Goal: Task Accomplishment & Management: Use online tool/utility

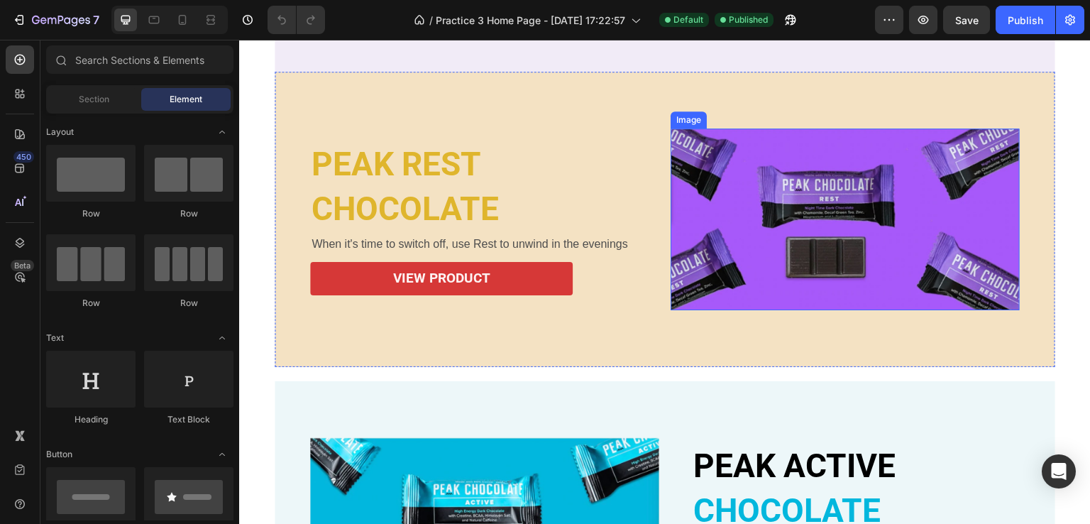
scroll to position [852, 0]
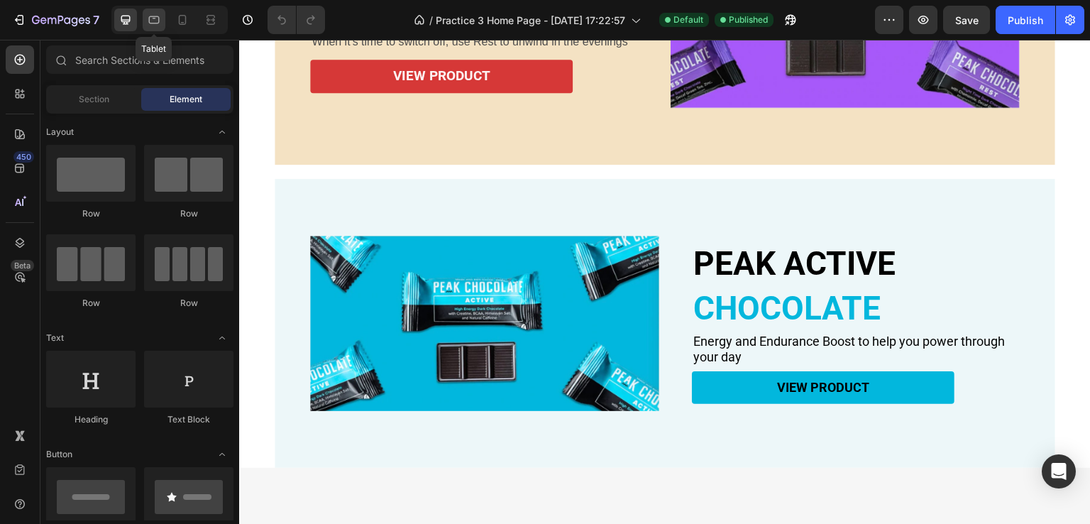
click at [150, 15] on icon at bounding box center [154, 20] width 14 height 14
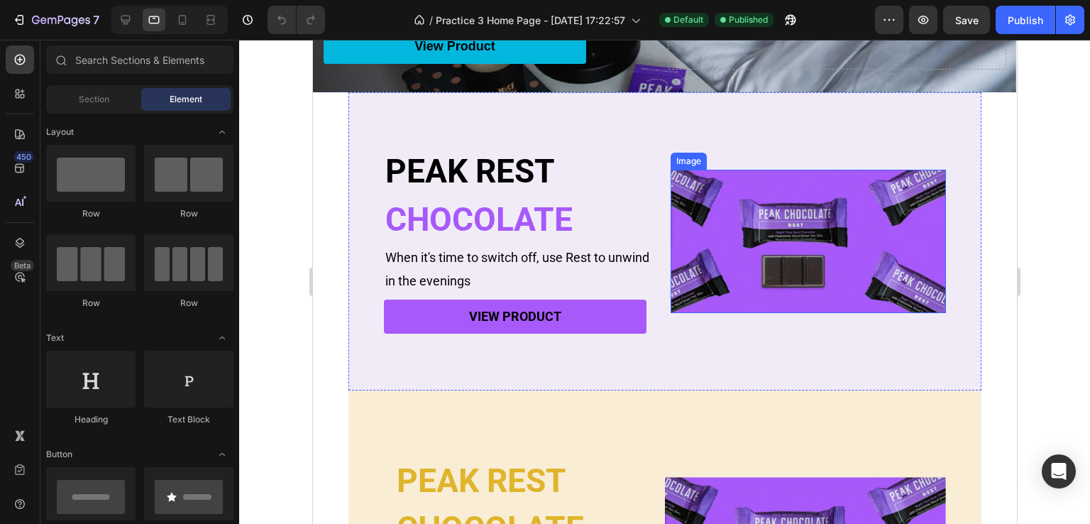
scroll to position [253, 0]
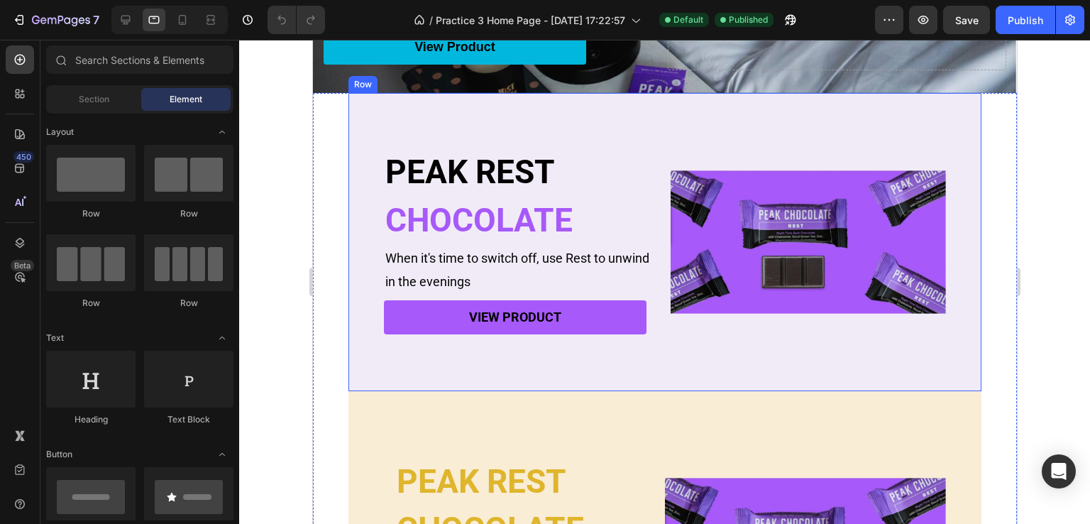
click at [373, 120] on div "PEAK REST Heading CHOCOLATE Heading When it's time to switch off, use Rest to u…" at bounding box center [664, 242] width 633 height 298
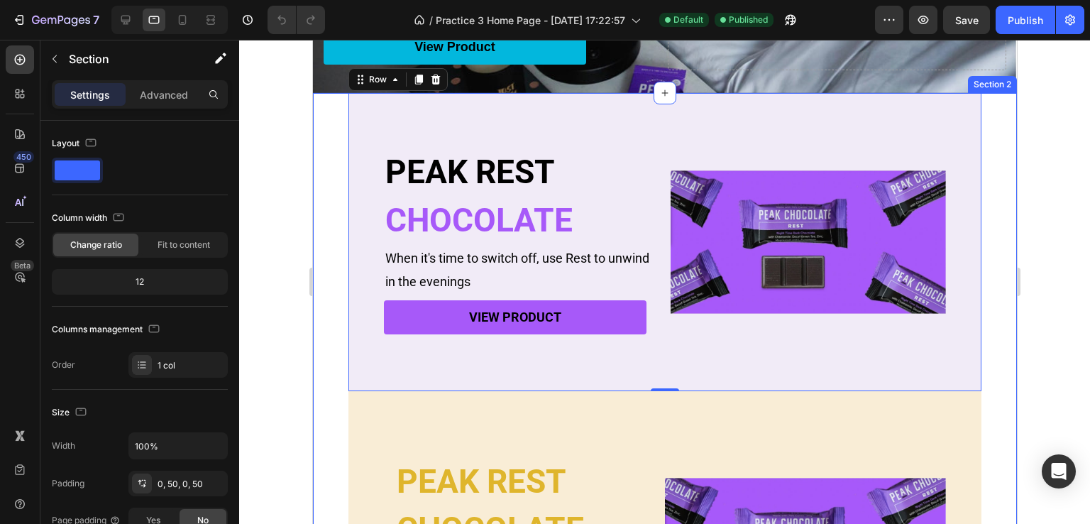
click at [323, 217] on div "PEAK REST Heading CHOCOLATE Heading When it's time to switch off, use Rest to u…" at bounding box center [664, 402] width 704 height 619
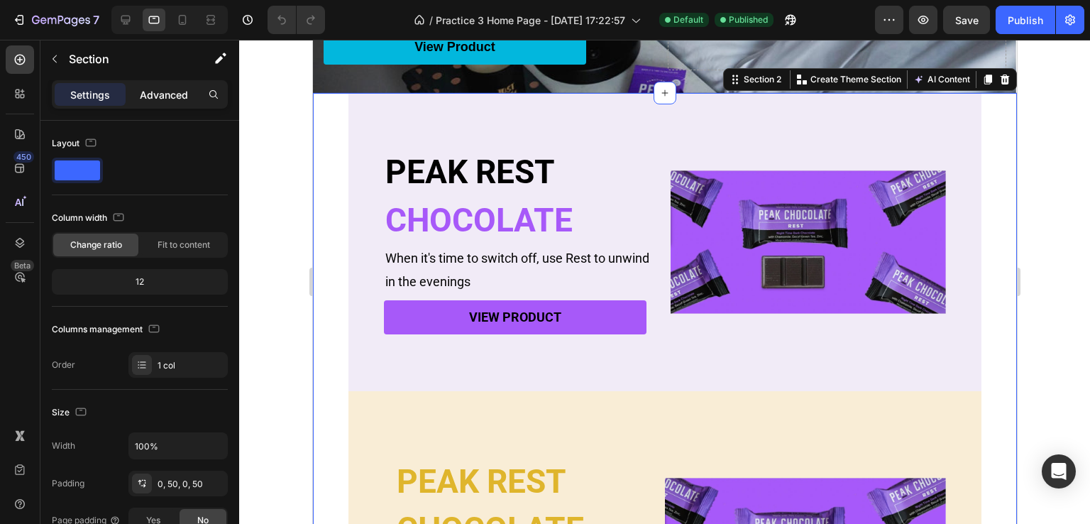
click at [154, 90] on p "Advanced" at bounding box center [164, 94] width 48 height 15
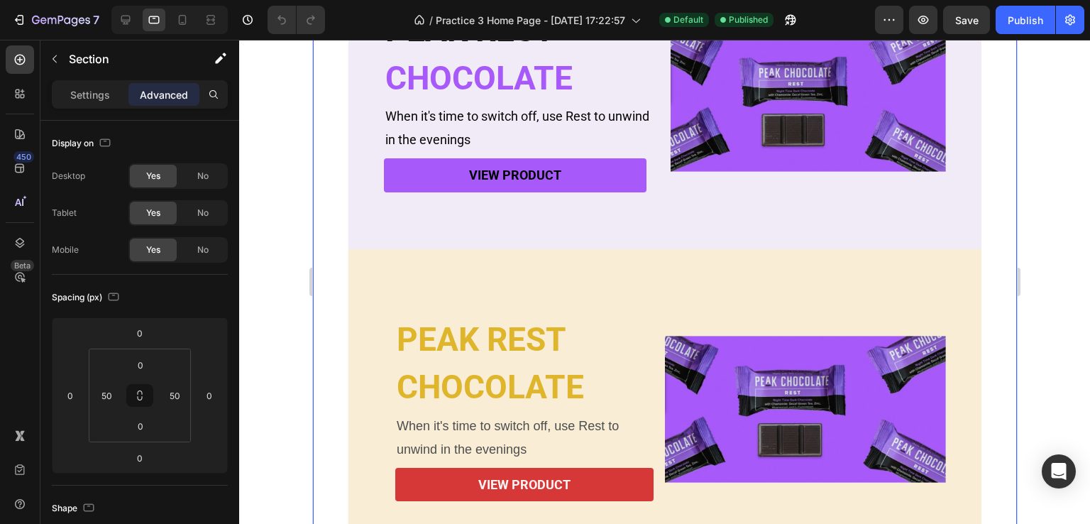
scroll to position [820, 0]
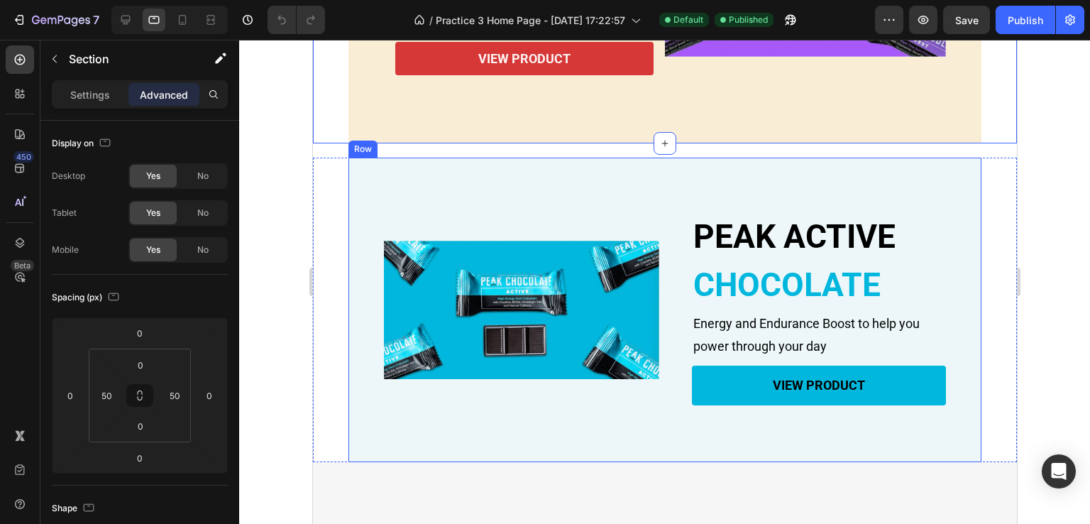
click at [375, 207] on div "PEAK ACTIVE Heading CHOCOLATE Heading Energy and Endurance Boost to help you po…" at bounding box center [664, 310] width 633 height 304
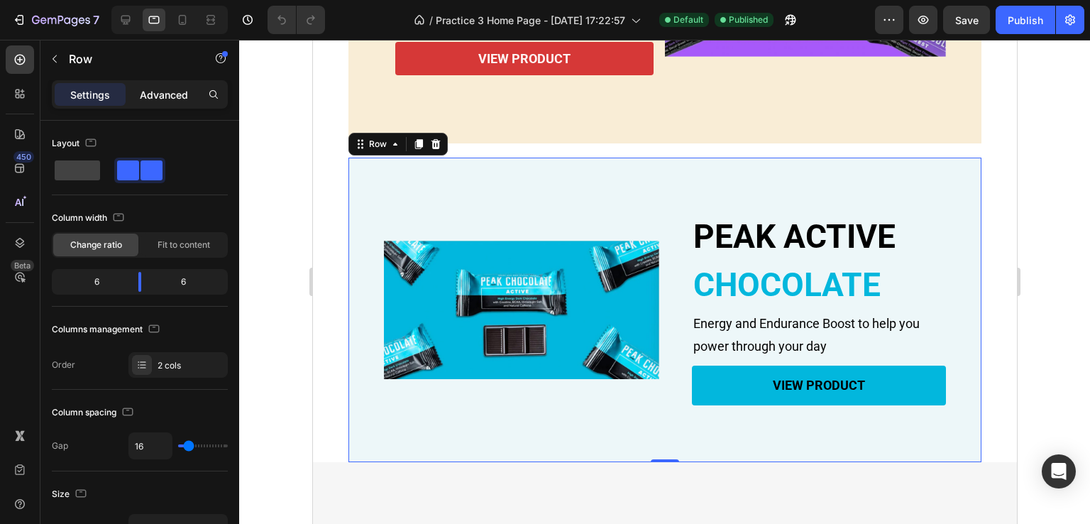
click at [168, 97] on p "Advanced" at bounding box center [164, 94] width 48 height 15
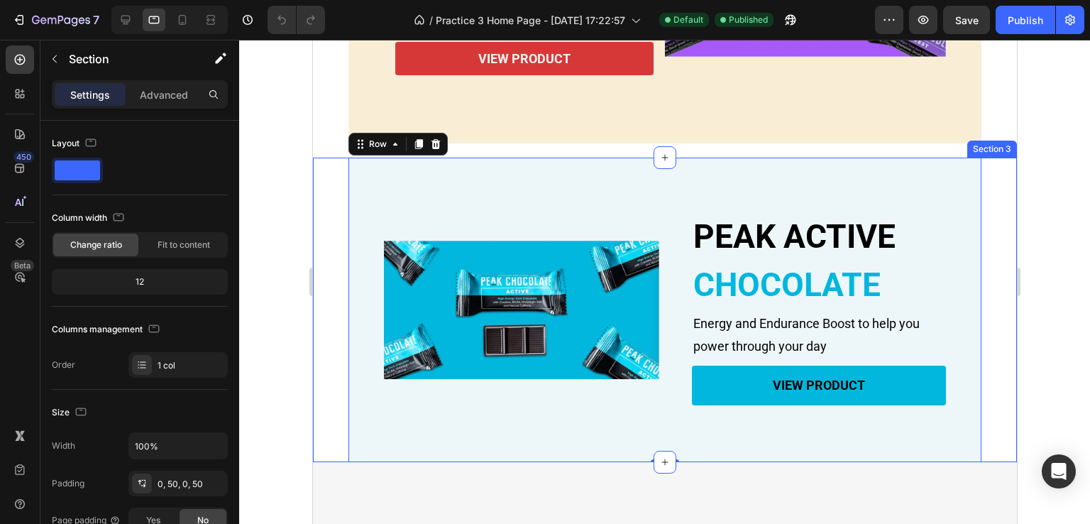
click at [344, 270] on div "PEAK ACTIVE Heading CHOCOLATE Heading Energy and Endurance Boost to help you po…" at bounding box center [664, 310] width 704 height 304
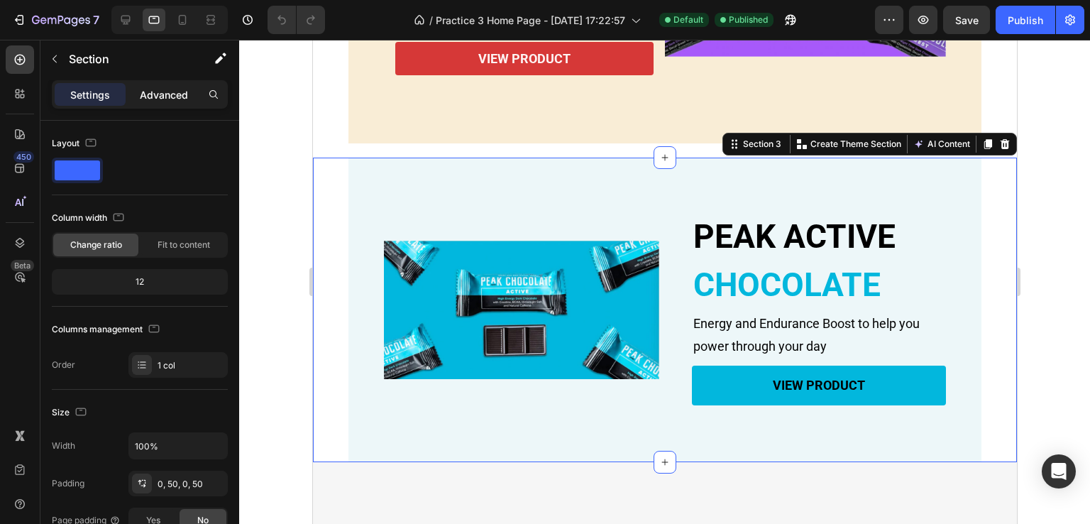
click at [168, 90] on p "Advanced" at bounding box center [164, 94] width 48 height 15
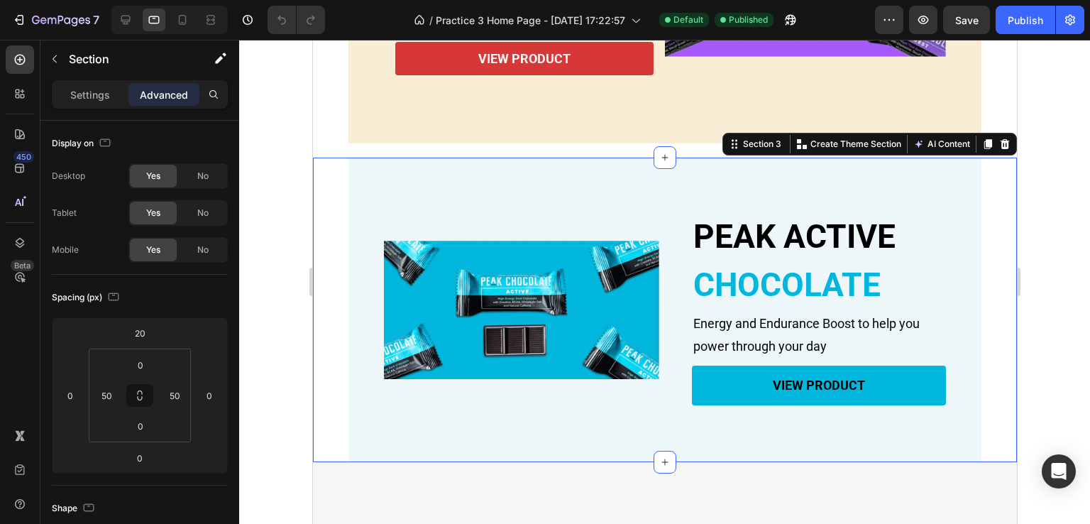
click at [327, 255] on div "PEAK ACTIVE Heading CHOCOLATE Heading Energy and Endurance Boost to help you po…" at bounding box center [664, 310] width 704 height 304
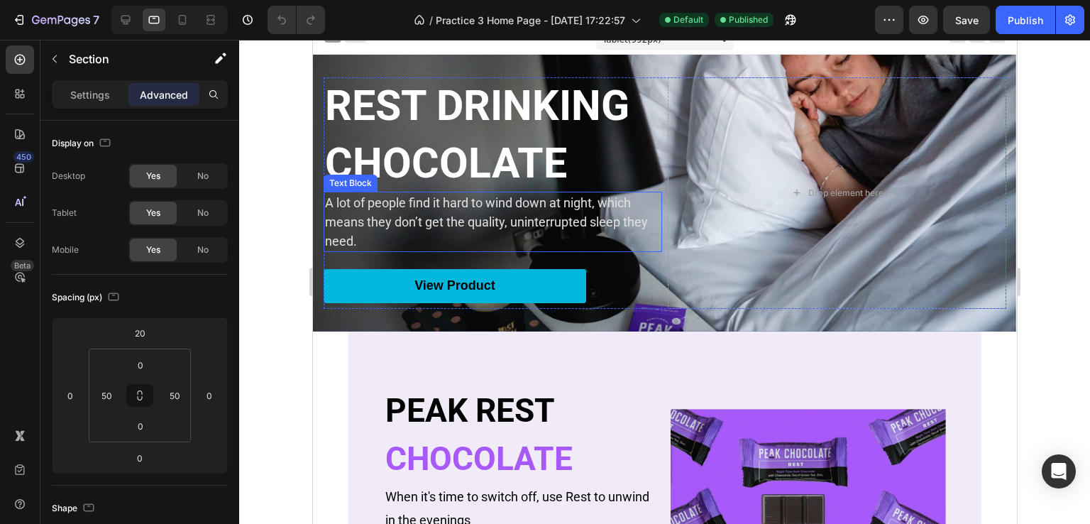
scroll to position [0, 0]
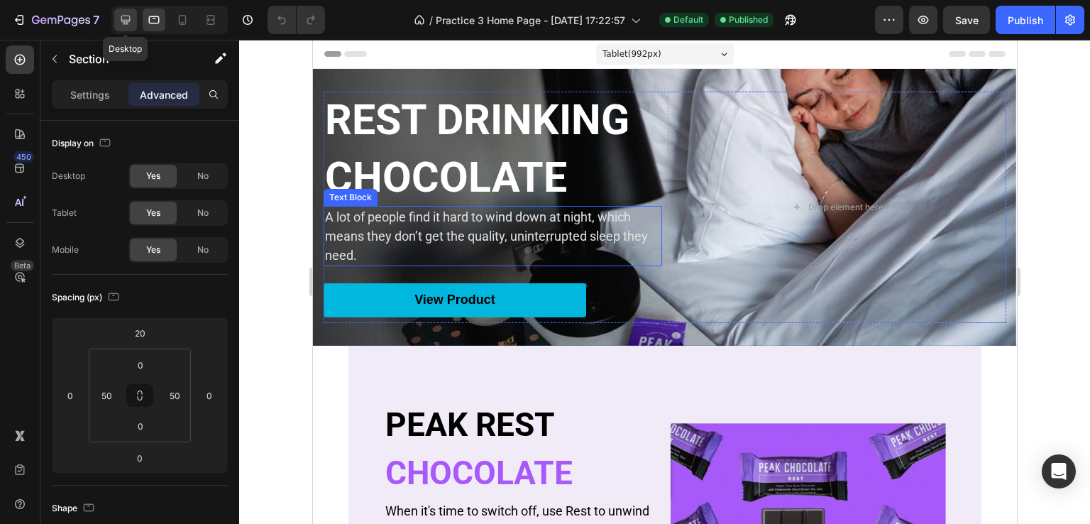
click at [123, 9] on div at bounding box center [125, 20] width 23 height 23
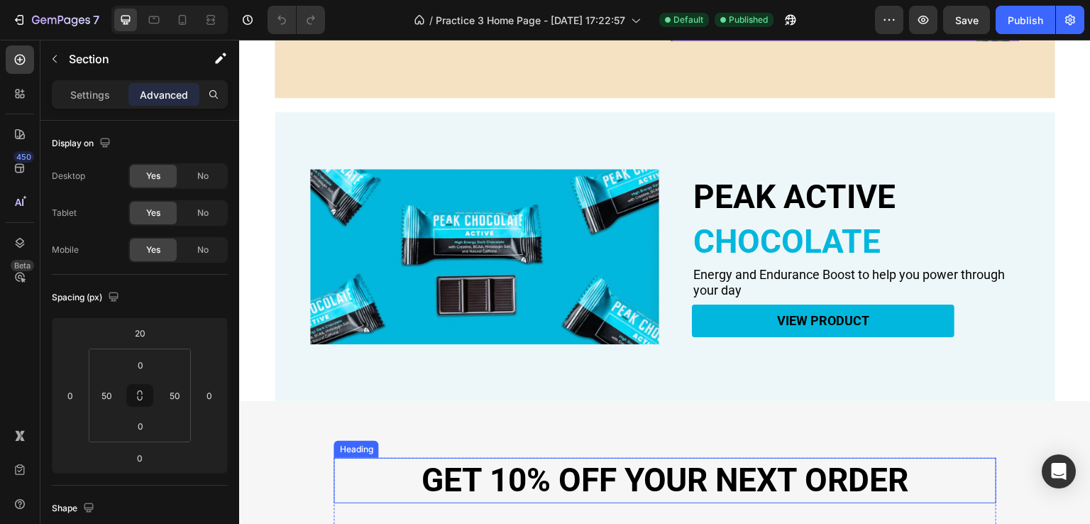
scroll to position [935, 0]
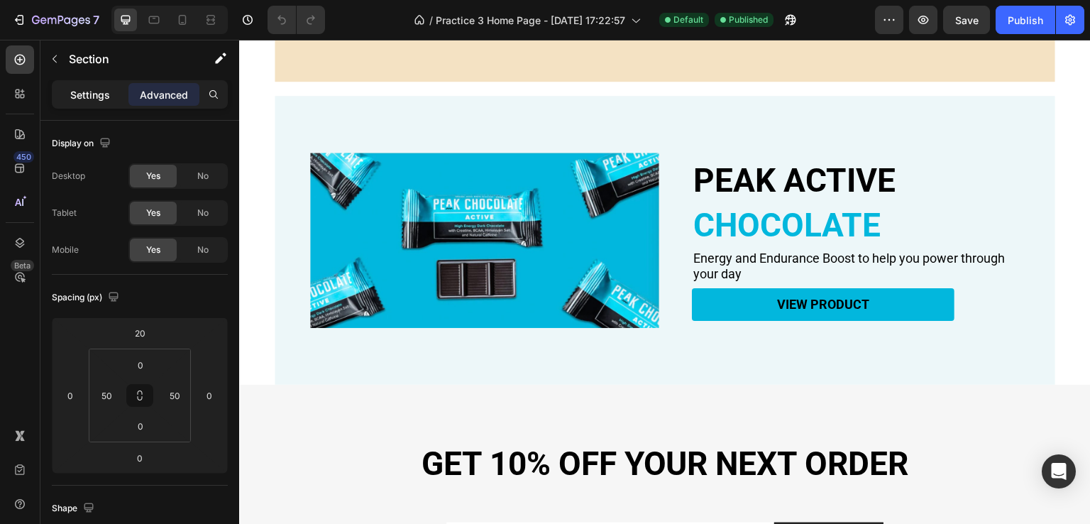
click at [101, 94] on p "Settings" at bounding box center [90, 94] width 40 height 15
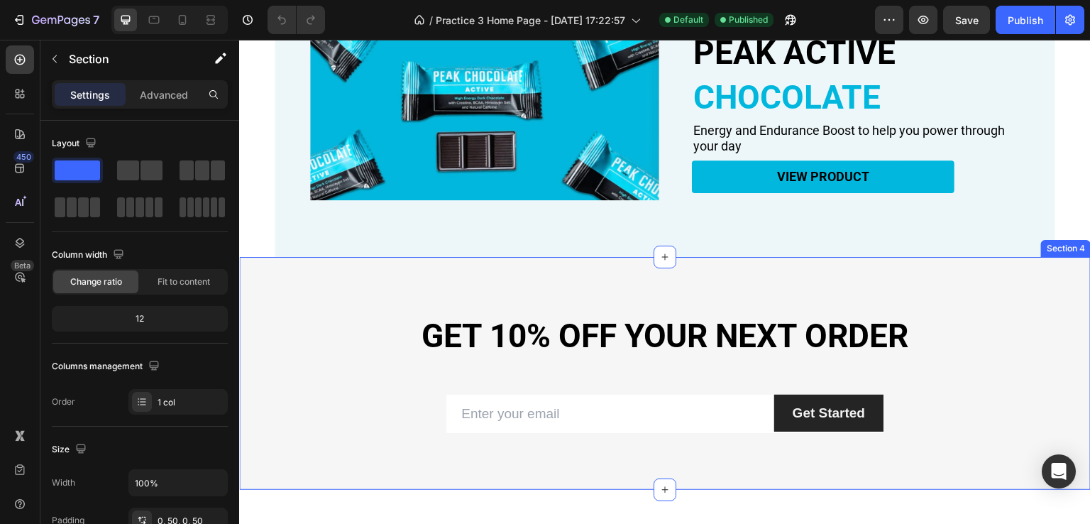
scroll to position [1148, 0]
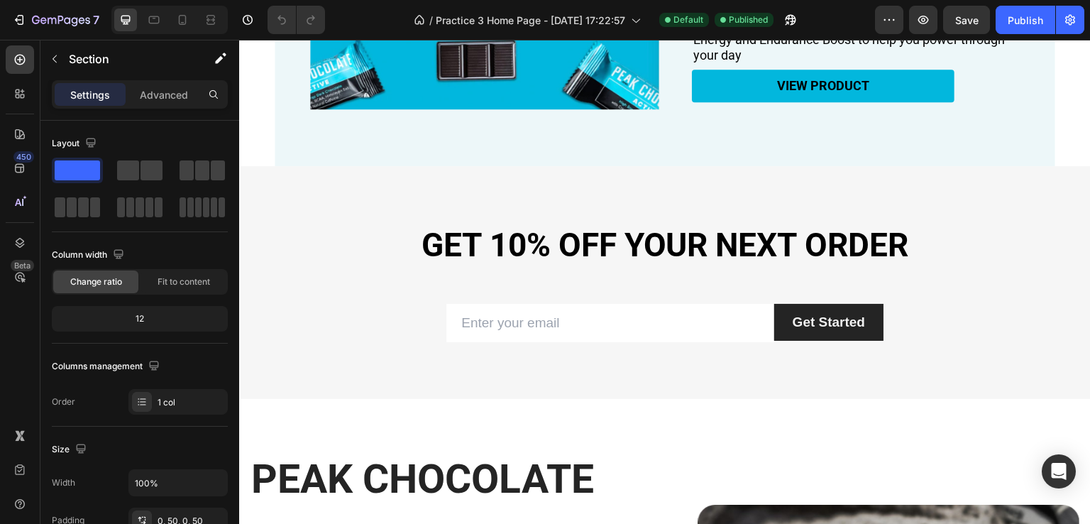
click at [258, 143] on div "PEAK ACTIVE Heading CHOCOLATE Heading Energy and Endurance Boost to help you po…" at bounding box center [665, 21] width 852 height 289
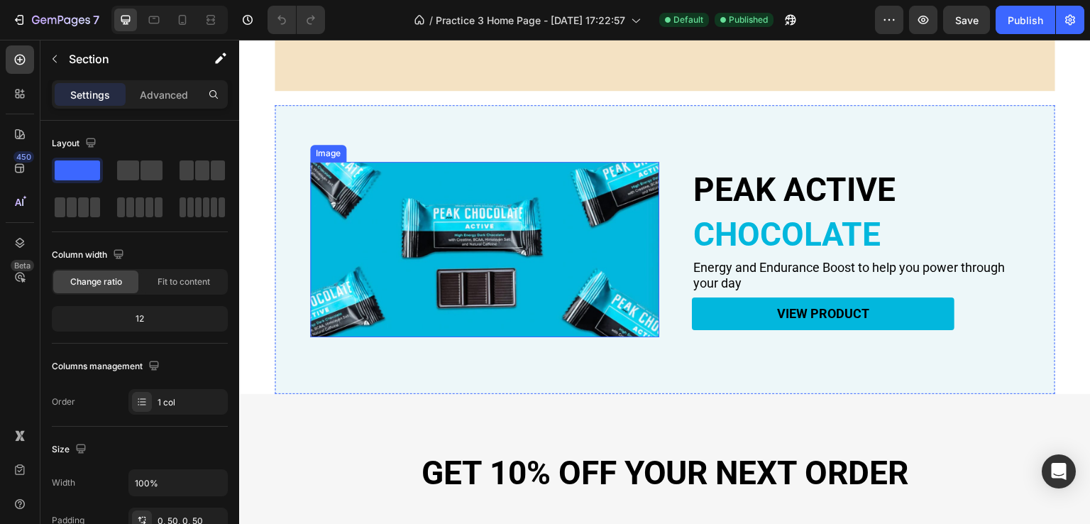
scroll to position [864, 0]
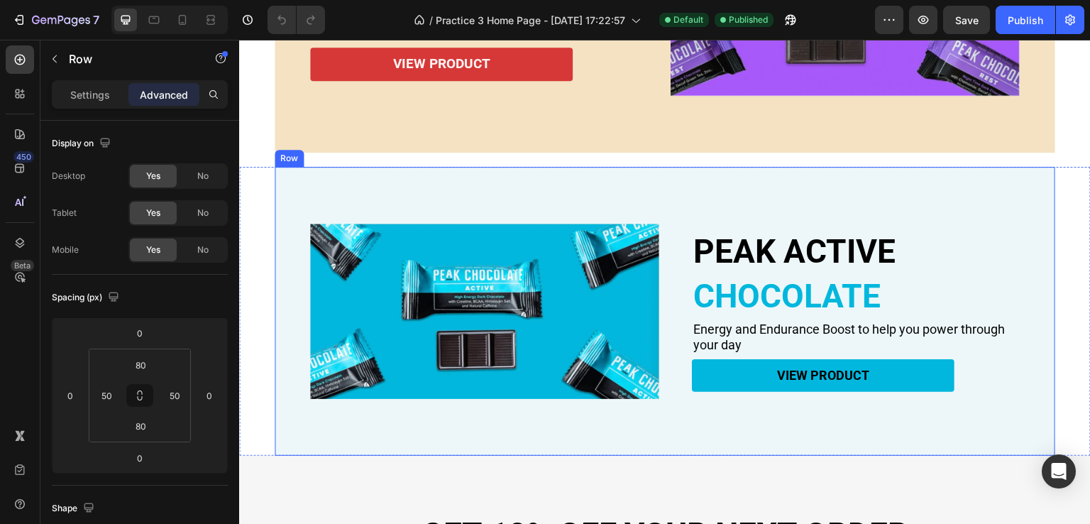
click at [301, 225] on div "PEAK ACTIVE Heading CHOCOLATE Heading Energy and Endurance Boost to help you po…" at bounding box center [665, 311] width 781 height 289
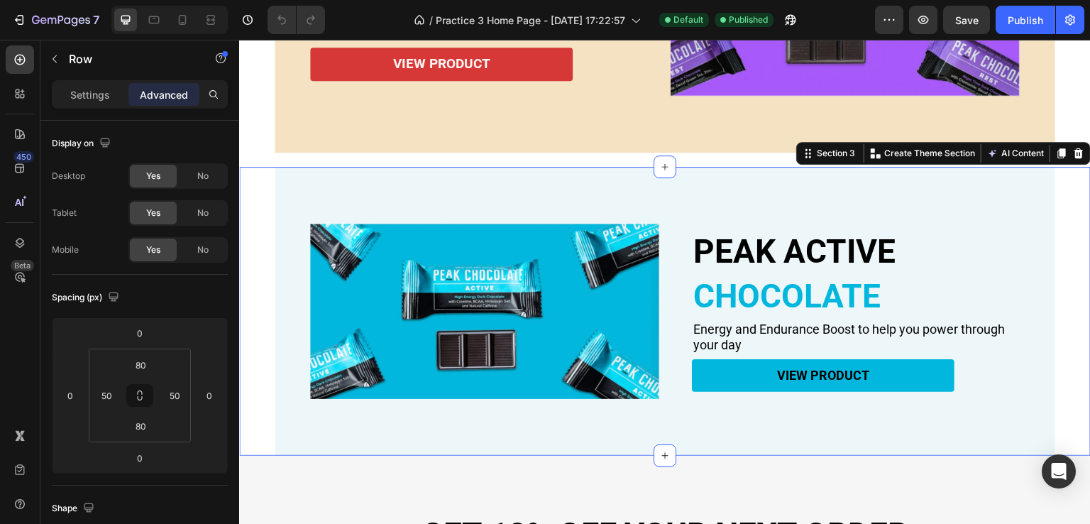
click at [253, 223] on div "PEAK ACTIVE Heading CHOCOLATE Heading Energy and Endurance Boost to help you po…" at bounding box center [665, 311] width 852 height 289
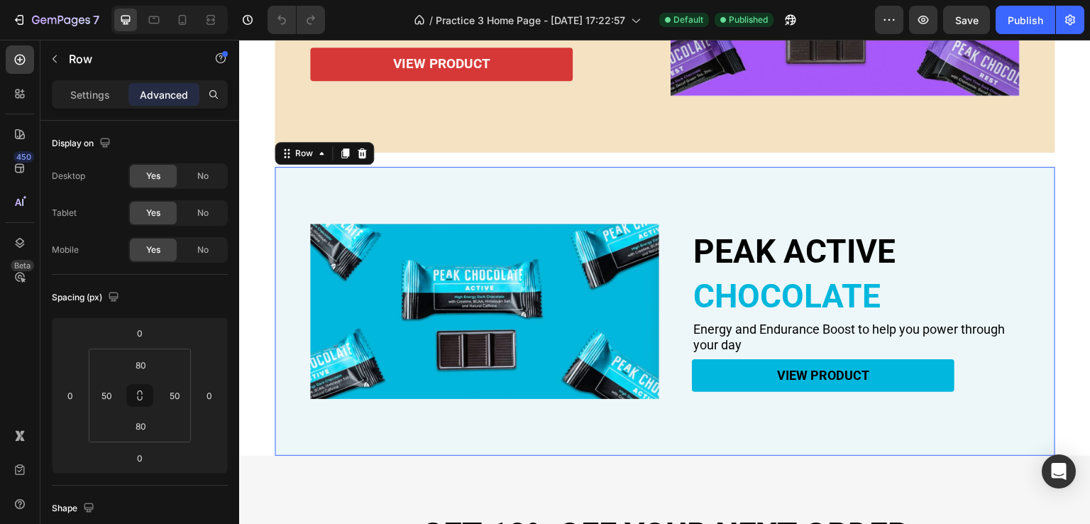
click at [314, 186] on div "PEAK ACTIVE Heading CHOCOLATE Heading Energy and Endurance Boost to help you po…" at bounding box center [665, 311] width 781 height 289
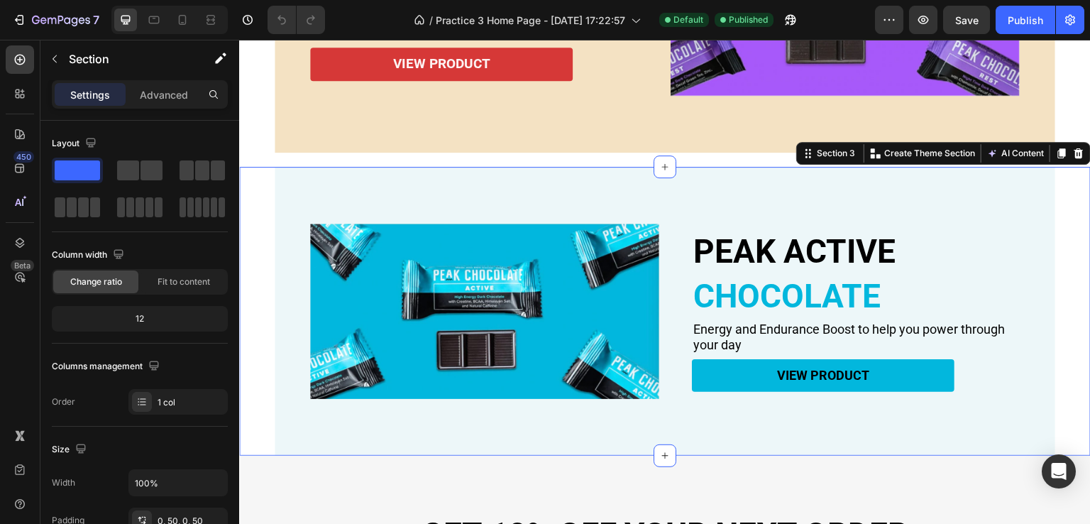
click at [262, 197] on div "PEAK ACTIVE Heading CHOCOLATE Heading Energy and Endurance Boost to help you po…" at bounding box center [665, 311] width 852 height 289
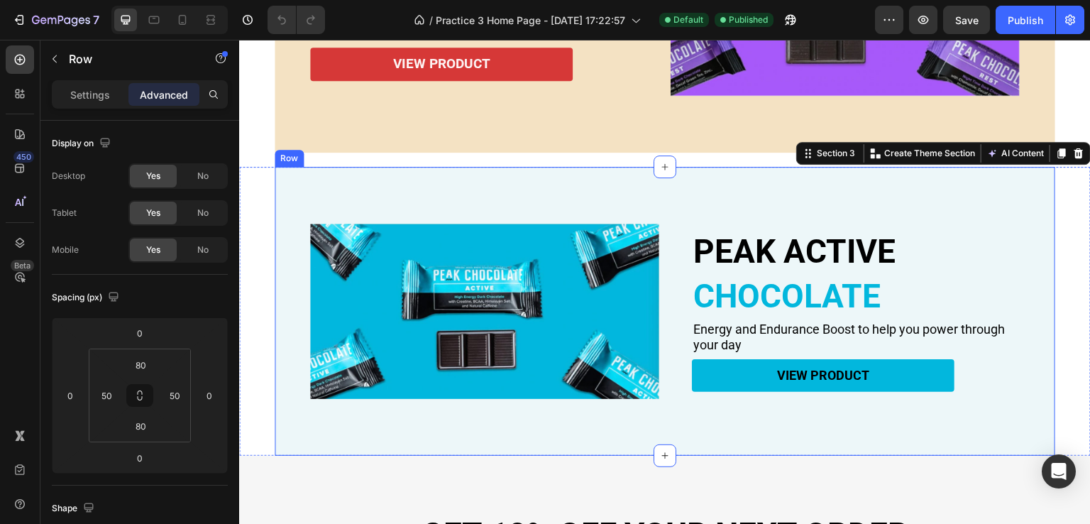
click at [287, 194] on div "PEAK ACTIVE Heading CHOCOLATE Heading Energy and Endurance Boost to help you po…" at bounding box center [665, 311] width 781 height 289
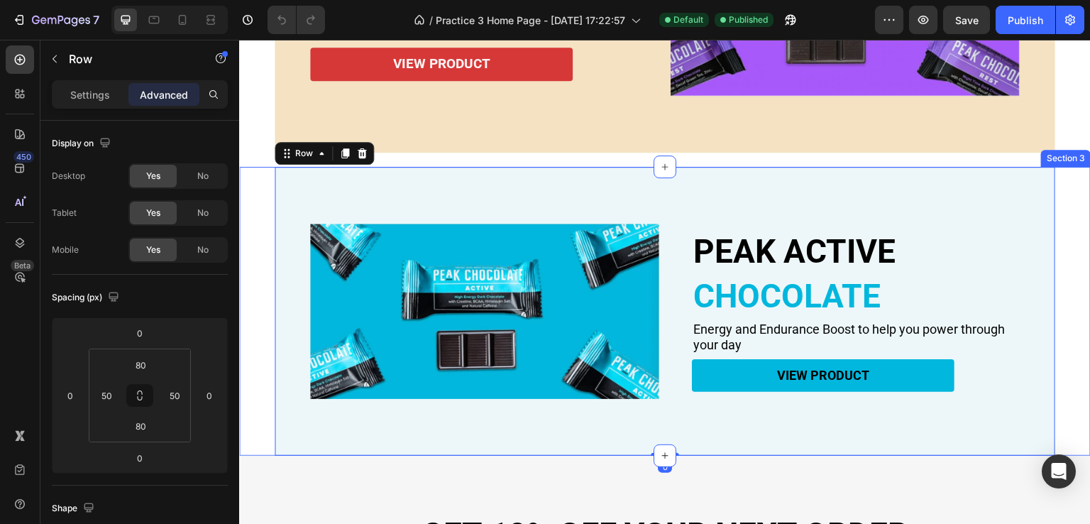
click at [264, 194] on div "PEAK ACTIVE Heading CHOCOLATE Heading Energy and Endurance Boost to help you po…" at bounding box center [665, 311] width 852 height 289
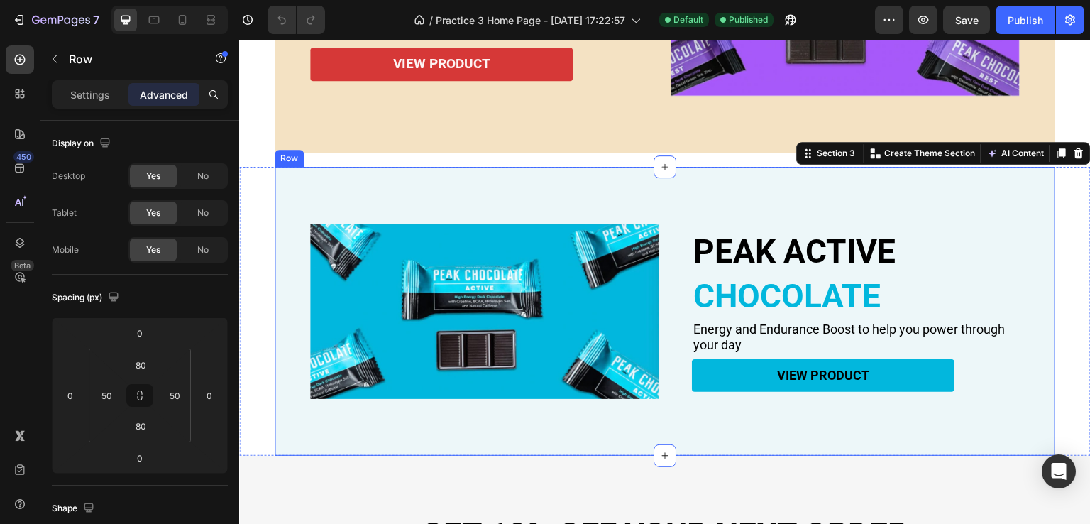
click at [297, 195] on div "PEAK ACTIVE Heading CHOCOLATE Heading Energy and Endurance Boost to help you po…" at bounding box center [665, 311] width 781 height 289
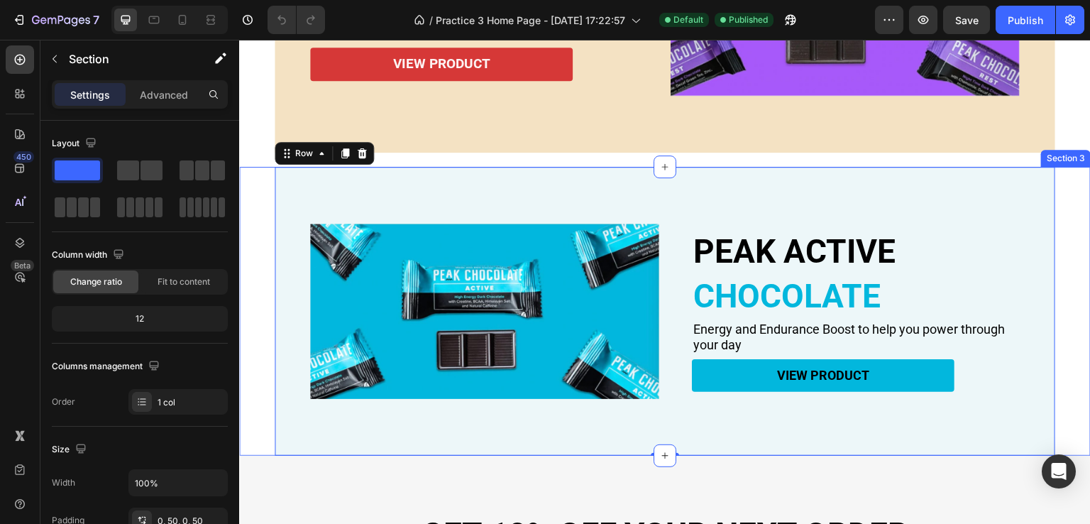
click at [253, 274] on div "PEAK ACTIVE Heading CHOCOLATE Heading Energy and Endurance Boost to help you po…" at bounding box center [665, 311] width 852 height 289
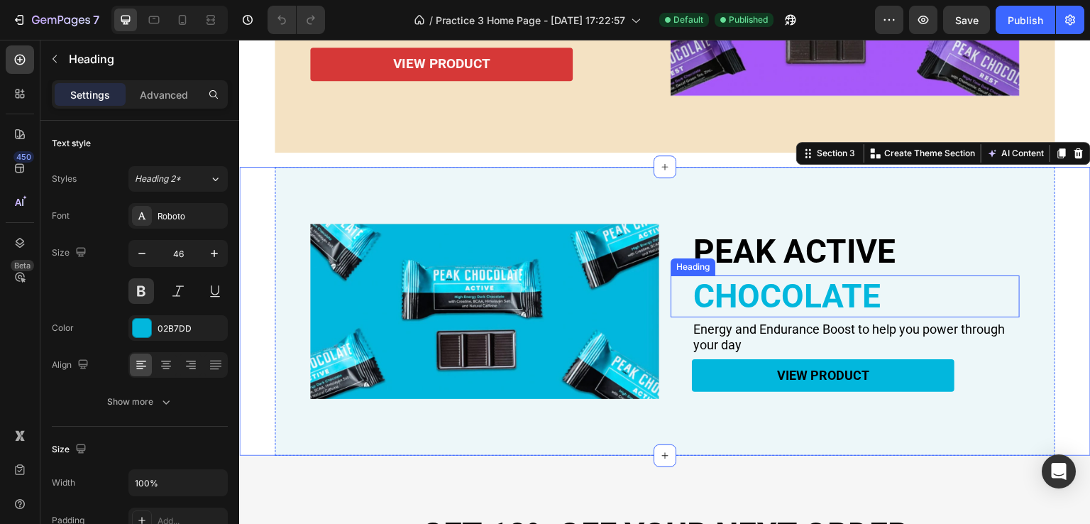
click at [671, 275] on div "CHOCOLATE Heading" at bounding box center [845, 296] width 349 height 42
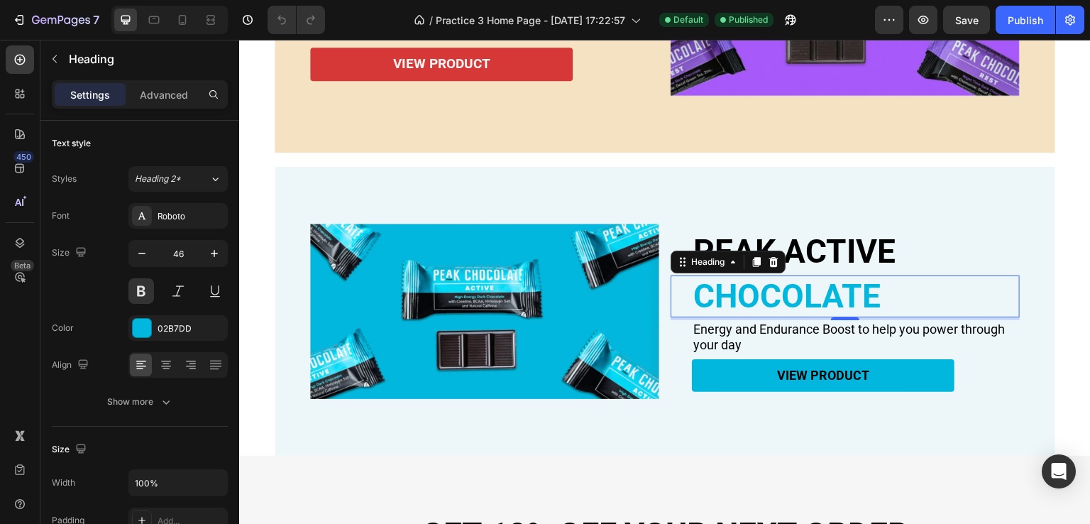
click at [671, 292] on div "CHOCOLATE Heading 4" at bounding box center [845, 296] width 349 height 42
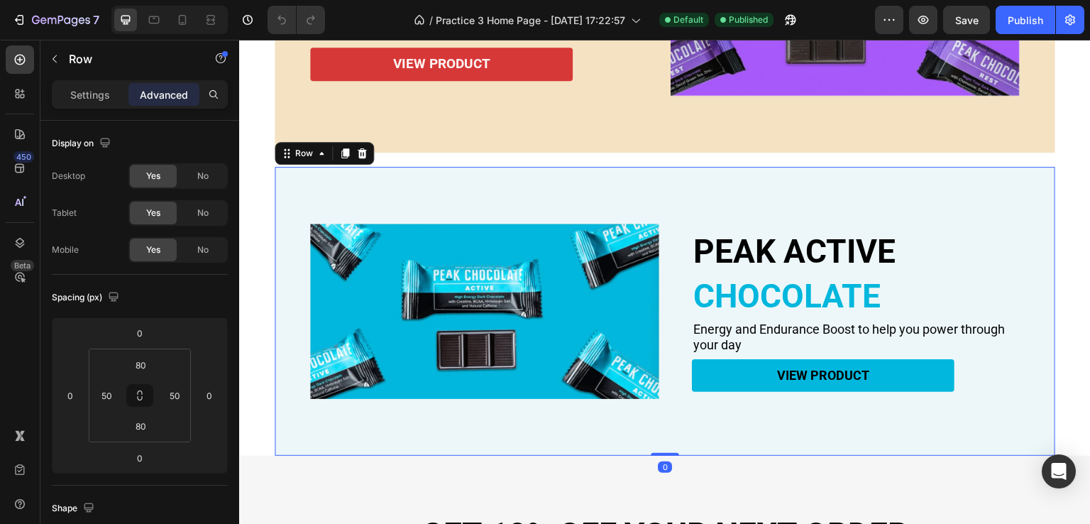
click at [322, 185] on div "PEAK ACTIVE Heading CHOCOLATE Heading Energy and Endurance Boost to help you po…" at bounding box center [665, 311] width 781 height 289
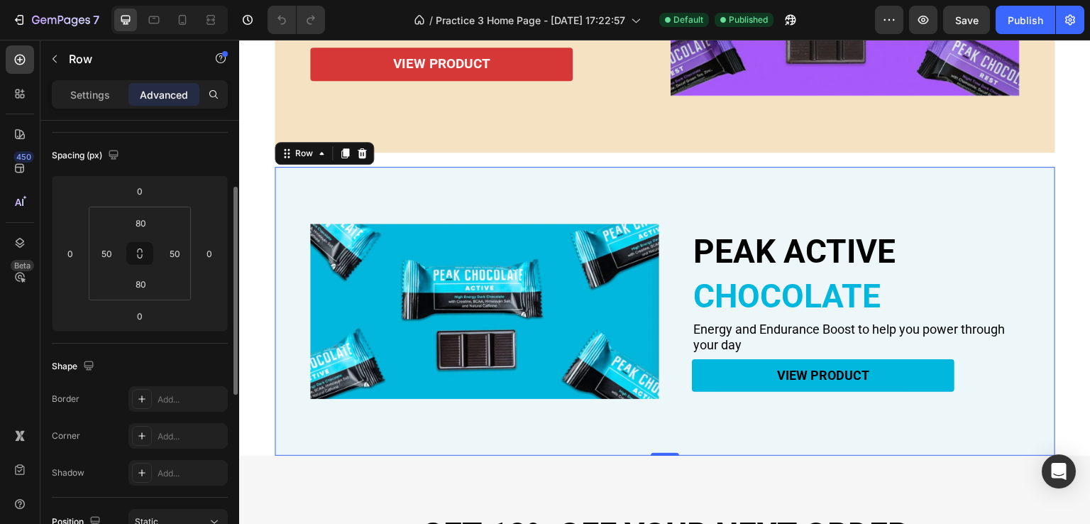
scroll to position [0, 0]
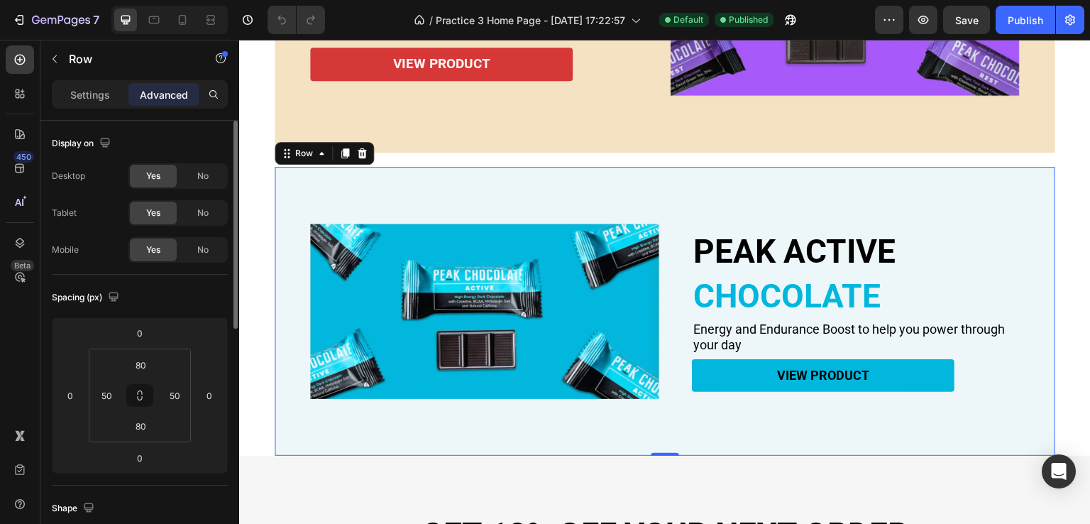
click at [99, 98] on p "Settings" at bounding box center [90, 94] width 40 height 15
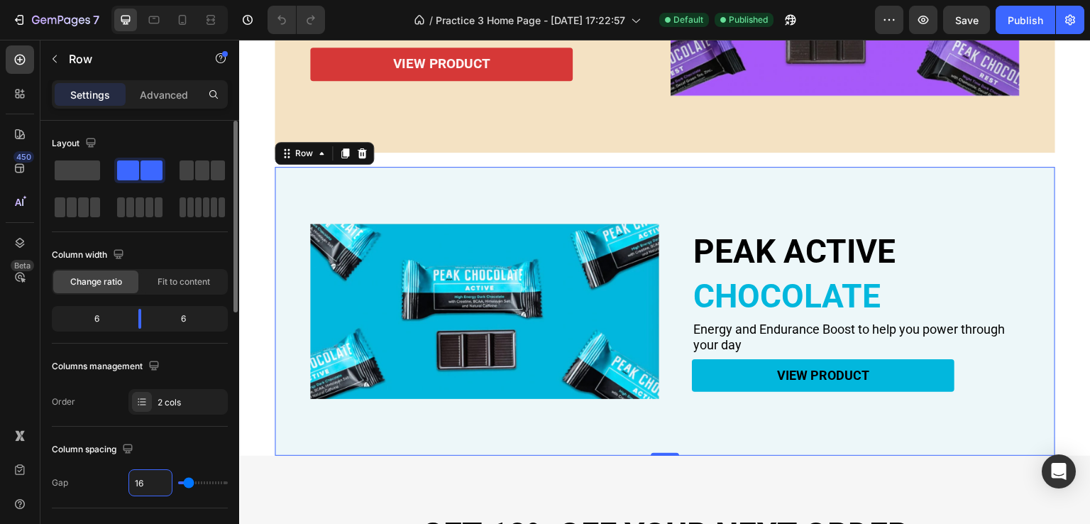
click at [148, 478] on input "16" at bounding box center [150, 483] width 43 height 26
type input "3"
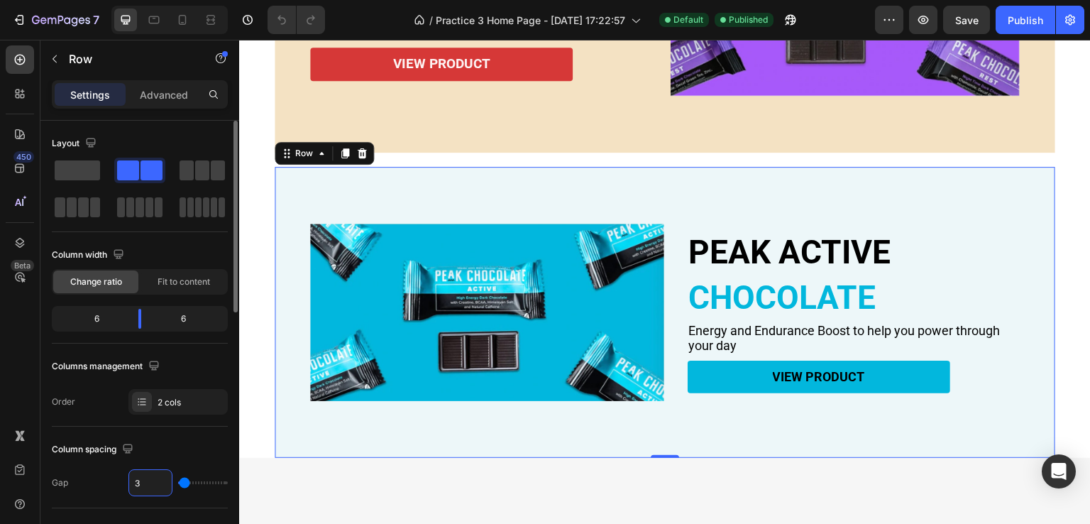
type input "32"
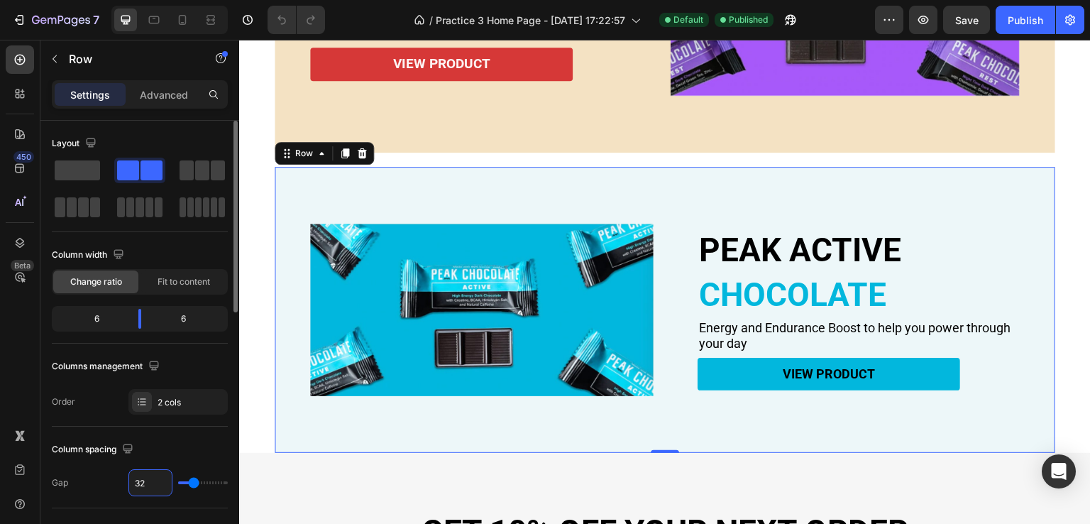
type input "3"
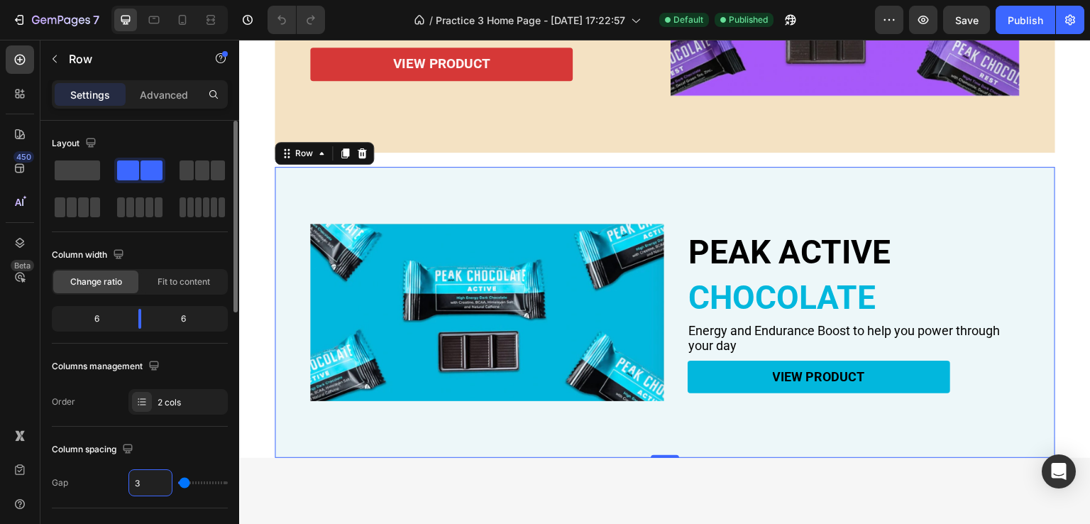
type input "0"
type input "5"
type input "50"
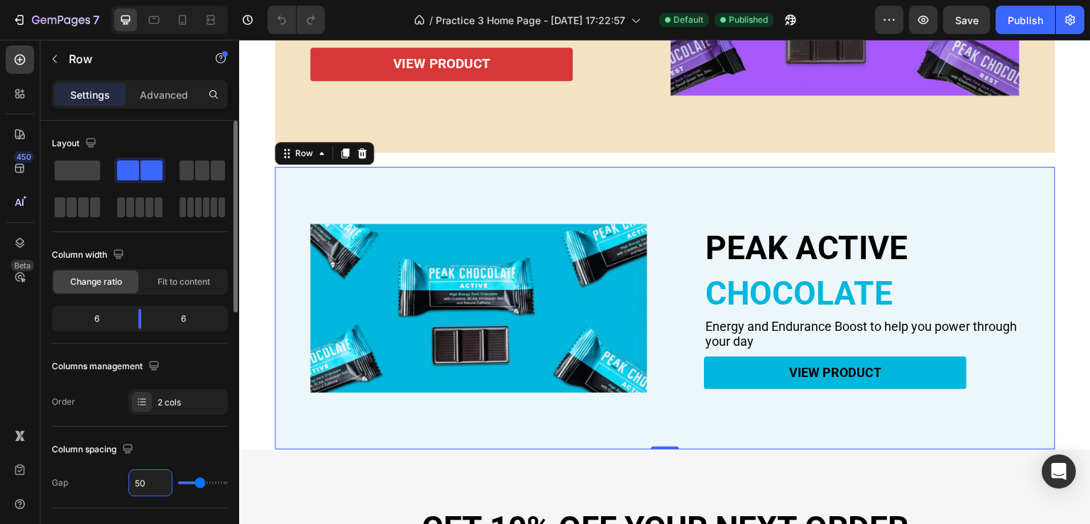
type input "5"
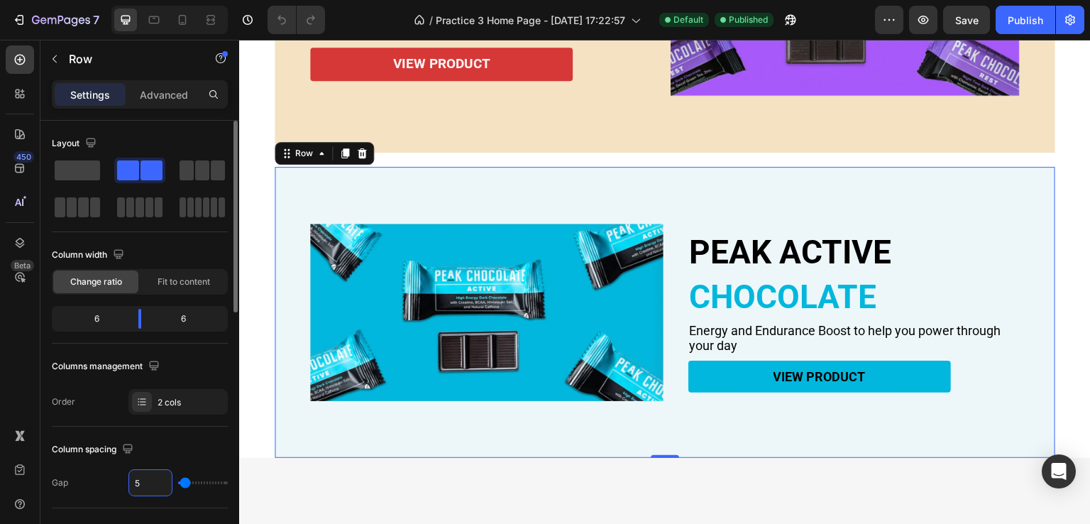
type input "0"
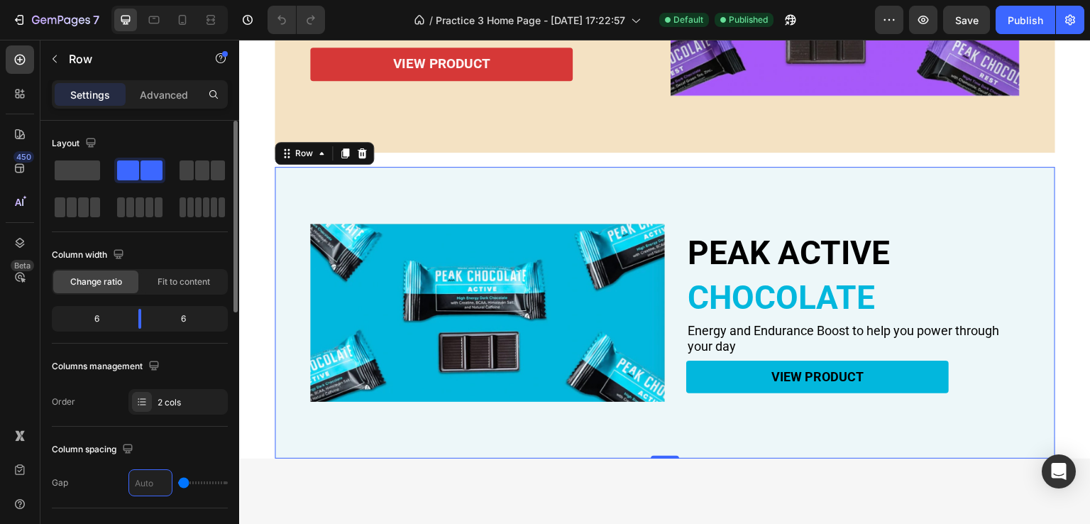
type input "6"
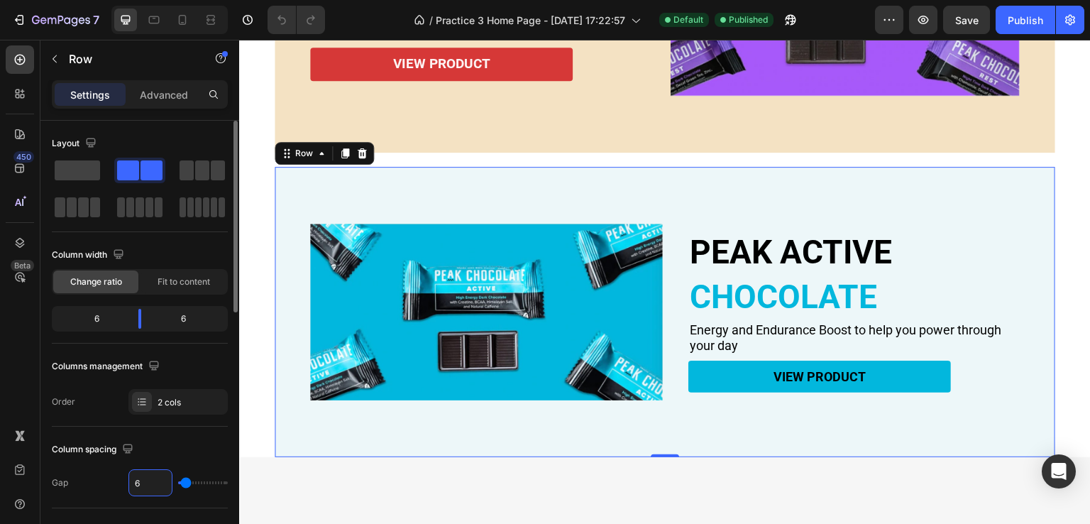
type input "60"
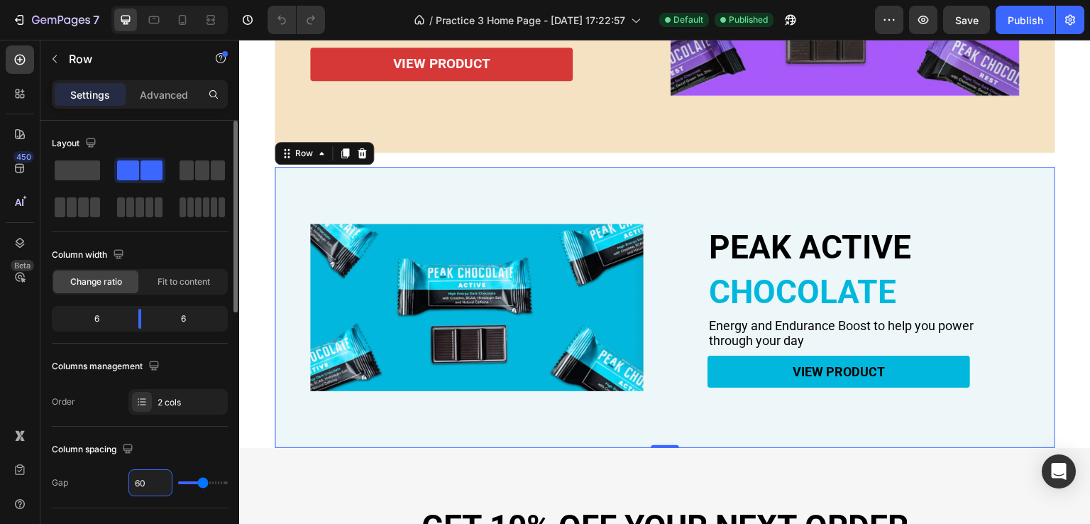
type input "6"
type input "0"
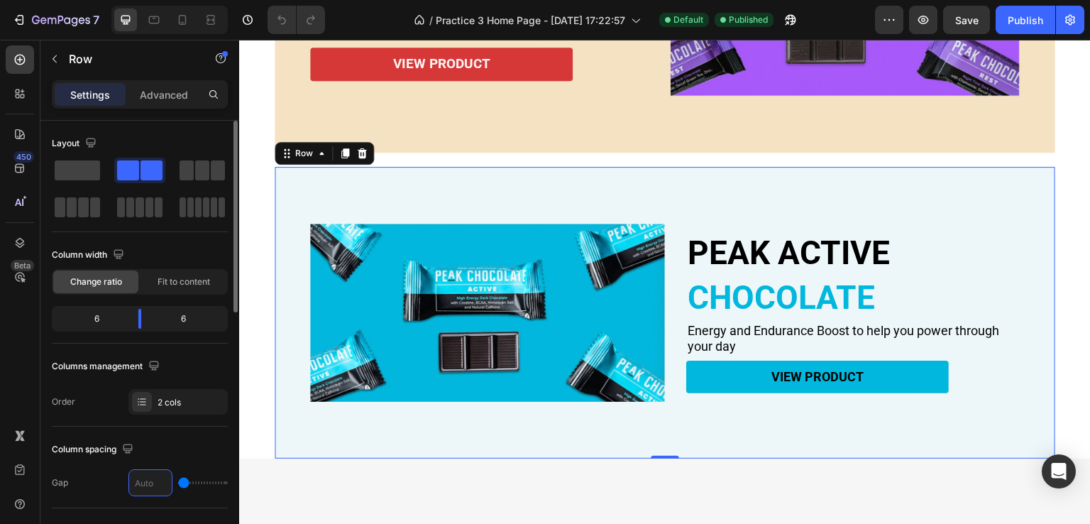
type input "8"
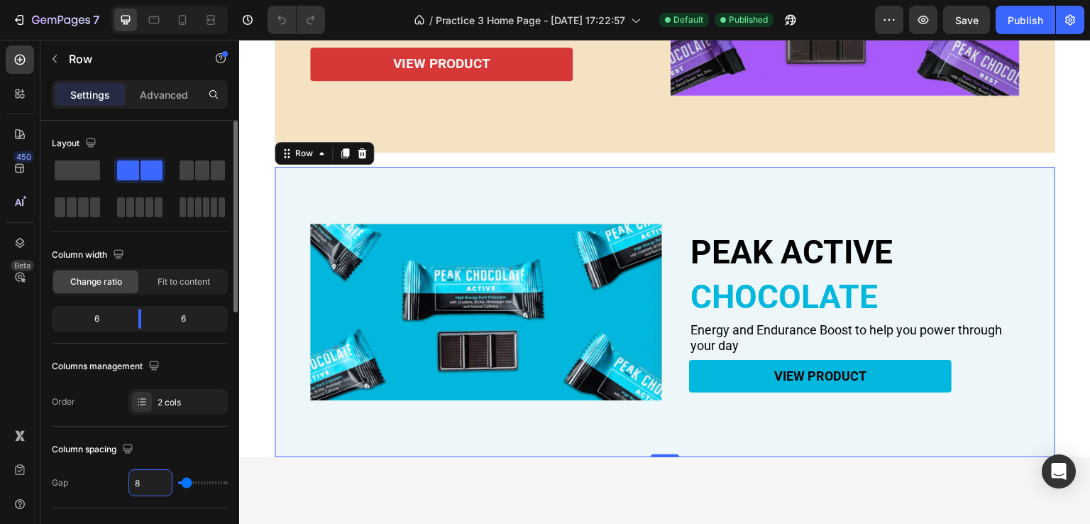
type input "80"
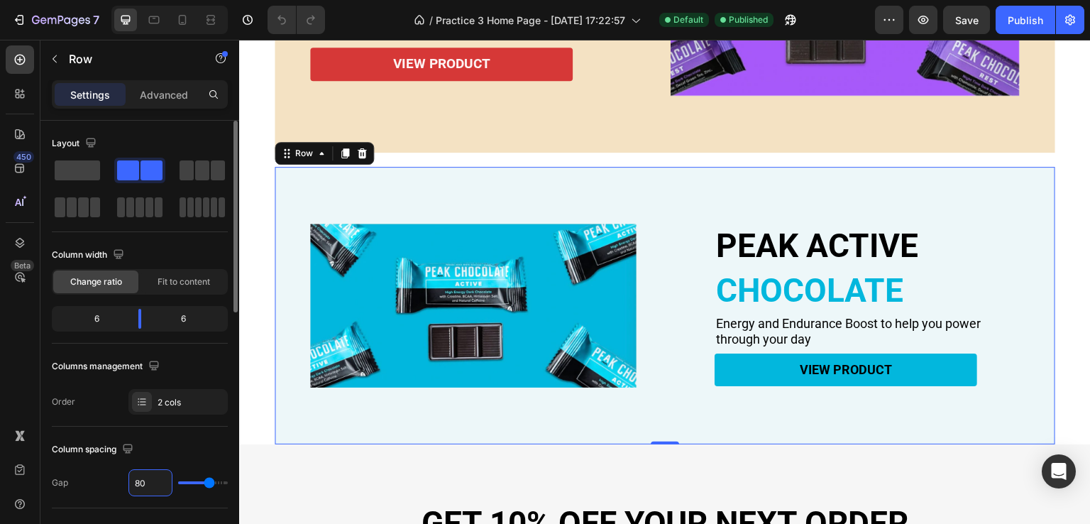
type input "8"
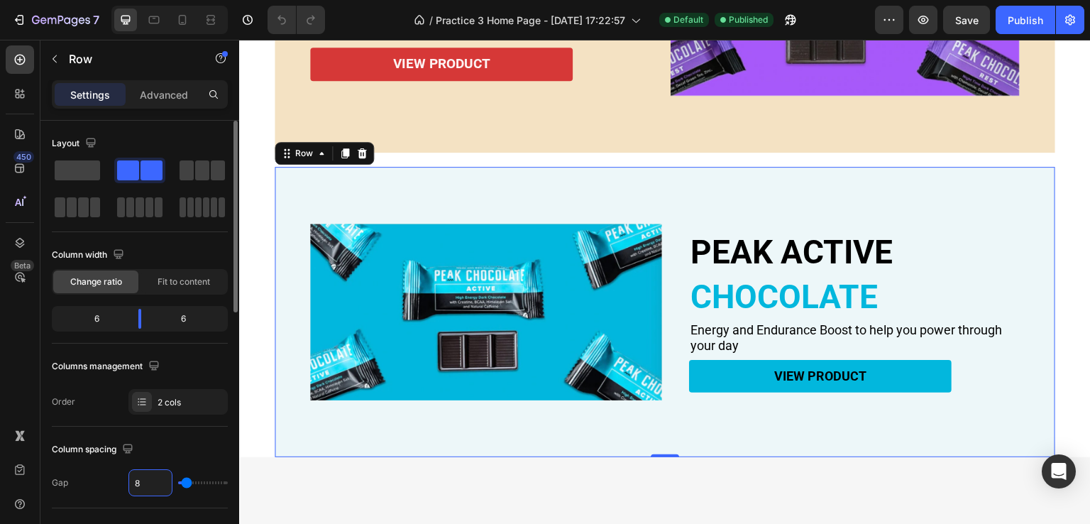
type input "0"
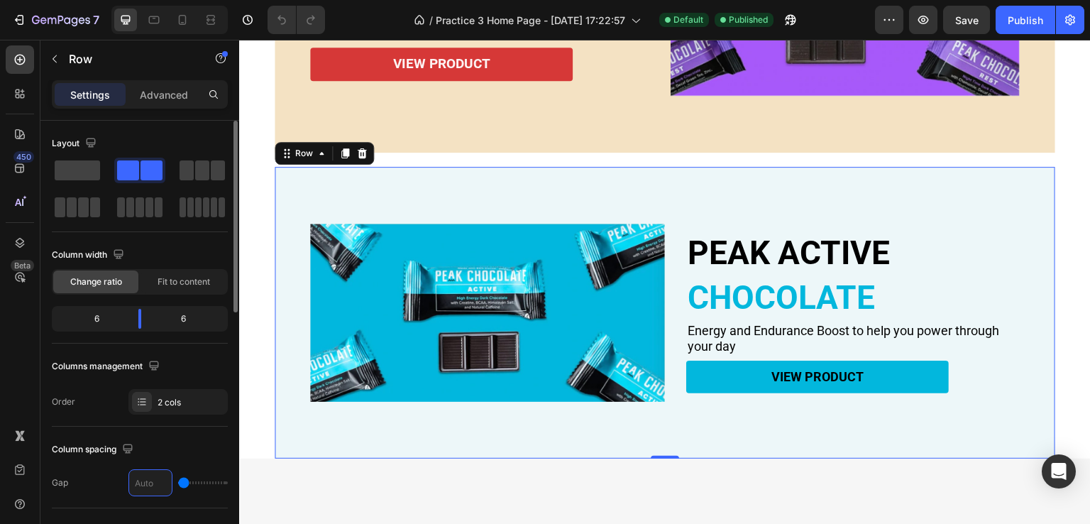
type input "1"
type input "10"
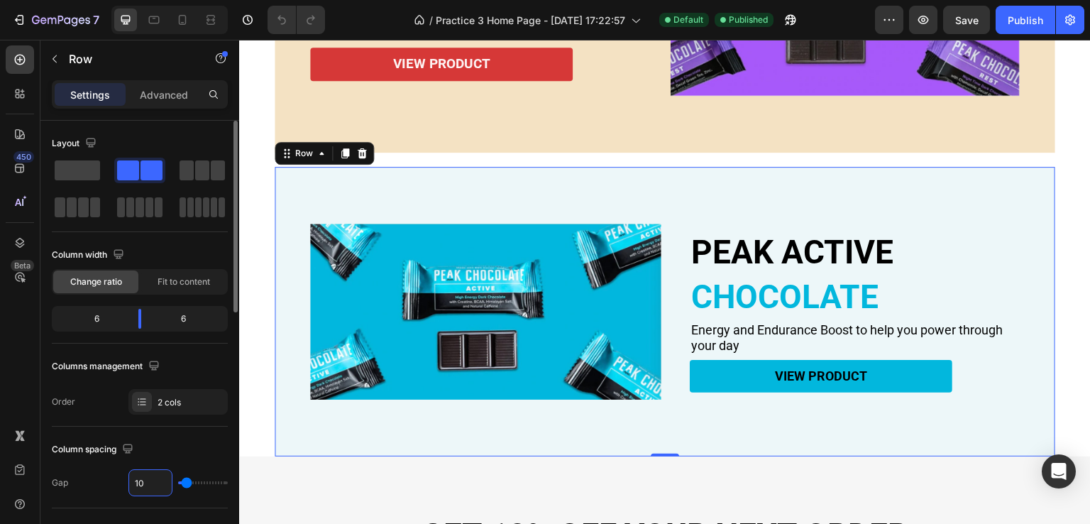
type input "100"
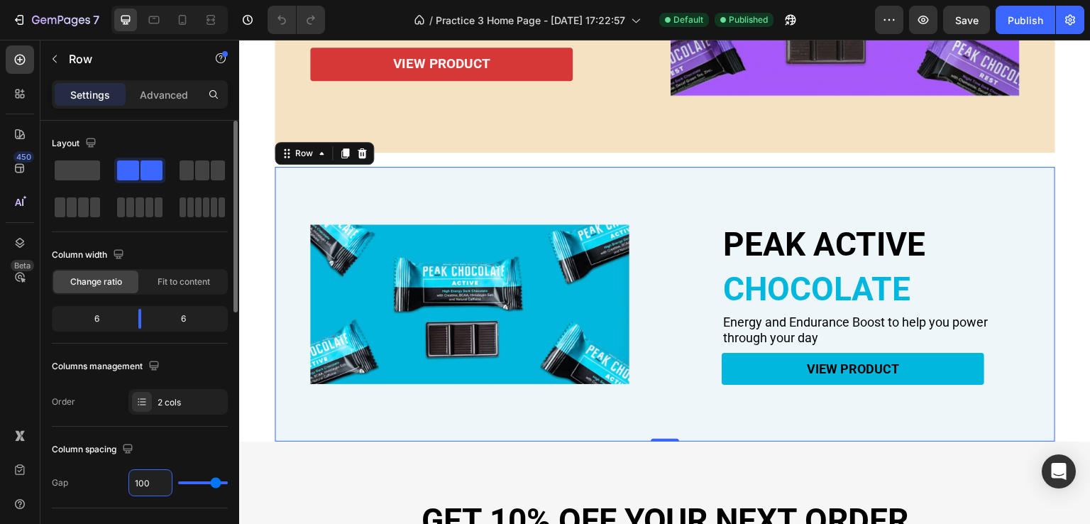
type input "1000"
type input "120"
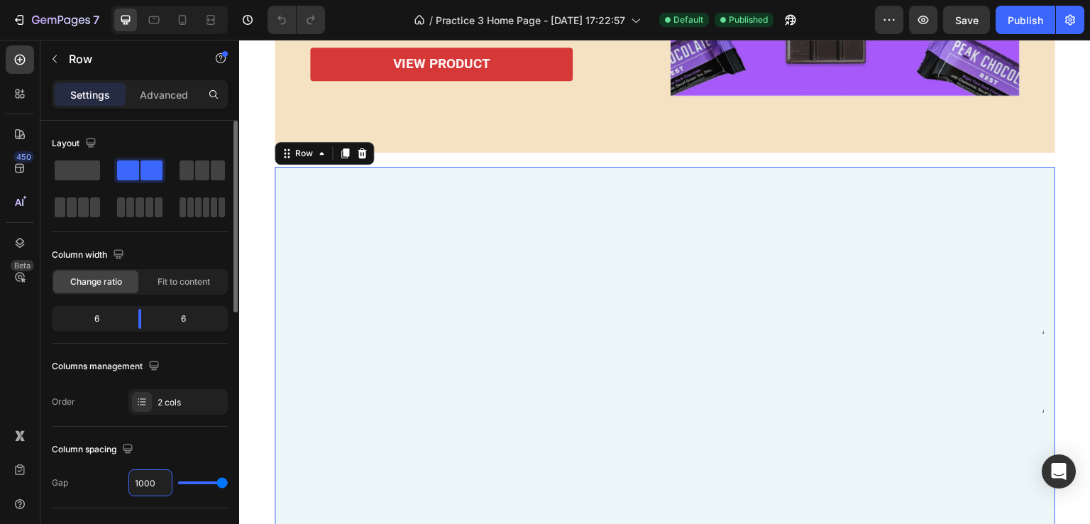
type input "100"
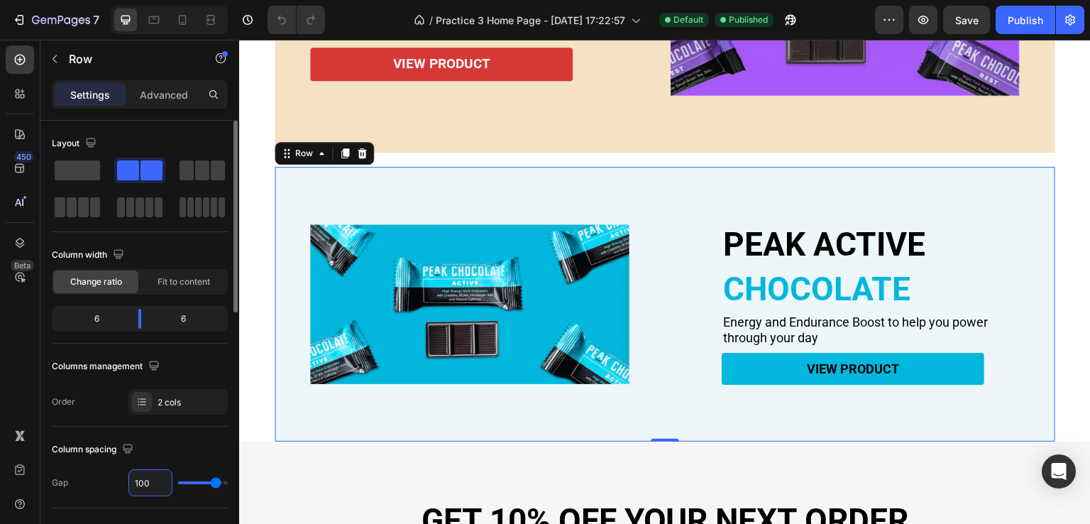
type input "10"
type input "1"
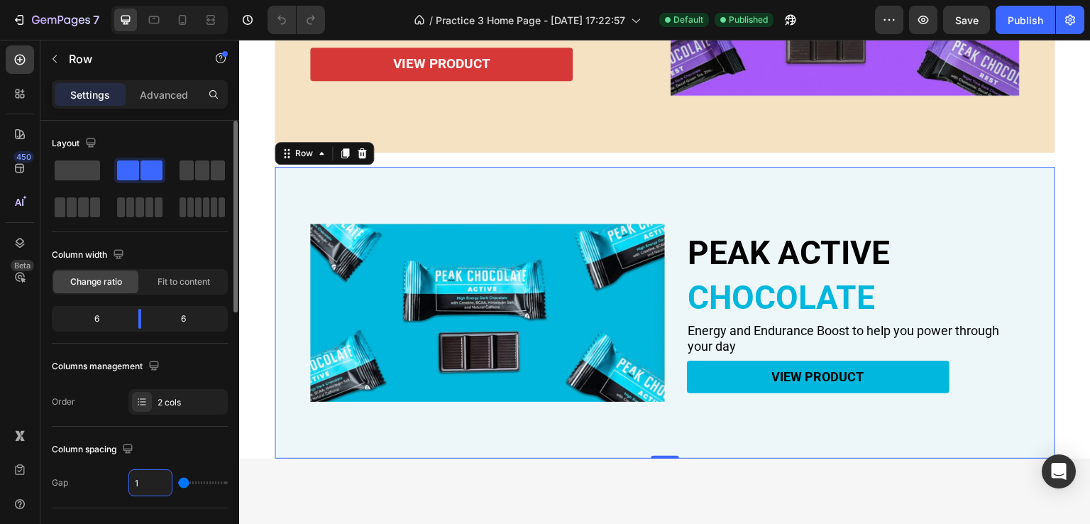
type input "0"
type input "5"
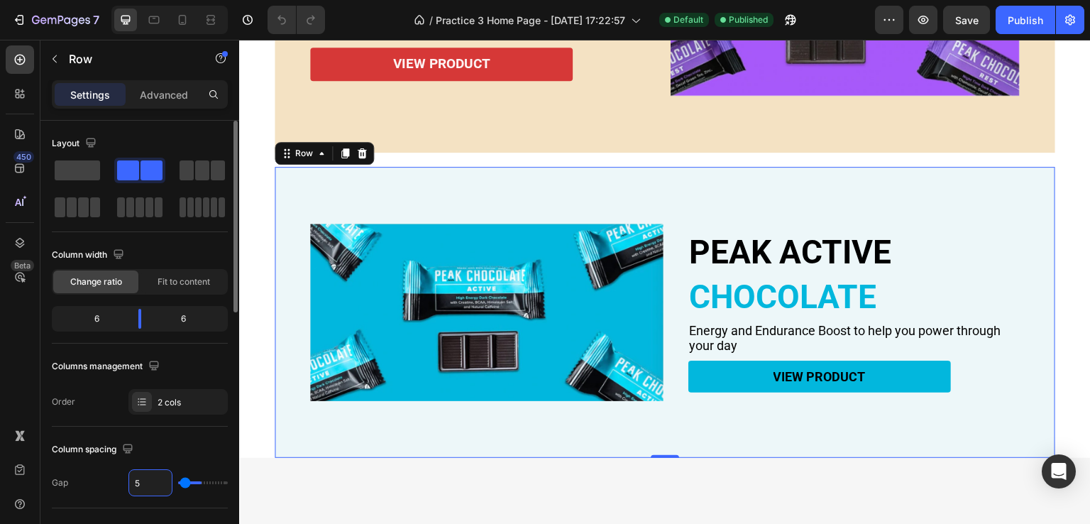
type input "50"
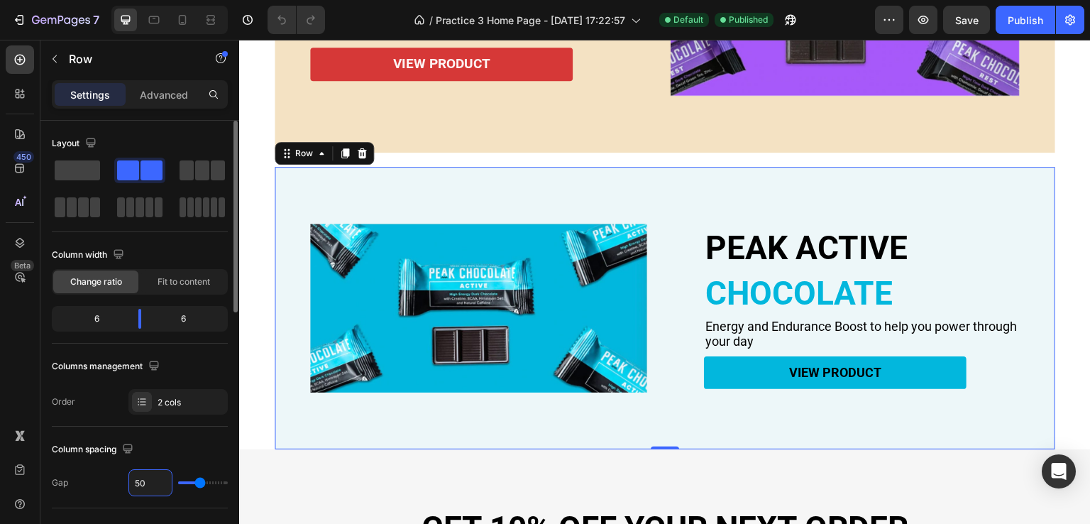
type input "500"
type input "120"
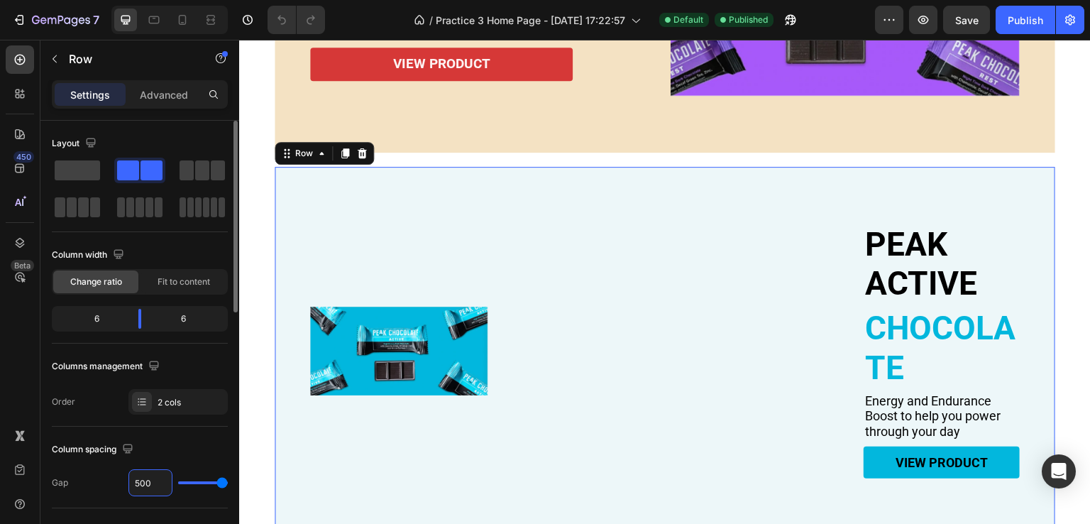
type input "50"
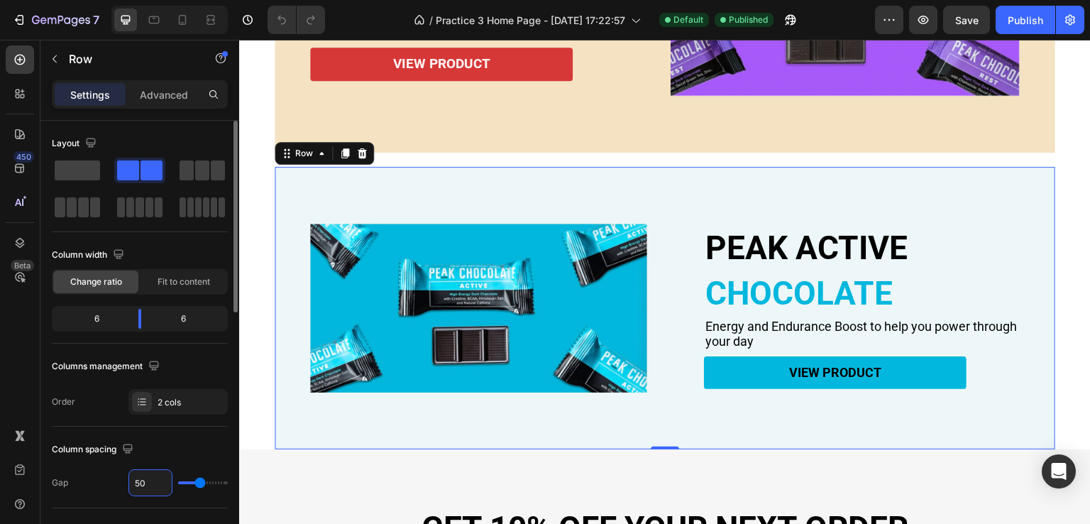
type input "5"
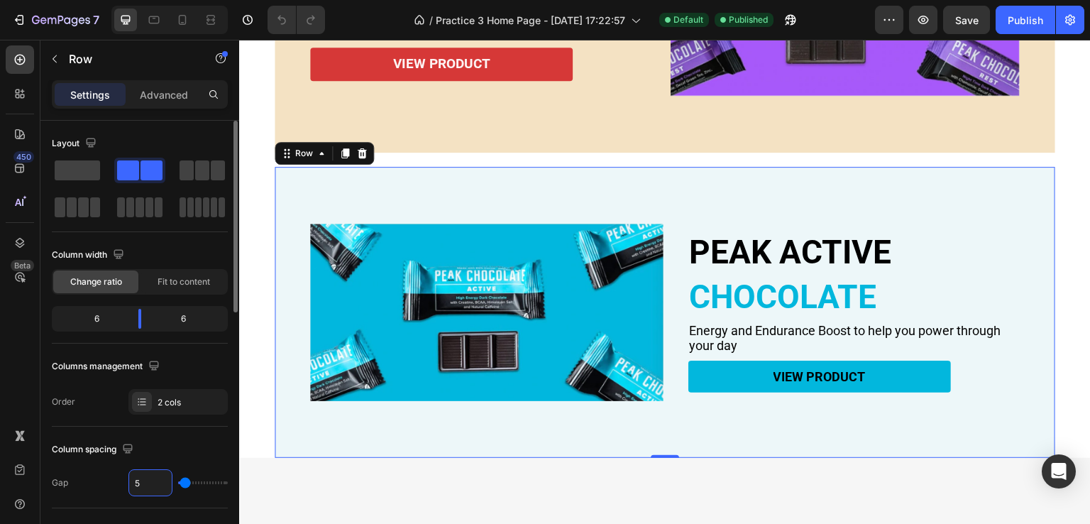
type input "0"
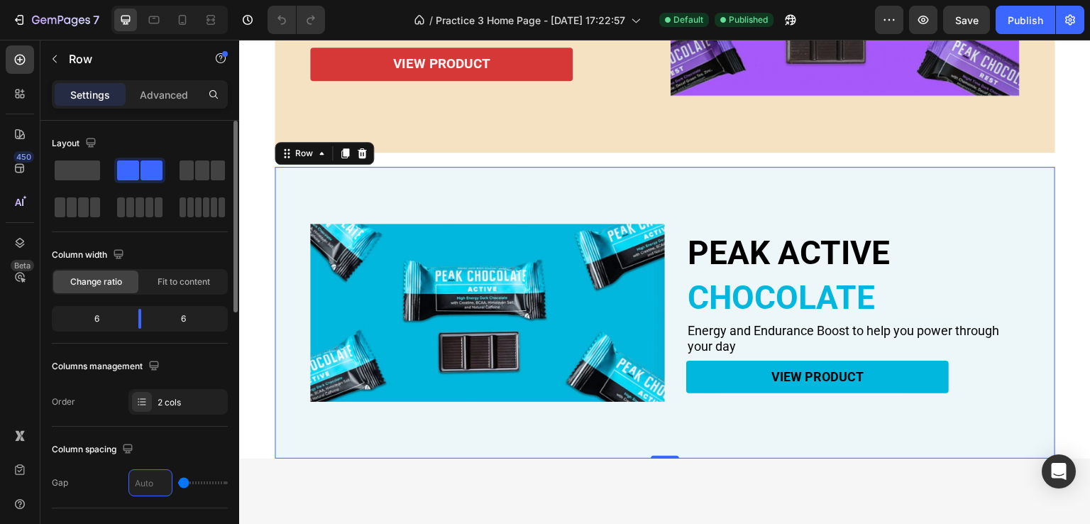
type input "1"
type input "10"
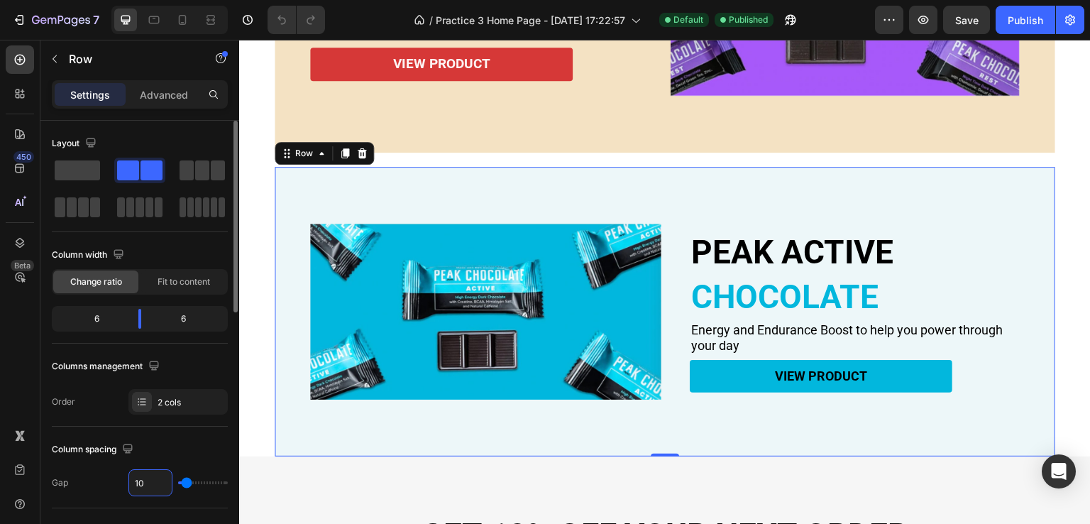
type input "1"
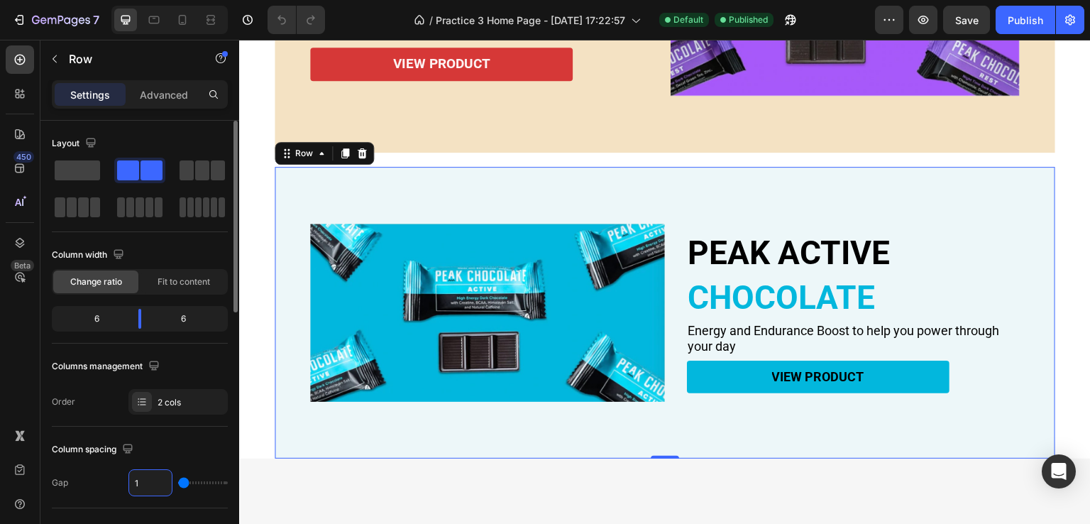
type input "11"
type input "116"
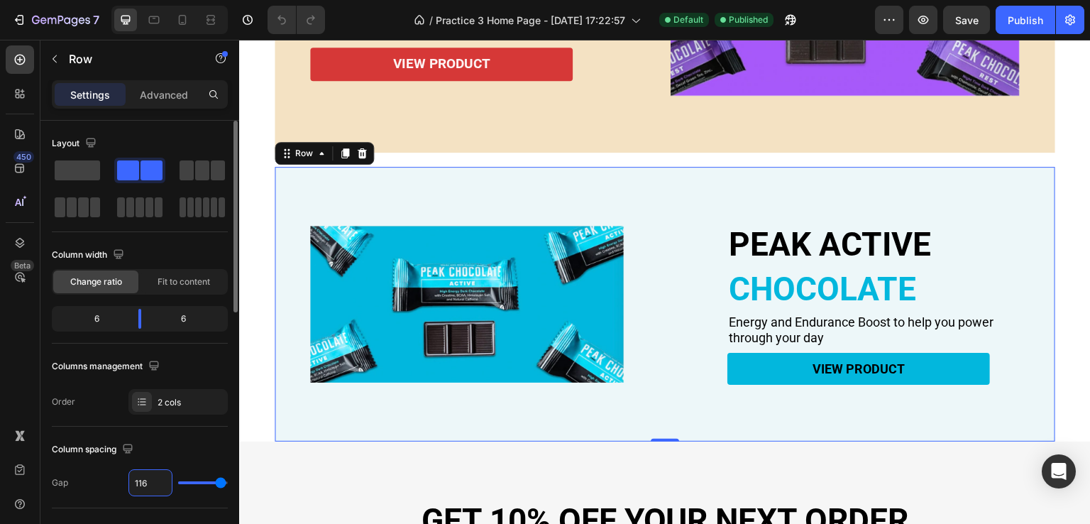
type input "11"
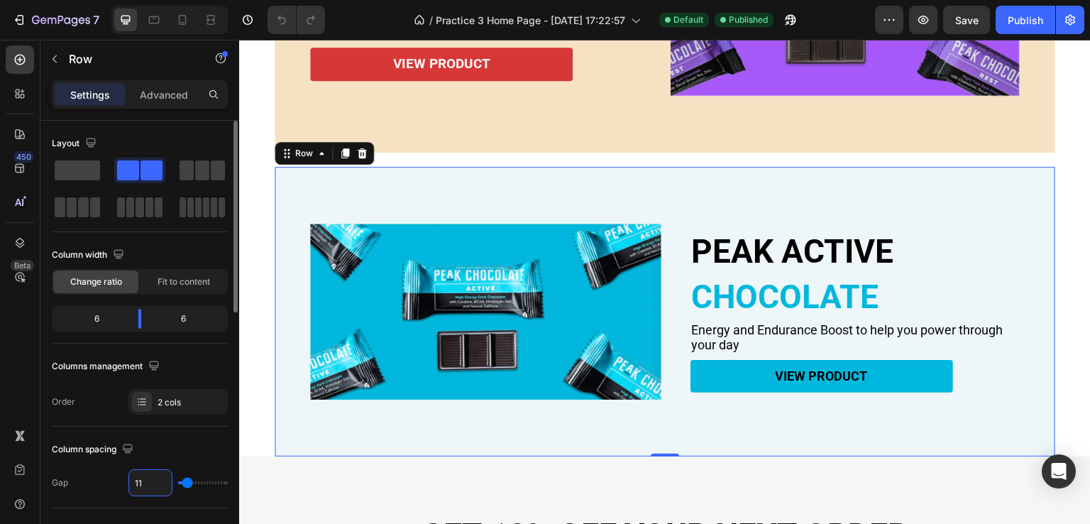
type input "1"
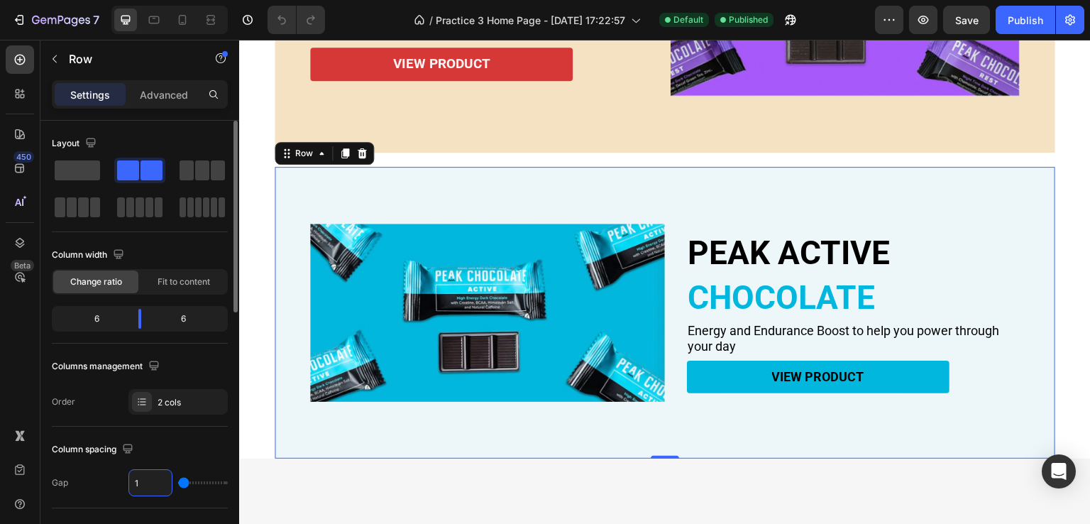
type input "16"
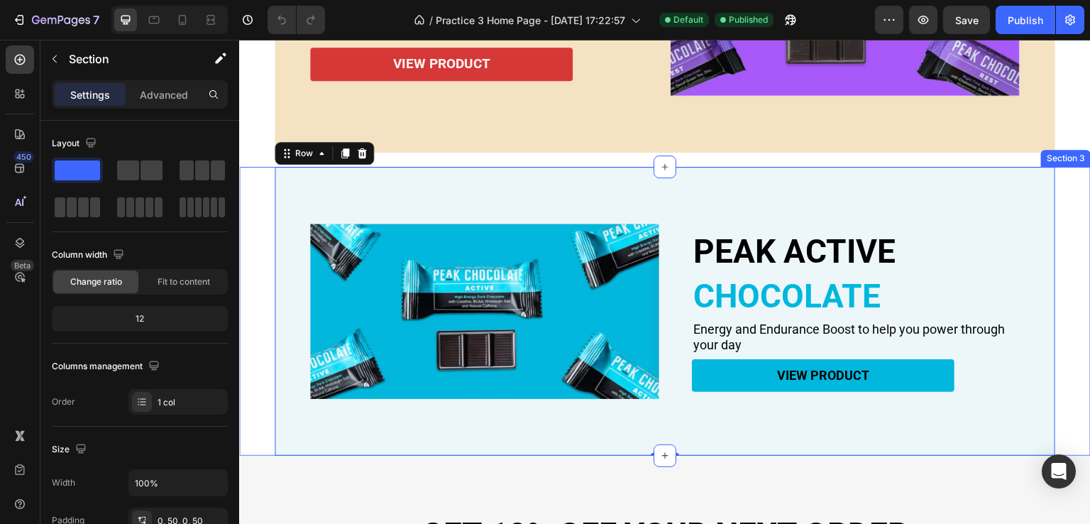
click at [263, 370] on div "PEAK ACTIVE Heading CHOCOLATE Heading Energy and Endurance Boost to help you po…" at bounding box center [665, 311] width 852 height 289
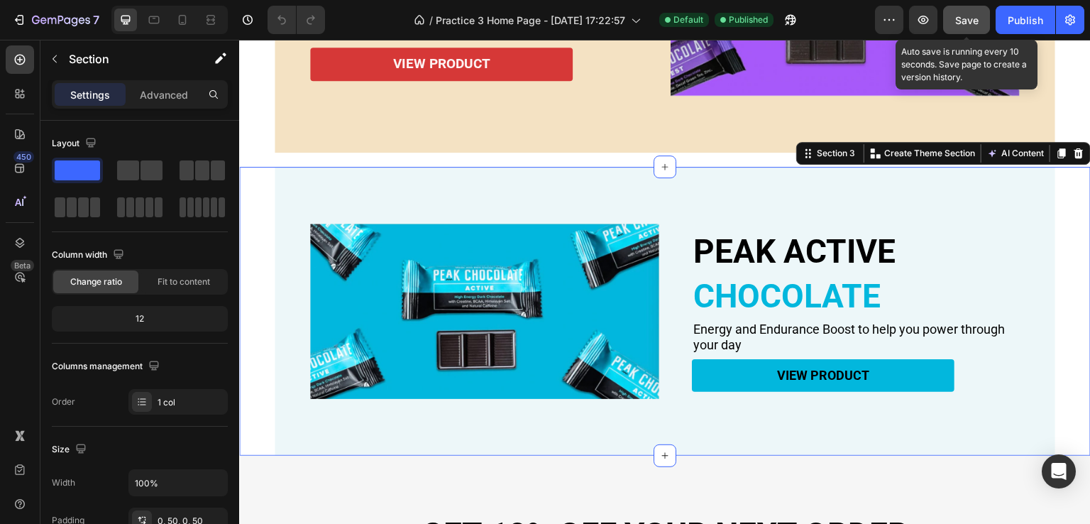
click at [967, 14] on span "Save" at bounding box center [966, 20] width 23 height 12
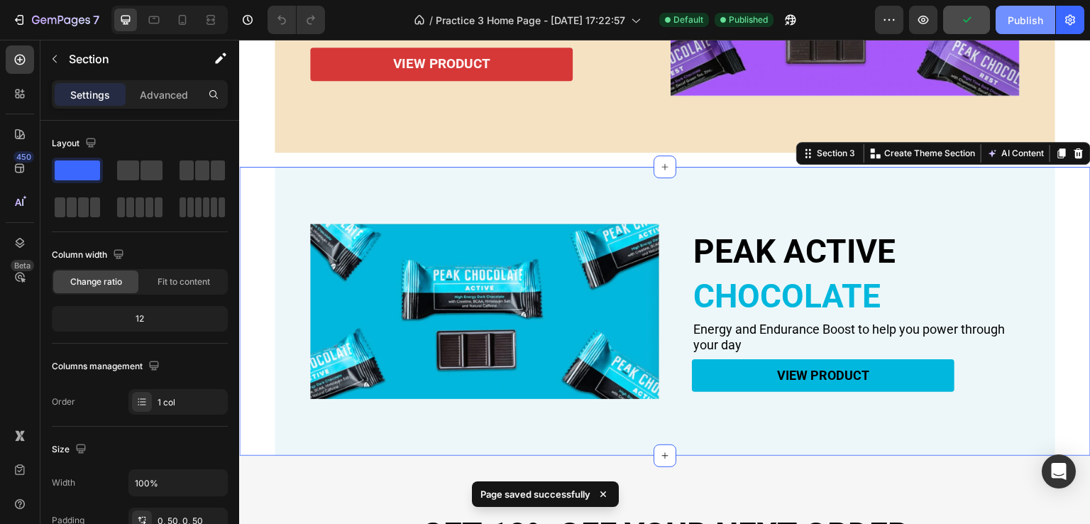
click at [1019, 22] on div "Publish" at bounding box center [1025, 20] width 35 height 15
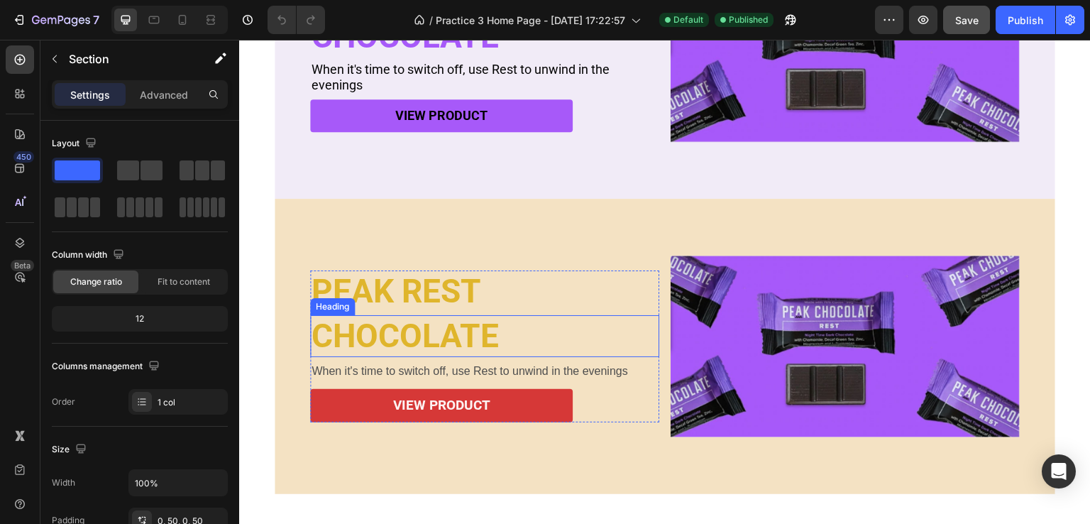
scroll to position [568, 0]
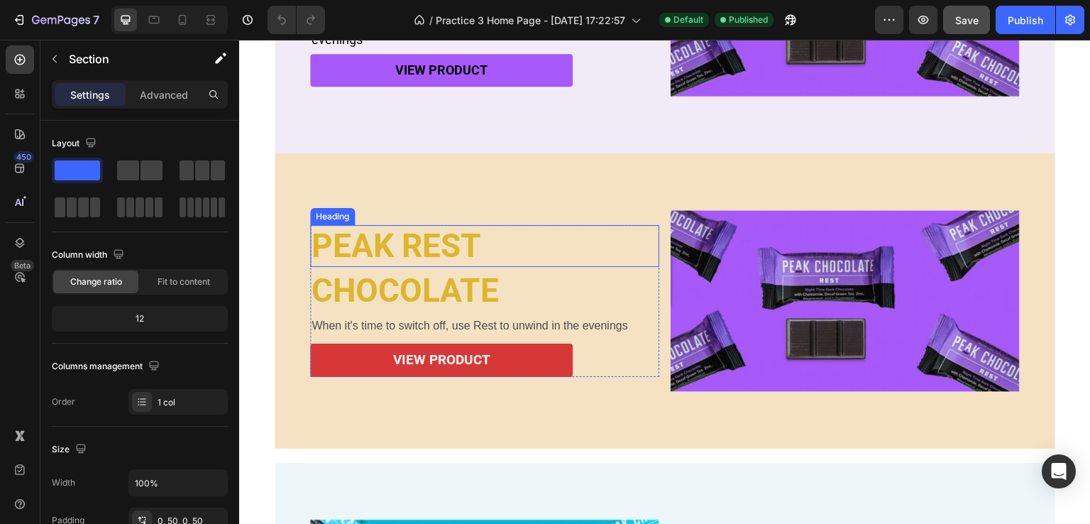
click at [413, 242] on h2 "PEAK REST" at bounding box center [484, 246] width 349 height 42
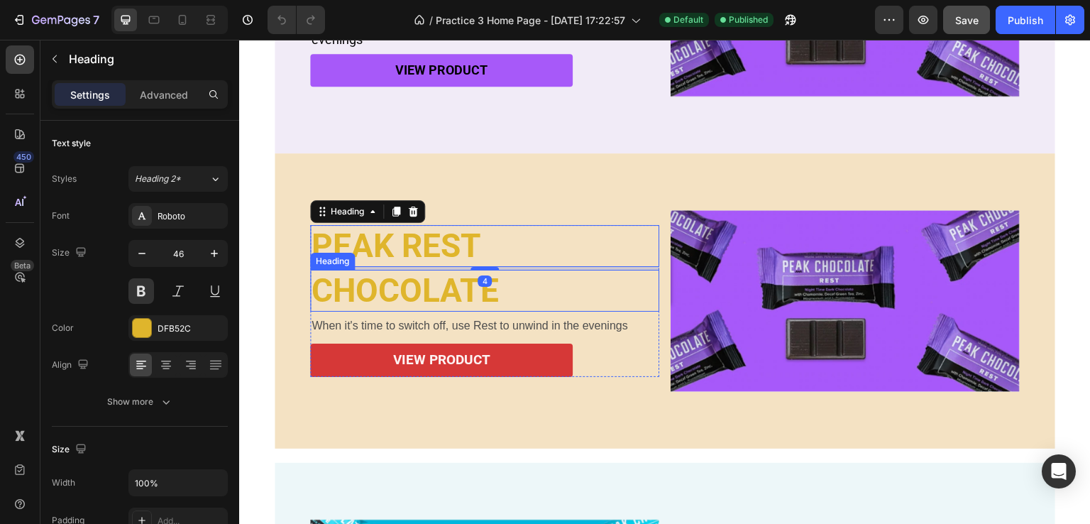
click at [424, 292] on h2 "CHOCOLATE" at bounding box center [484, 291] width 349 height 42
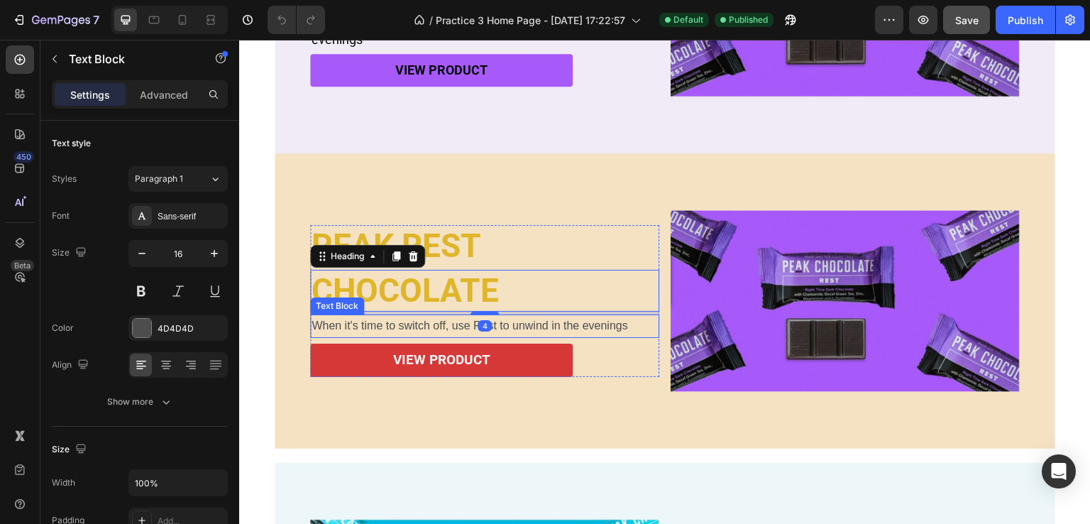
click at [430, 319] on p "When it's time to switch off, use Rest to unwind in the evenings" at bounding box center [485, 326] width 346 height 21
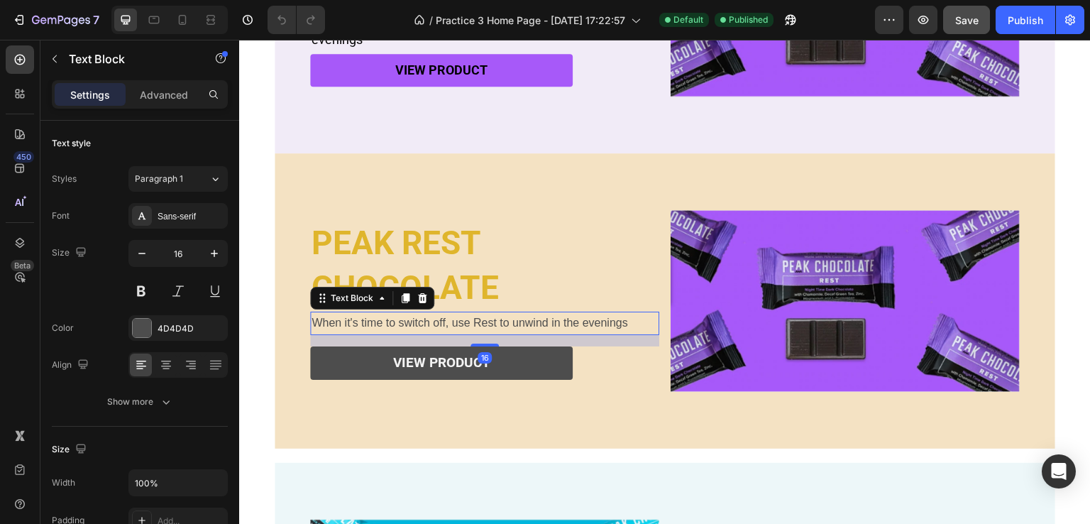
click at [485, 342] on div "PEAK REST Heading CHOCOLATE Heading When it's time to switch off, use Rest to u…" at bounding box center [484, 301] width 349 height 158
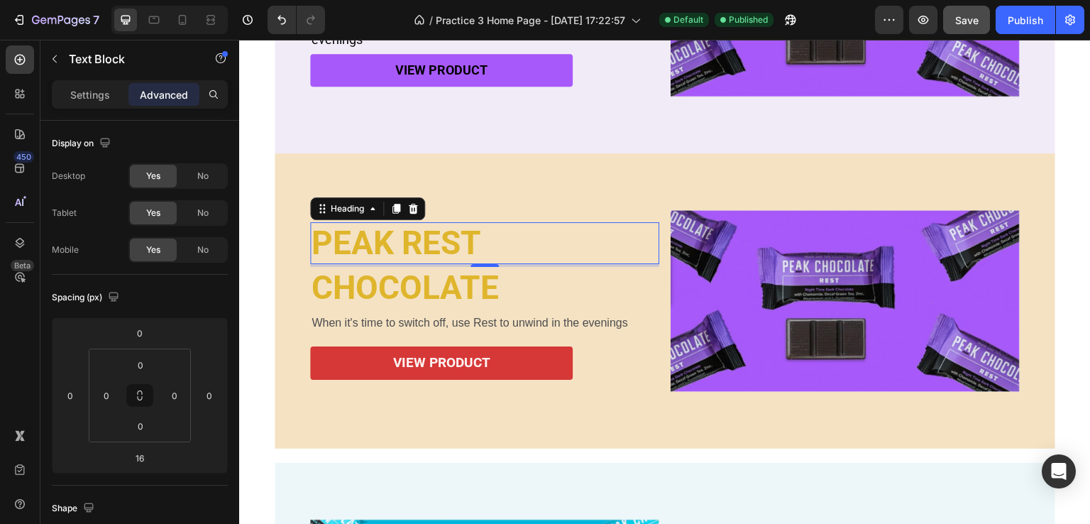
click at [467, 249] on h2 "PEAK REST" at bounding box center [484, 243] width 349 height 42
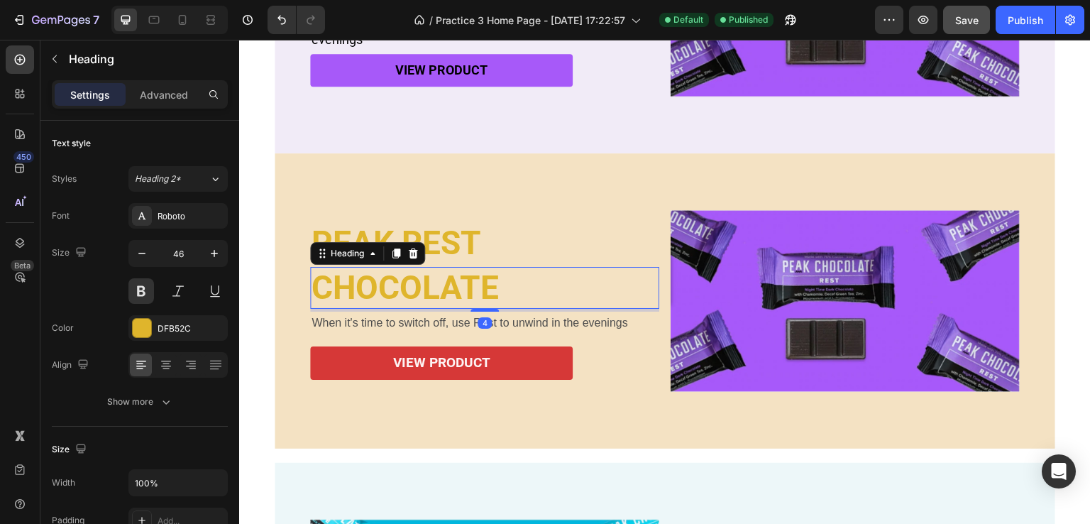
click at [469, 297] on h2 "CHOCOLATE" at bounding box center [484, 288] width 349 height 42
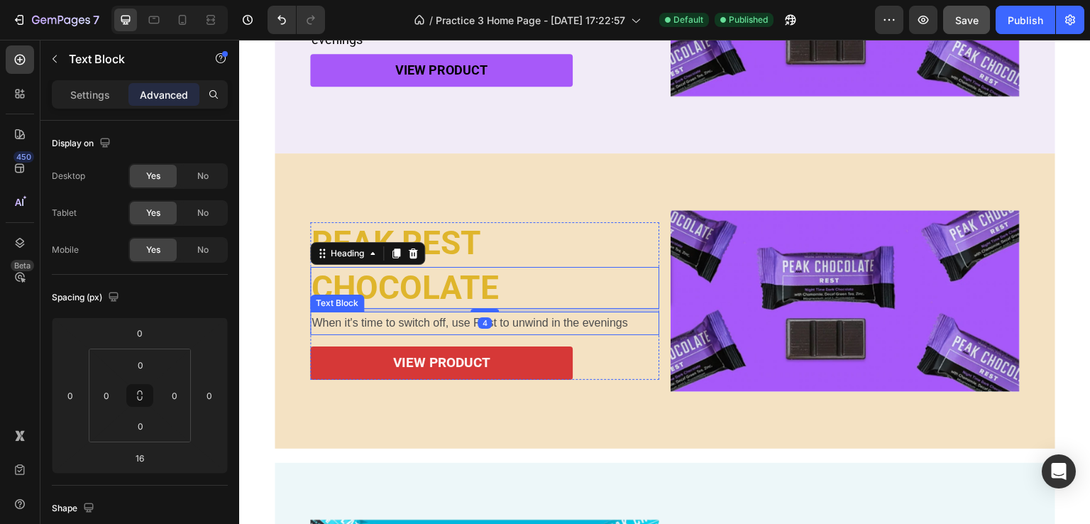
click at [455, 319] on p "When it's time to switch off, use Rest to unwind in the evenings" at bounding box center [485, 323] width 346 height 21
click at [478, 285] on h2 "CHOCOLATE" at bounding box center [484, 288] width 349 height 42
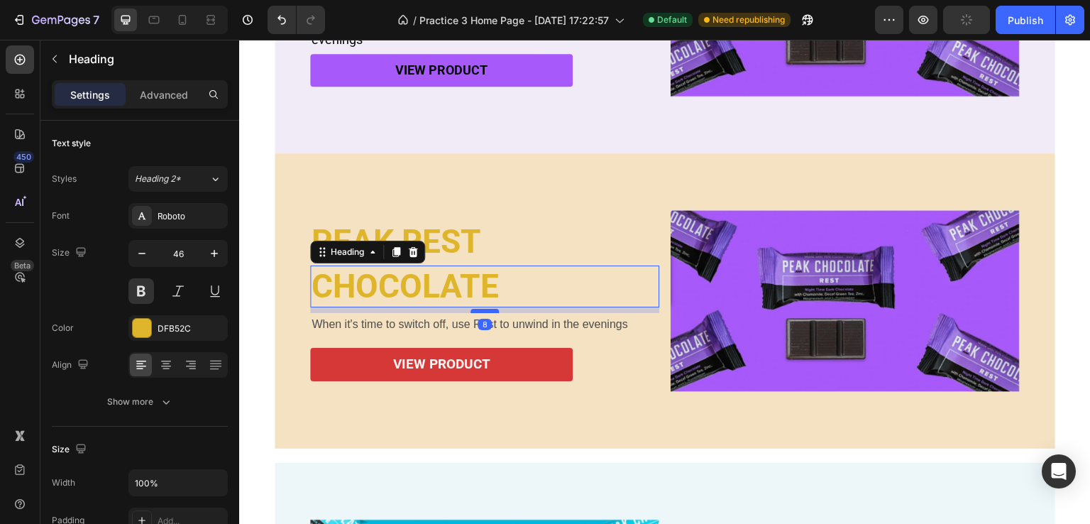
click at [485, 309] on div at bounding box center [485, 311] width 28 height 4
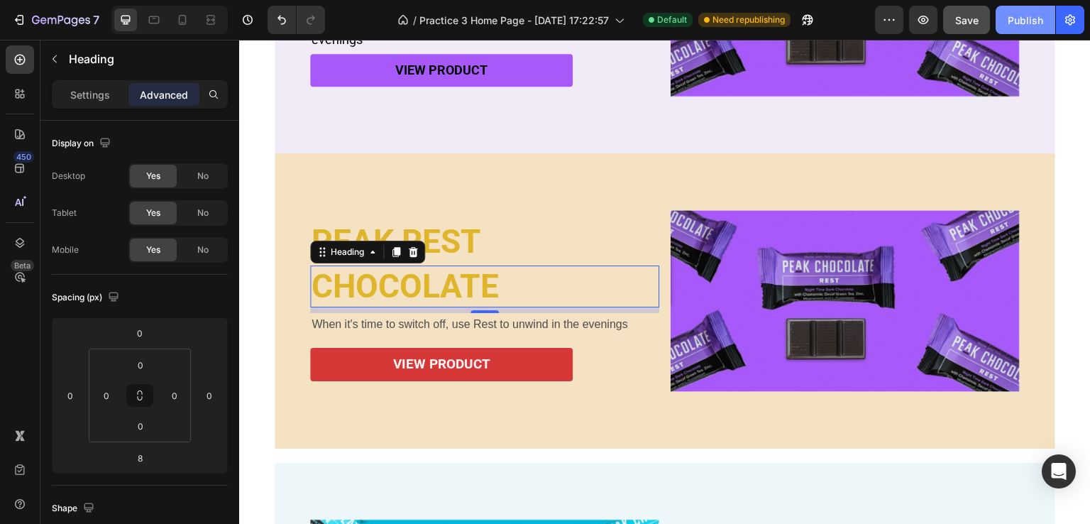
click at [1006, 18] on button "Publish" at bounding box center [1026, 20] width 60 height 28
click at [211, 20] on icon at bounding box center [213, 20] width 4 height 4
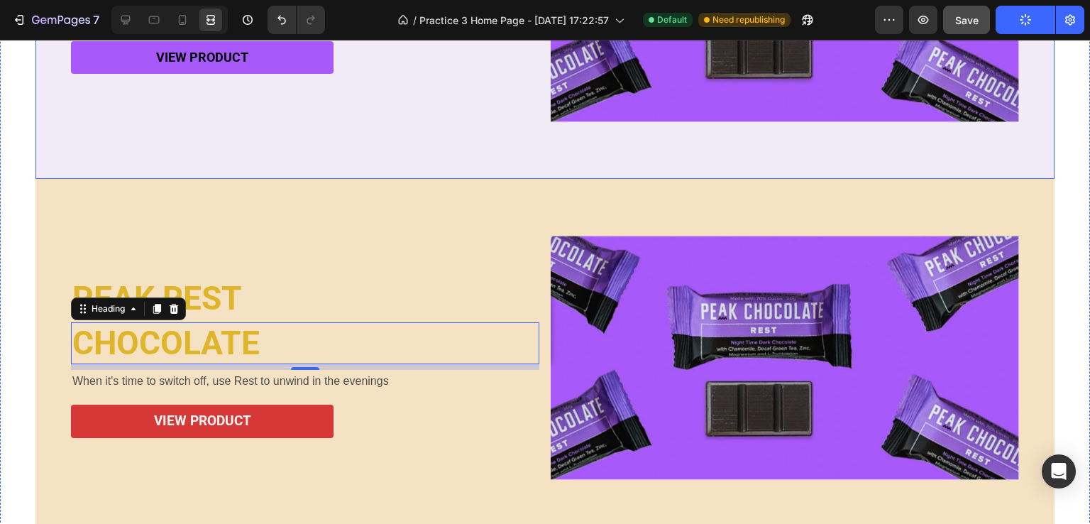
scroll to position [606, 0]
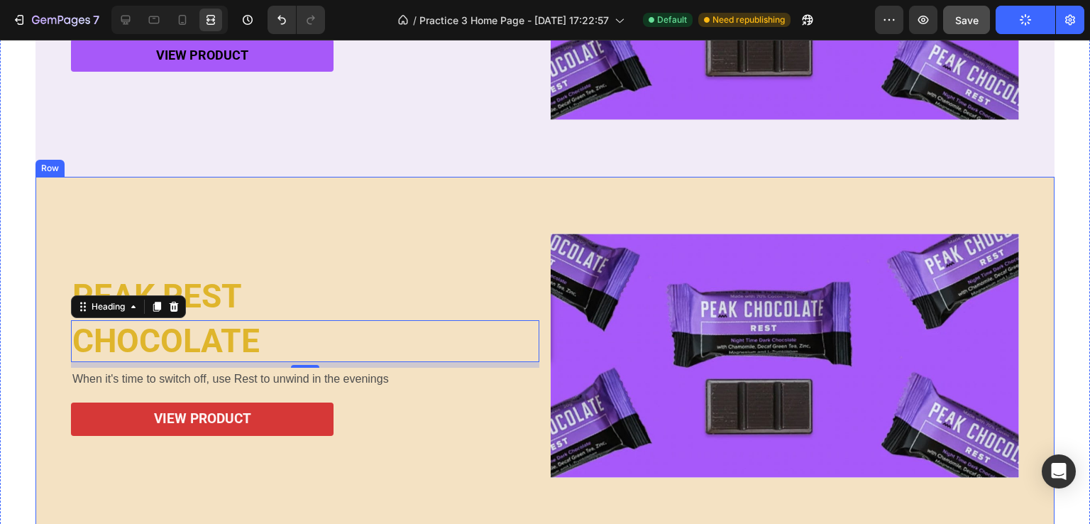
click at [397, 201] on div "PEAK REST Heading CHOCOLATE Heading 8 When it's time to switch off, use Rest to…" at bounding box center [544, 355] width 1019 height 357
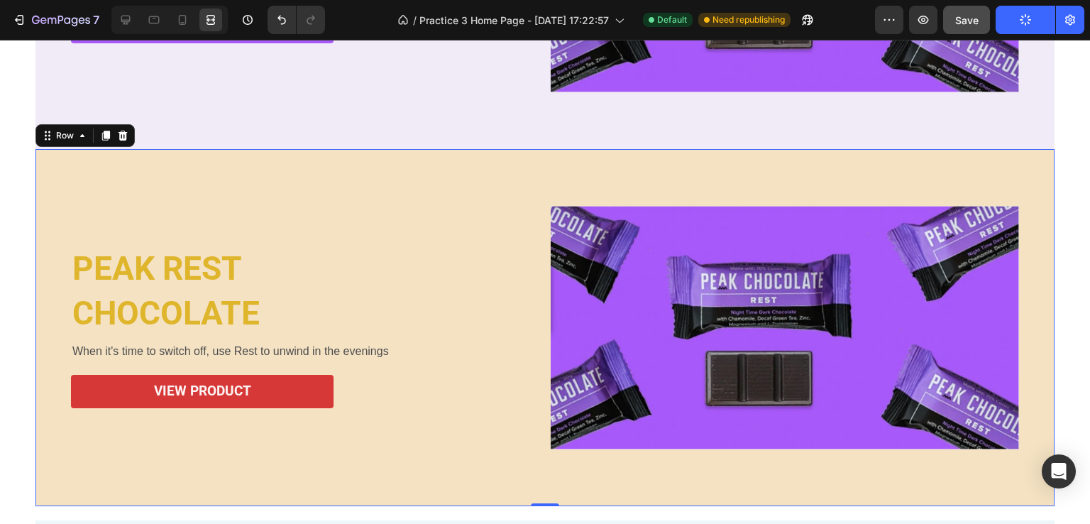
scroll to position [819, 0]
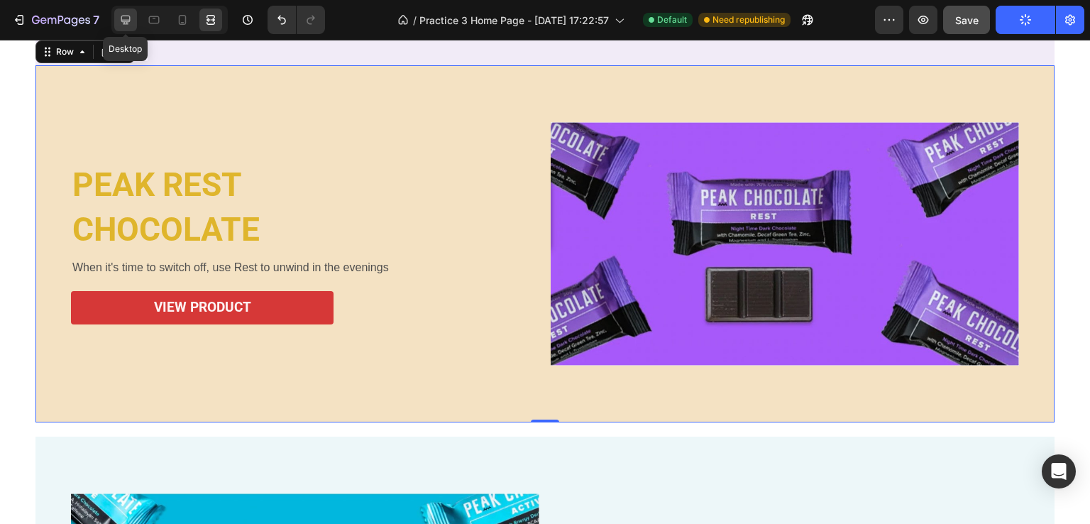
click at [124, 13] on icon at bounding box center [126, 20] width 14 height 14
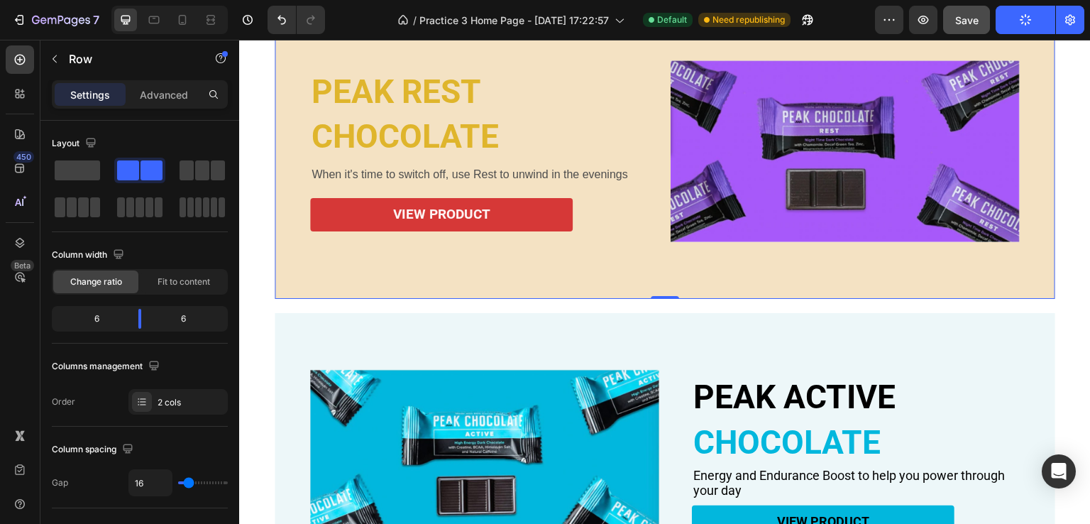
click at [158, 32] on div at bounding box center [169, 20] width 116 height 28
click at [155, 21] on icon at bounding box center [154, 20] width 14 height 14
type input "0"
type input "100%"
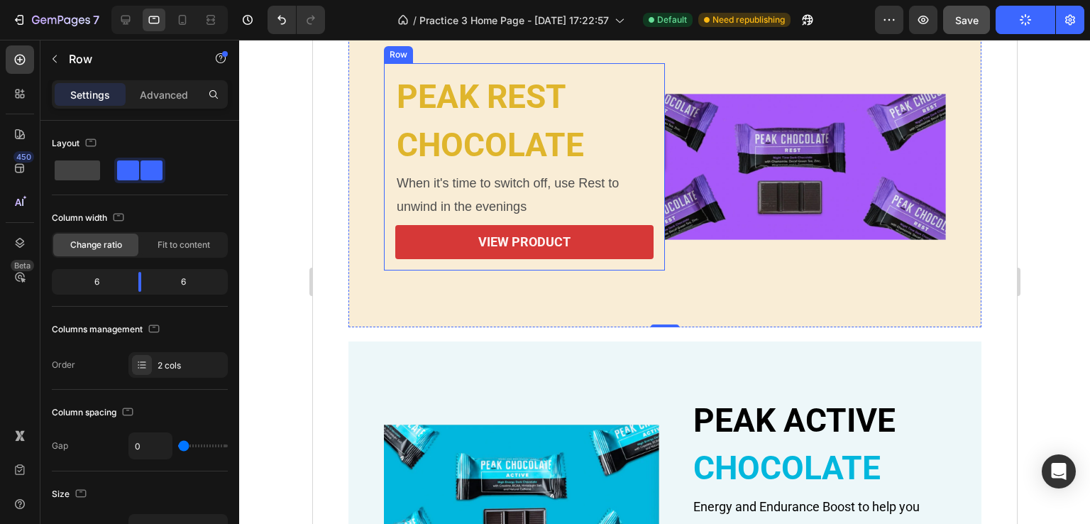
scroll to position [735, 0]
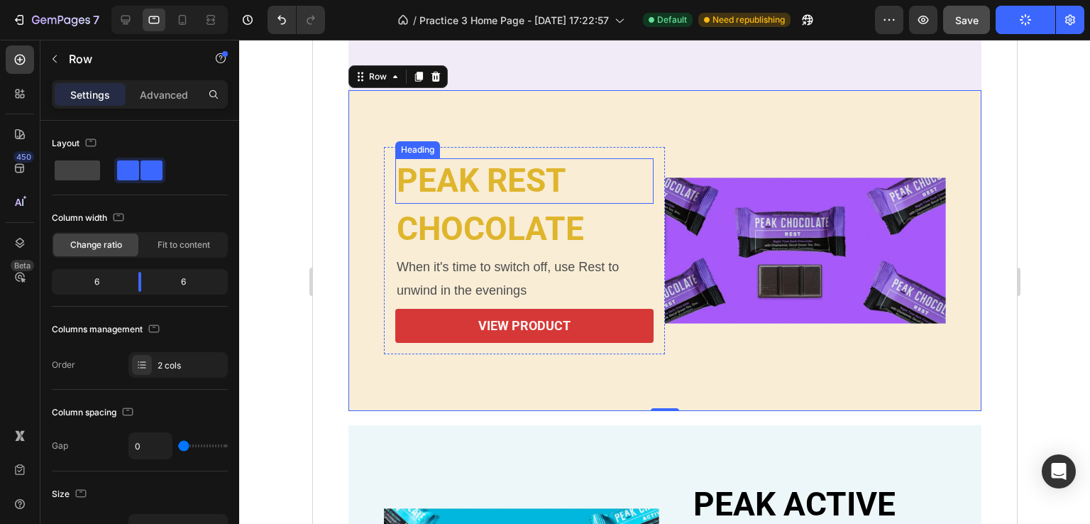
click at [485, 187] on h2 "PEAK REST" at bounding box center [524, 180] width 258 height 45
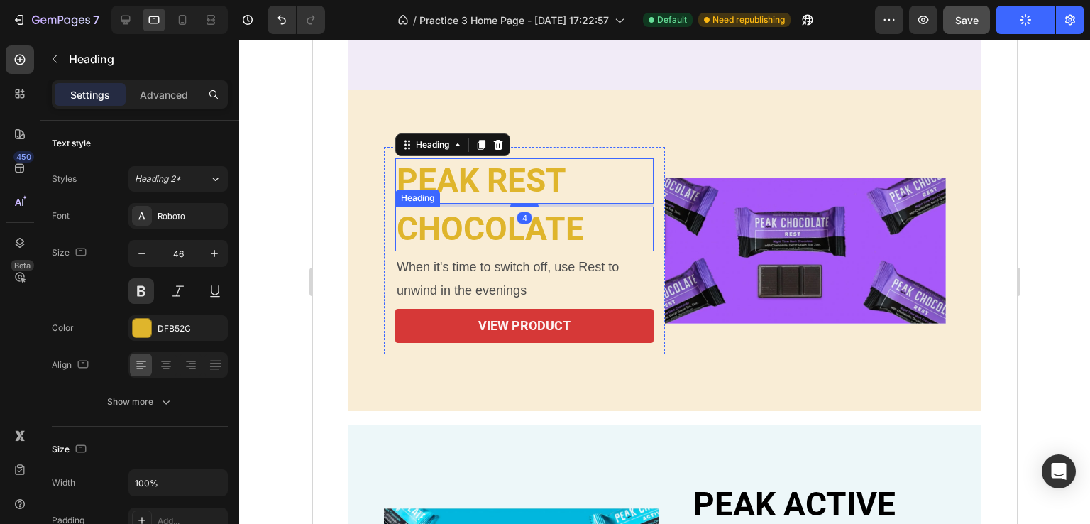
click at [483, 225] on h2 "CHOCOLATE" at bounding box center [524, 229] width 258 height 45
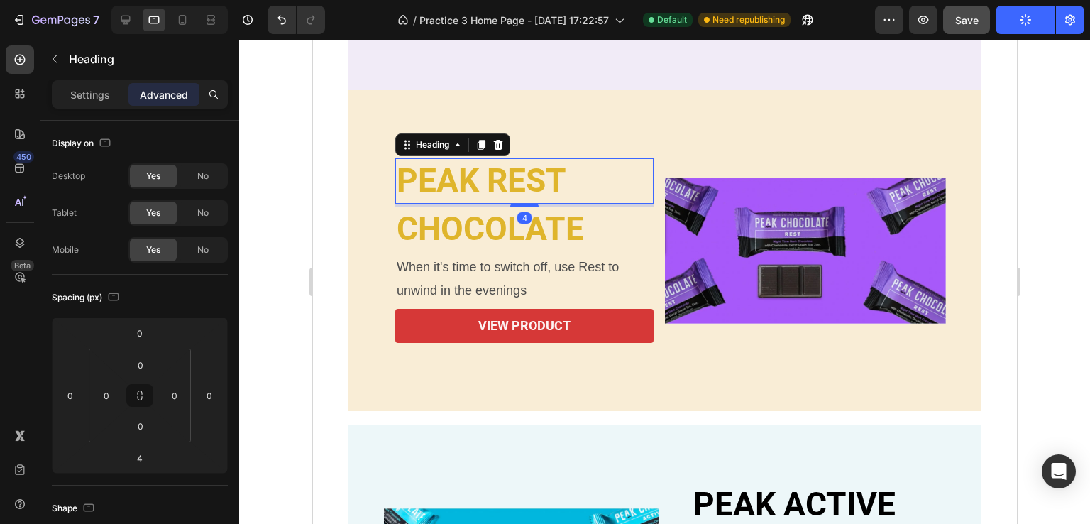
click at [544, 160] on h2 "PEAK REST" at bounding box center [524, 180] width 258 height 45
click at [82, 98] on p "Settings" at bounding box center [90, 94] width 40 height 15
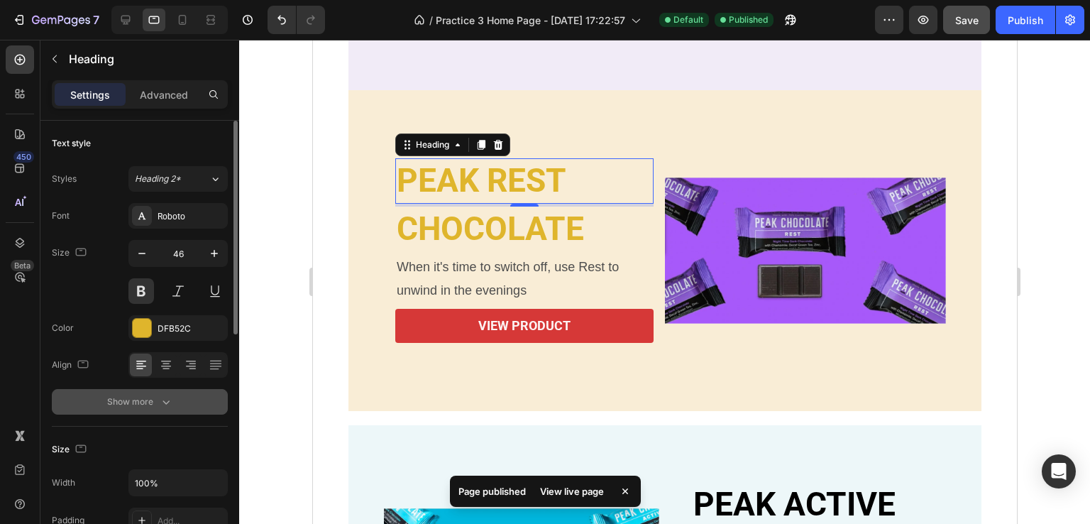
click at [153, 400] on div "Show more" at bounding box center [140, 402] width 66 height 14
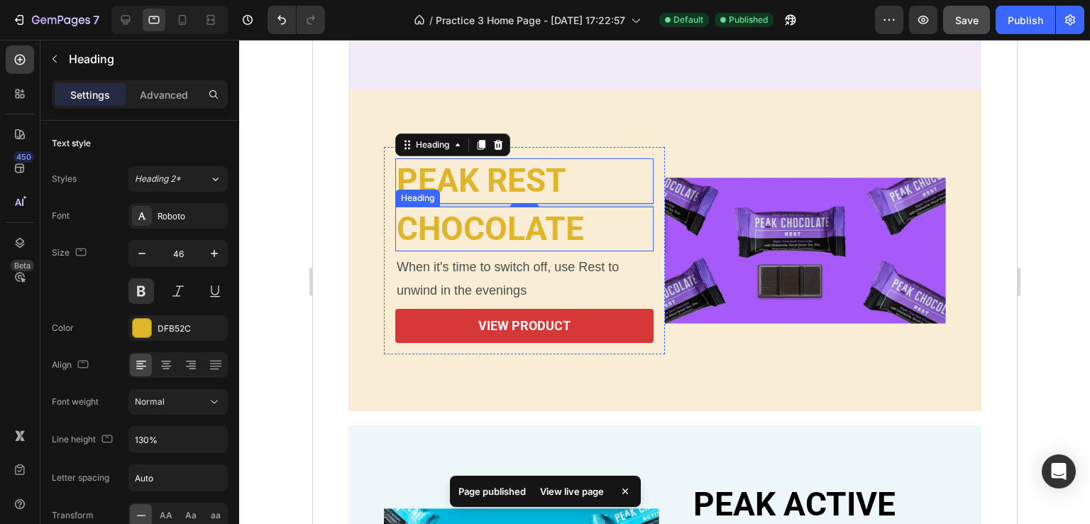
click at [451, 241] on h2 "CHOCOLATE" at bounding box center [524, 229] width 258 height 45
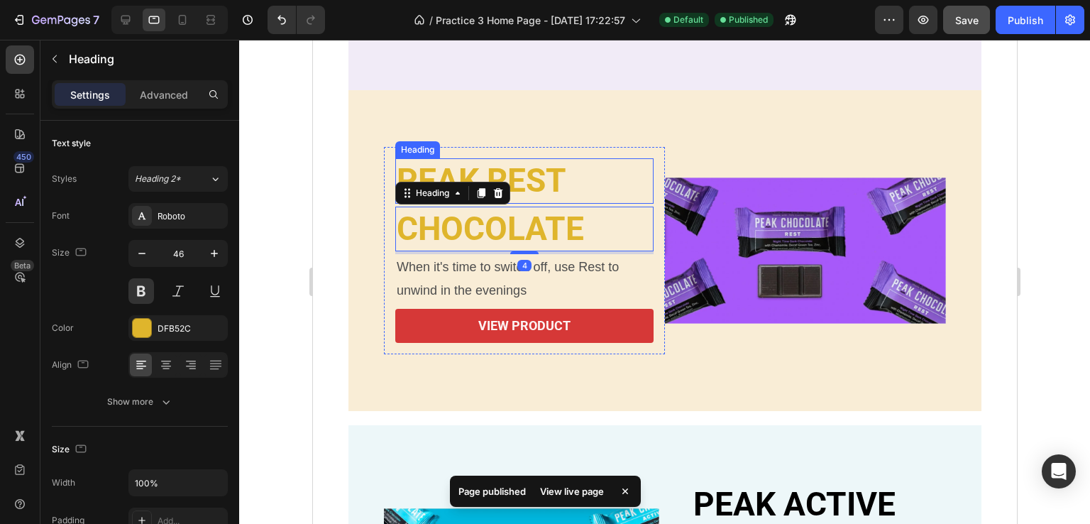
click at [527, 192] on h2 "PEAK REST" at bounding box center [524, 180] width 258 height 45
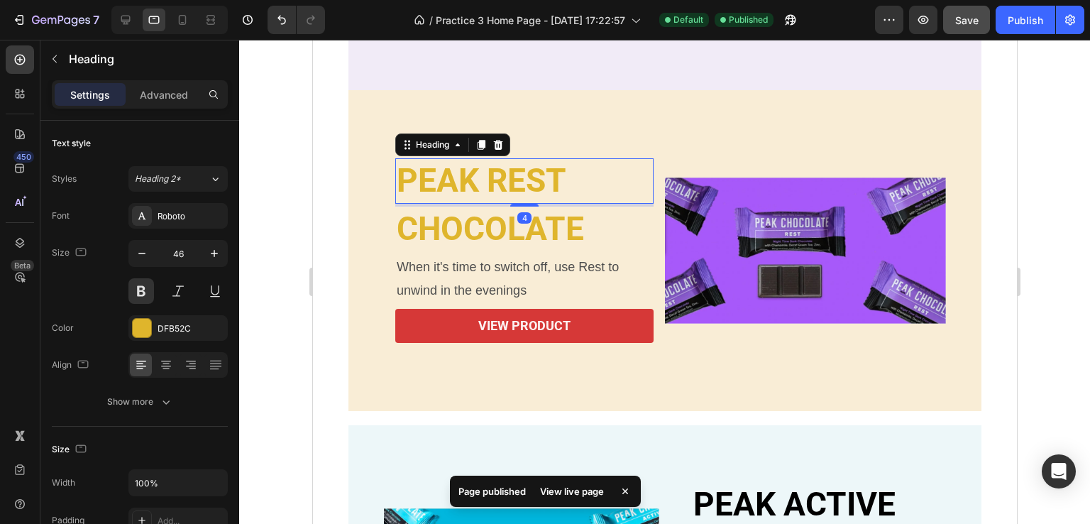
click at [503, 232] on h2 "CHOCOLATE" at bounding box center [524, 229] width 258 height 45
click at [540, 193] on h2 "PEAK REST" at bounding box center [524, 180] width 258 height 45
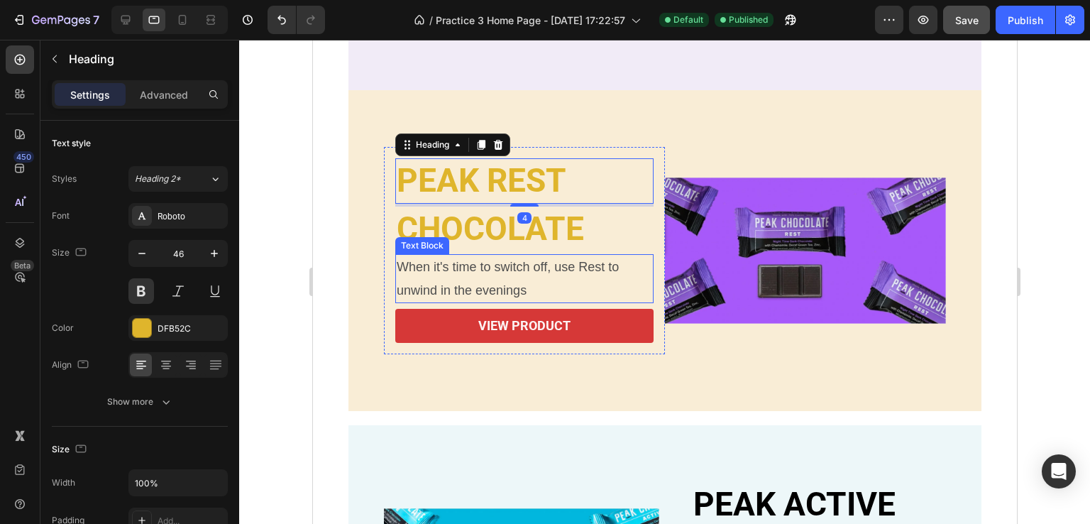
click at [471, 296] on p "When it's time to switch off, use Rest to unwind in the evenings" at bounding box center [524, 279] width 256 height 46
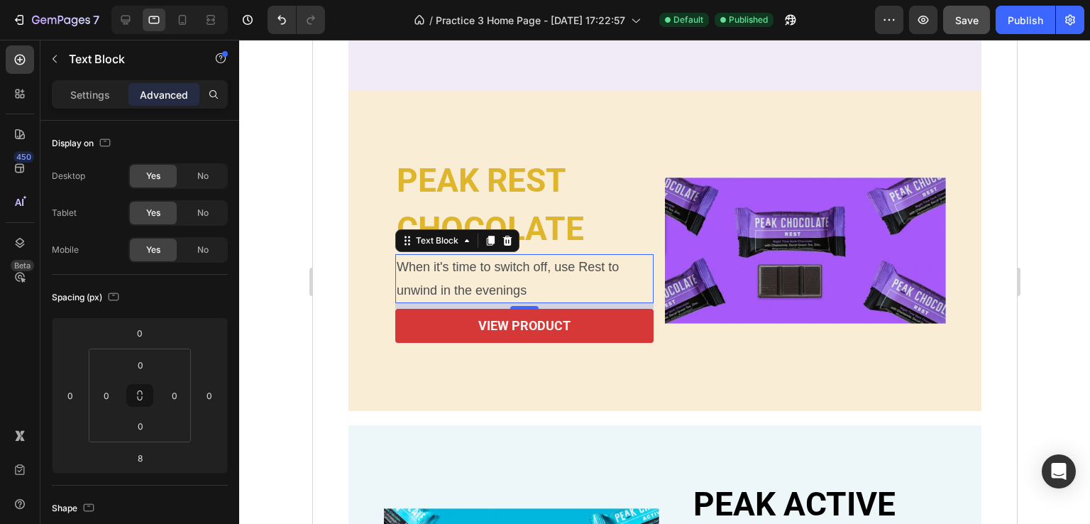
click at [139, 25] on div at bounding box center [169, 20] width 116 height 28
click at [132, 21] on icon at bounding box center [126, 20] width 14 height 14
type input "16"
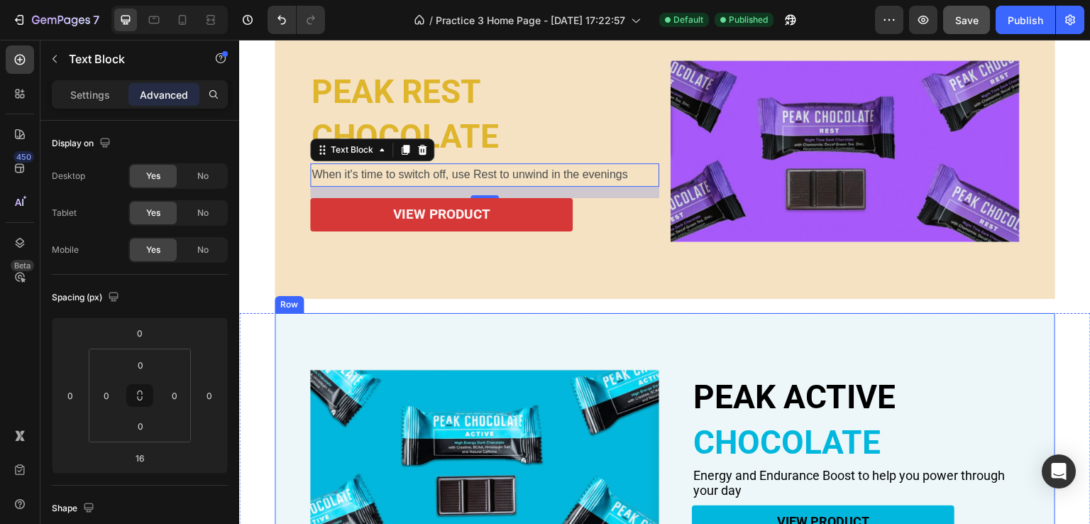
scroll to position [747, 0]
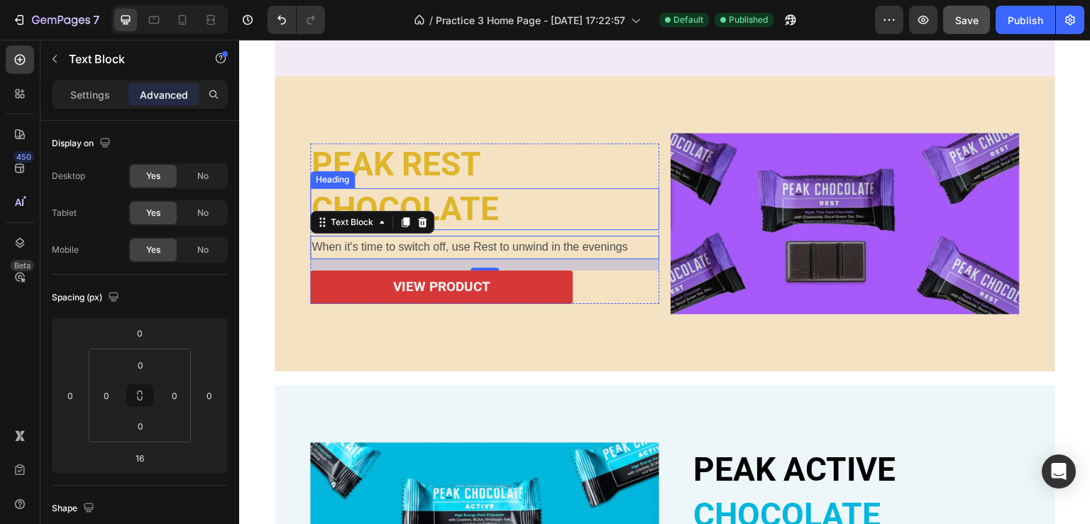
click at [434, 176] on h2 "PEAK REST" at bounding box center [484, 164] width 349 height 42
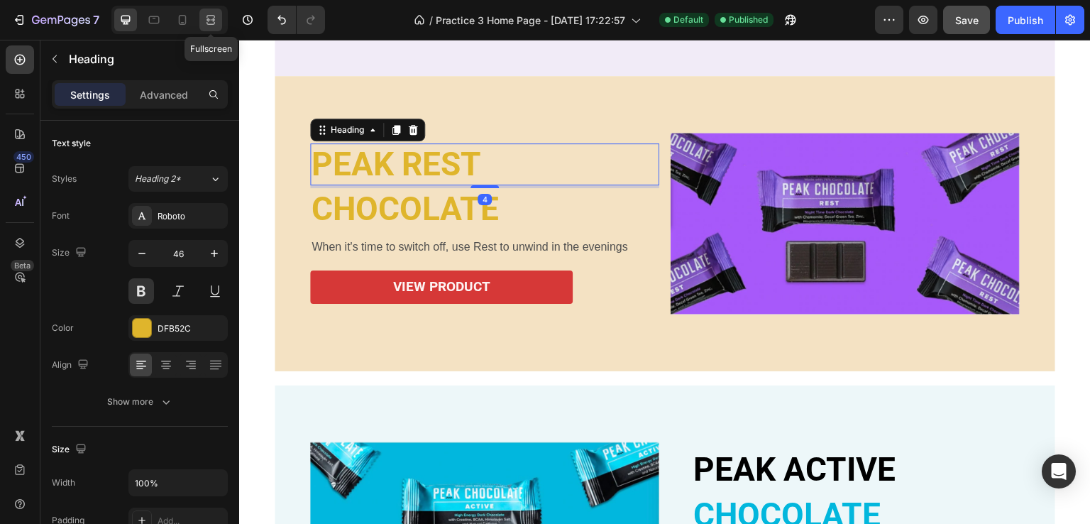
click at [209, 21] on icon at bounding box center [211, 20] width 14 height 14
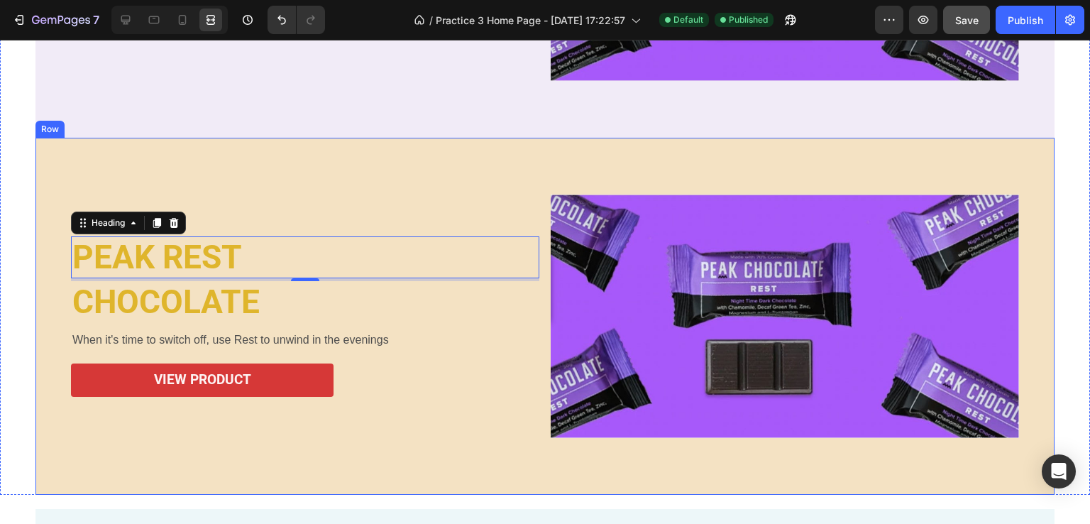
click at [363, 190] on div "PEAK REST Heading 4 CHOCOLATE Heading When it's time to switch off, use Rest to…" at bounding box center [544, 316] width 1019 height 357
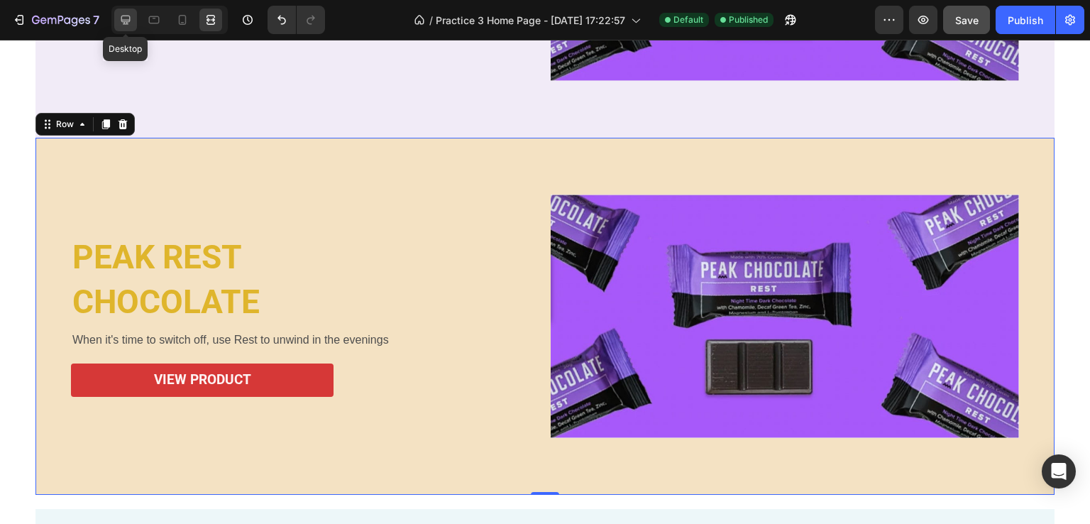
click at [131, 18] on icon at bounding box center [126, 20] width 14 height 14
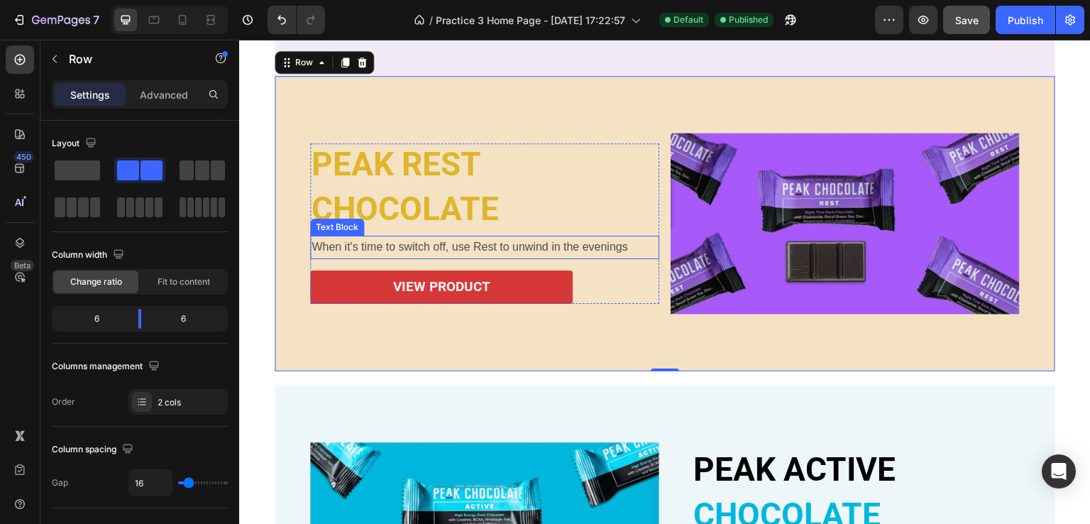
click at [449, 251] on p "When it's time to switch off, use Rest to unwind in the evenings" at bounding box center [485, 247] width 346 height 21
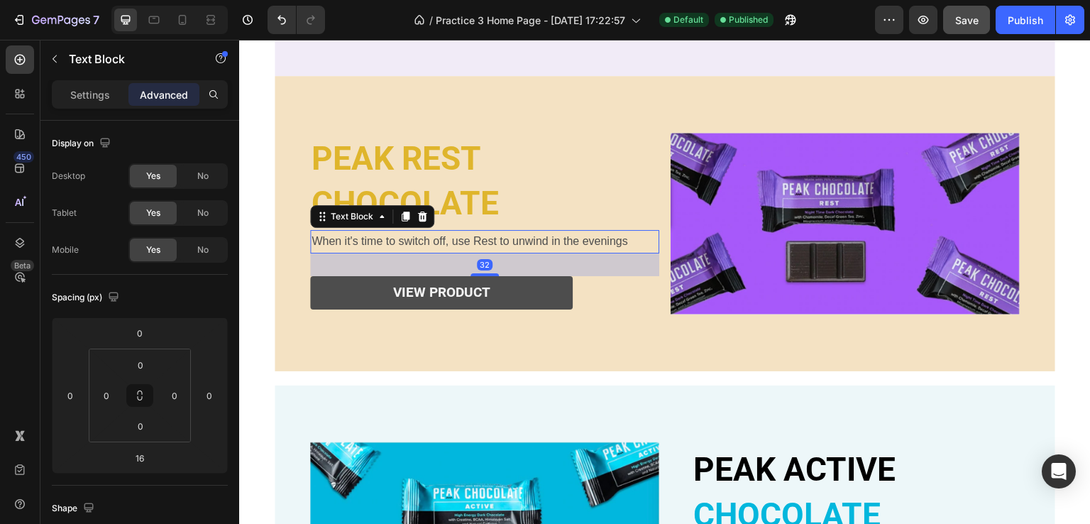
drag, startPoint x: 484, startPoint y: 263, endPoint x: 492, endPoint y: 275, distance: 13.8
click at [492, 275] on div "PEAK REST Heading CHOCOLATE Heading When it's time to switch off, use Rest to u…" at bounding box center [484, 224] width 349 height 172
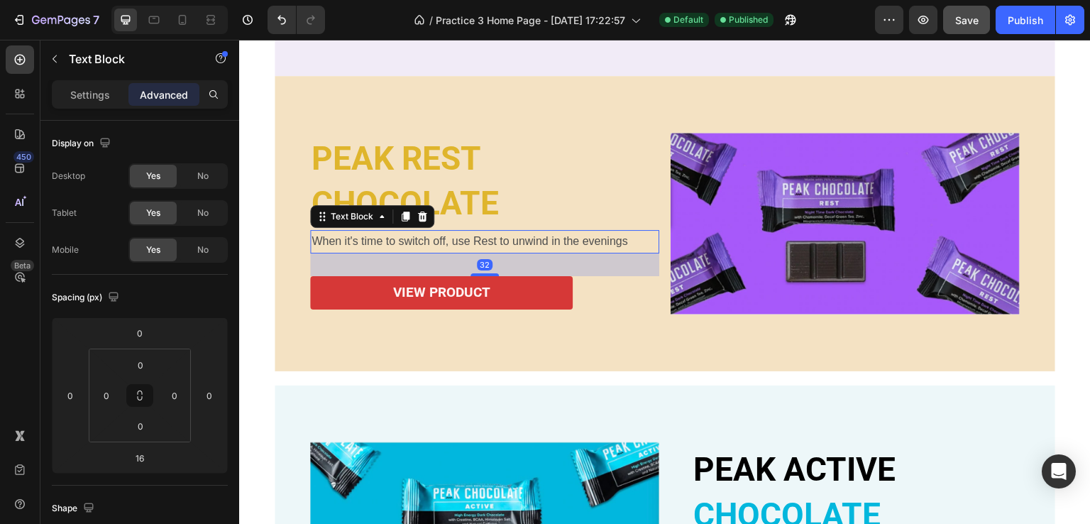
type input "32"
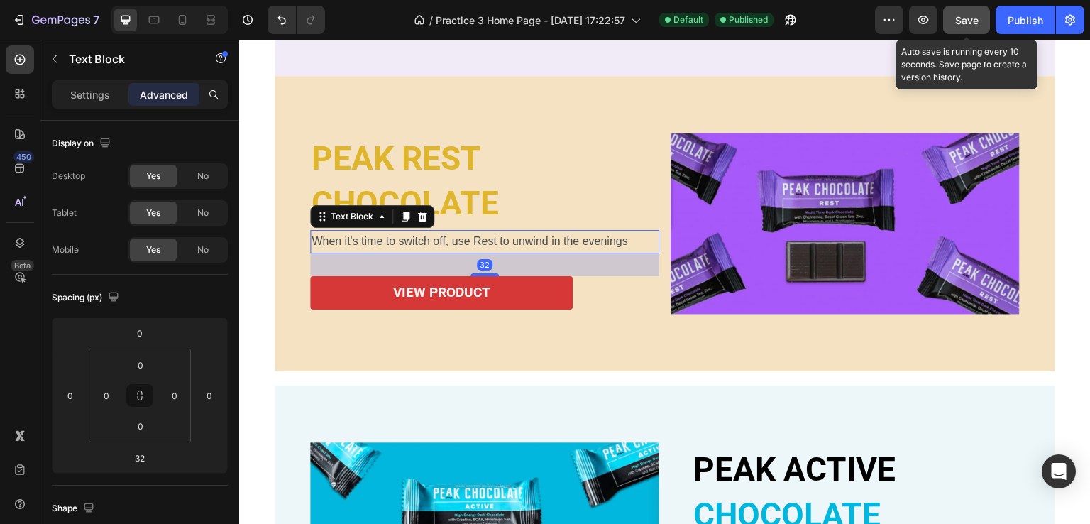
click at [956, 21] on span "Save" at bounding box center [966, 20] width 23 height 12
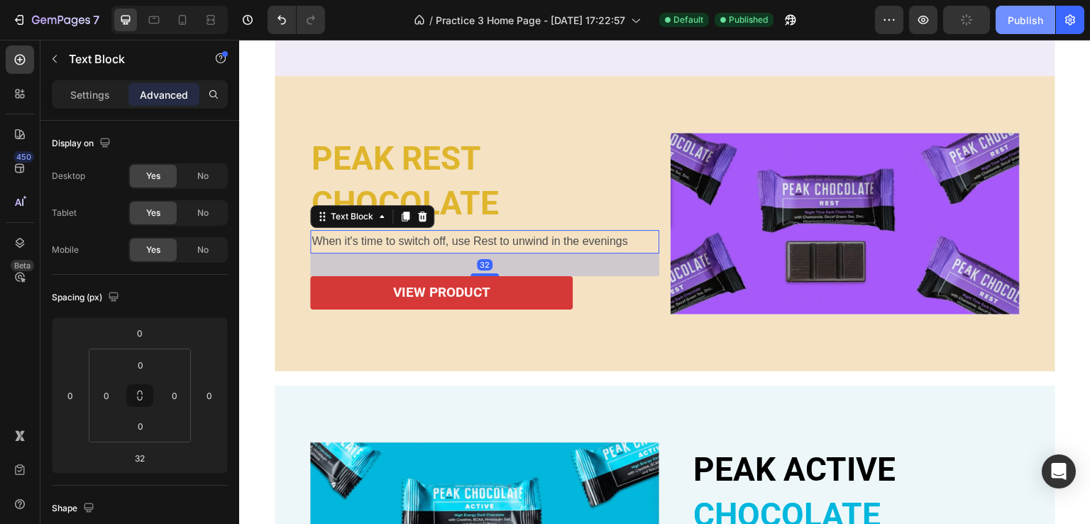
click at [1006, 16] on button "Publish" at bounding box center [1026, 20] width 60 height 28
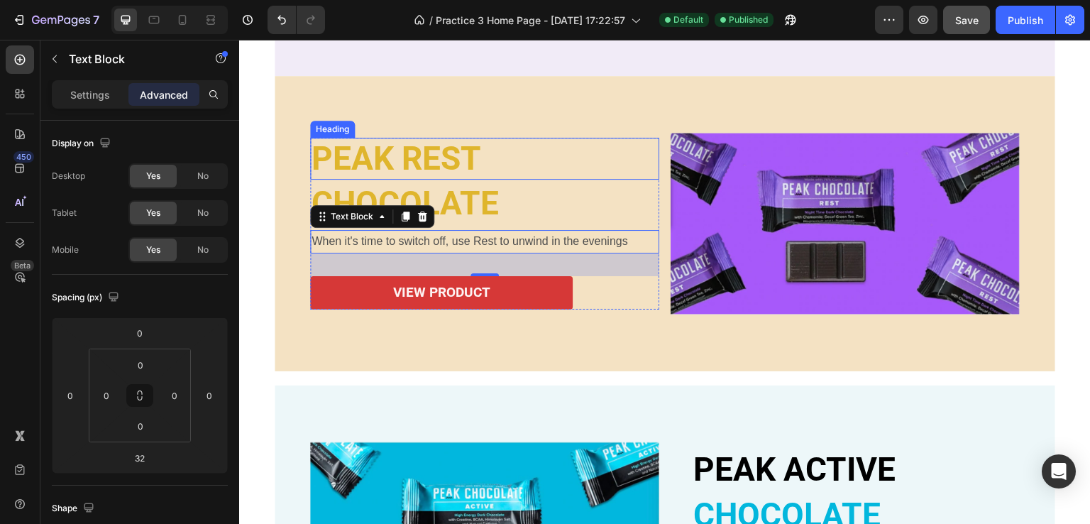
click at [476, 160] on h2 "PEAK REST" at bounding box center [484, 159] width 349 height 42
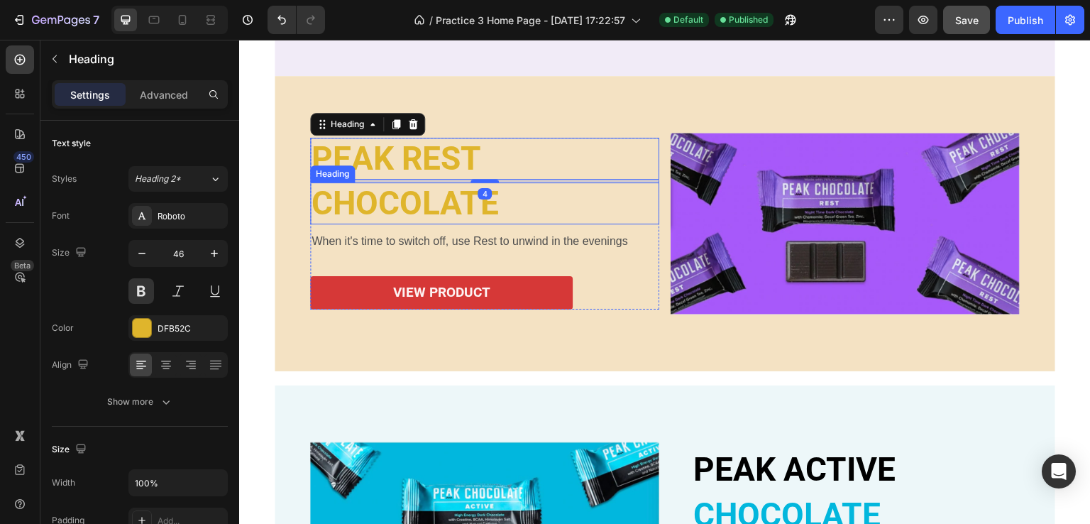
click at [477, 205] on h2 "CHOCOLATE" at bounding box center [484, 203] width 349 height 42
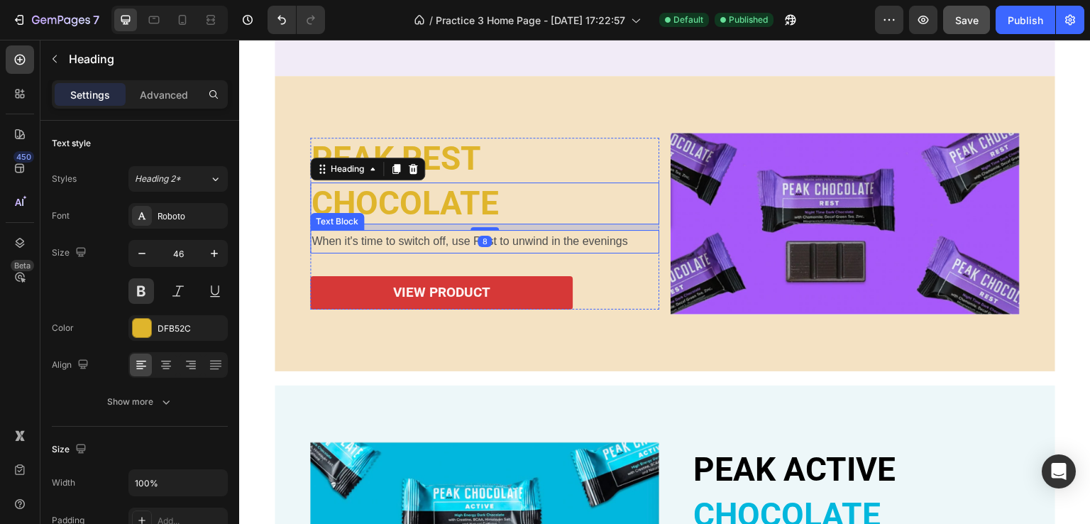
click at [468, 237] on p "When it's time to switch off, use Rest to unwind in the evenings" at bounding box center [485, 241] width 346 height 21
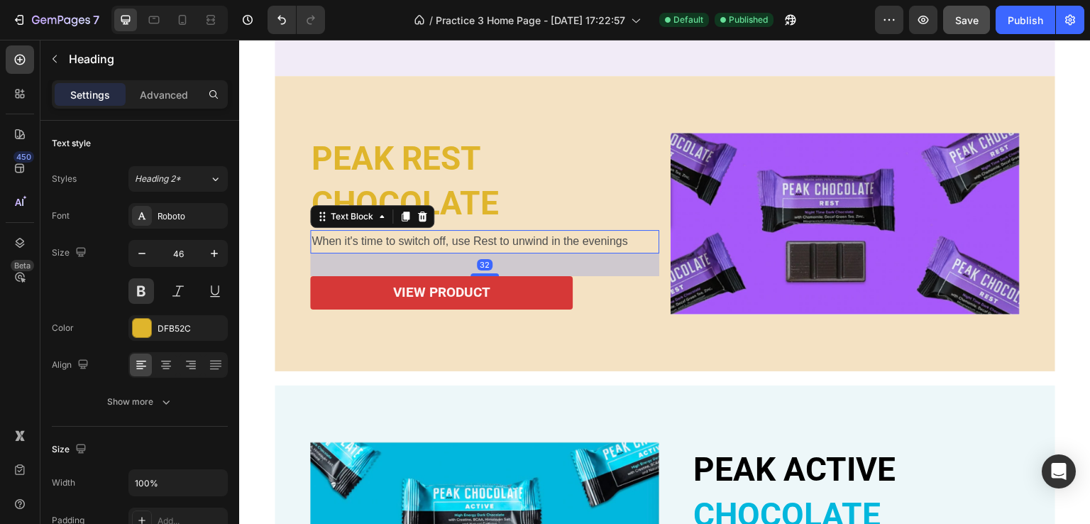
click at [475, 202] on h2 "CHOCOLATE" at bounding box center [484, 203] width 349 height 42
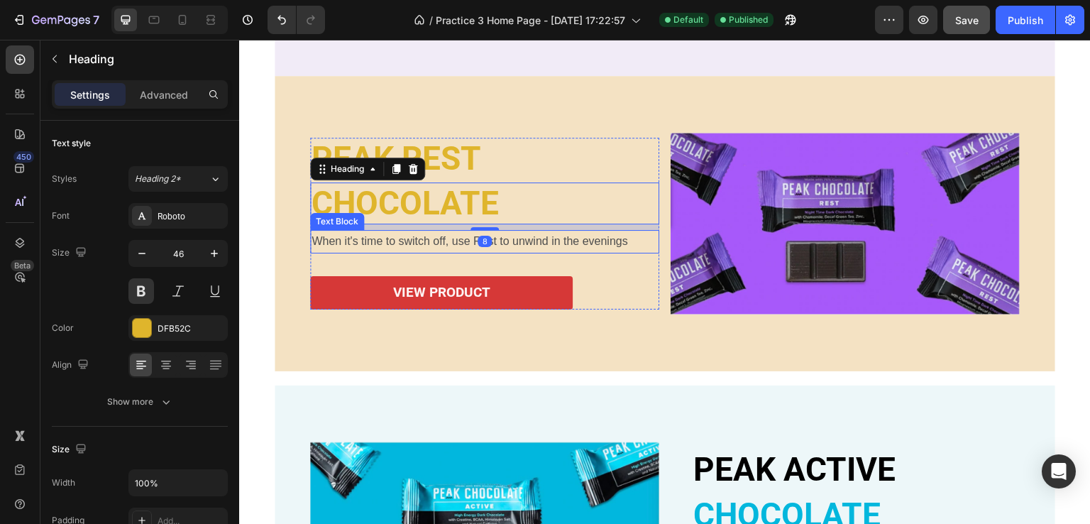
click at [427, 238] on p "When it's time to switch off, use Rest to unwind in the evenings" at bounding box center [485, 241] width 346 height 21
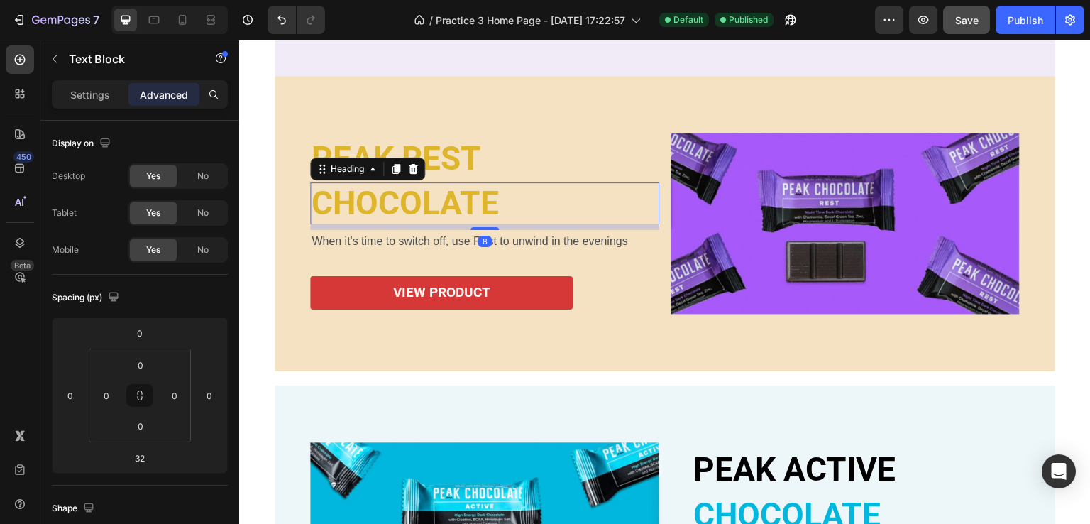
click at [477, 199] on h2 "CHOCOLATE" at bounding box center [484, 203] width 349 height 42
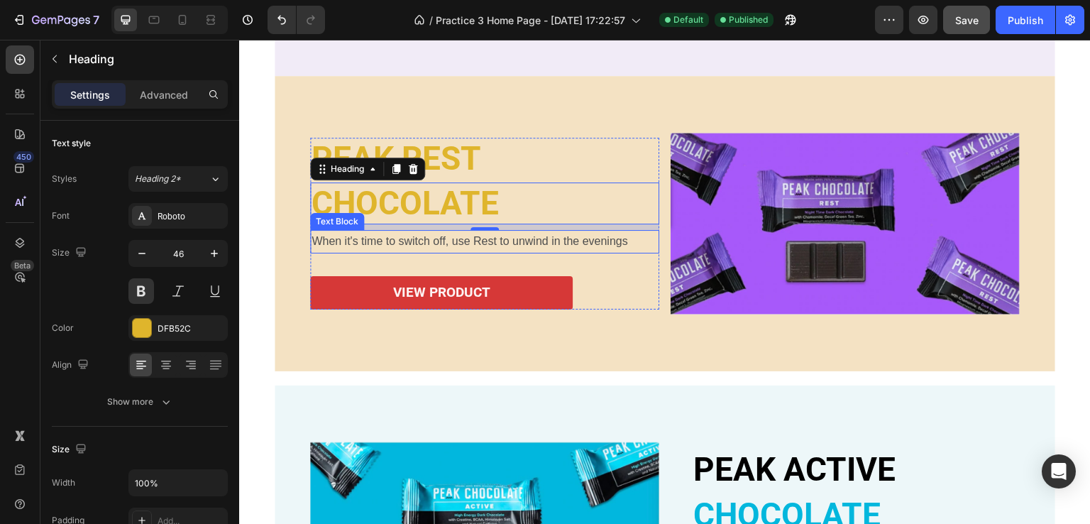
click at [436, 231] on p "When it's time to switch off, use Rest to unwind in the evenings" at bounding box center [485, 241] width 346 height 21
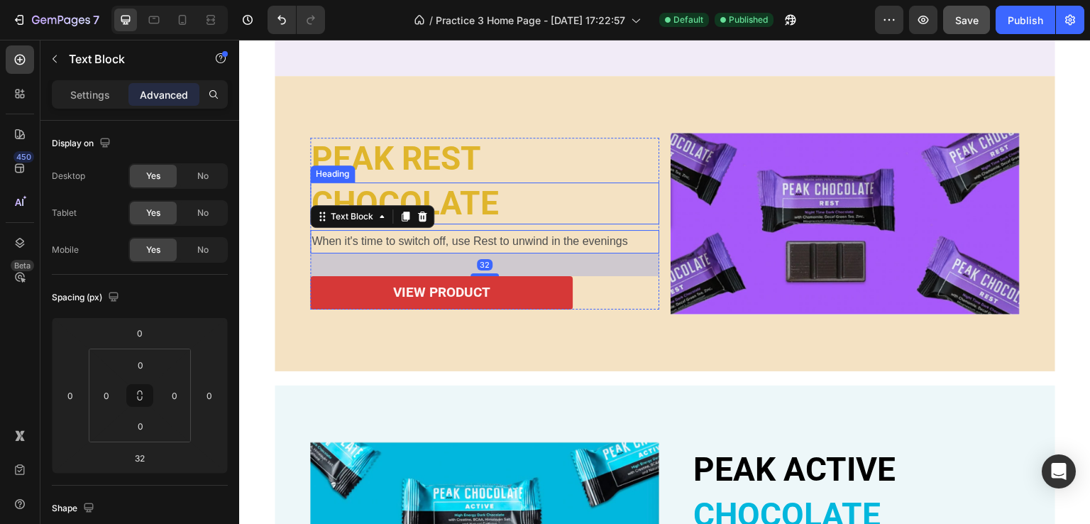
click at [485, 195] on h2 "CHOCOLATE" at bounding box center [484, 203] width 349 height 42
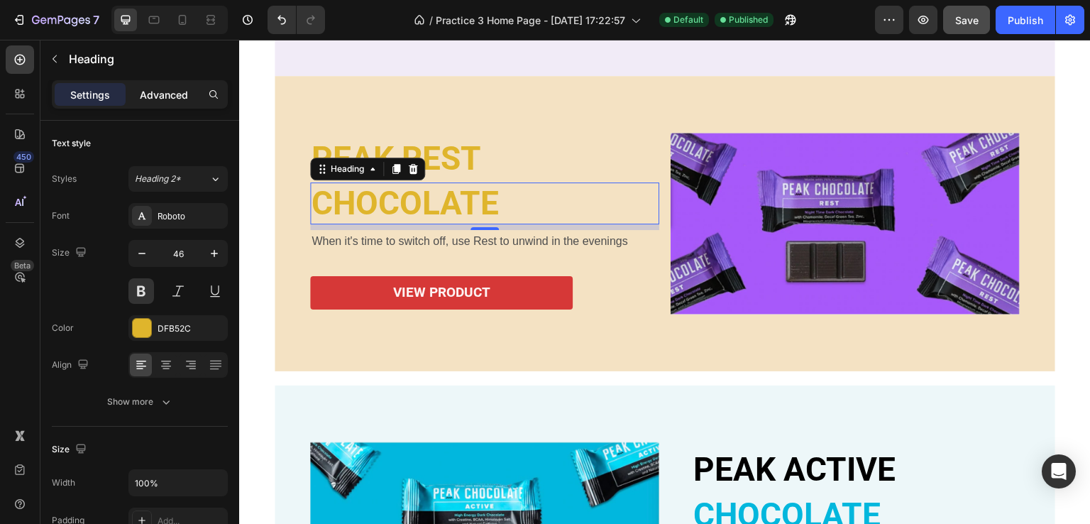
click at [160, 87] on p "Advanced" at bounding box center [164, 94] width 48 height 15
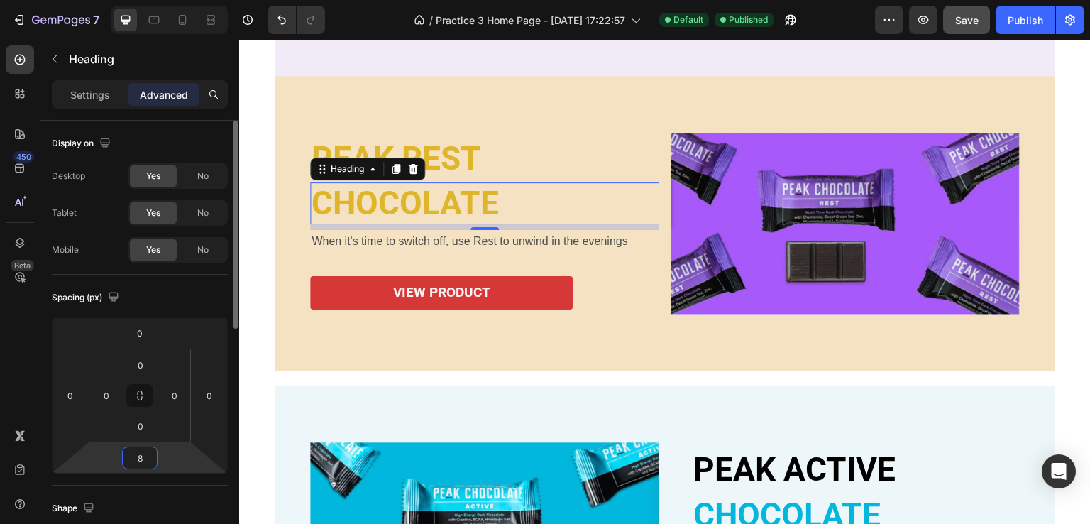
click at [140, 460] on input "8" at bounding box center [140, 457] width 28 height 21
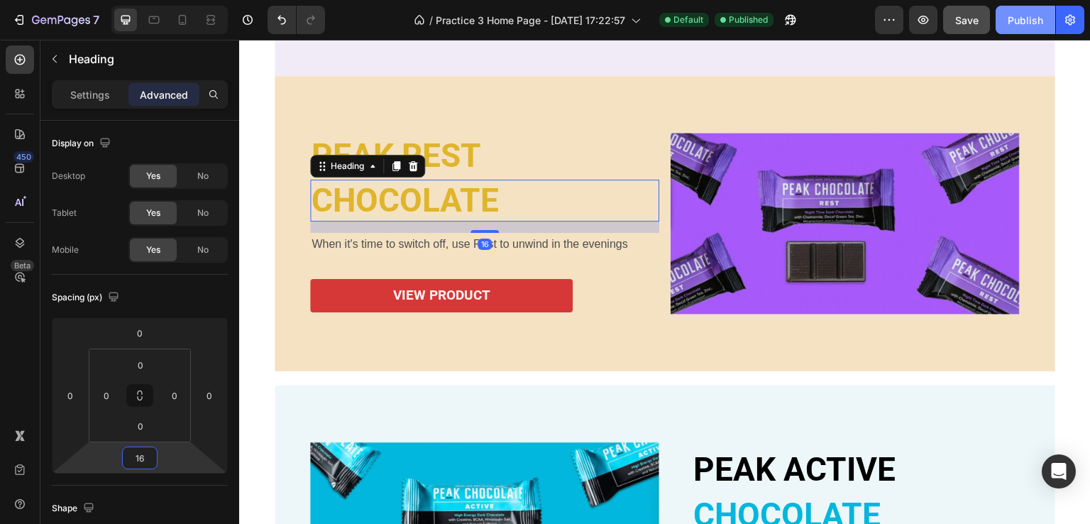
click at [1019, 13] on div "Publish" at bounding box center [1025, 20] width 35 height 15
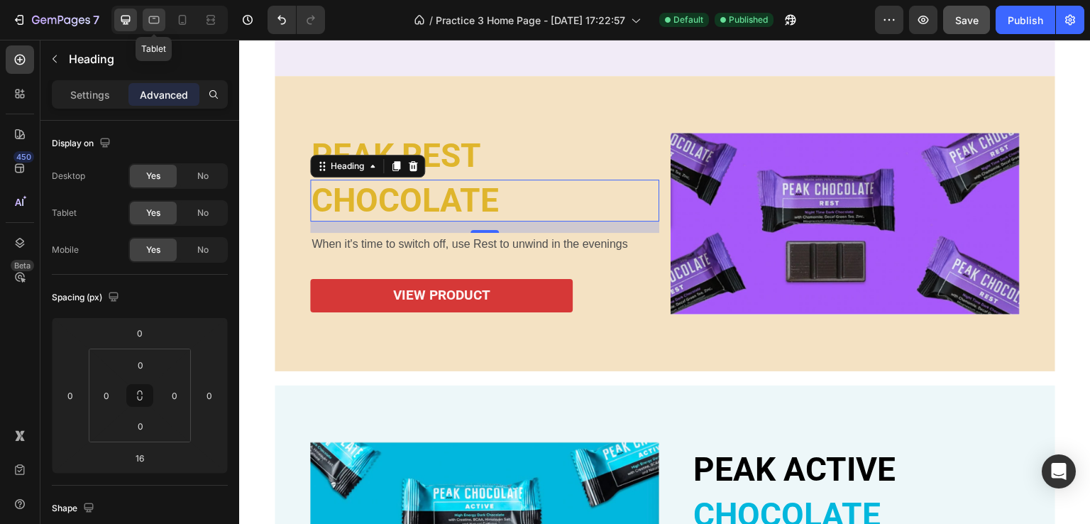
click at [153, 22] on icon at bounding box center [154, 20] width 14 height 14
type input "4"
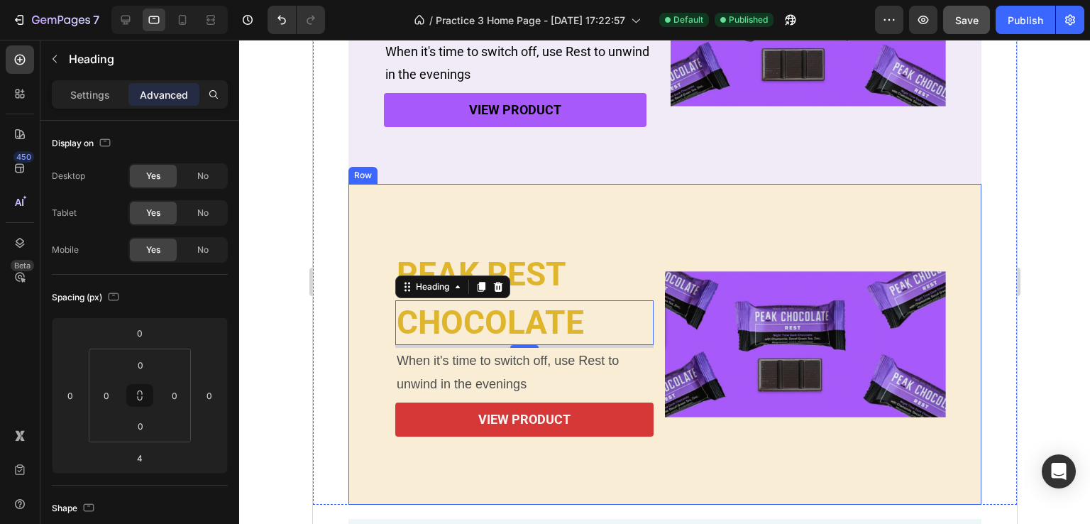
scroll to position [639, 0]
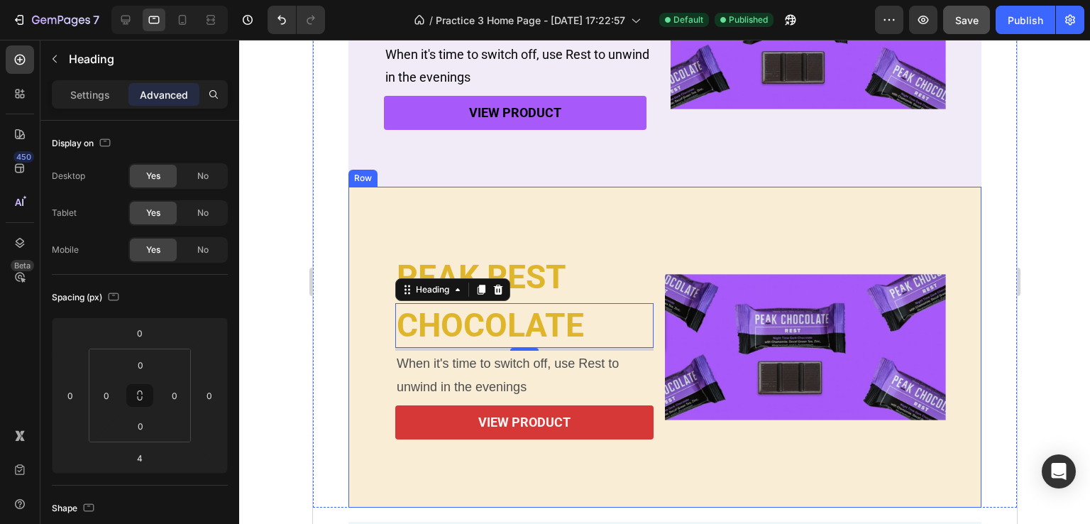
click at [749, 234] on div "PEAK REST Heading CHOCOLATE Heading 16 When it's time to switch off, use Rest t…" at bounding box center [664, 347] width 633 height 321
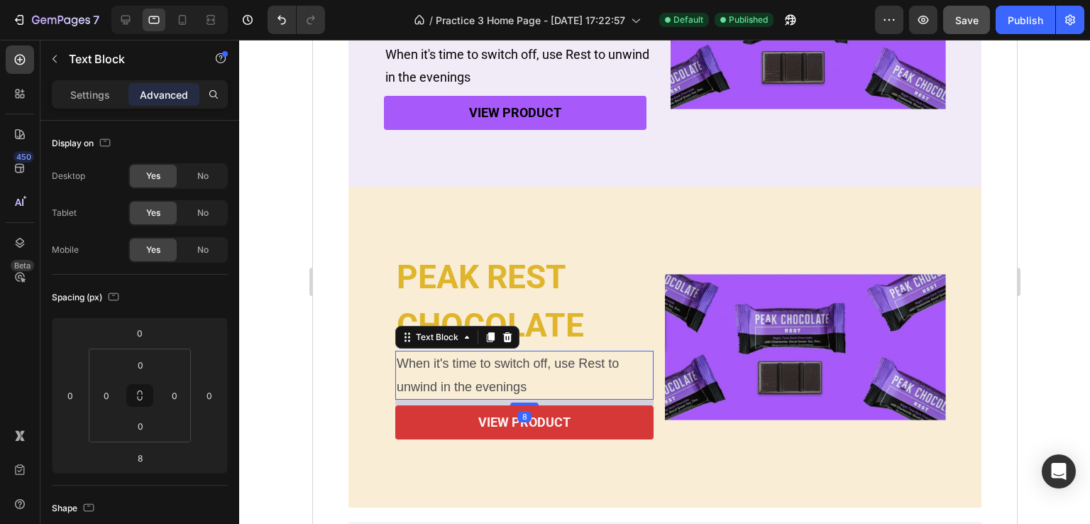
click at [552, 380] on p "When it's time to switch off, use Rest to unwind in the evenings" at bounding box center [524, 375] width 256 height 46
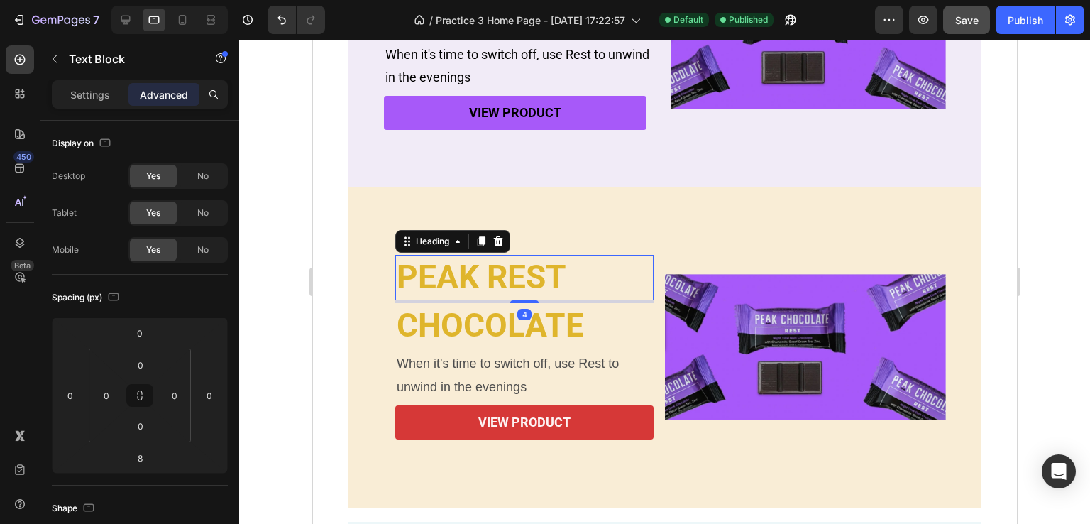
click at [474, 270] on h2 "PEAK REST" at bounding box center [524, 277] width 258 height 45
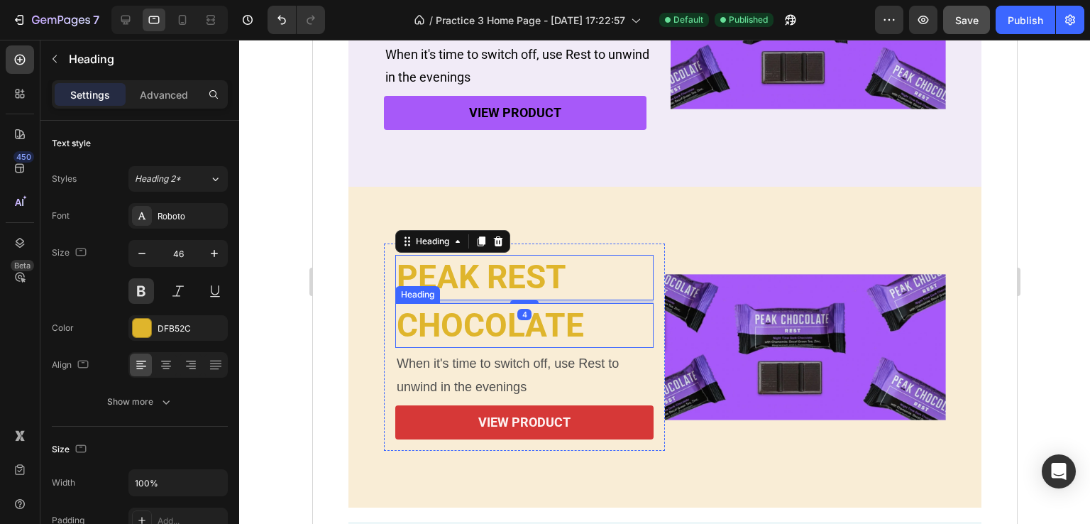
click at [483, 327] on h2 "CHOCOLATE" at bounding box center [524, 325] width 258 height 45
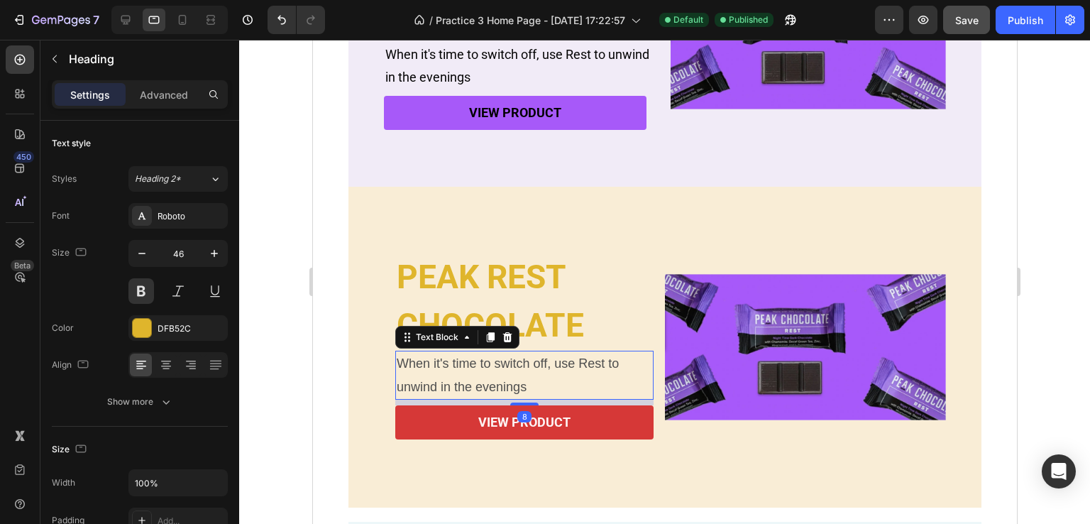
click at [498, 364] on p "When it's time to switch off, use Rest to unwind in the evenings" at bounding box center [524, 375] width 256 height 46
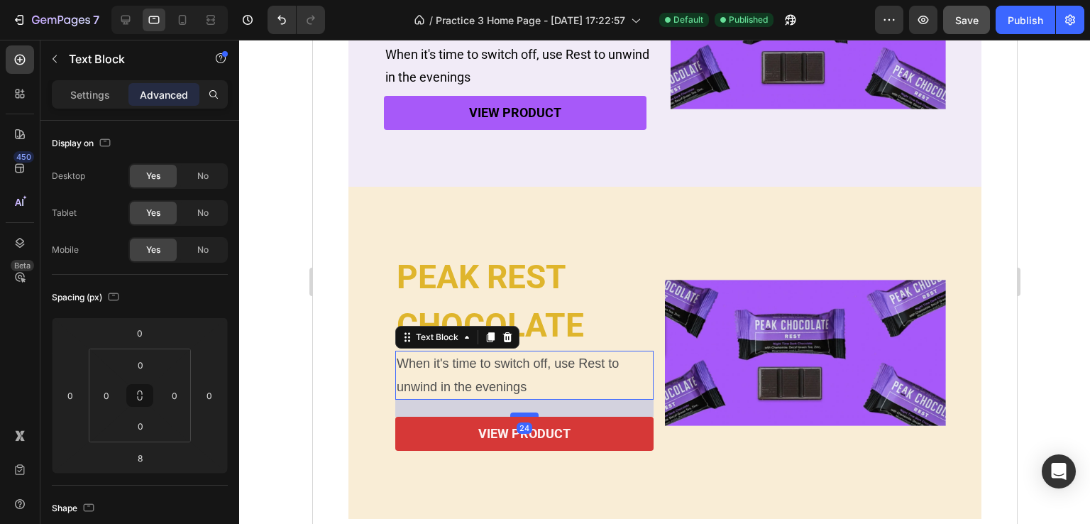
drag, startPoint x: 522, startPoint y: 403, endPoint x: 524, endPoint y: 415, distance: 11.6
click at [524, 415] on div at bounding box center [524, 414] width 28 height 4
type input "24"
click at [180, 13] on icon at bounding box center [182, 20] width 14 height 14
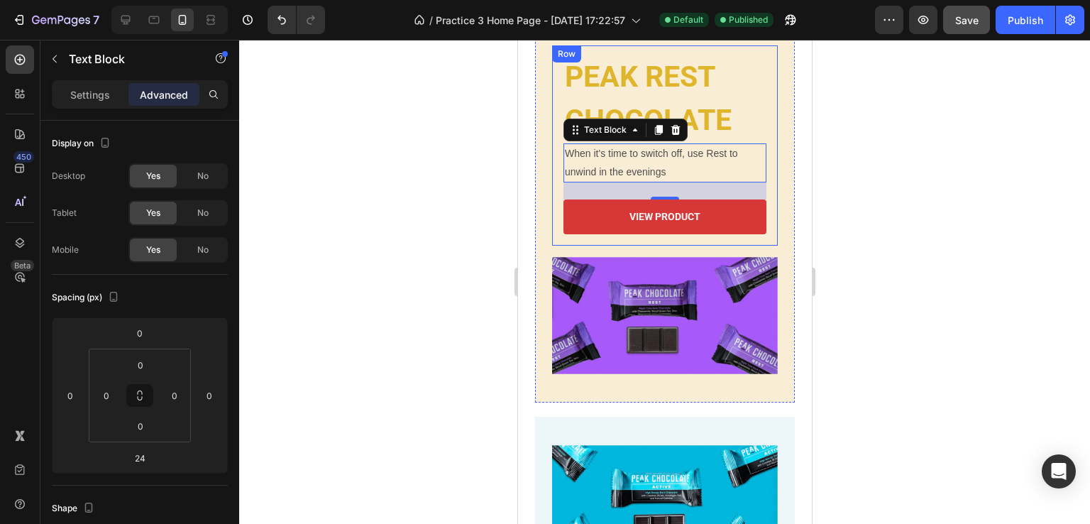
scroll to position [791, 0]
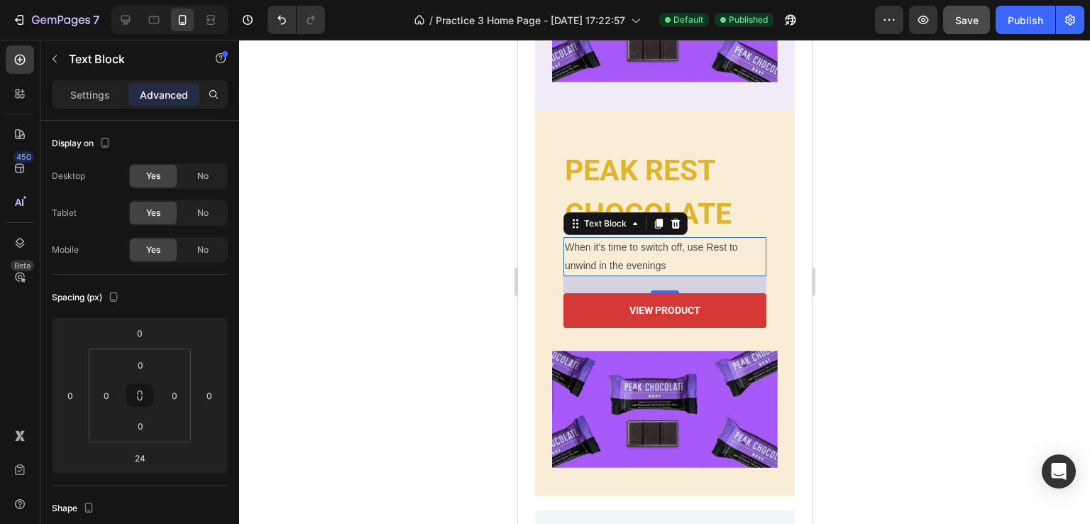
click at [939, 238] on div at bounding box center [664, 282] width 851 height 484
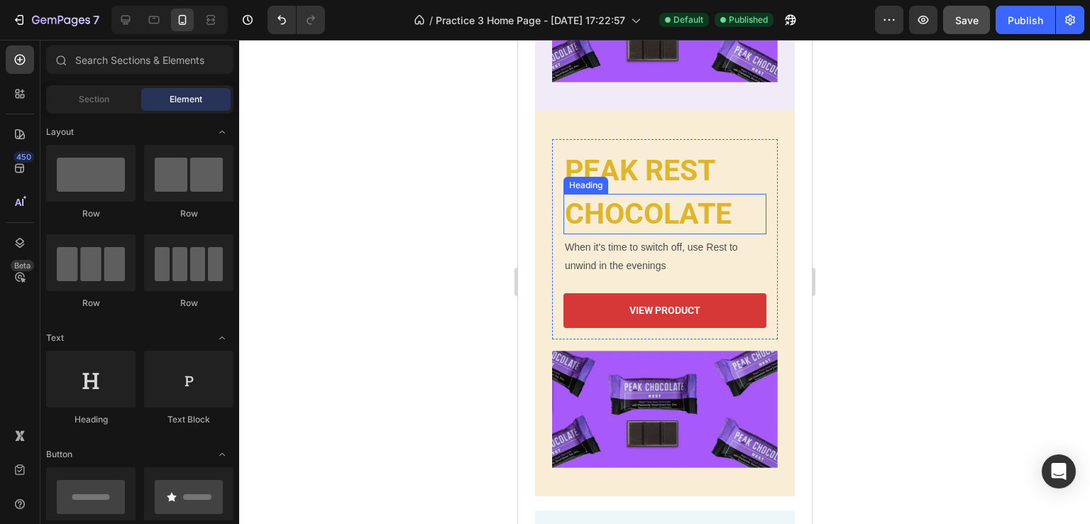
click at [640, 205] on h2 "CHOCOLATE" at bounding box center [664, 214] width 203 height 40
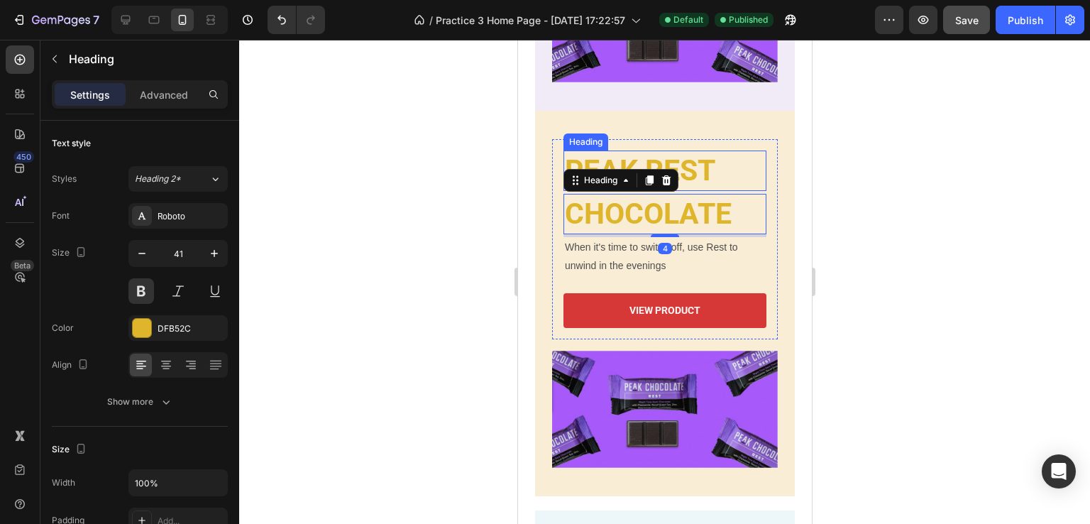
click at [701, 167] on h2 "PEAK REST" at bounding box center [664, 170] width 203 height 40
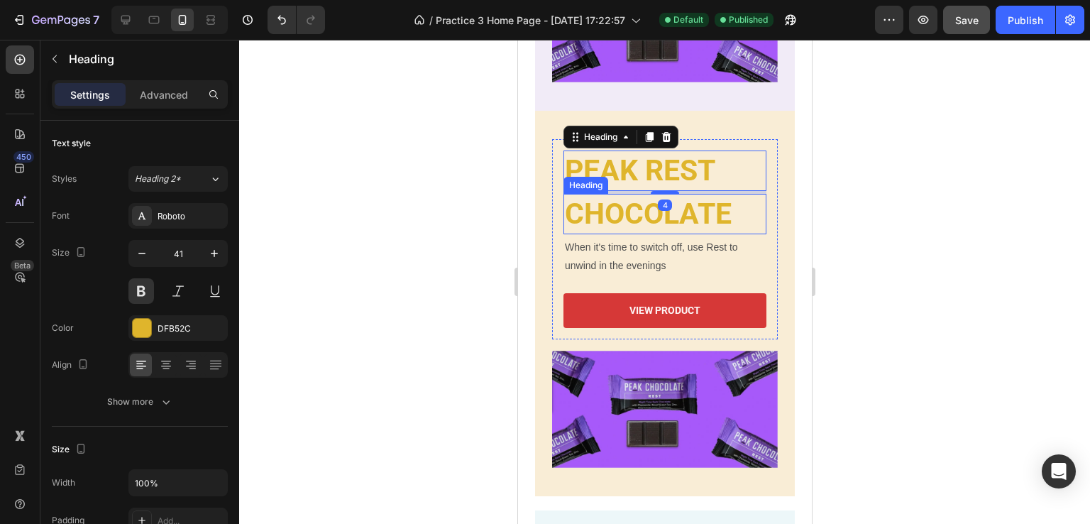
click at [666, 209] on h2 "CHOCOLATE" at bounding box center [664, 214] width 203 height 40
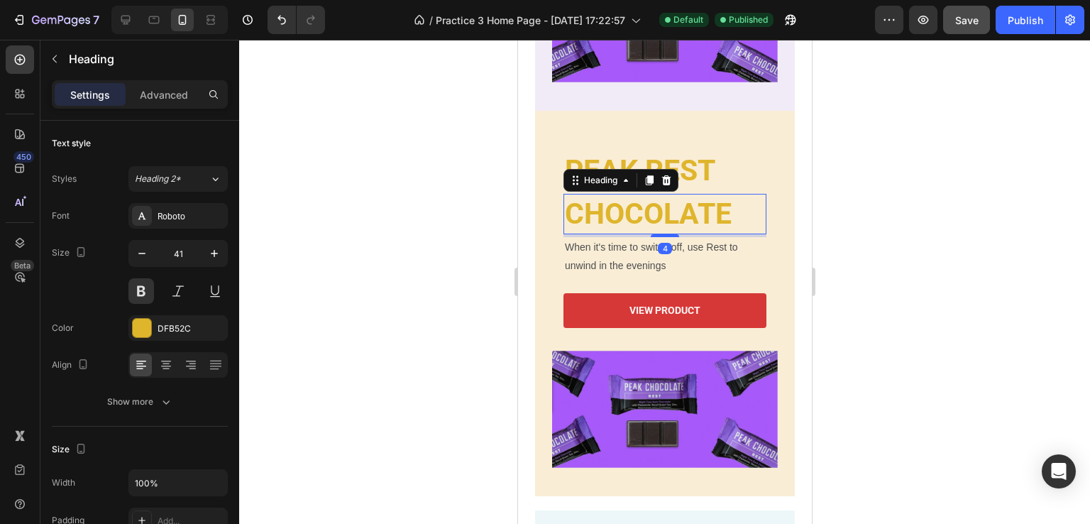
click at [657, 243] on div "4" at bounding box center [664, 248] width 14 height 11
click at [660, 217] on h2 "CHOCOLATE" at bounding box center [664, 214] width 203 height 40
click at [174, 94] on p "Advanced" at bounding box center [164, 94] width 48 height 15
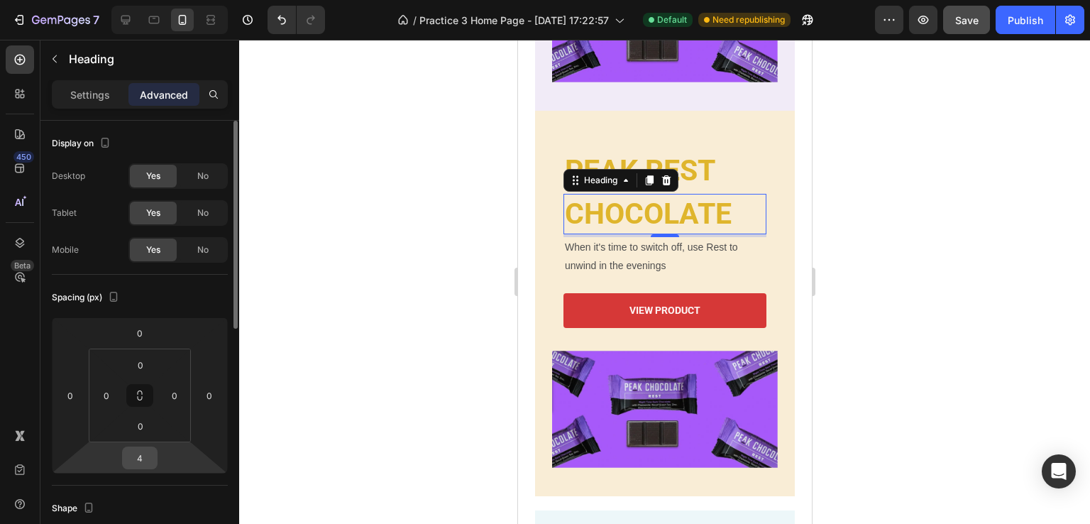
click at [143, 451] on input "4" at bounding box center [140, 457] width 28 height 21
type input "16"
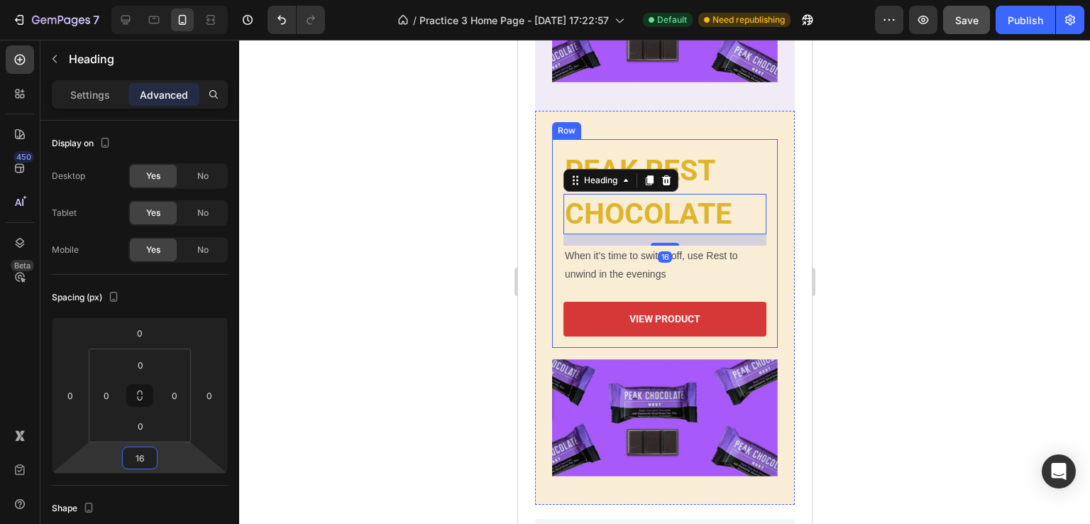
click at [638, 281] on div "PEAK REST Heading CHOCOLATE Heading 16 When it's time to switch off, use Rest t…" at bounding box center [664, 243] width 203 height 186
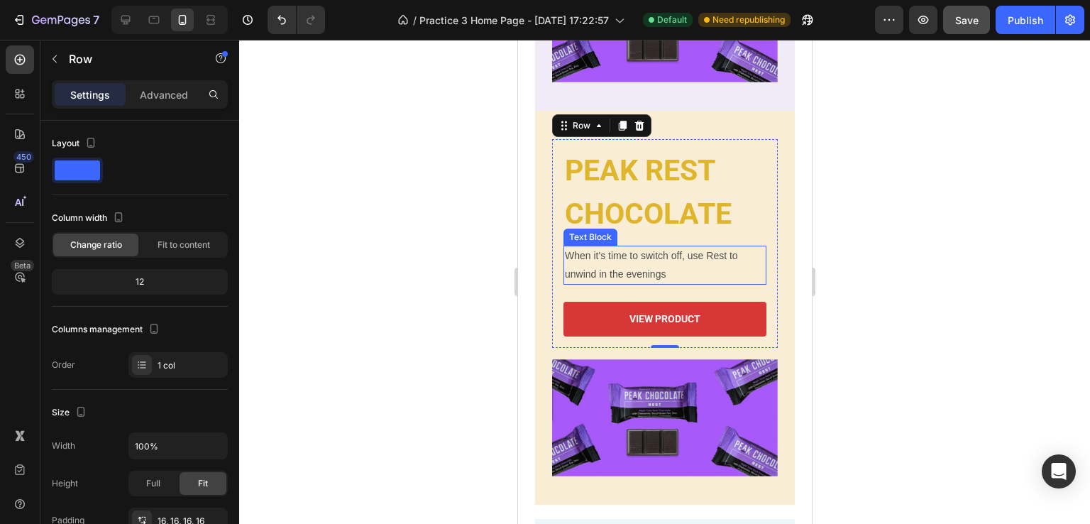
click at [635, 270] on p "When it's time to switch off, use Rest to unwind in the evenings" at bounding box center [664, 264] width 200 height 35
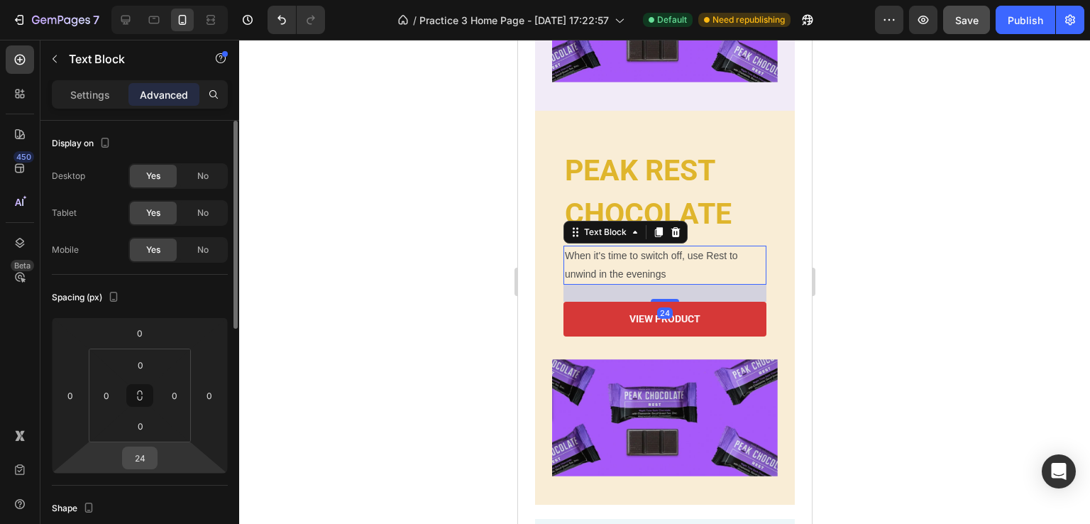
click at [138, 461] on input "24" at bounding box center [140, 457] width 28 height 21
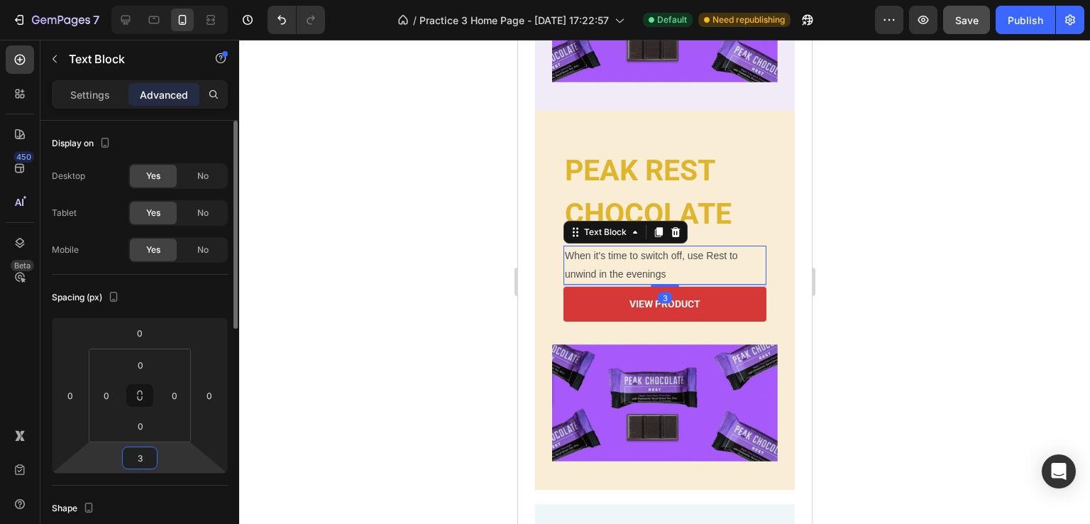
type input "30"
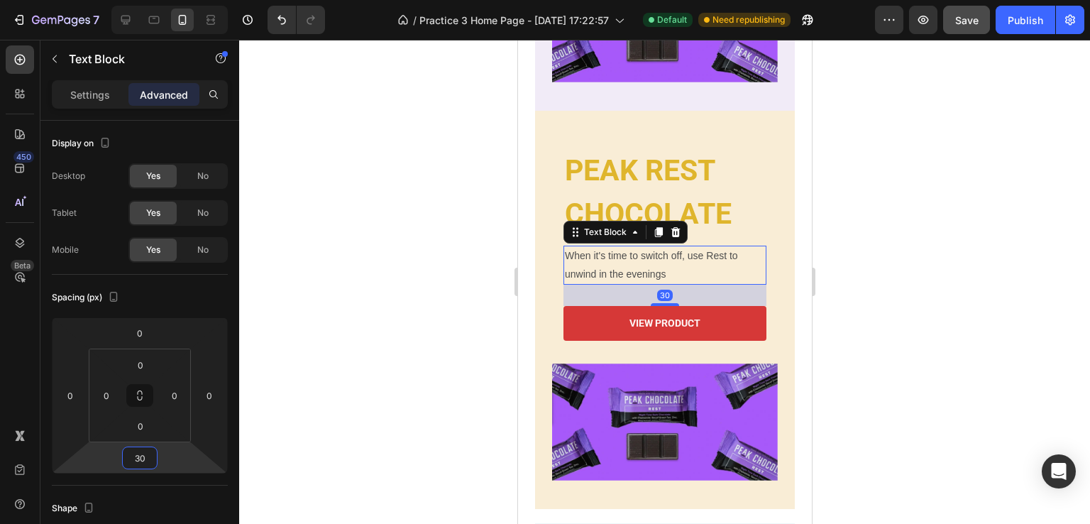
click at [931, 329] on div at bounding box center [664, 282] width 851 height 484
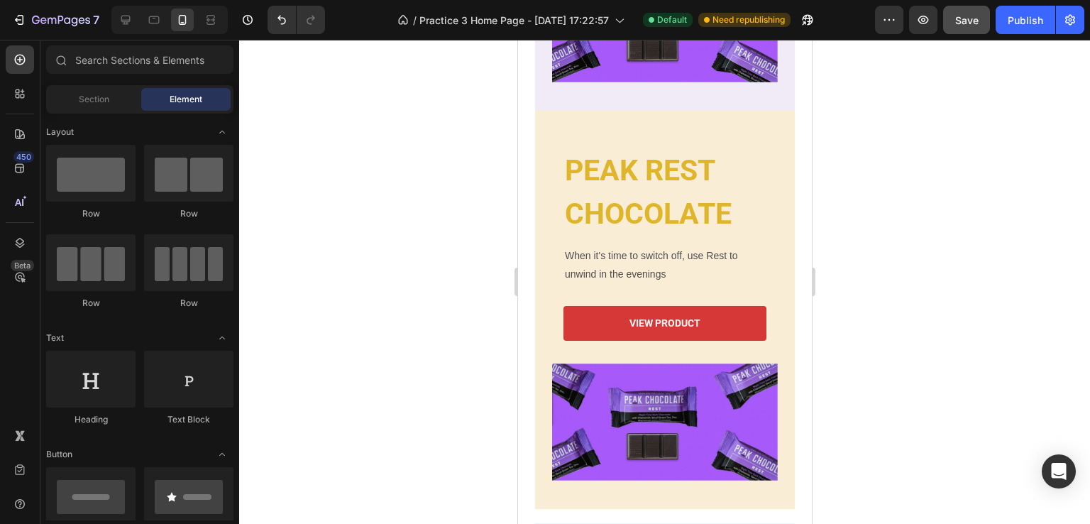
click at [981, 4] on div "7 Version history / Practice 3 Home Page - [DATE] 17:22:57 Default Need republi…" at bounding box center [545, 20] width 1090 height 40
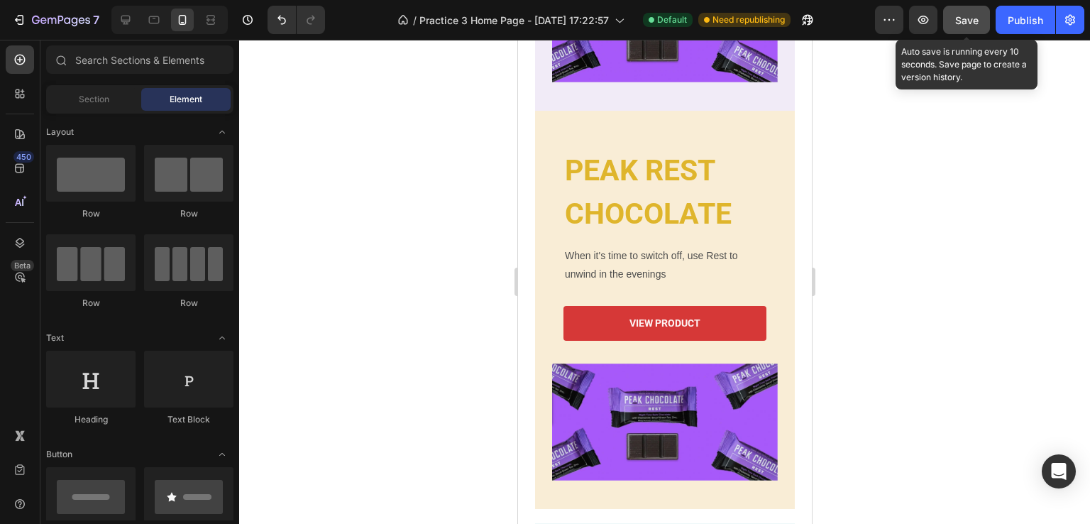
click at [971, 14] on span "Save" at bounding box center [966, 20] width 23 height 12
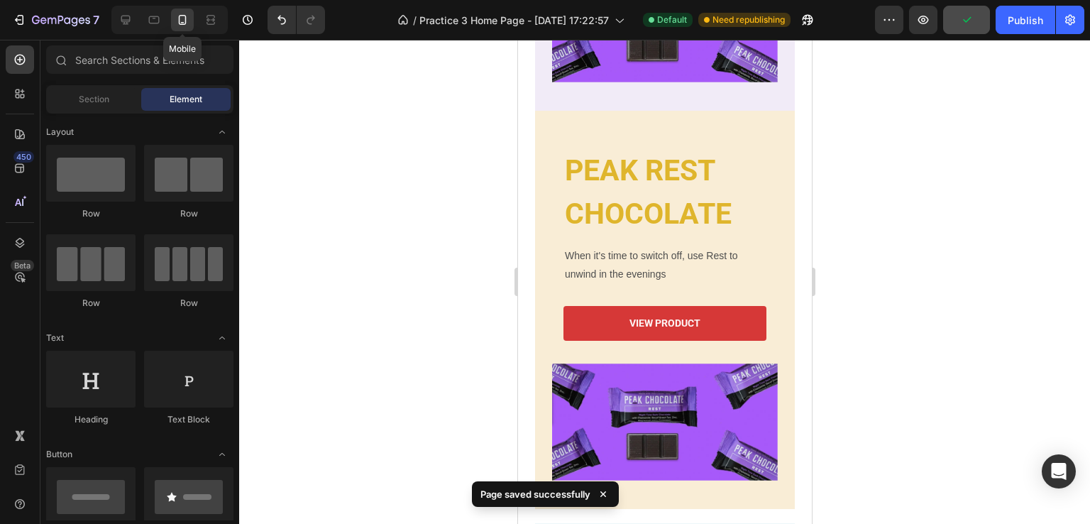
click at [180, 22] on icon at bounding box center [182, 20] width 14 height 14
click at [165, 21] on div at bounding box center [154, 20] width 23 height 23
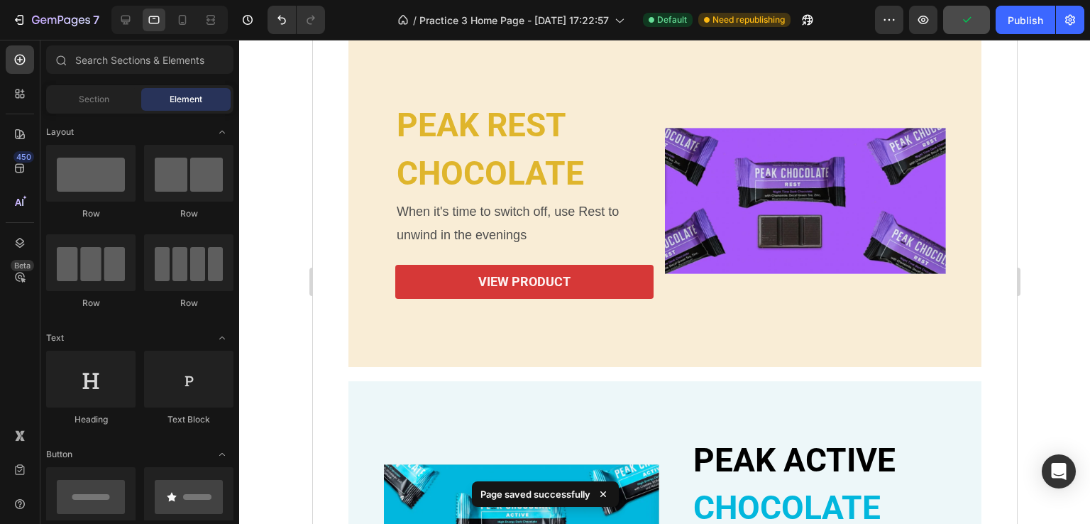
scroll to position [770, 0]
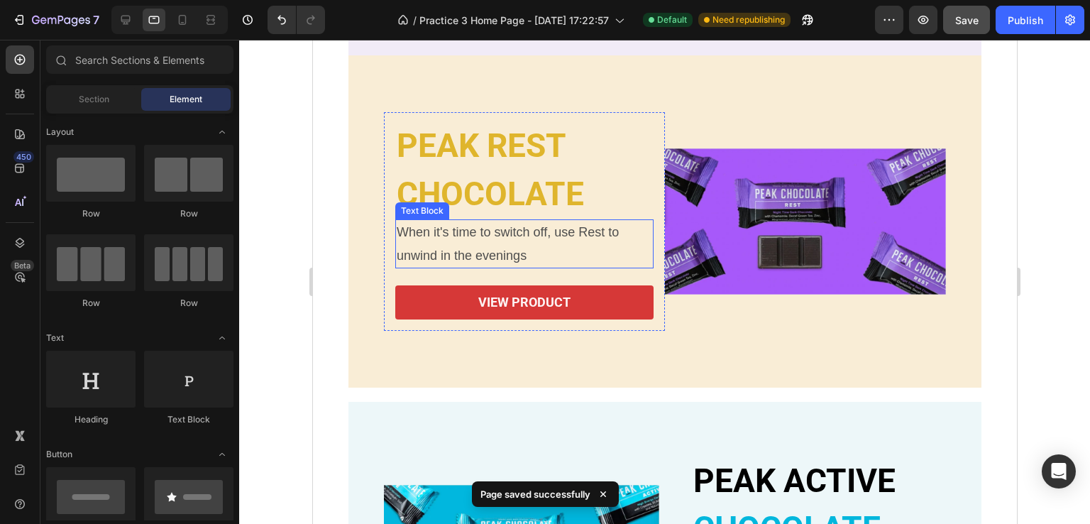
click at [527, 233] on p "When it's time to switch off, use Rest to unwind in the evenings" at bounding box center [524, 244] width 256 height 46
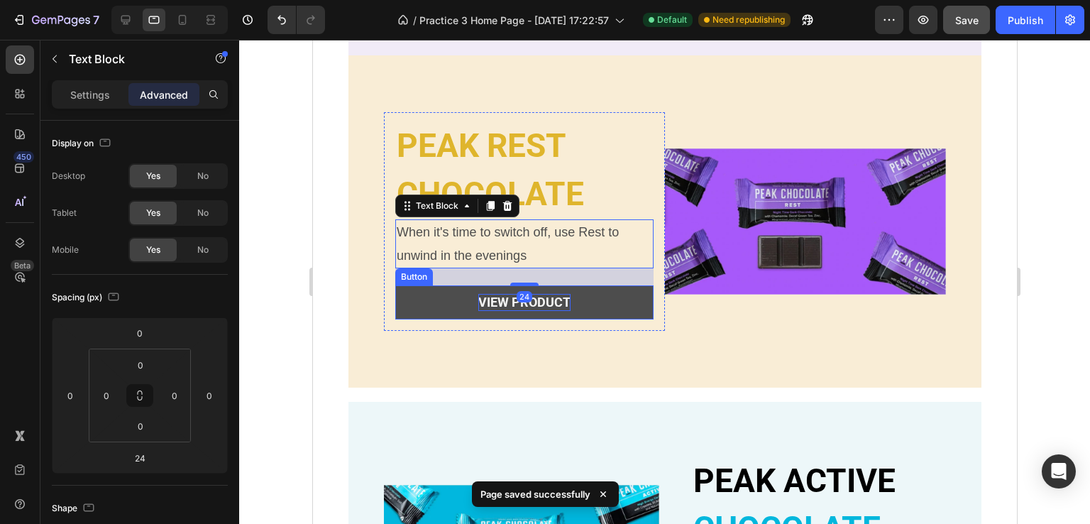
click at [534, 304] on p "view product" at bounding box center [524, 302] width 92 height 16
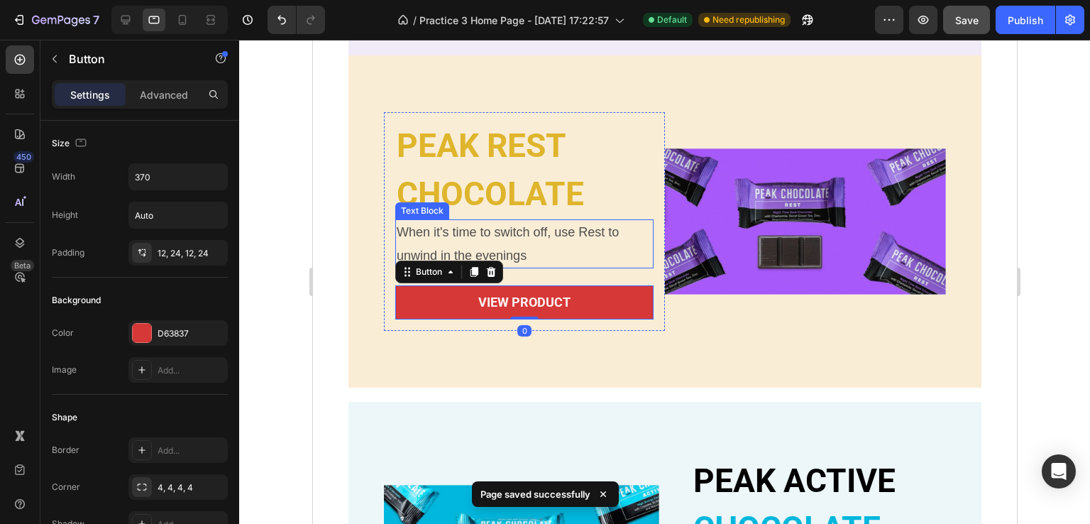
click at [567, 242] on p "When it's time to switch off, use Rest to unwind in the evenings" at bounding box center [524, 244] width 256 height 46
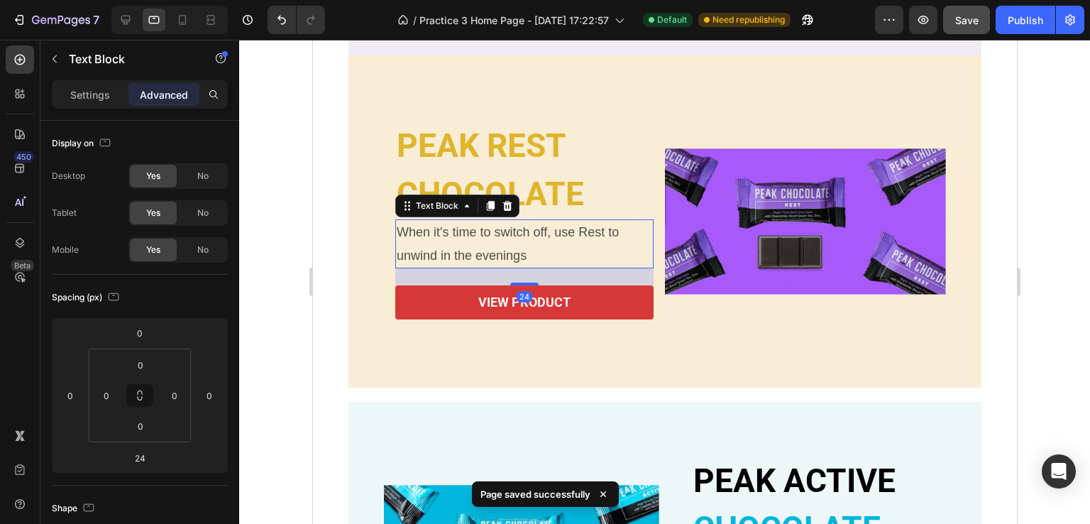
click at [522, 160] on h2 "PEAK REST" at bounding box center [524, 146] width 258 height 45
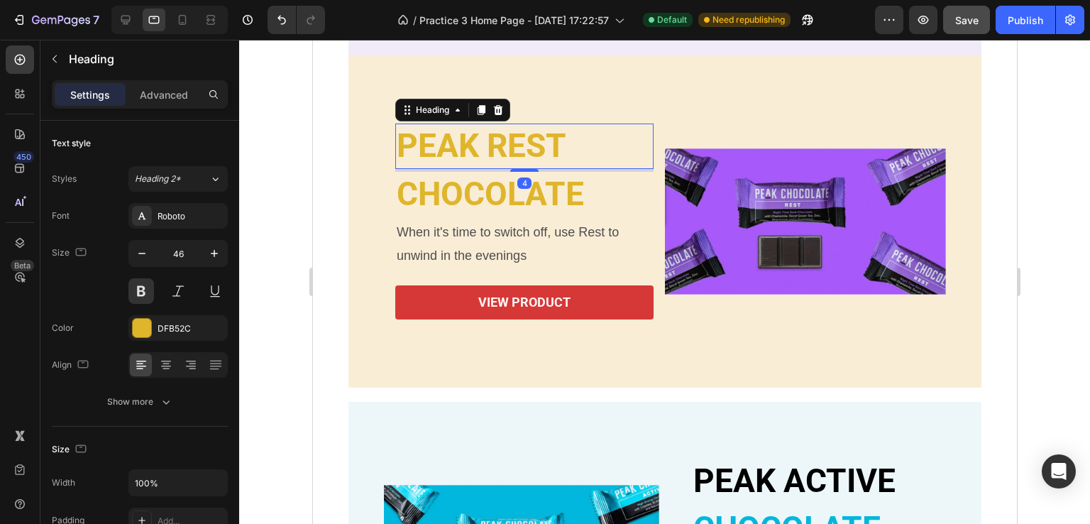
click at [525, 196] on p "CHOCOLATE" at bounding box center [524, 194] width 256 height 43
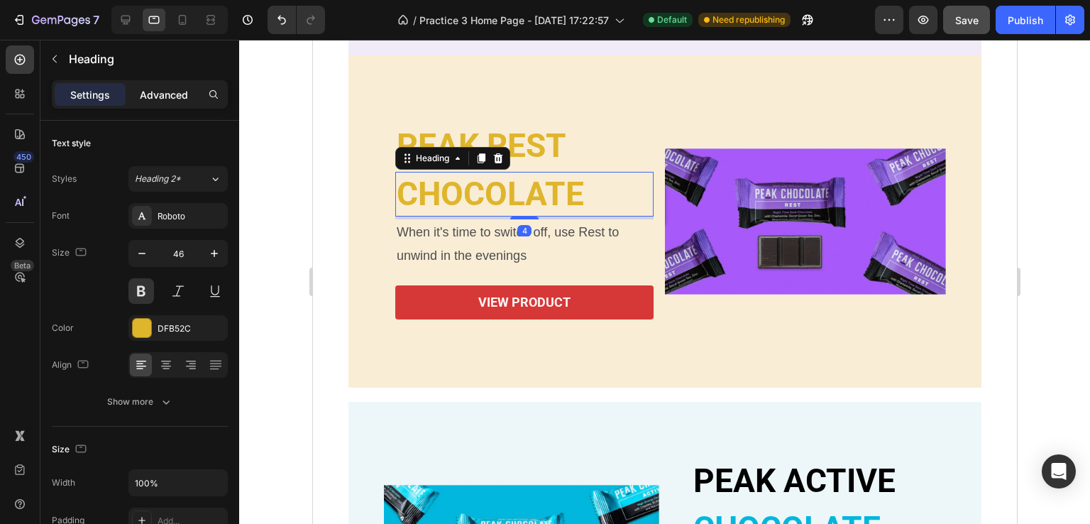
click at [167, 98] on p "Advanced" at bounding box center [164, 94] width 48 height 15
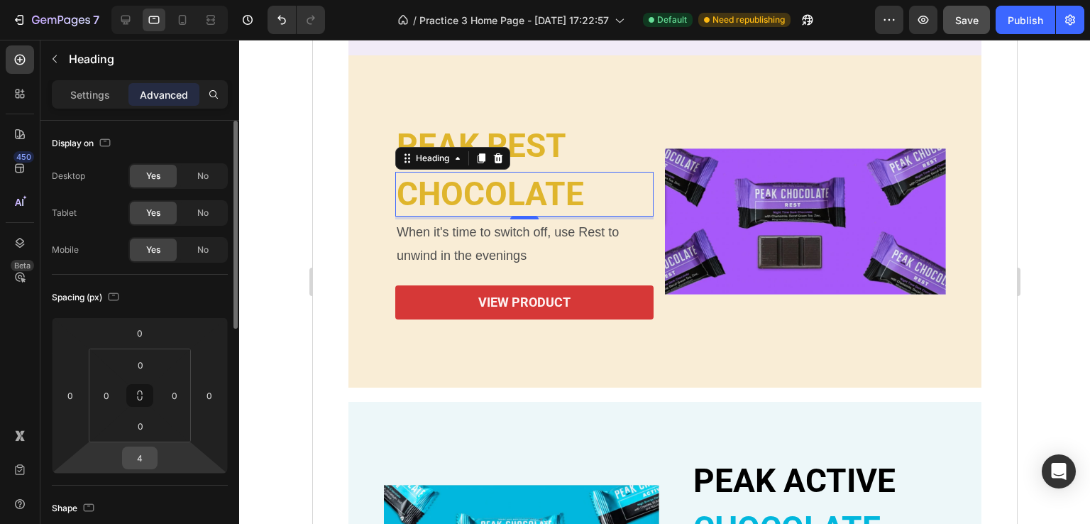
click at [146, 456] on input "4" at bounding box center [140, 457] width 28 height 21
type input "8"
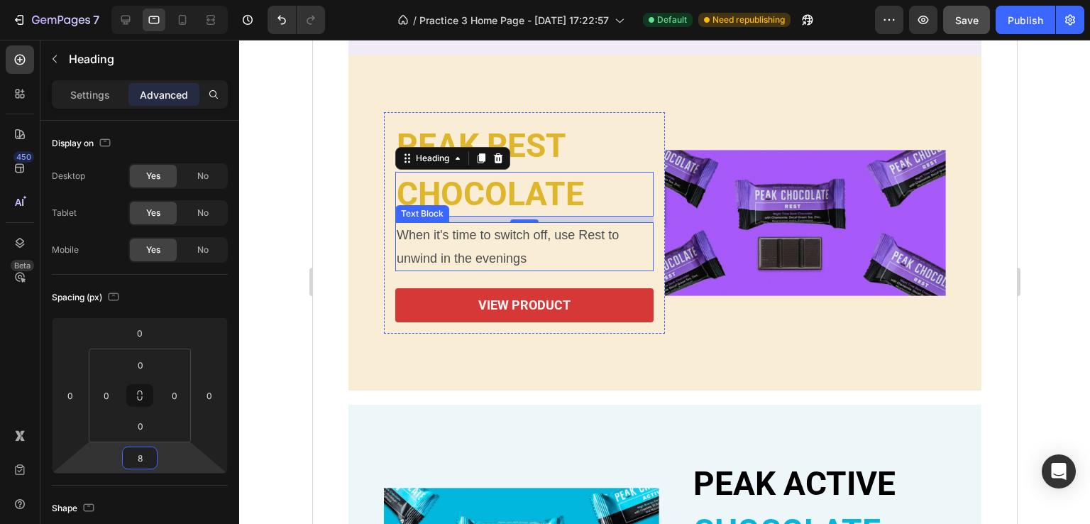
click at [543, 250] on p "When it's time to switch off, use Rest to unwind in the evenings" at bounding box center [524, 247] width 256 height 46
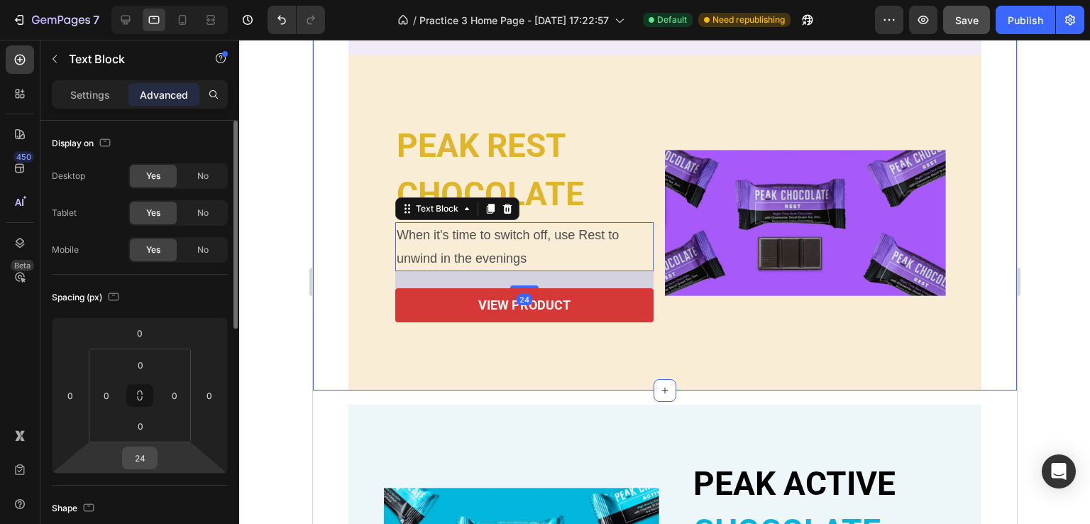
click at [147, 455] on input "24" at bounding box center [140, 457] width 28 height 21
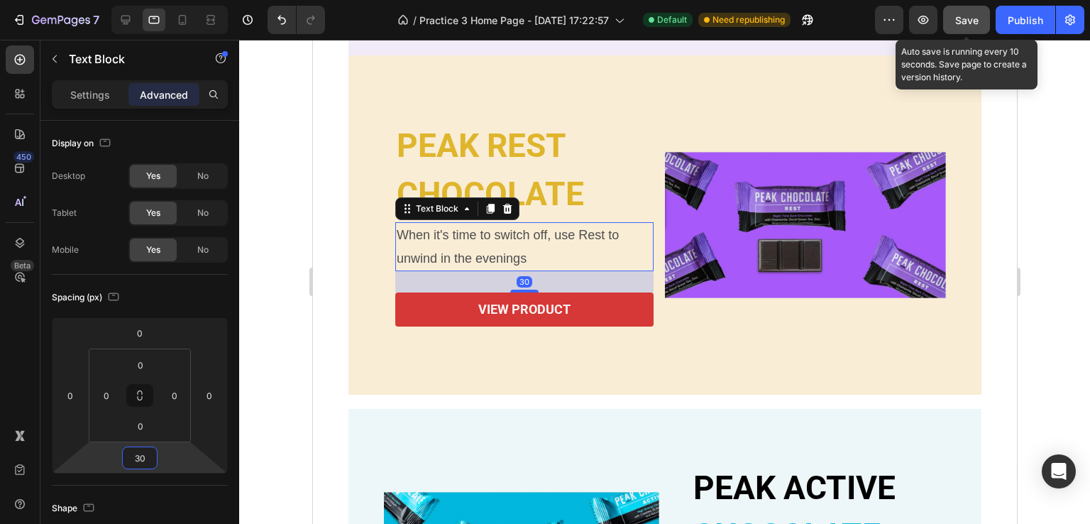
type input "30"
click at [968, 15] on span "Save" at bounding box center [966, 20] width 23 height 12
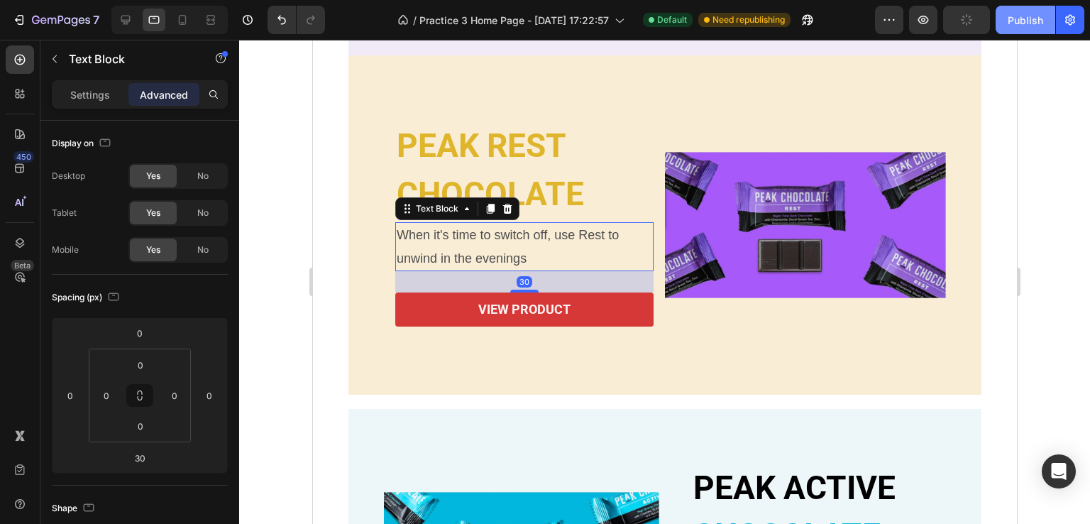
click at [1042, 19] on div "Publish" at bounding box center [1025, 20] width 35 height 15
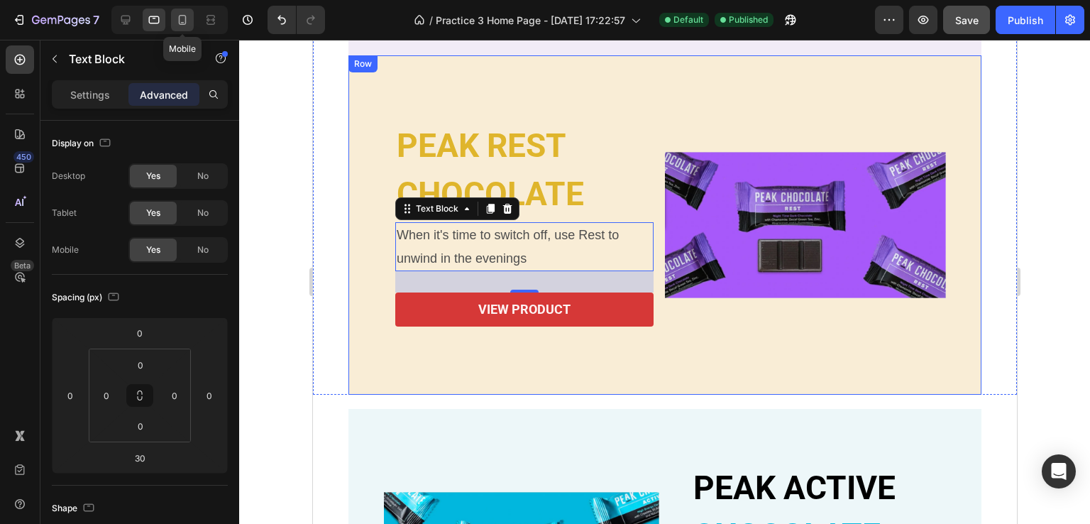
click at [185, 23] on icon at bounding box center [183, 20] width 8 height 10
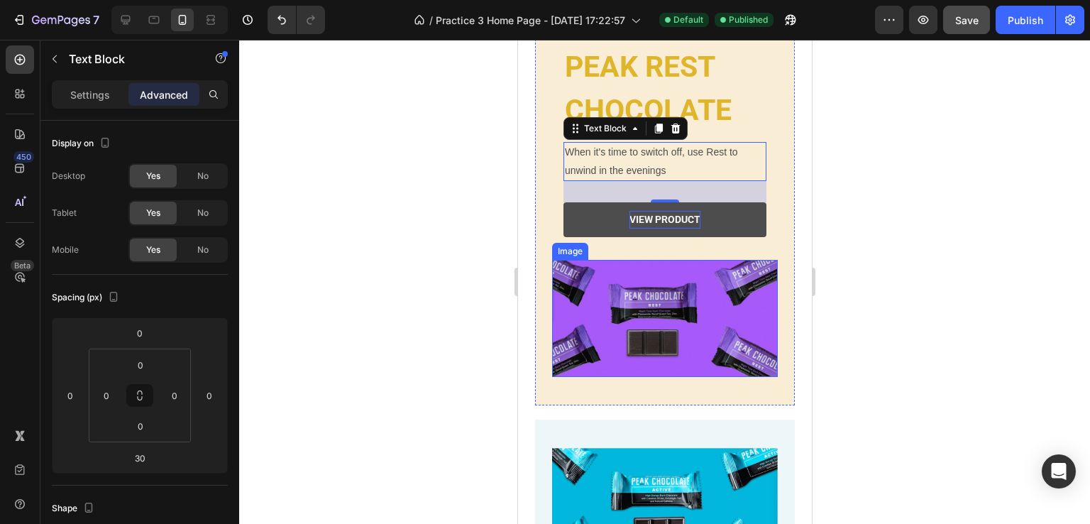
scroll to position [869, 0]
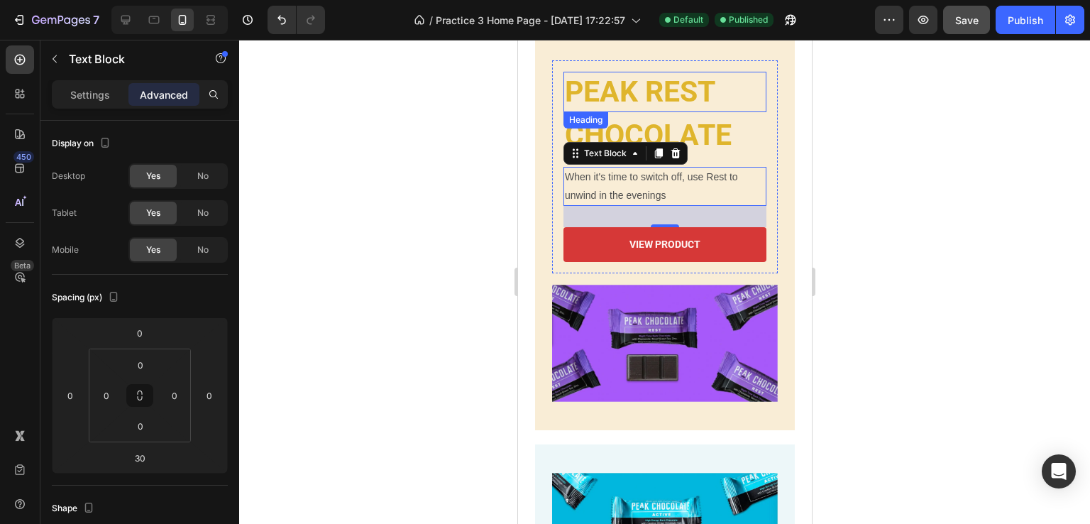
click at [653, 92] on h2 "PEAK REST" at bounding box center [664, 92] width 203 height 40
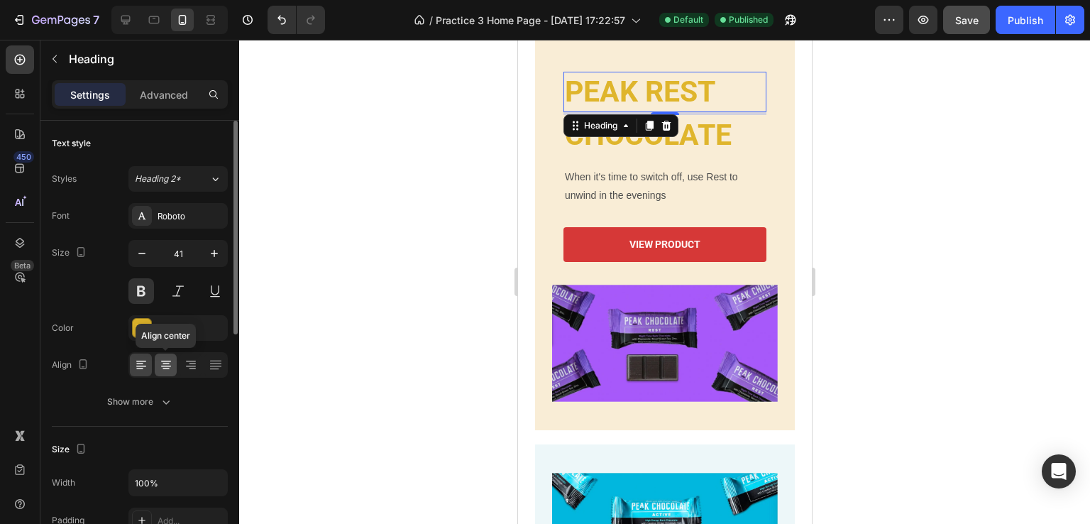
click at [165, 368] on icon at bounding box center [166, 365] width 14 height 14
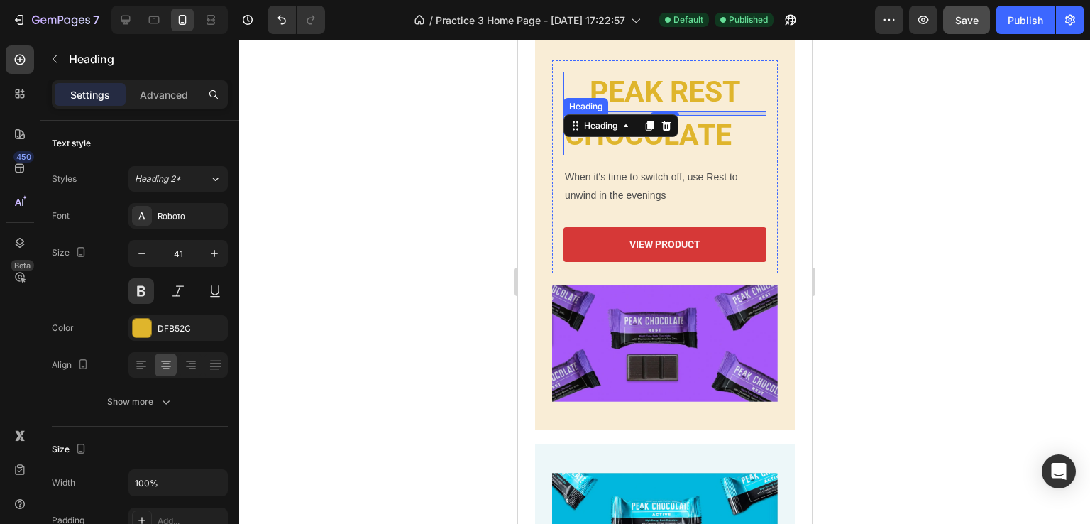
click at [676, 135] on p "CHOCOLATE" at bounding box center [664, 135] width 200 height 38
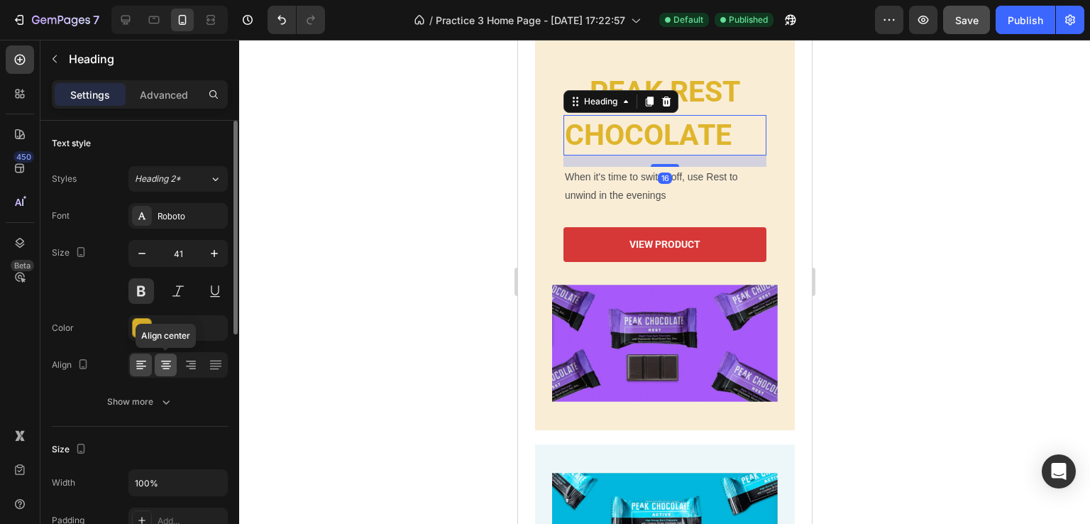
click at [160, 365] on icon at bounding box center [166, 365] width 14 height 14
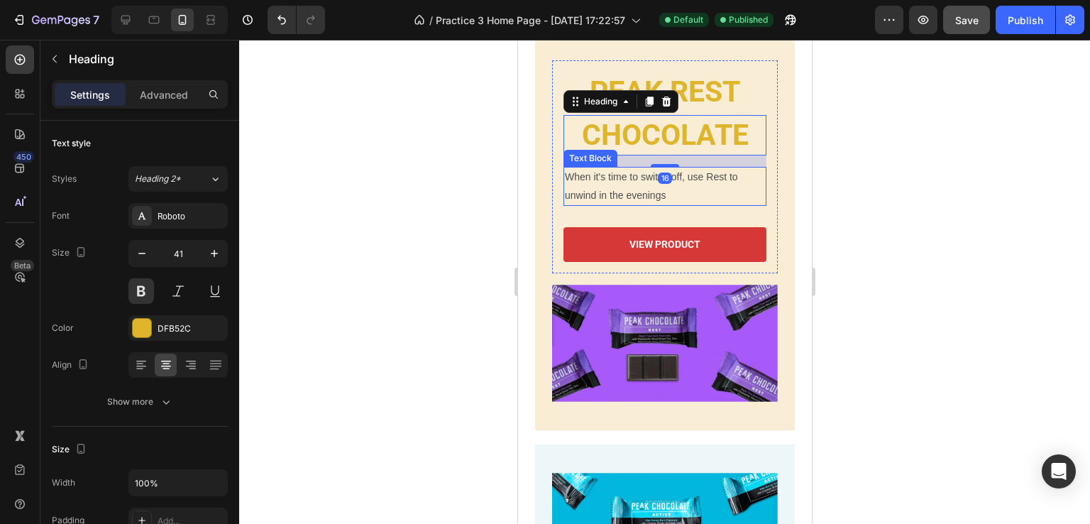
click at [610, 182] on p "When it's time to switch off, use Rest to unwind in the evenings" at bounding box center [664, 185] width 200 height 35
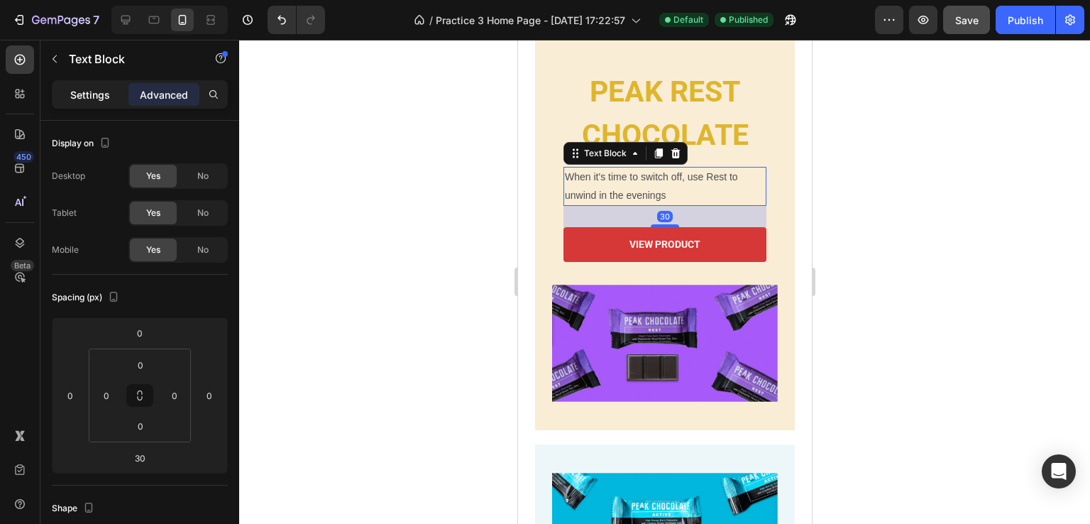
click at [85, 102] on div "Settings" at bounding box center [90, 94] width 71 height 23
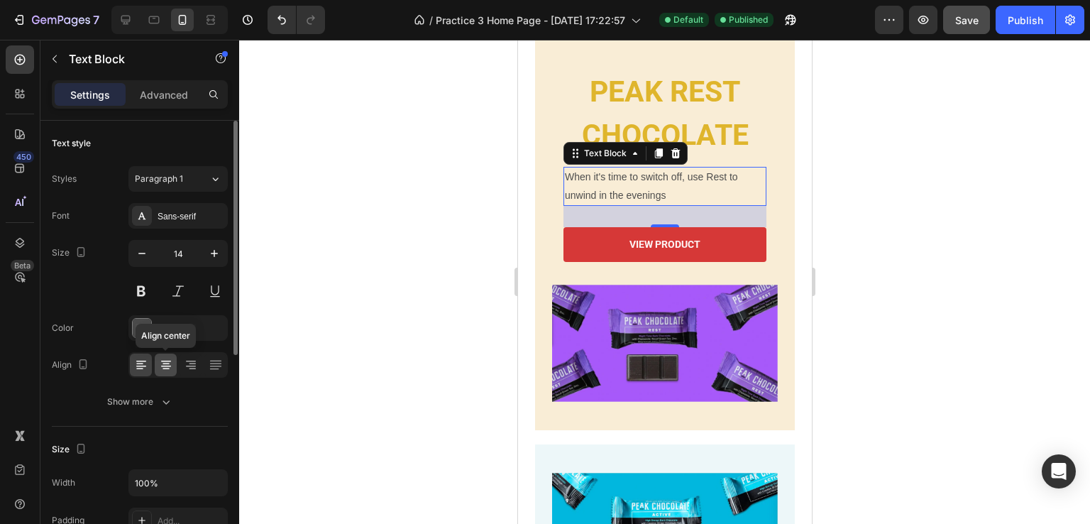
click at [159, 364] on icon at bounding box center [166, 365] width 14 height 14
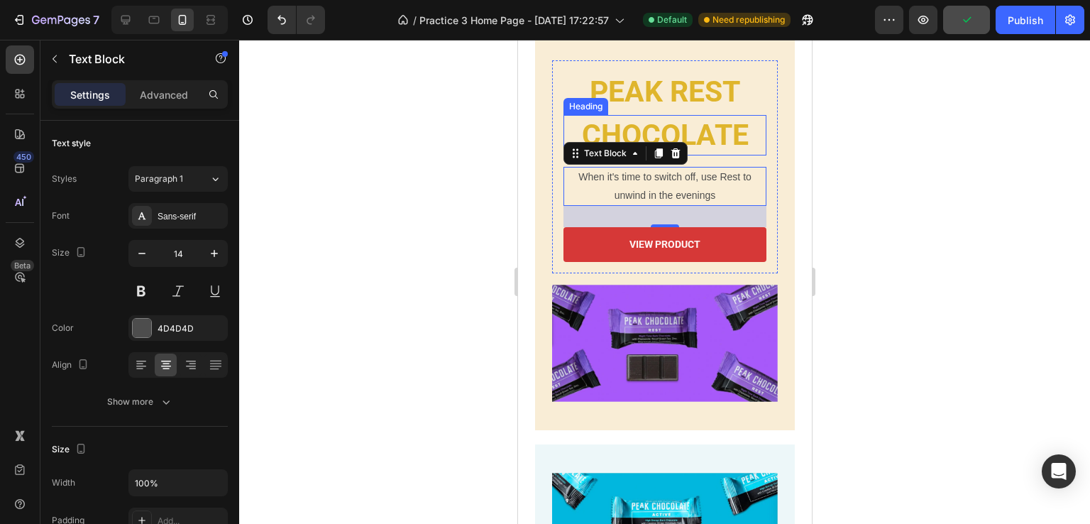
click at [705, 142] on p "CHOCOLATE" at bounding box center [664, 135] width 200 height 38
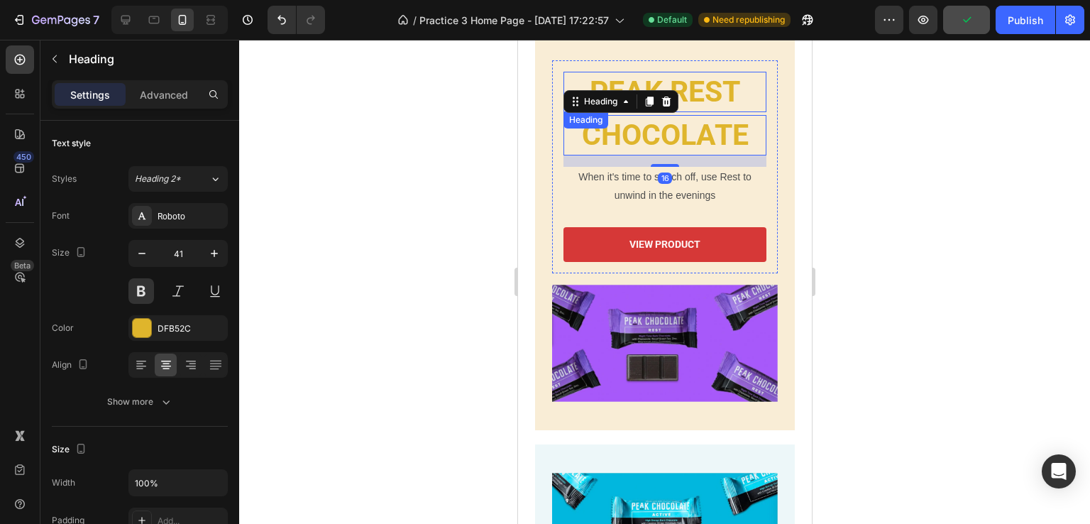
click at [696, 81] on h2 "PEAK REST" at bounding box center [664, 92] width 203 height 40
click at [693, 138] on p "CHOCOLATE" at bounding box center [664, 135] width 200 height 38
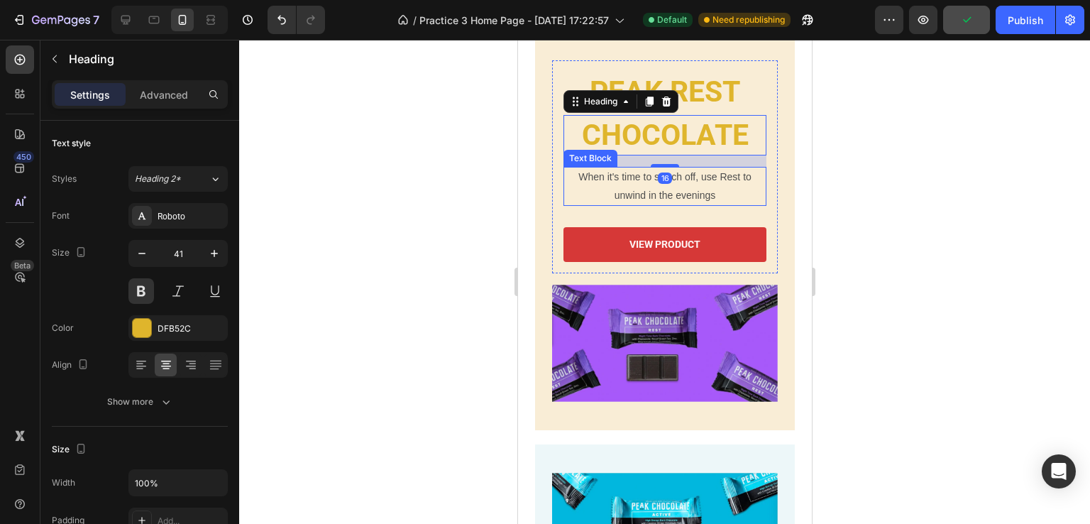
click at [680, 185] on p "When it's time to switch off, use Rest to unwind in the evenings" at bounding box center [664, 185] width 200 height 35
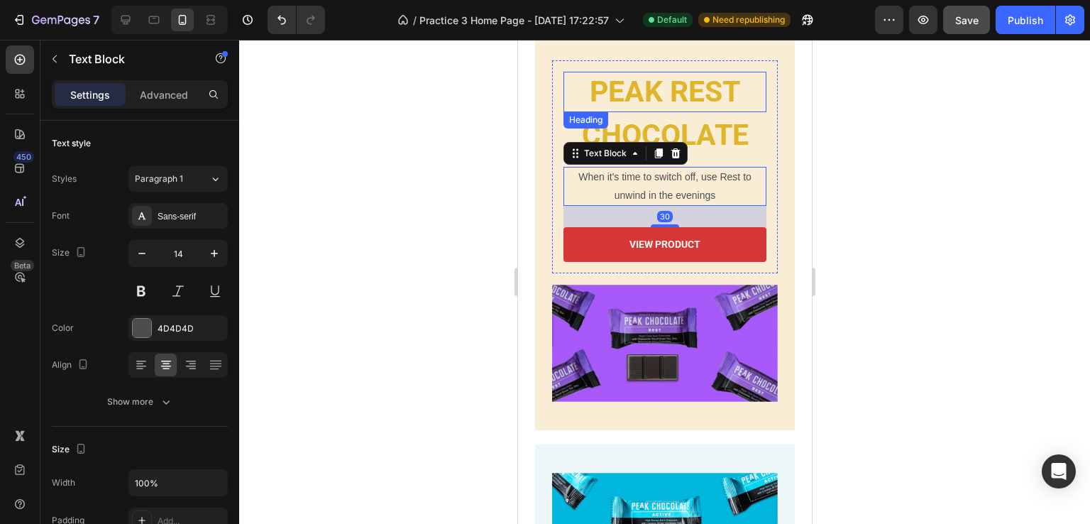
click at [671, 91] on h2 "PEAK REST" at bounding box center [664, 92] width 203 height 40
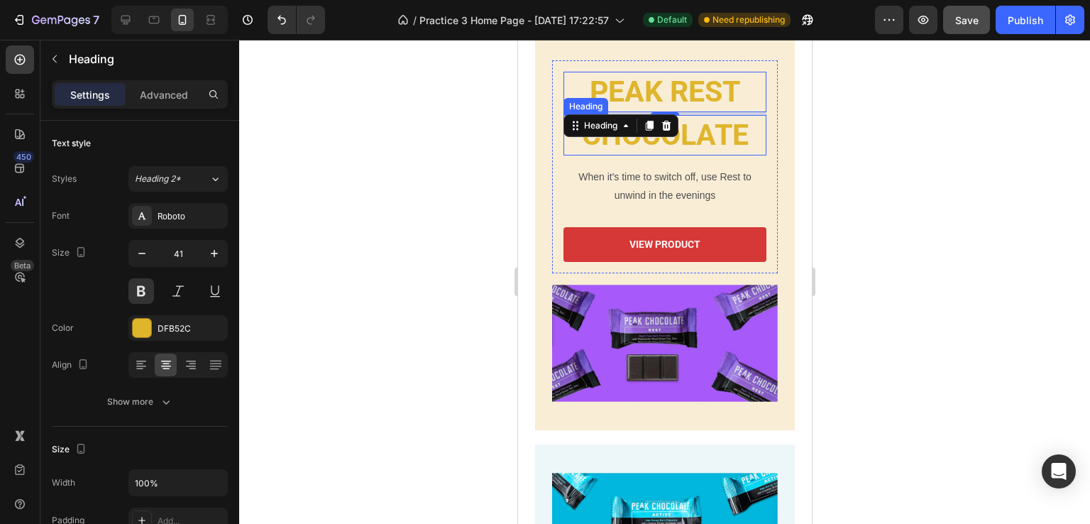
click at [681, 130] on p "CHOCOLATE" at bounding box center [664, 135] width 200 height 38
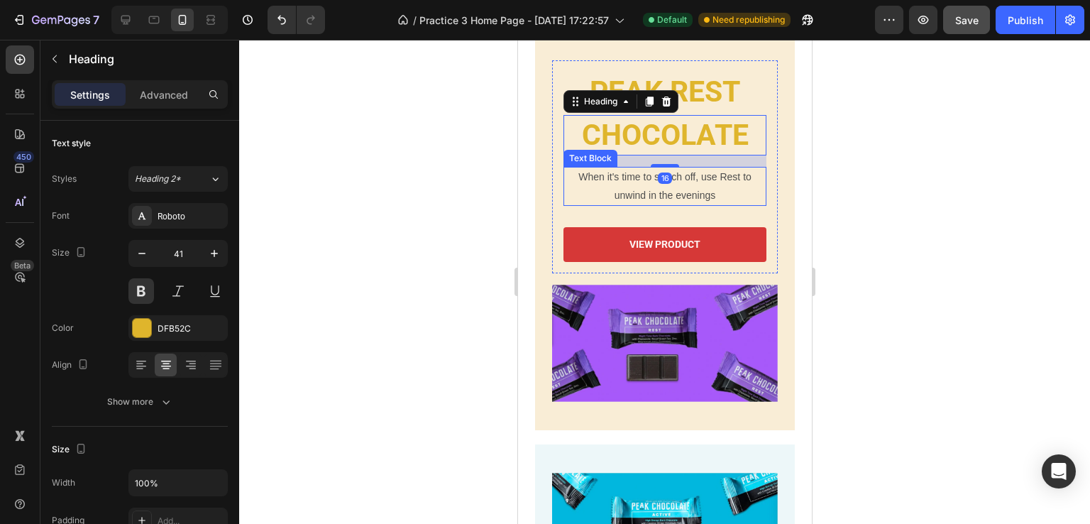
click at [682, 177] on p "When it's time to switch off, use Rest to unwind in the evenings" at bounding box center [664, 185] width 200 height 35
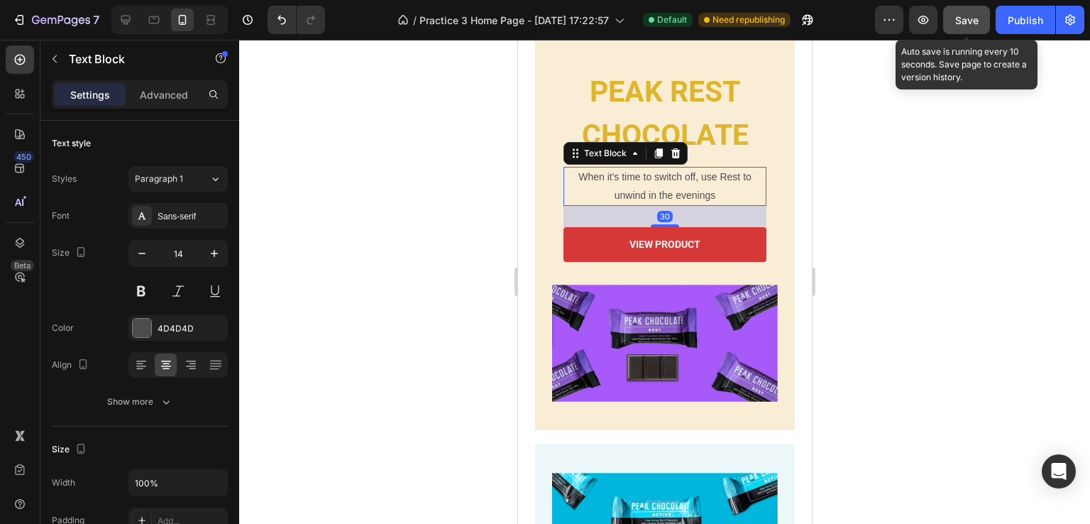
click at [955, 17] on button "Save" at bounding box center [966, 20] width 47 height 28
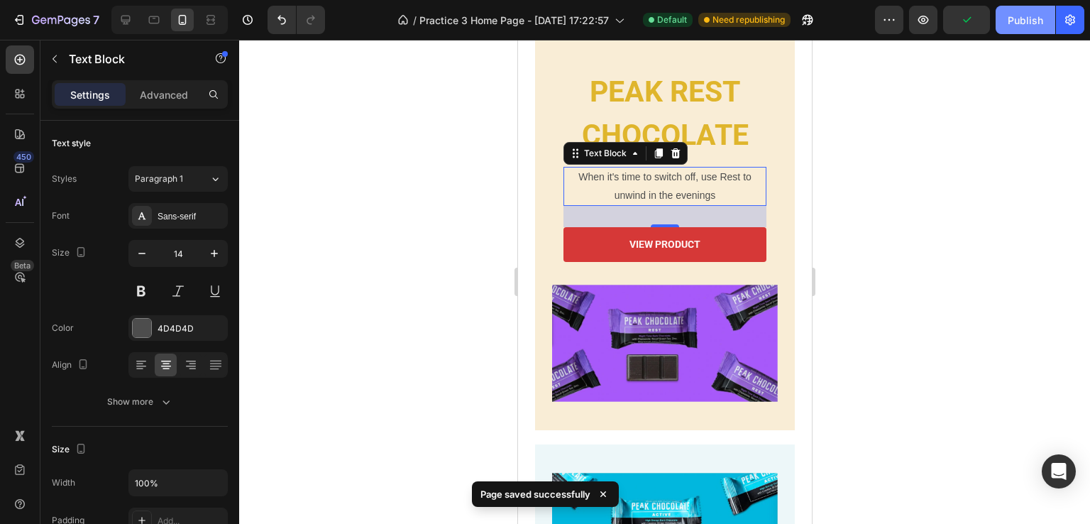
click at [1023, 9] on button "Publish" at bounding box center [1026, 20] width 60 height 28
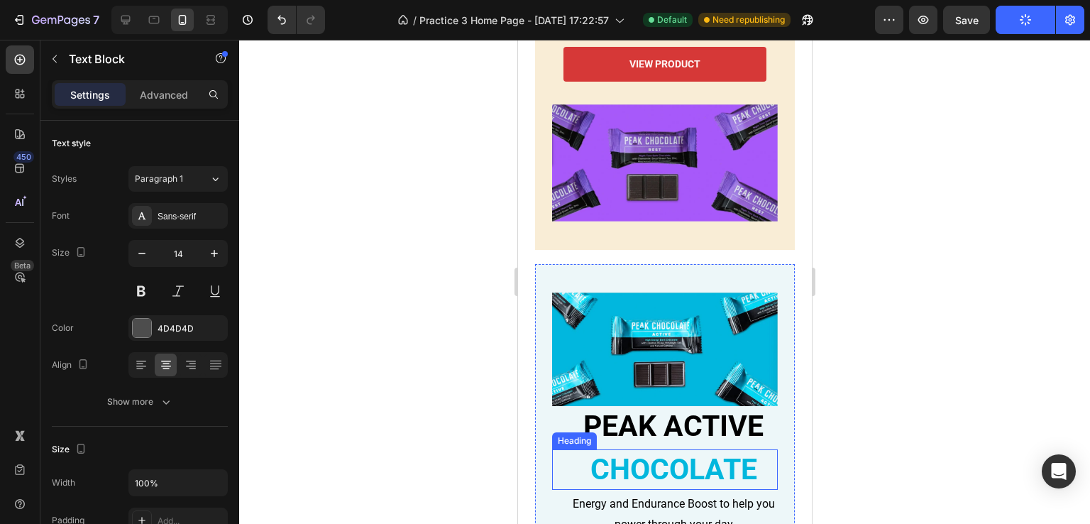
scroll to position [1153, 0]
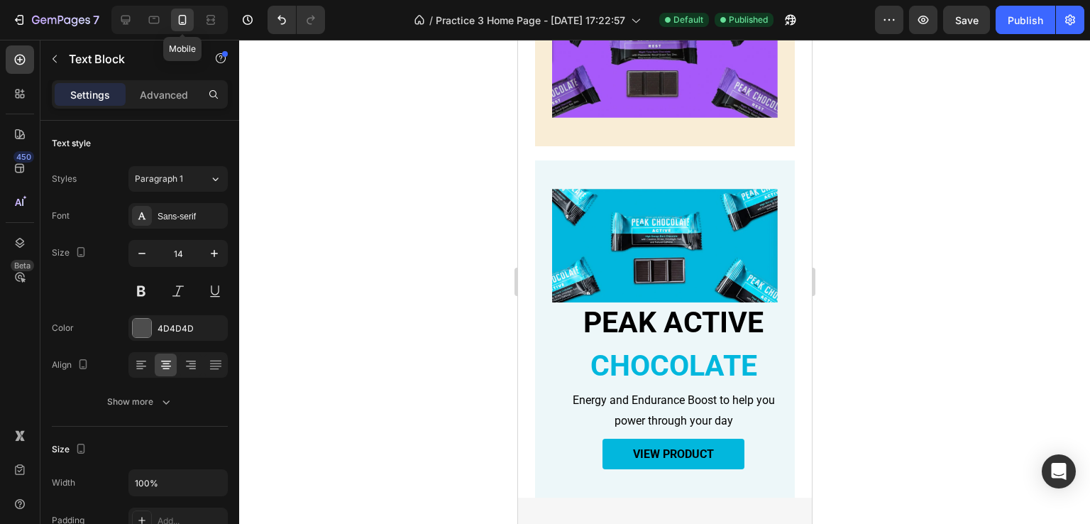
click at [182, 21] on icon at bounding box center [182, 20] width 14 height 14
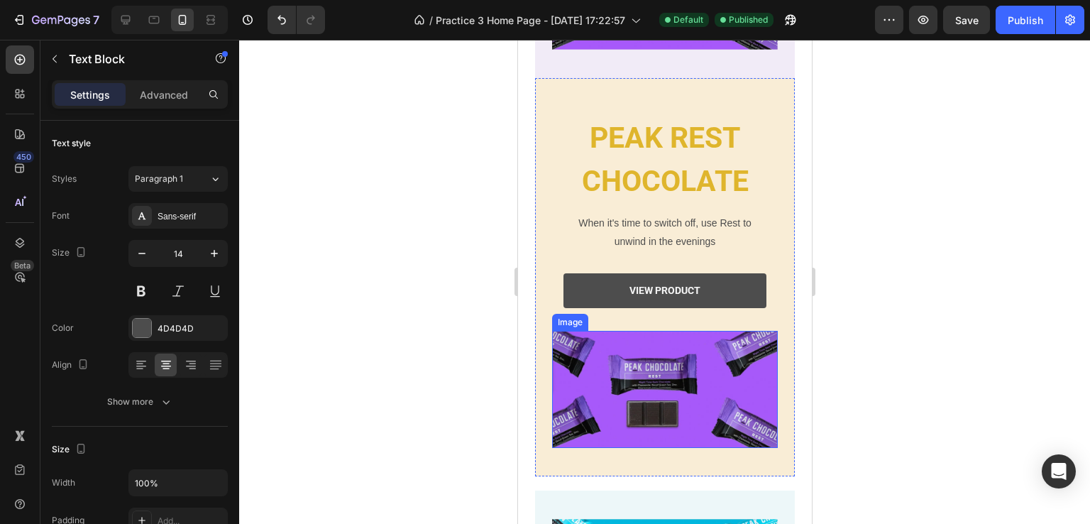
scroll to position [798, 0]
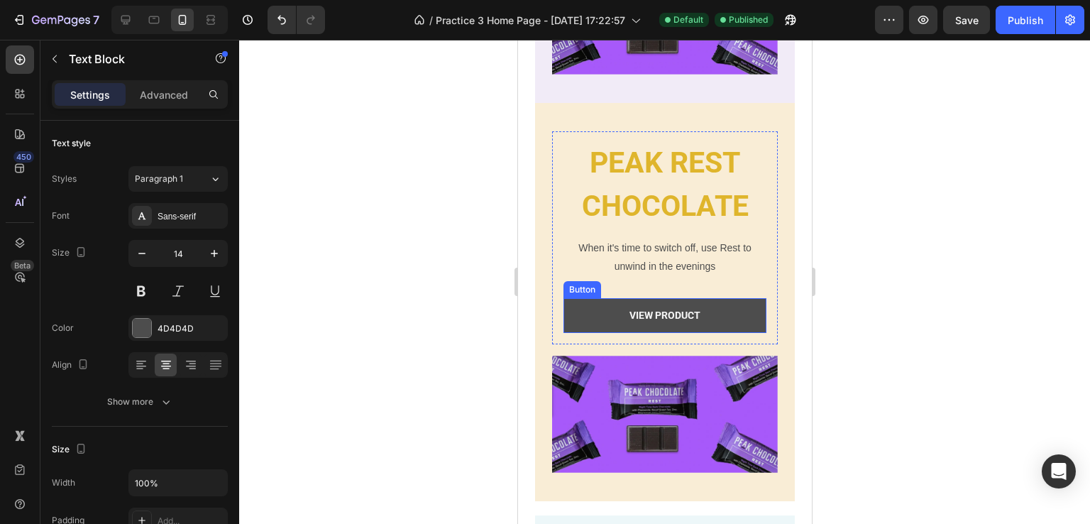
click at [719, 313] on button "view product" at bounding box center [664, 315] width 203 height 35
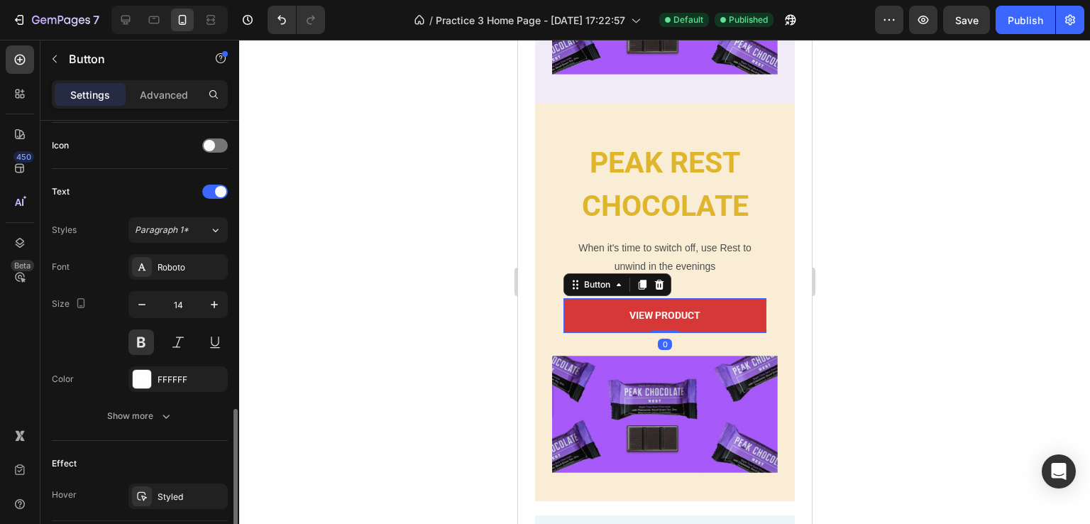
scroll to position [572, 0]
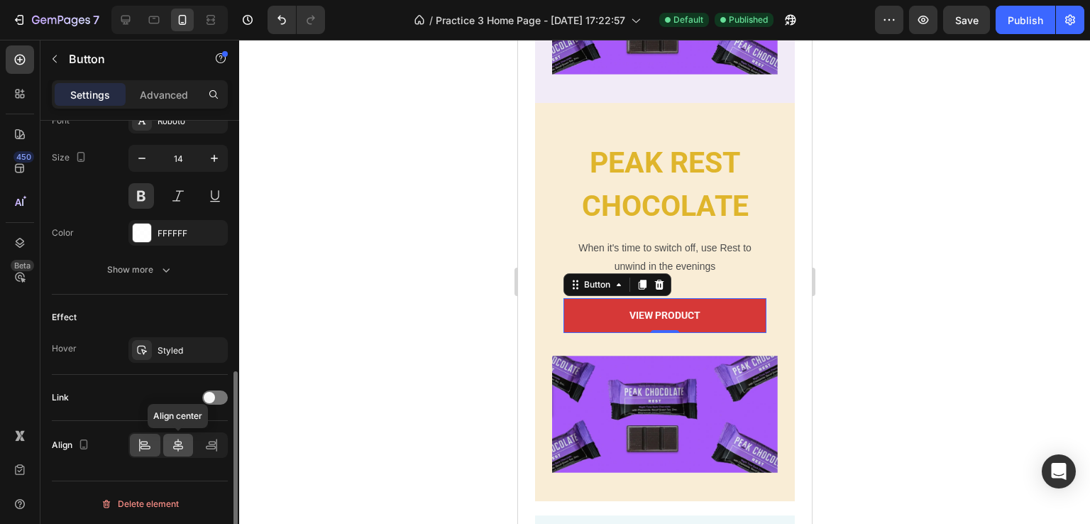
click at [179, 448] on icon at bounding box center [178, 445] width 14 height 14
click at [141, 441] on icon at bounding box center [145, 445] width 14 height 14
click at [176, 445] on icon at bounding box center [178, 445] width 14 height 14
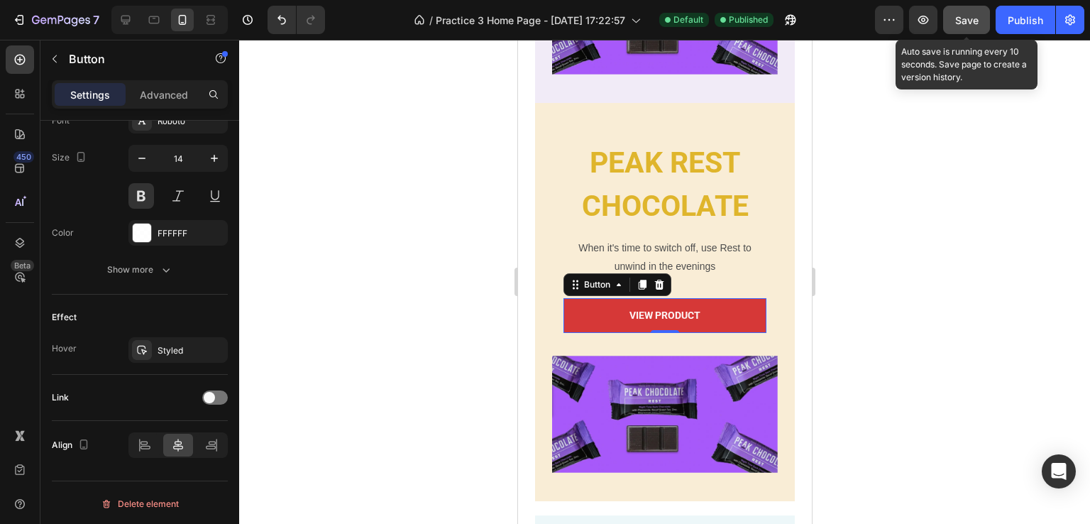
click at [970, 9] on button "Save" at bounding box center [966, 20] width 47 height 28
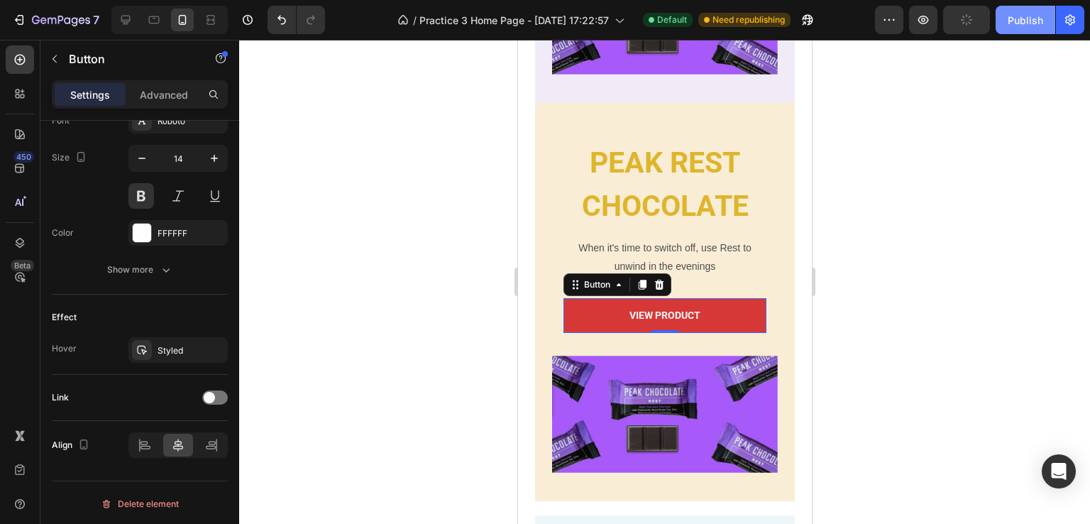
click at [1023, 13] on div "Publish" at bounding box center [1025, 20] width 35 height 15
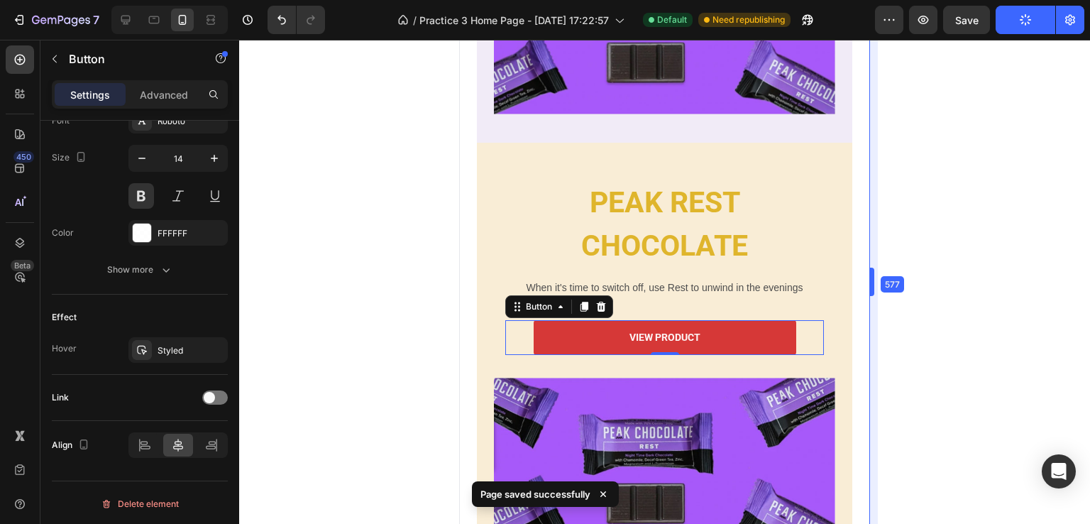
scroll to position [778, 0]
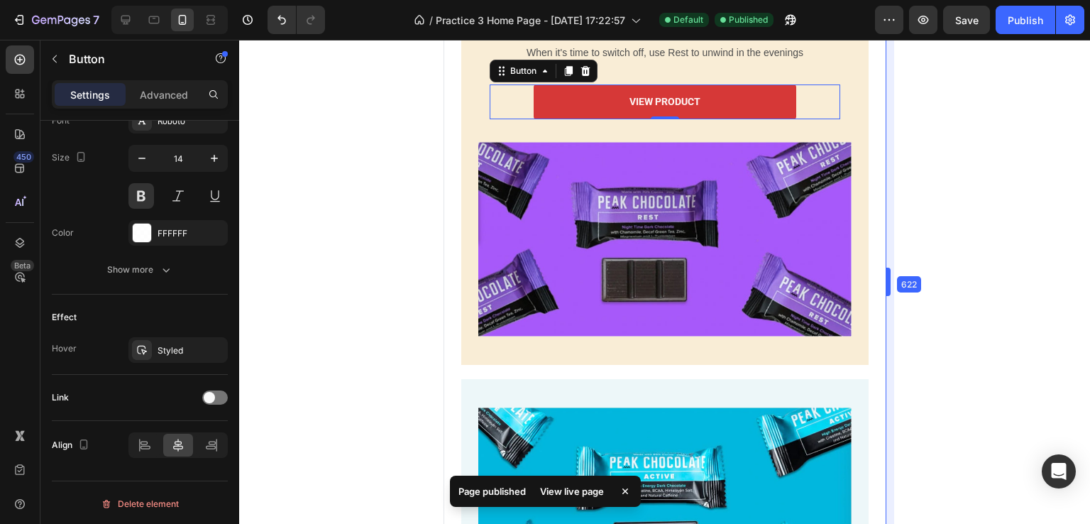
drag, startPoint x: 812, startPoint y: 276, endPoint x: 943, endPoint y: 258, distance: 131.9
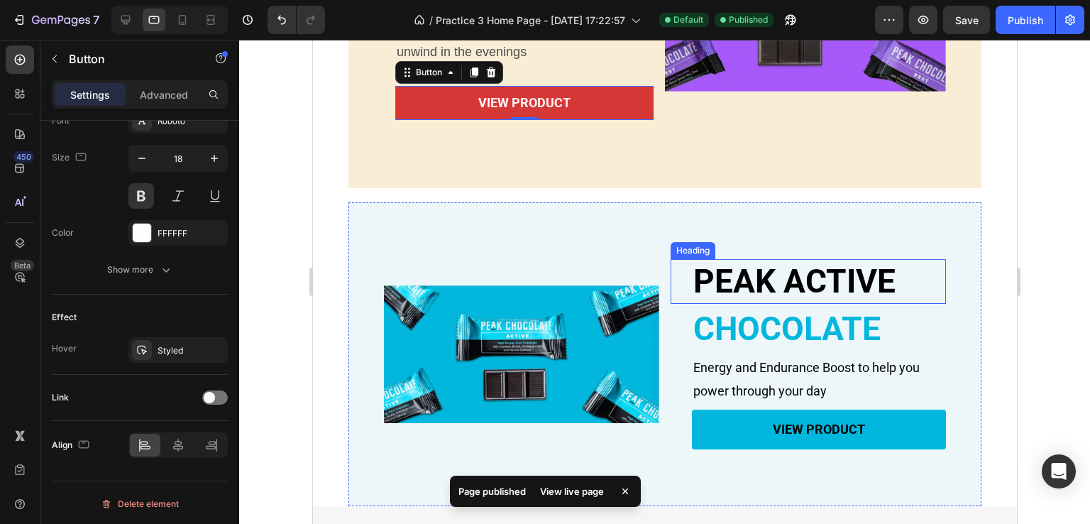
scroll to position [973, 0]
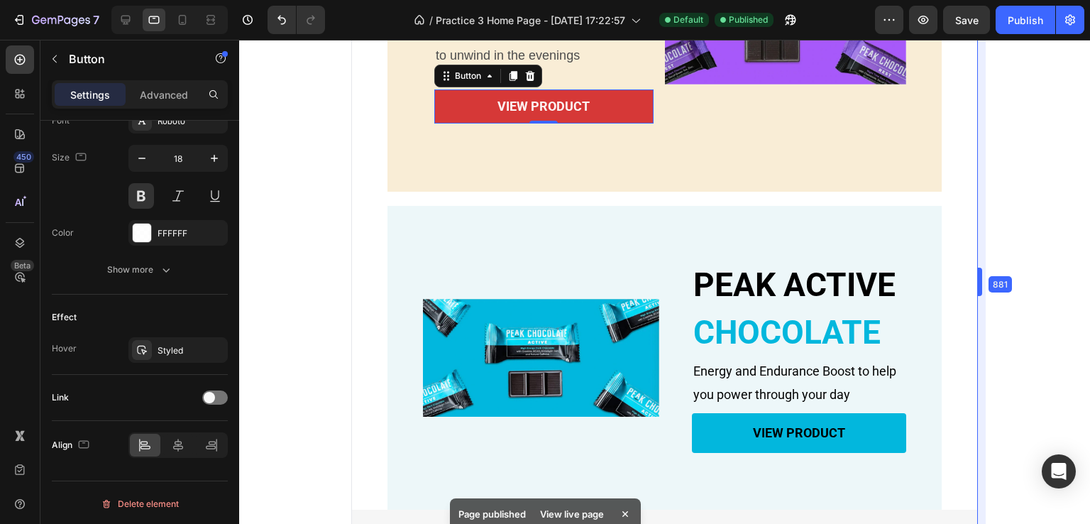
drag, startPoint x: 1019, startPoint y: 286, endPoint x: 940, endPoint y: 297, distance: 80.2
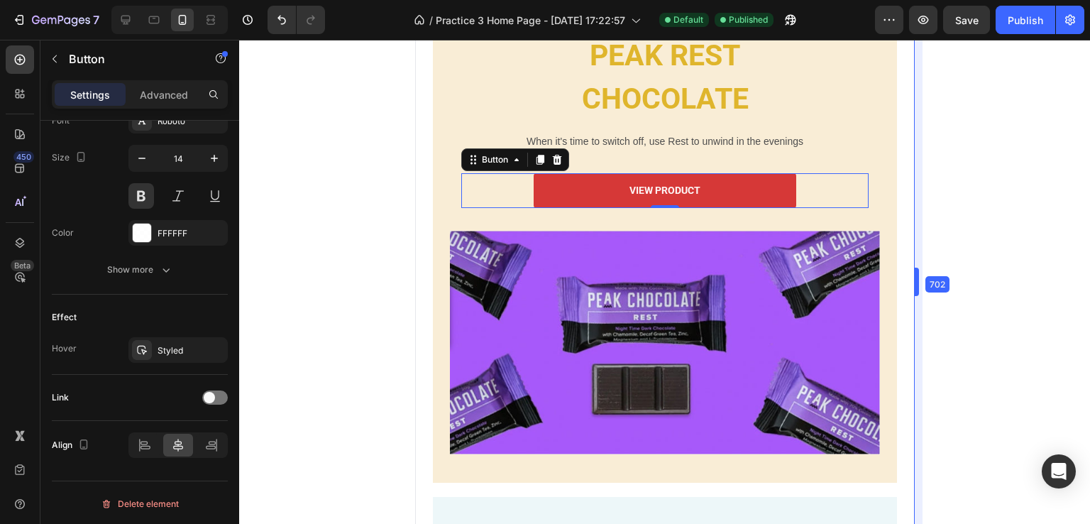
drag, startPoint x: 979, startPoint y: 281, endPoint x: 436, endPoint y: 246, distance: 544.1
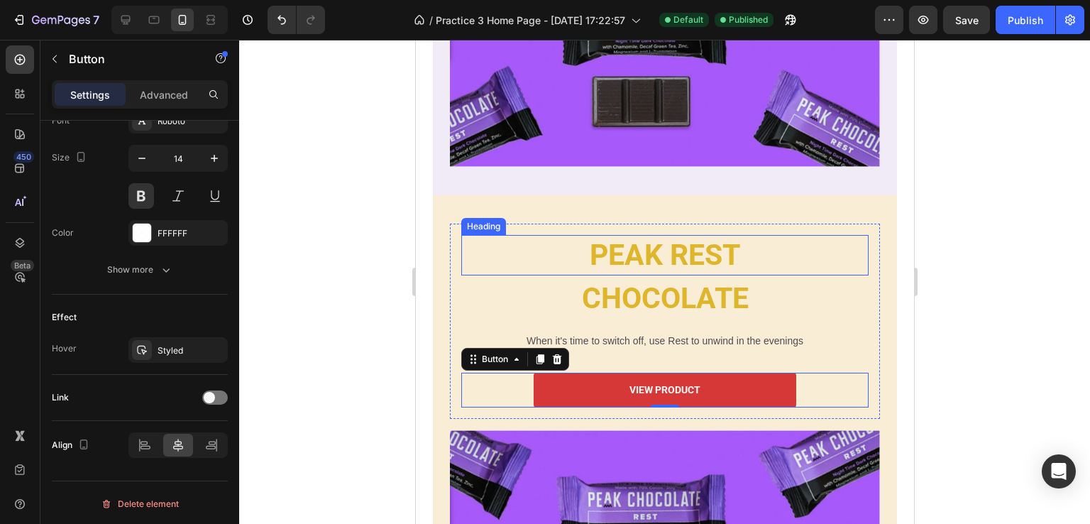
scroll to position [786, 0]
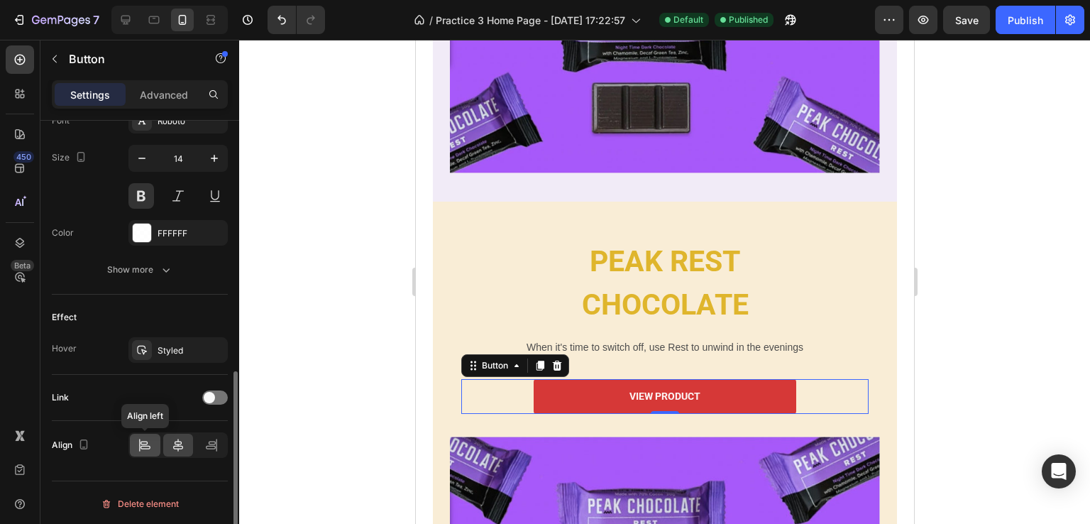
click at [138, 443] on icon at bounding box center [145, 445] width 14 height 14
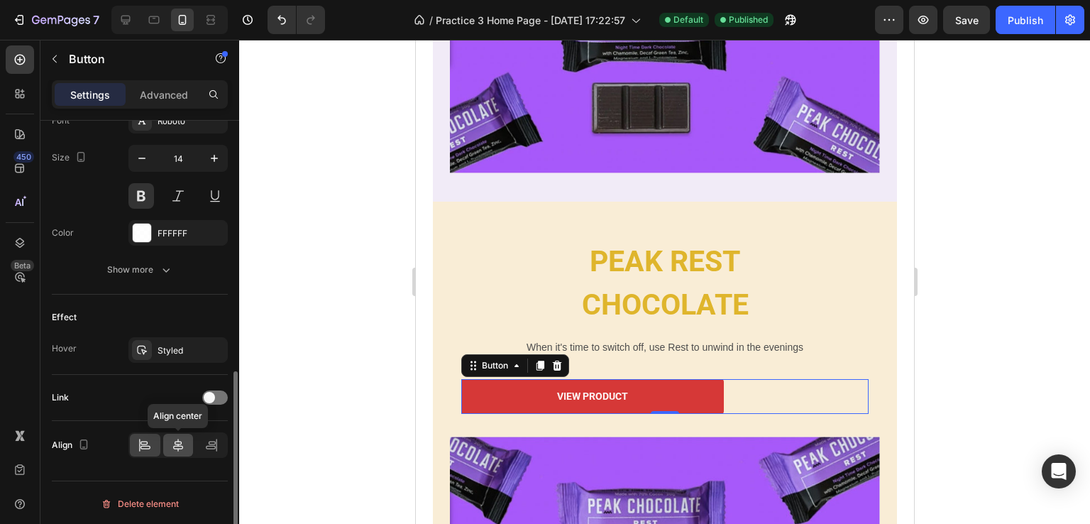
click at [182, 441] on icon at bounding box center [178, 445] width 14 height 14
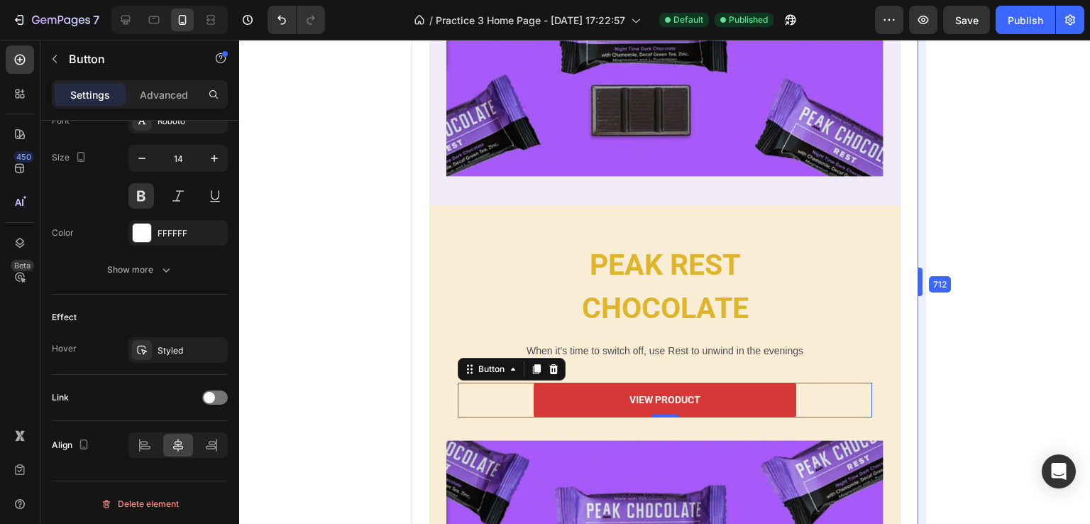
drag, startPoint x: 916, startPoint y: 279, endPoint x: 928, endPoint y: 280, distance: 12.8
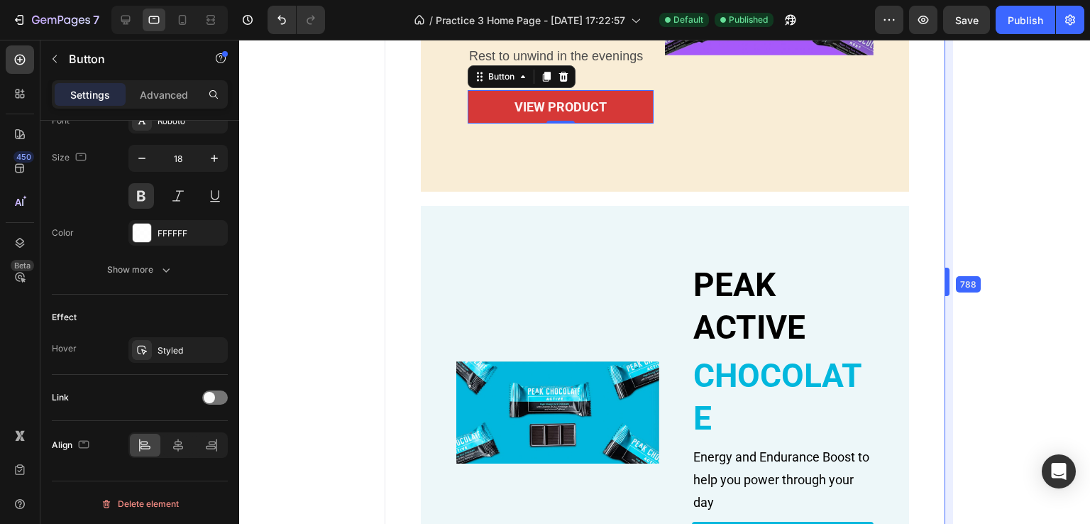
type input "14"
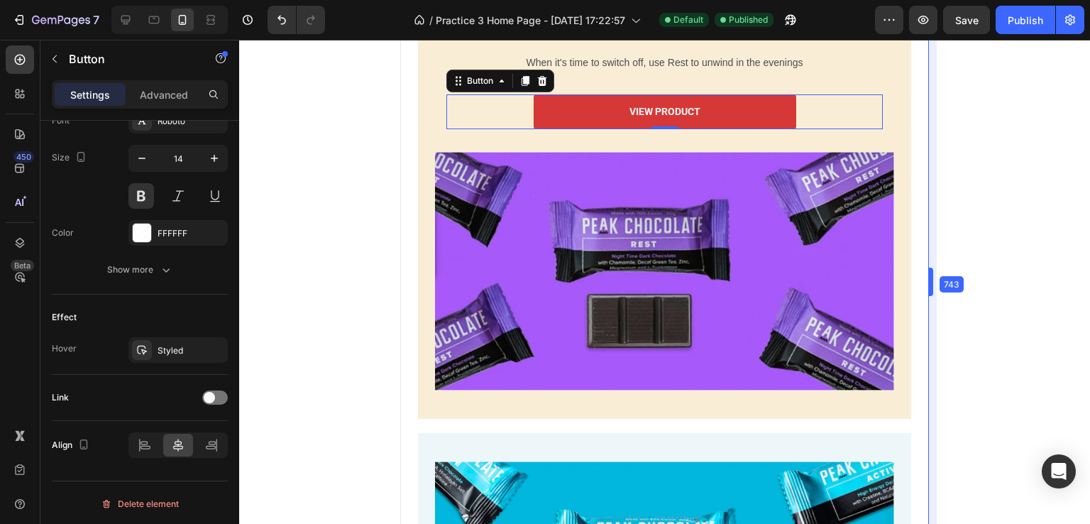
drag, startPoint x: 923, startPoint y: 279, endPoint x: 945, endPoint y: 284, distance: 22.6
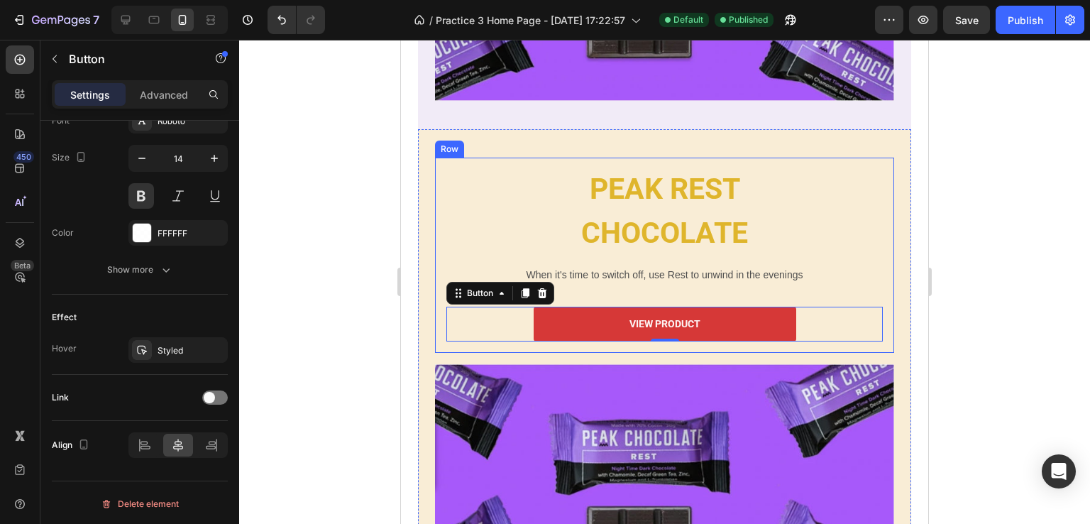
scroll to position [944, 0]
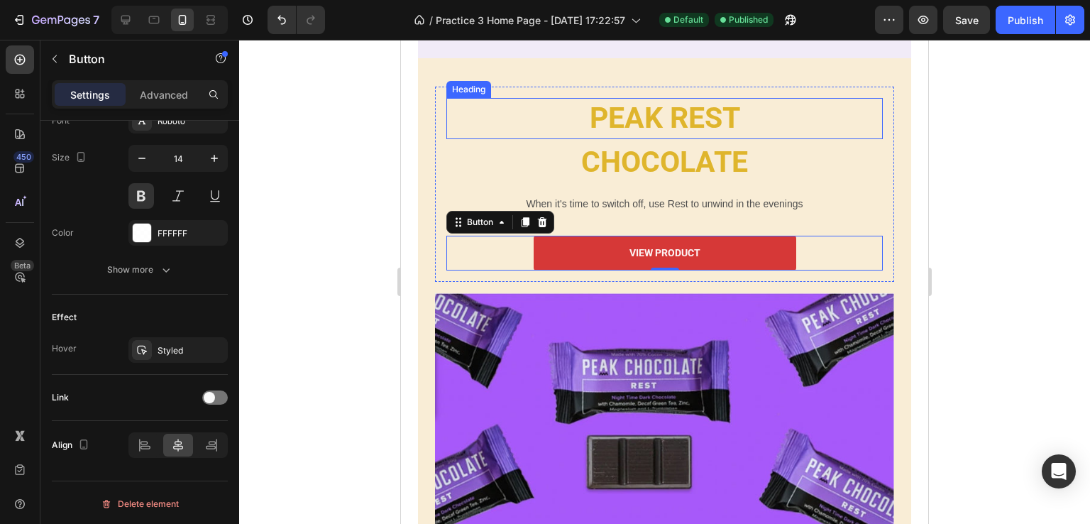
click at [666, 121] on h2 "PEAK REST" at bounding box center [664, 118] width 437 height 40
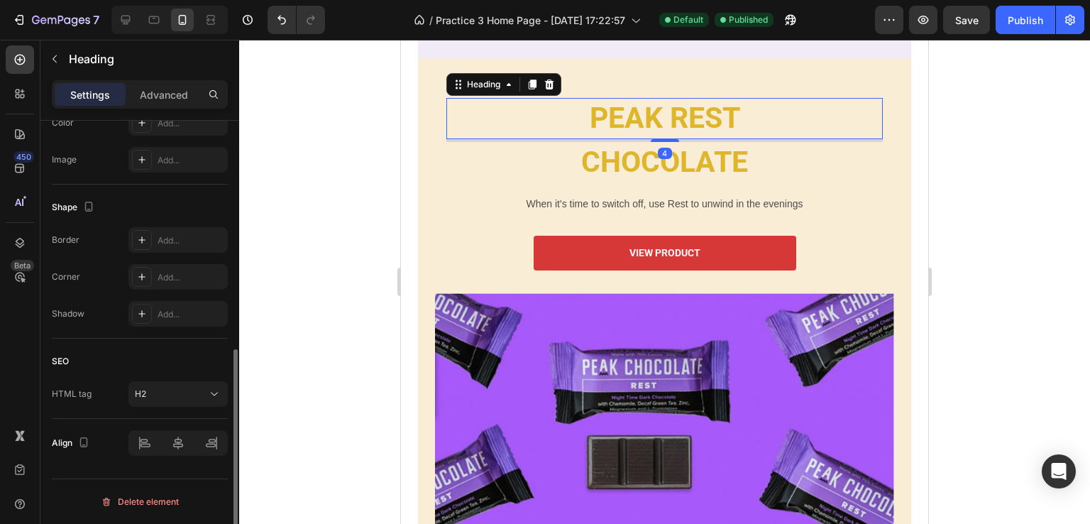
scroll to position [0, 0]
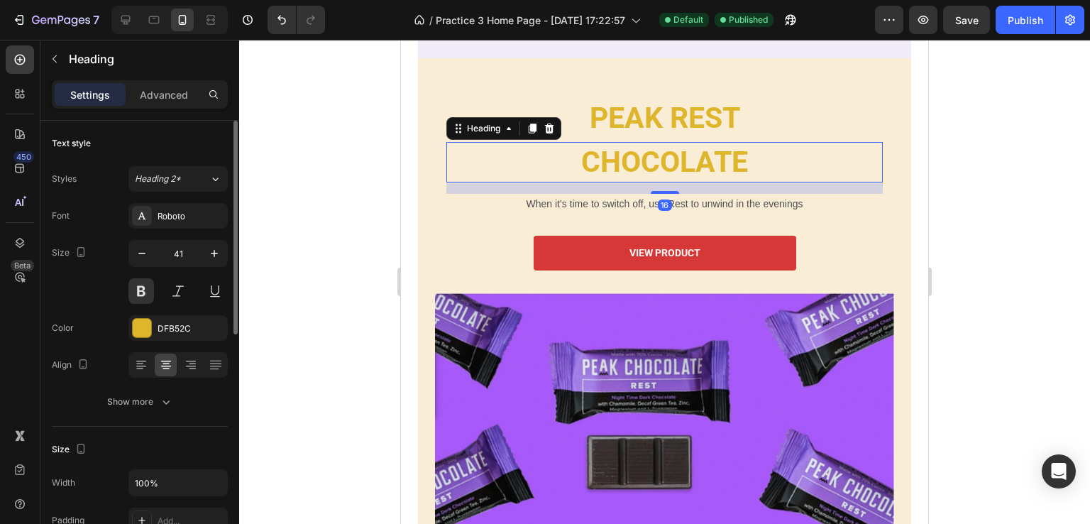
click at [708, 153] on h2 "CHOCOLATE" at bounding box center [664, 162] width 437 height 40
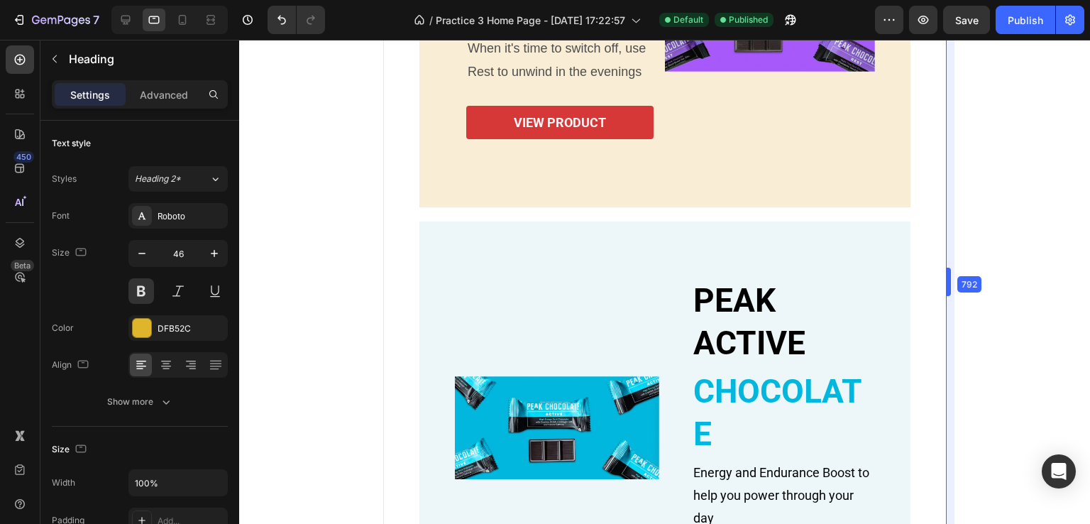
scroll to position [852, 0]
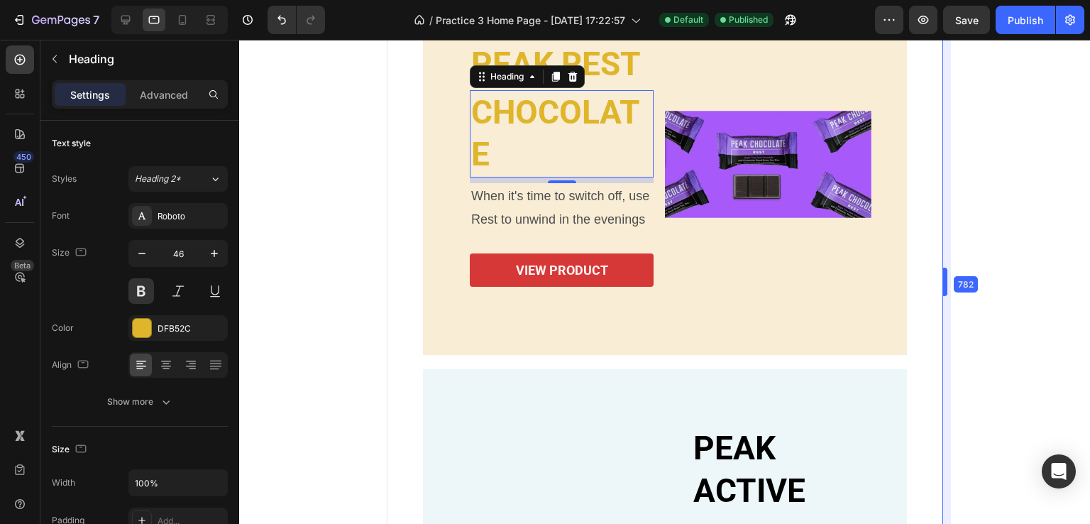
type input "41"
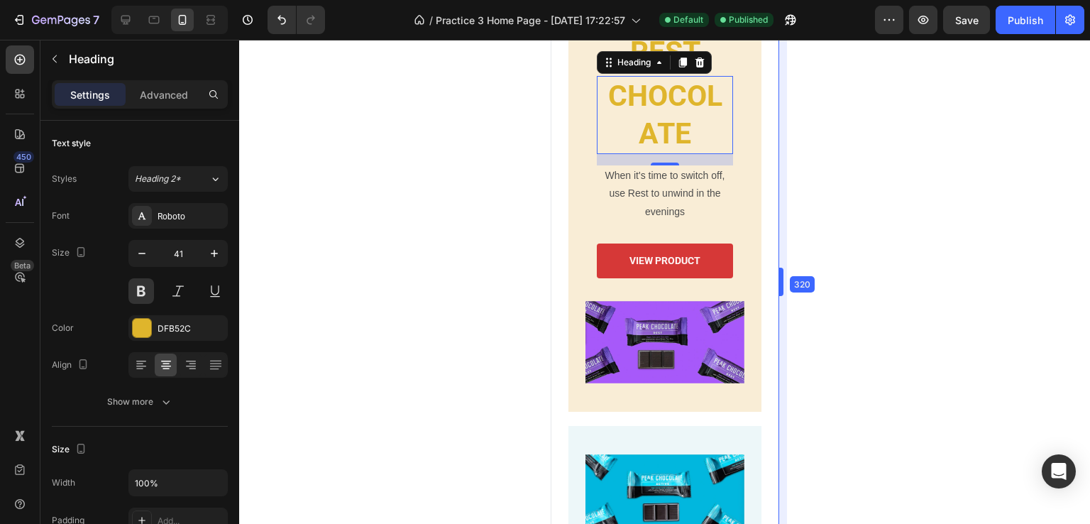
scroll to position [968, 0]
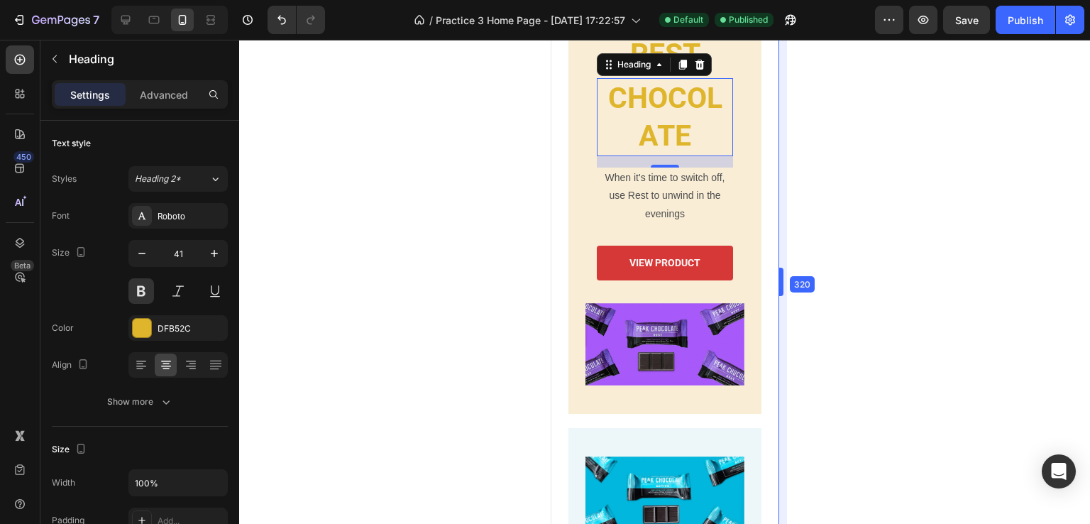
drag, startPoint x: 931, startPoint y: 273, endPoint x: 437, endPoint y: 269, distance: 494.7
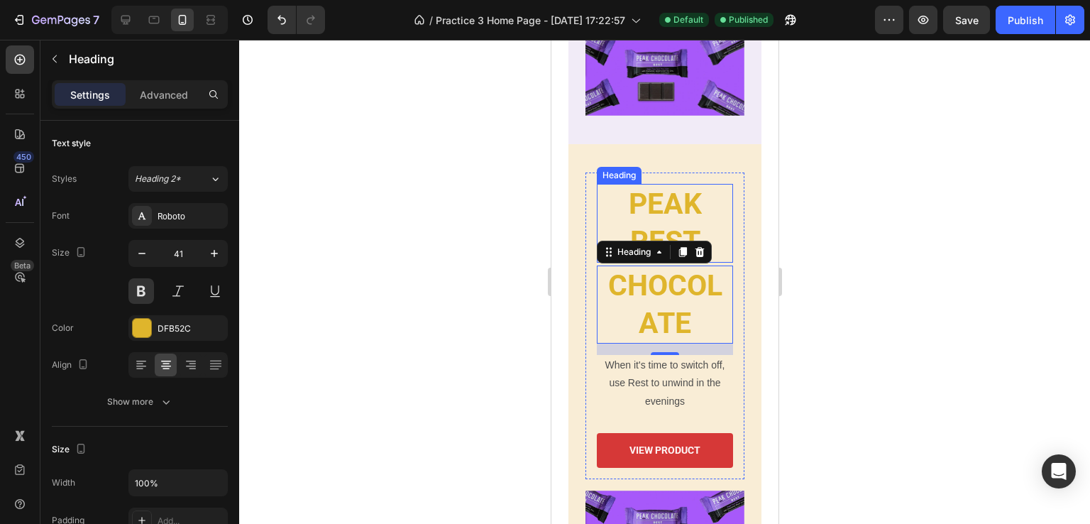
scroll to position [826, 0]
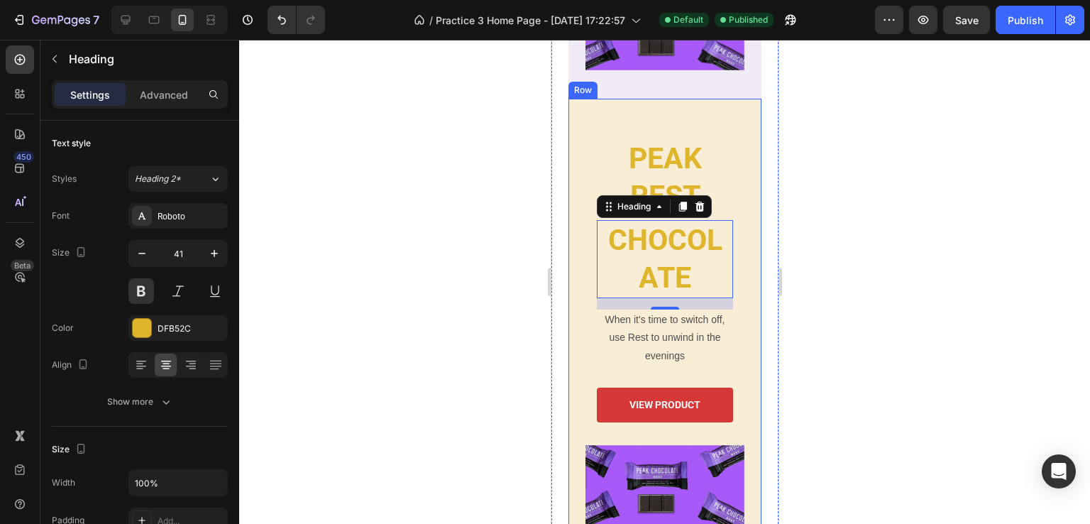
click at [917, 307] on div at bounding box center [664, 282] width 851 height 484
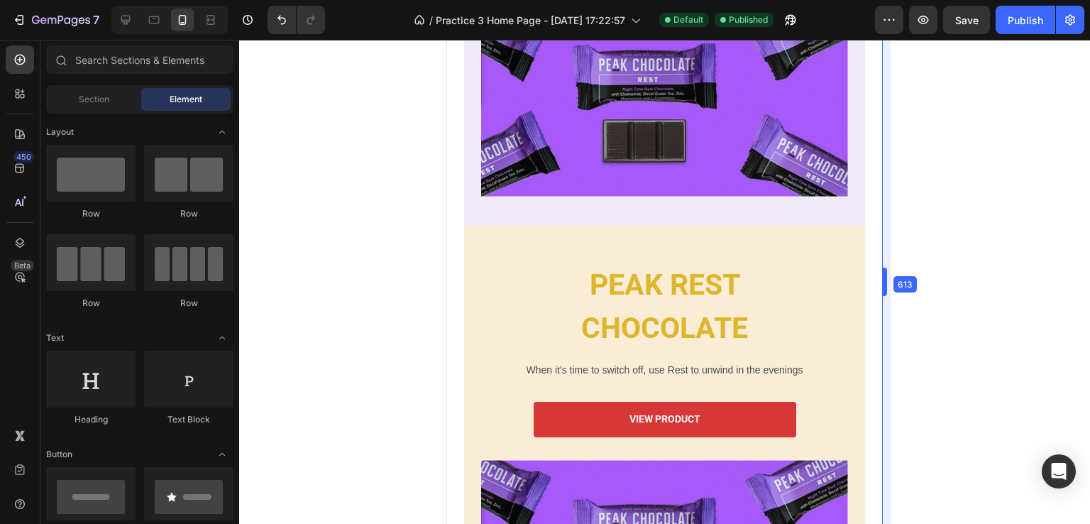
scroll to position [710, 0]
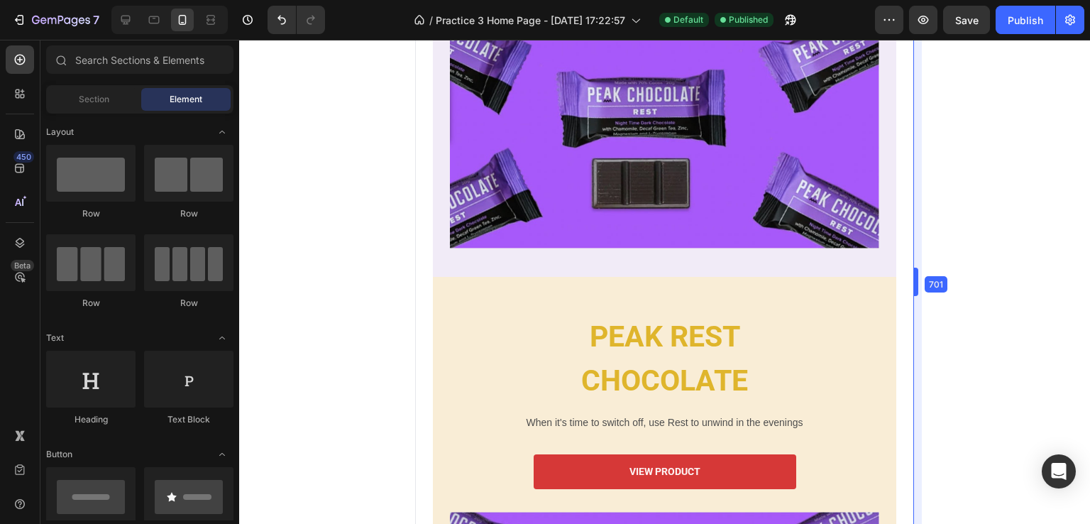
drag, startPoint x: 783, startPoint y: 287, endPoint x: 1054, endPoint y: 299, distance: 271.4
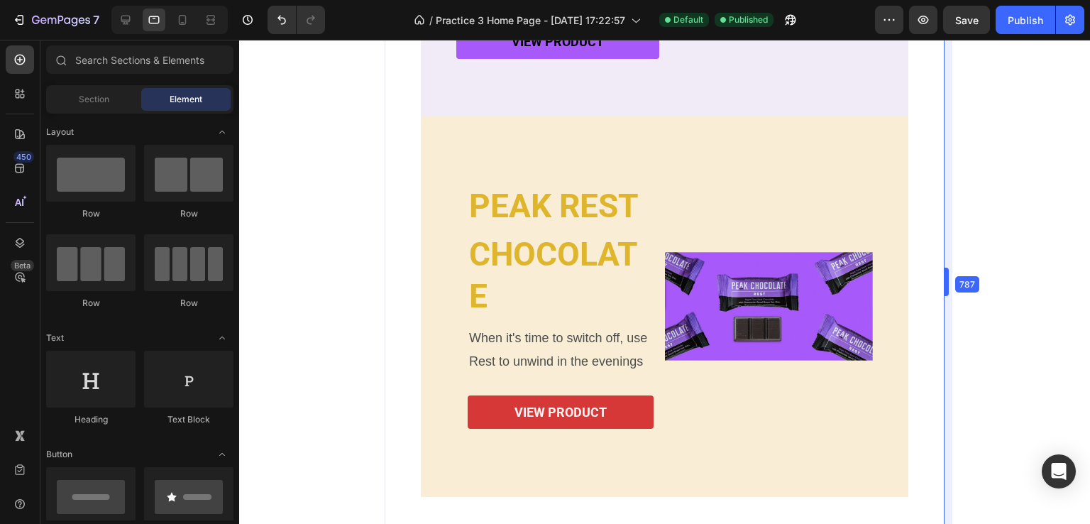
drag, startPoint x: 918, startPoint y: 284, endPoint x: 979, endPoint y: 292, distance: 61.6
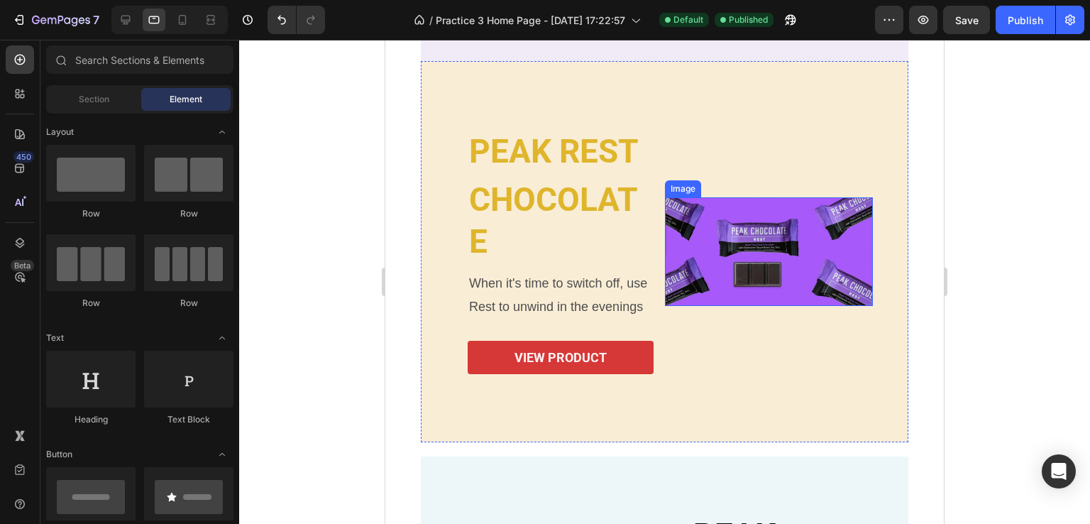
scroll to position [781, 0]
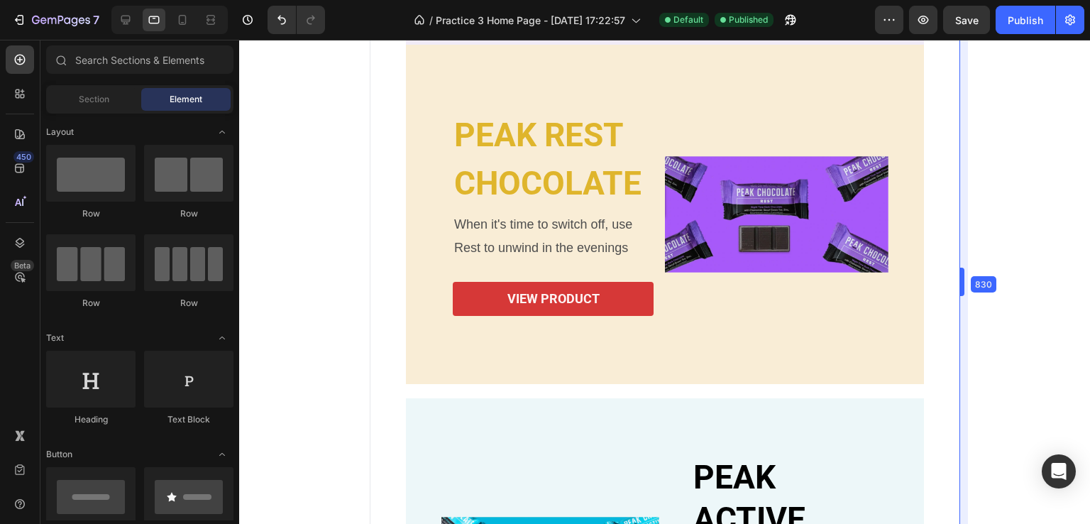
drag, startPoint x: 951, startPoint y: 280, endPoint x: 982, endPoint y: 280, distance: 30.5
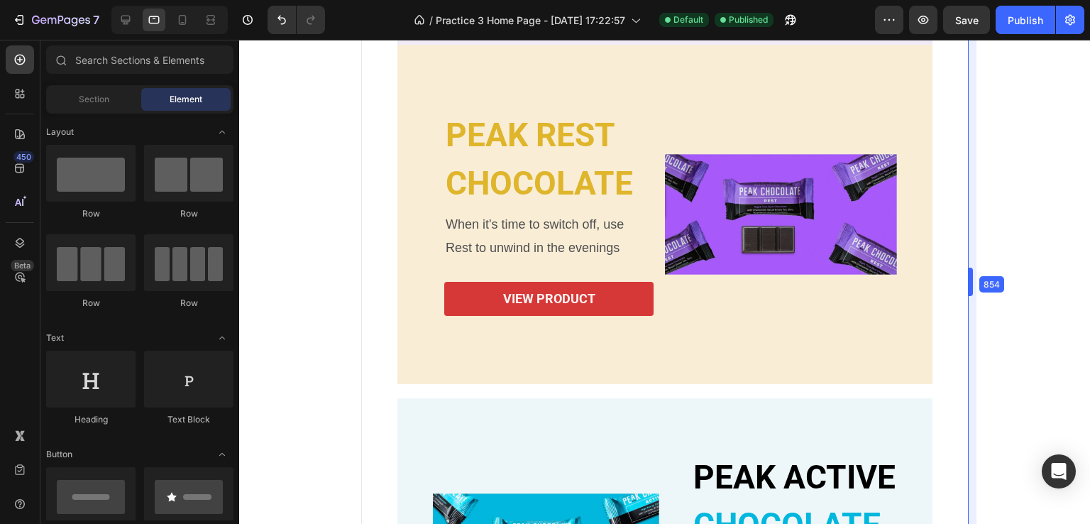
drag, startPoint x: 962, startPoint y: 275, endPoint x: 979, endPoint y: 285, distance: 19.4
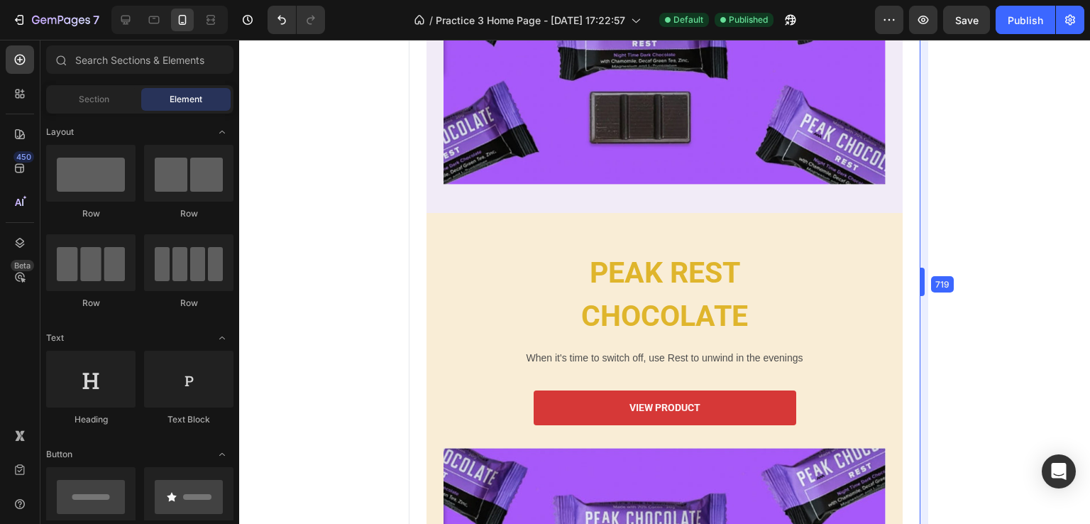
drag, startPoint x: 966, startPoint y: 283, endPoint x: 462, endPoint y: 260, distance: 504.5
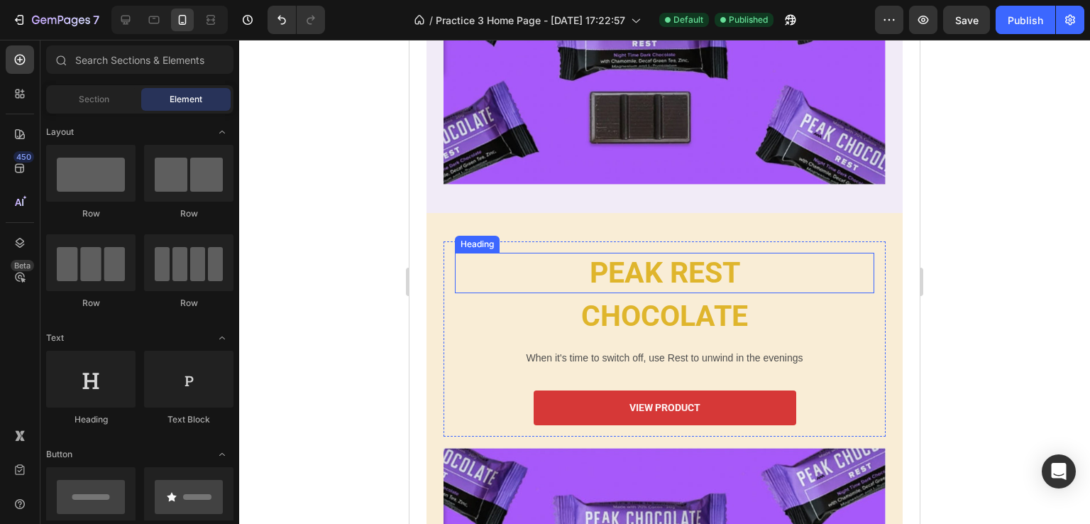
click at [522, 267] on h2 "PEAK REST" at bounding box center [664, 273] width 419 height 40
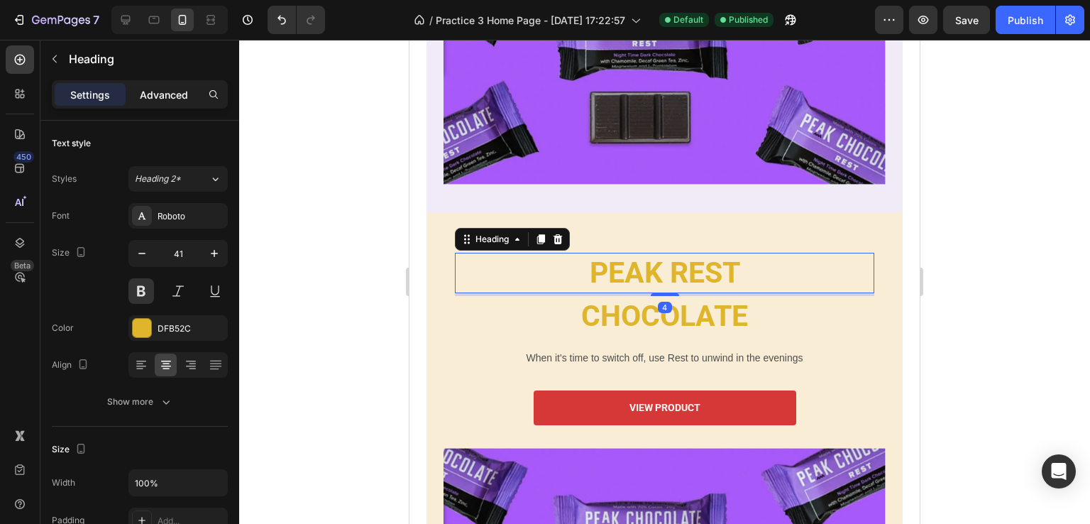
click at [148, 94] on p "Advanced" at bounding box center [164, 94] width 48 height 15
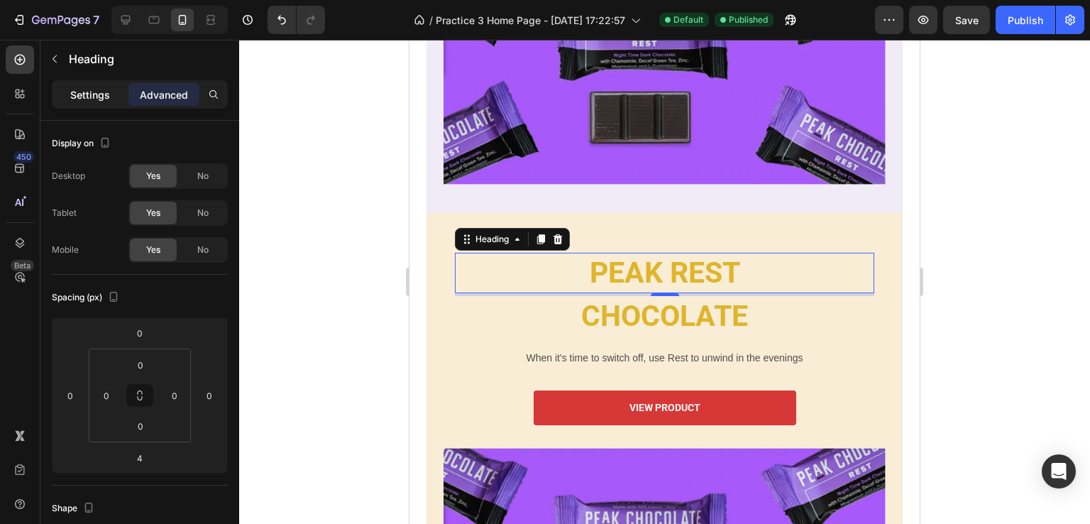
click at [104, 89] on p "Settings" at bounding box center [90, 94] width 40 height 15
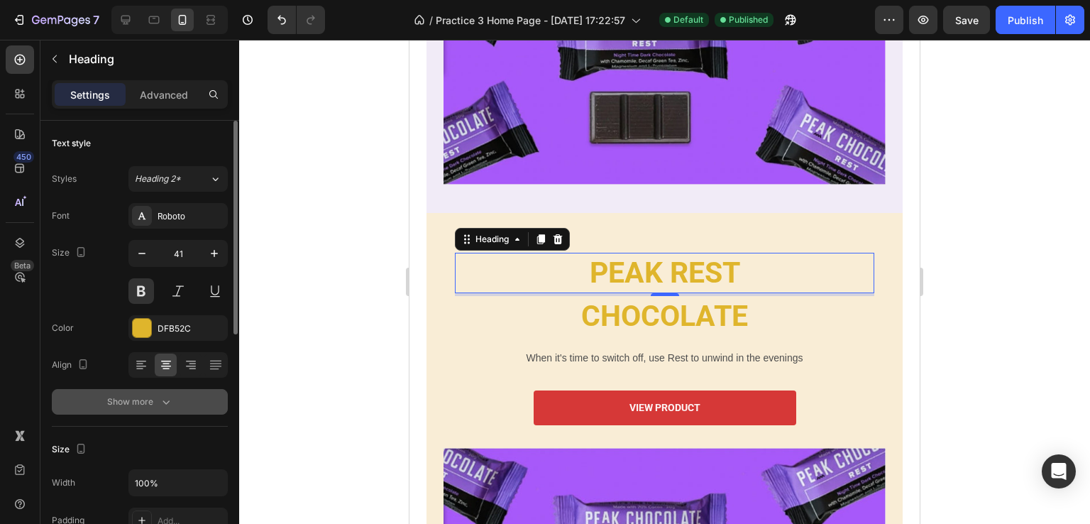
click at [158, 399] on div "Show more" at bounding box center [140, 402] width 66 height 14
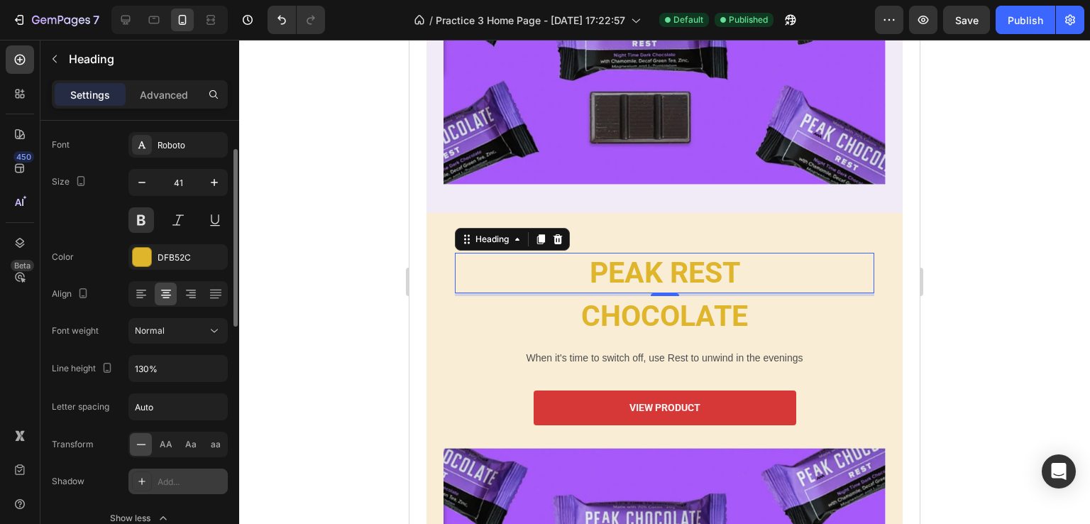
scroll to position [142, 0]
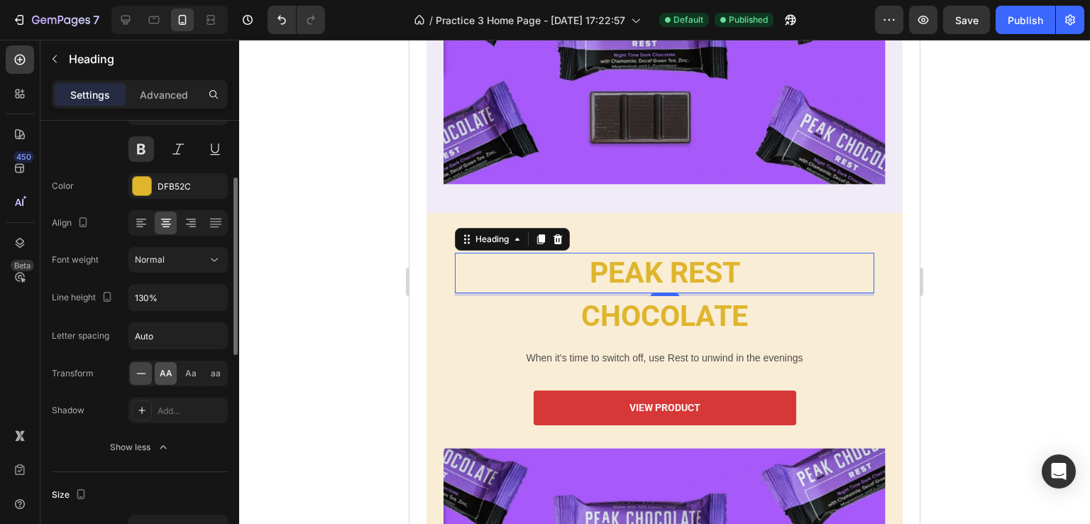
click at [160, 372] on span "AA" at bounding box center [166, 373] width 13 height 13
click at [156, 444] on icon "button" at bounding box center [163, 447] width 14 height 14
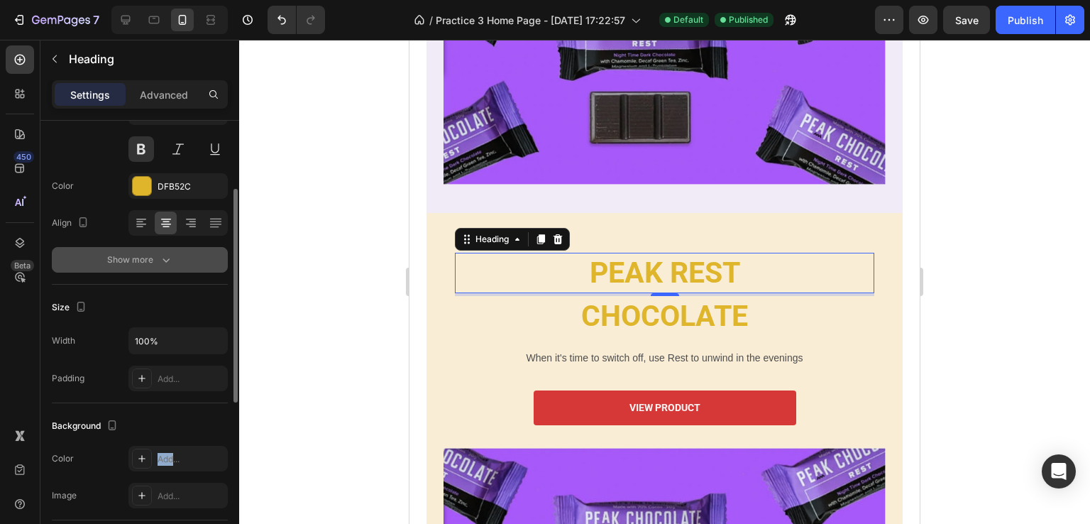
click at [156, 444] on div "Background The changes might be hidden by the video. Color Add... Image Add..." at bounding box center [140, 461] width 176 height 117
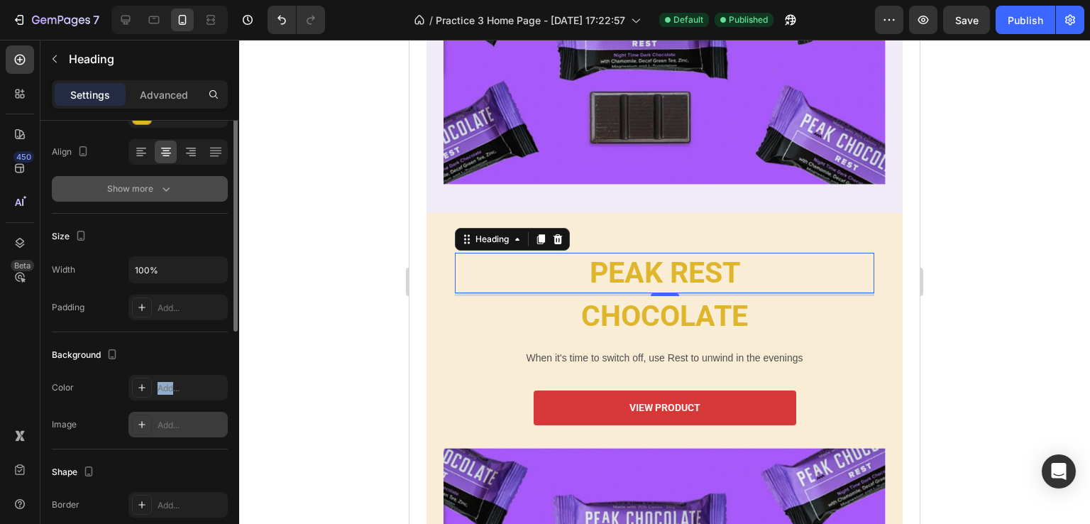
scroll to position [0, 0]
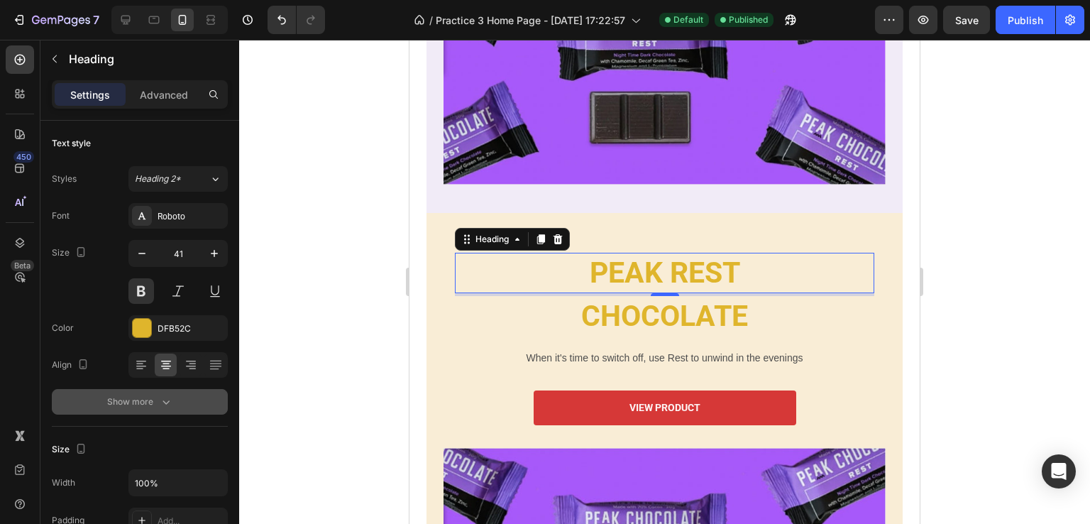
click at [570, 270] on h2 "PEAK REST" at bounding box center [664, 273] width 419 height 40
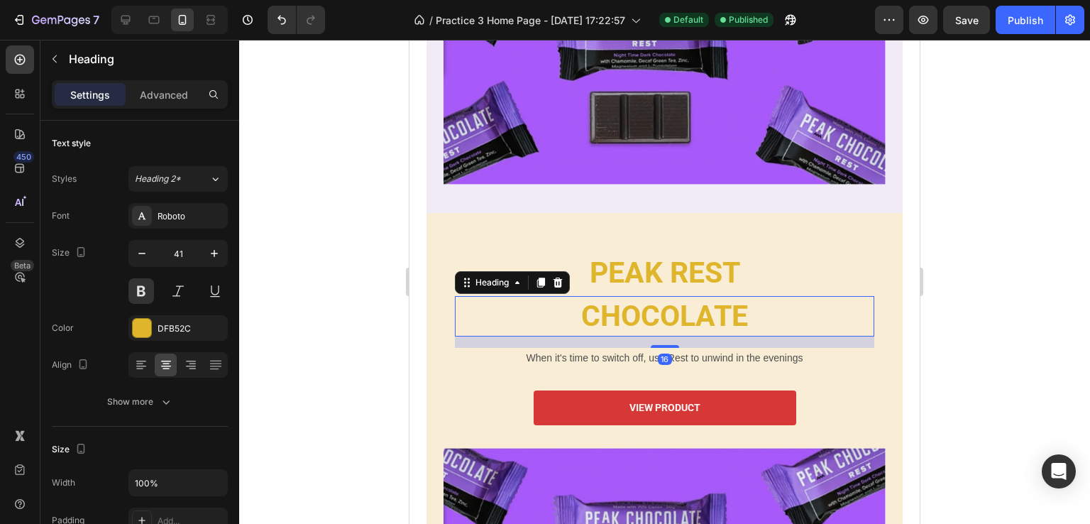
click at [511, 304] on h2 "CHOCOLATE" at bounding box center [664, 316] width 419 height 40
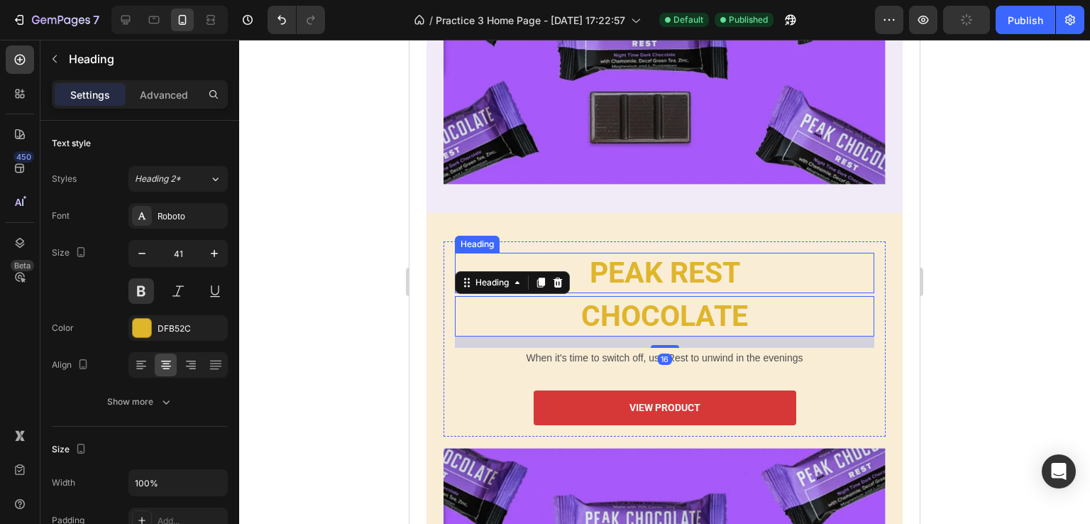
click at [834, 273] on p "PEAK REST" at bounding box center [664, 273] width 417 height 38
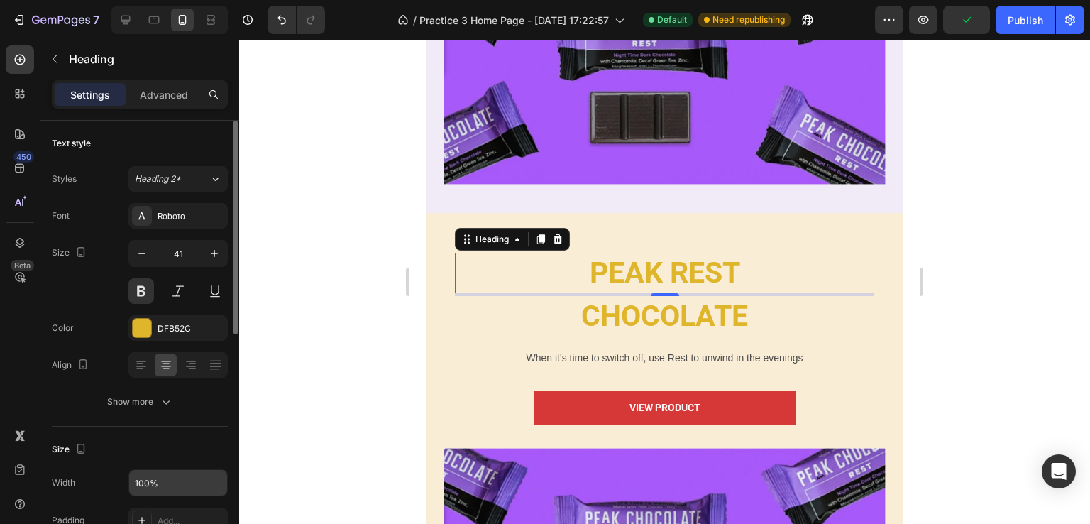
scroll to position [142, 0]
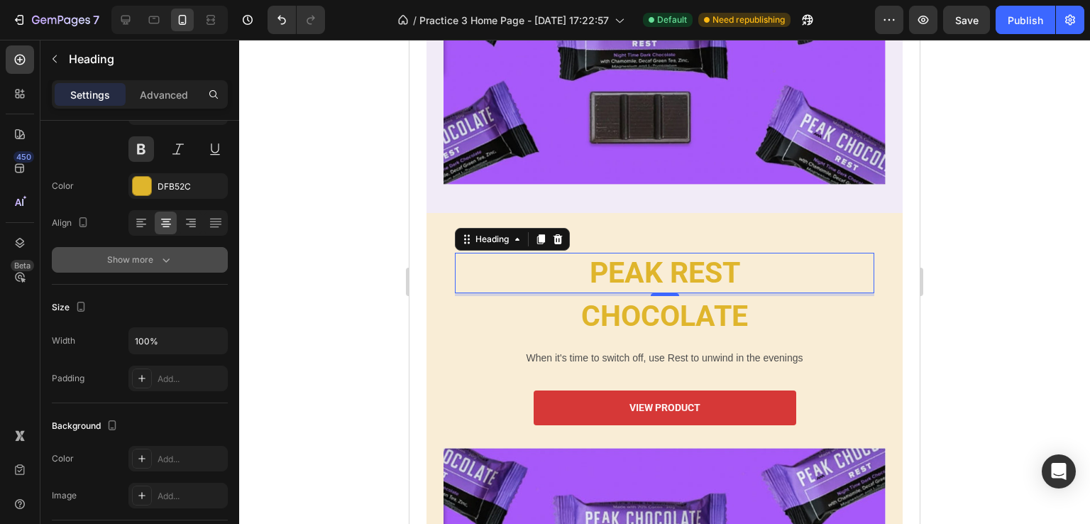
click at [160, 268] on button "Show more" at bounding box center [140, 260] width 176 height 26
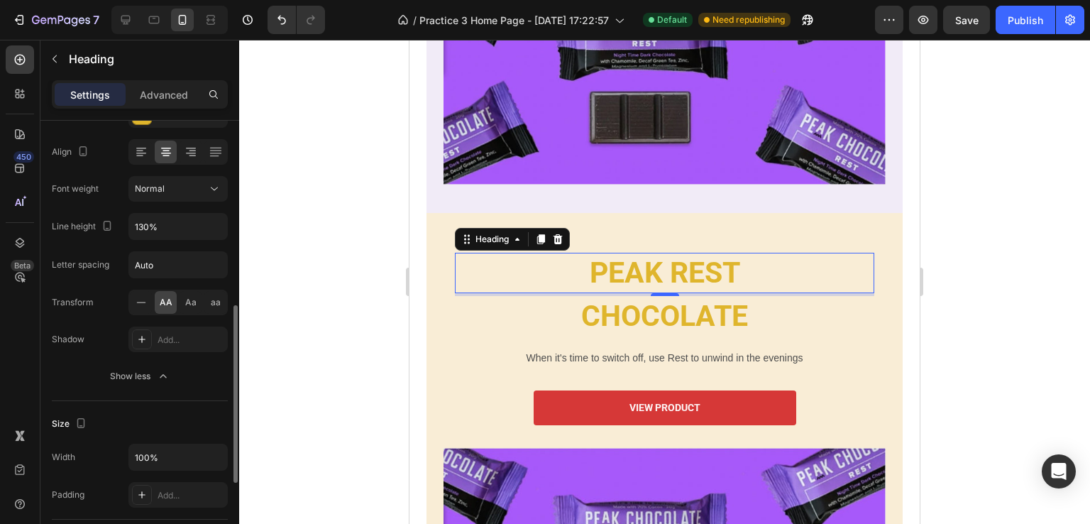
scroll to position [284, 0]
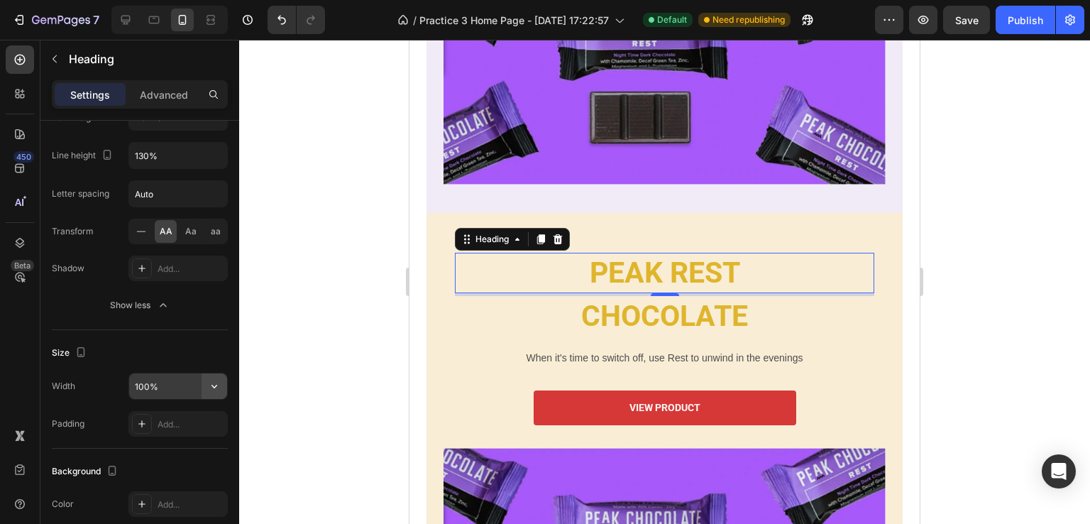
click at [208, 384] on icon "button" at bounding box center [214, 386] width 14 height 14
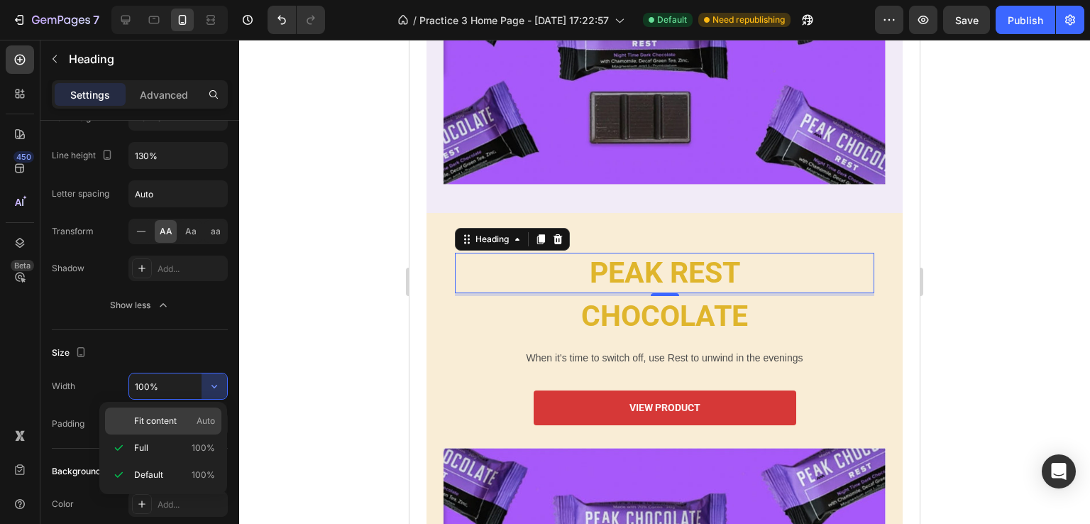
click at [163, 421] on span "Fit content" at bounding box center [155, 421] width 43 height 13
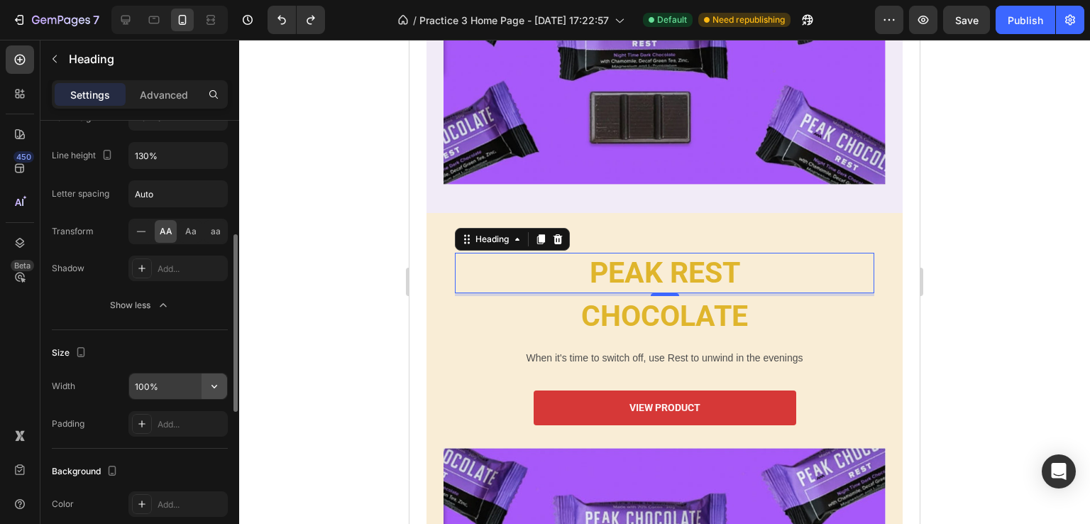
click at [210, 385] on icon "button" at bounding box center [214, 386] width 14 height 14
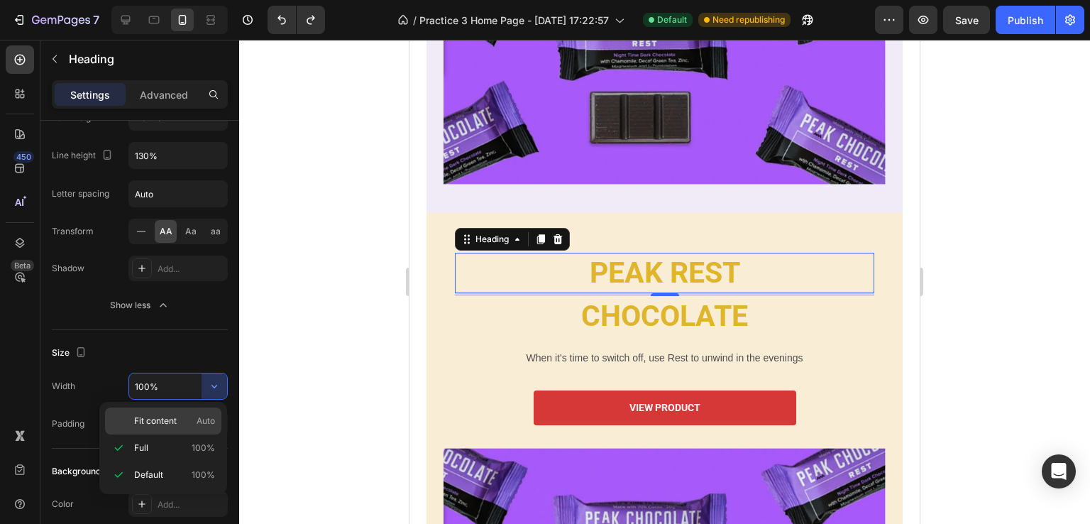
click at [192, 423] on p "Fit content Auto" at bounding box center [174, 421] width 81 height 13
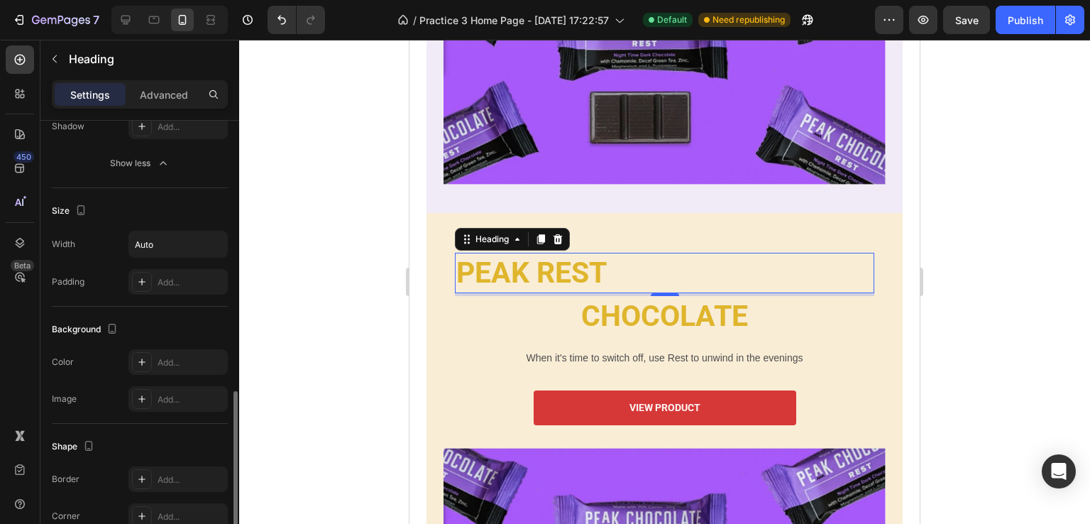
scroll to position [663, 0]
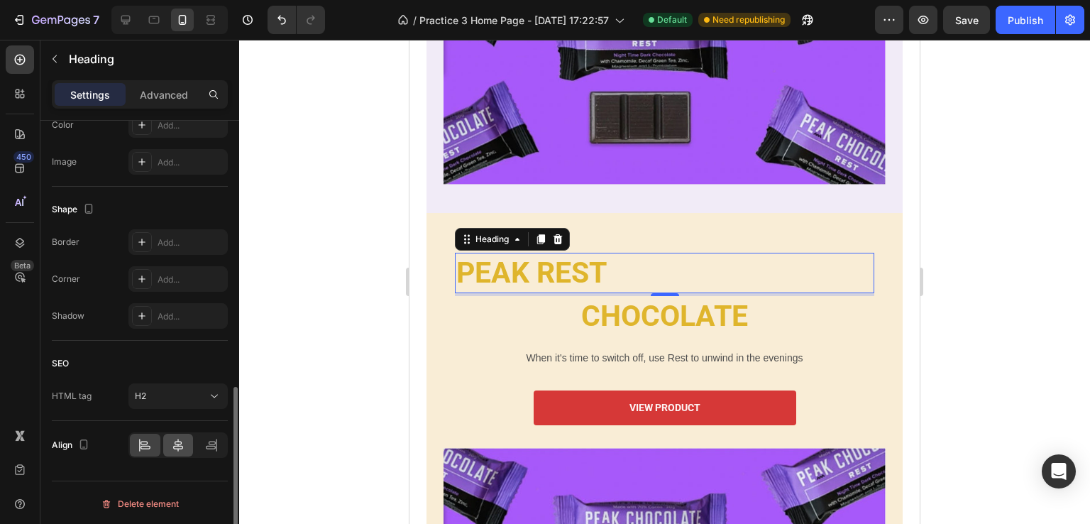
click at [176, 448] on icon at bounding box center [178, 445] width 14 height 14
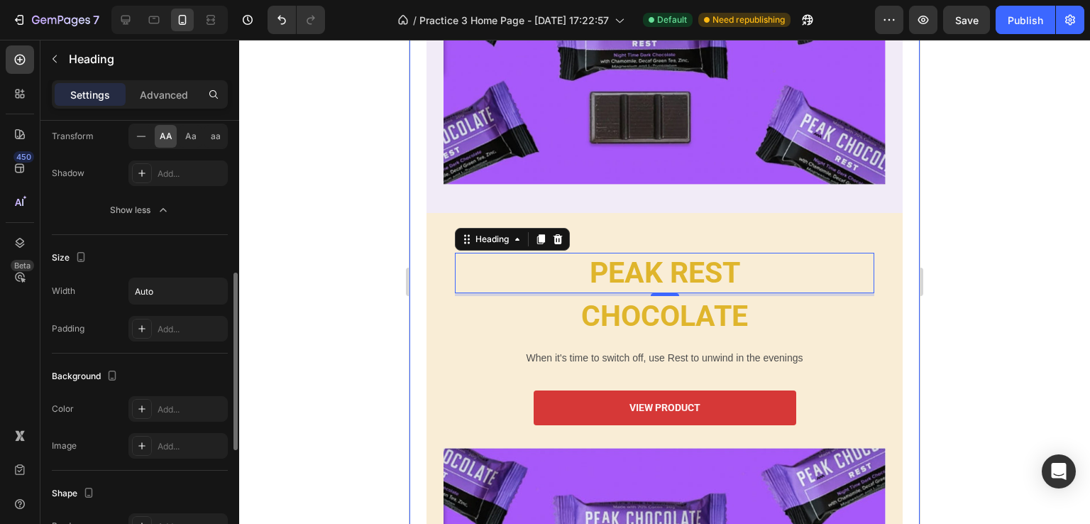
scroll to position [308, 0]
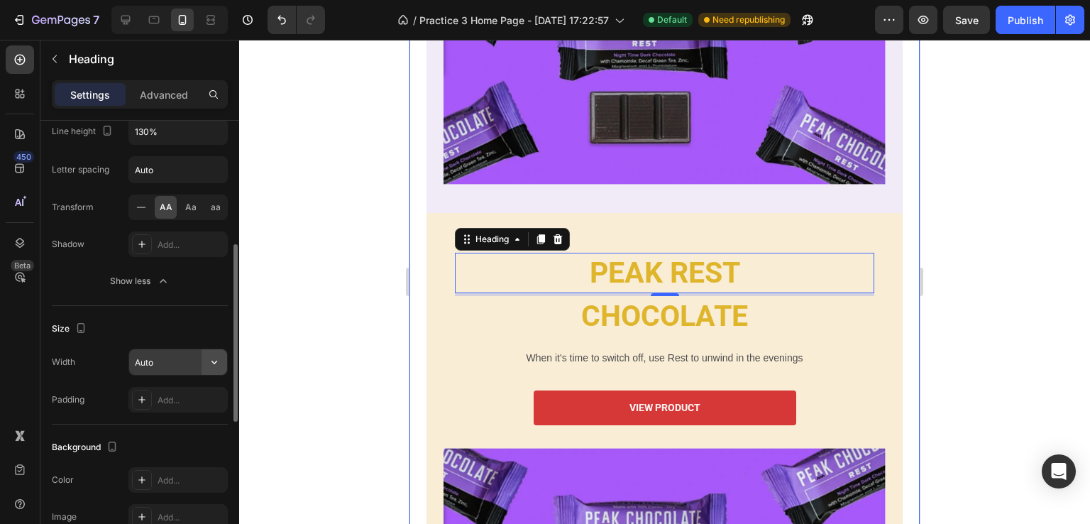
click at [207, 360] on icon "button" at bounding box center [214, 362] width 14 height 14
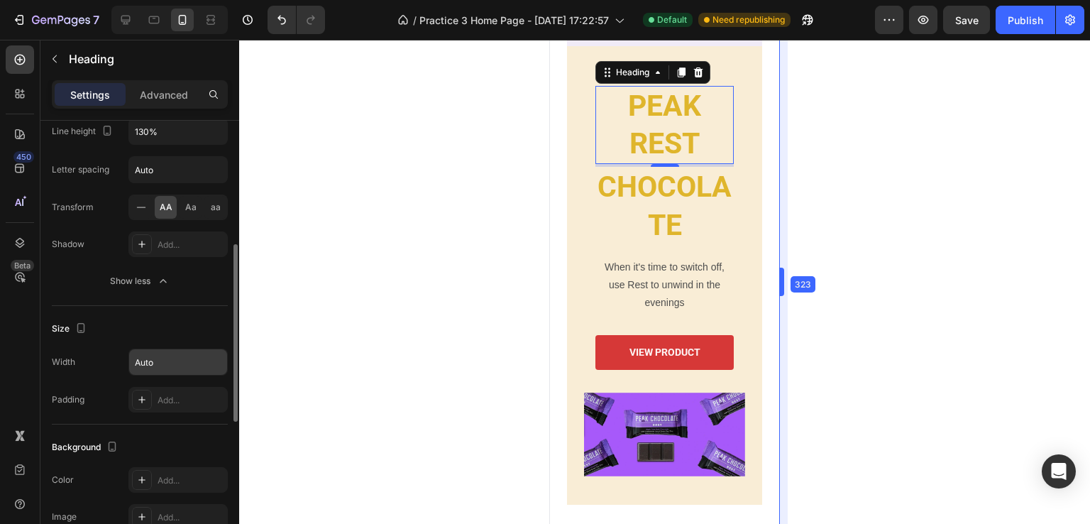
scroll to position [897, 0]
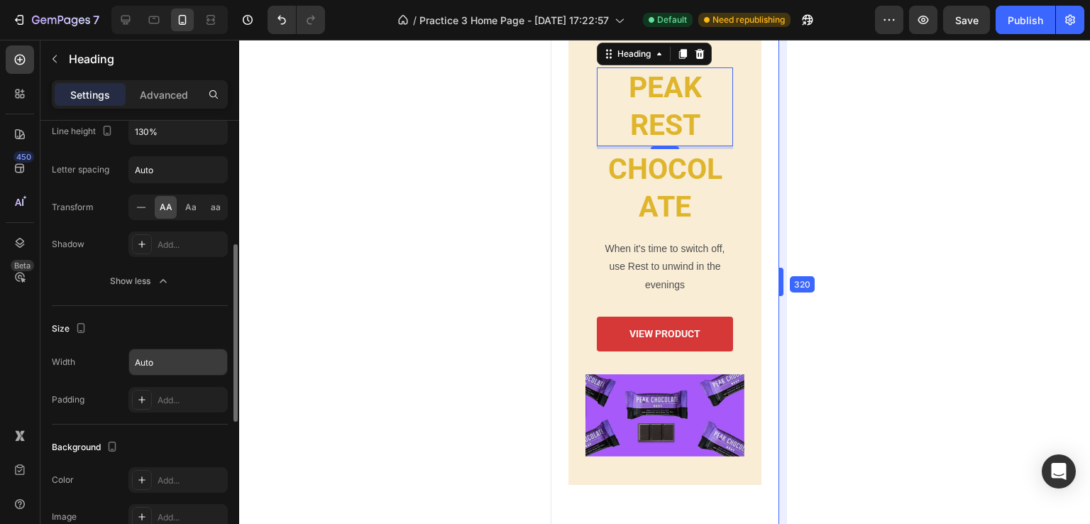
drag, startPoint x: 923, startPoint y: 282, endPoint x: 64, endPoint y: 270, distance: 858.9
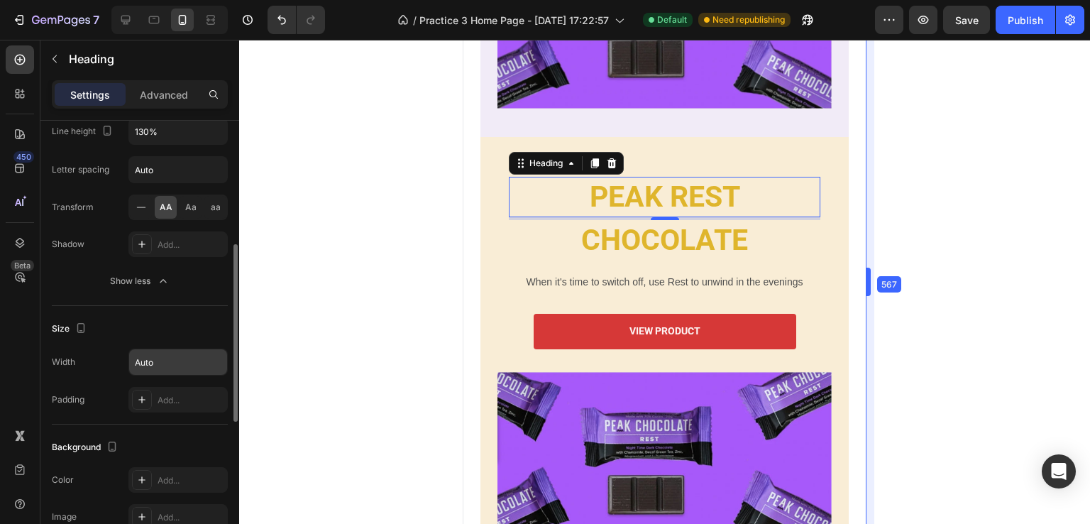
scroll to position [781, 0]
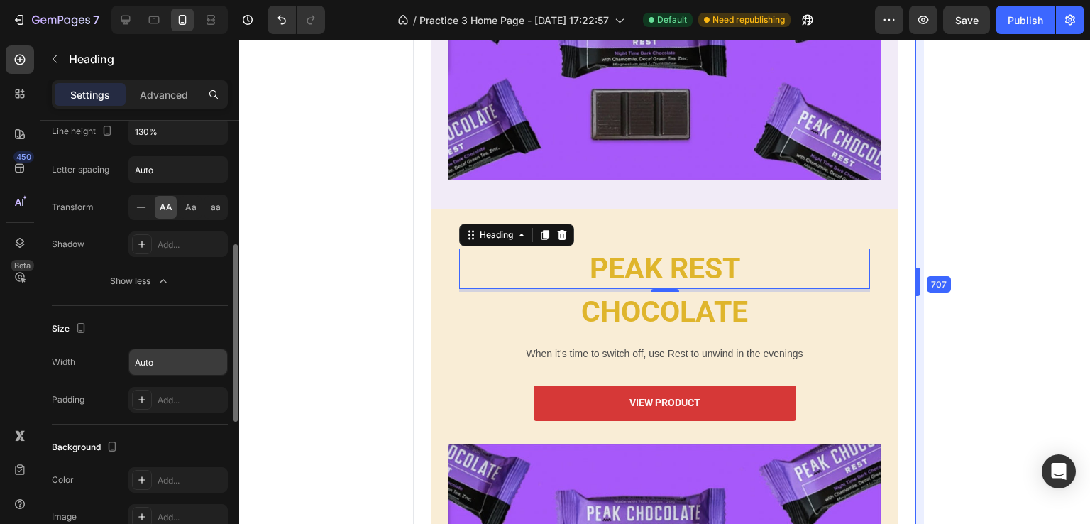
drag, startPoint x: 779, startPoint y: 275, endPoint x: 1055, endPoint y: 275, distance: 276.1
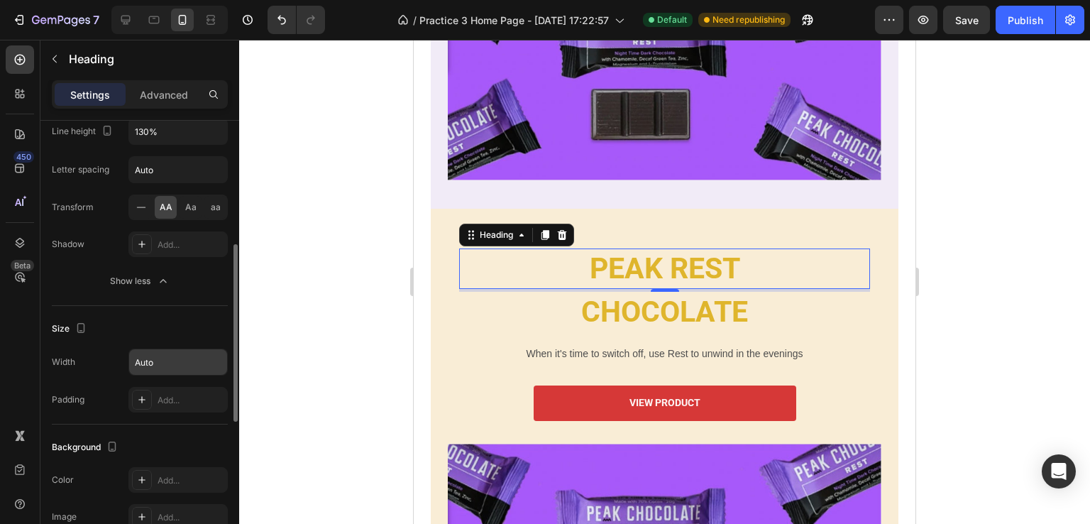
drag, startPoint x: 786, startPoint y: 260, endPoint x: 772, endPoint y: 265, distance: 15.5
click at [787, 260] on div "PEAK REST" at bounding box center [664, 268] width 411 height 40
click at [219, 356] on icon "button" at bounding box center [214, 362] width 14 height 14
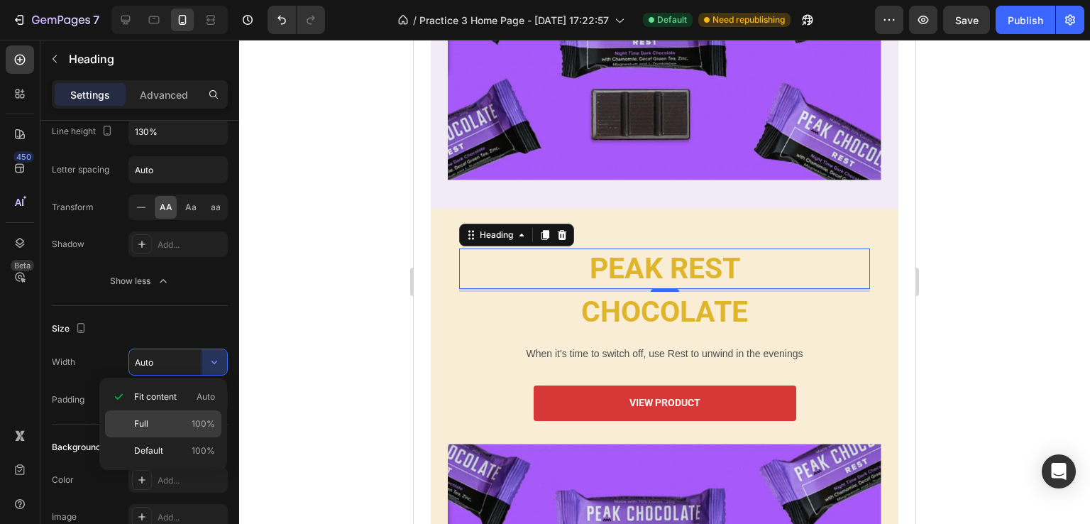
click at [158, 419] on p "Full 100%" at bounding box center [174, 423] width 81 height 13
type input "100%"
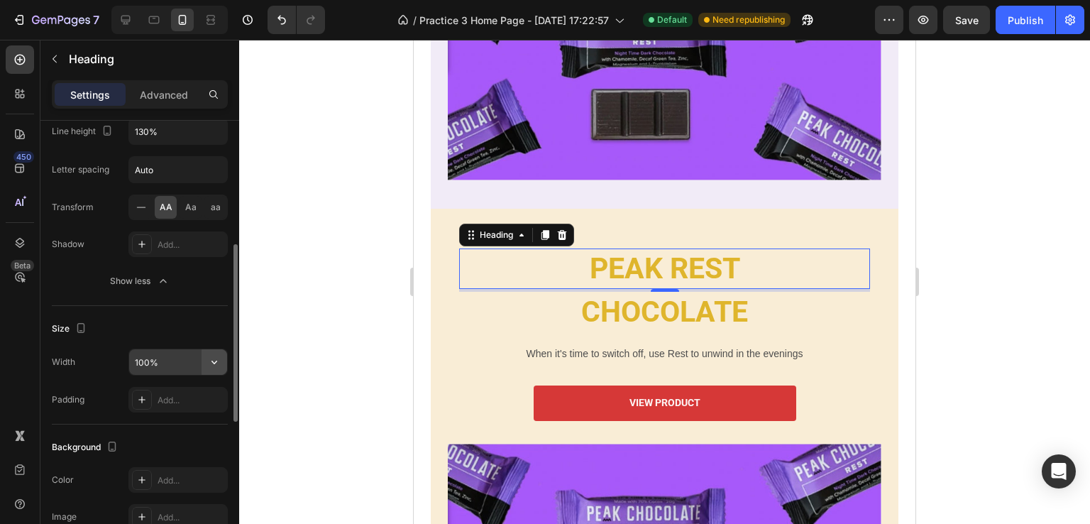
click at [215, 361] on icon "button" at bounding box center [215, 363] width 6 height 4
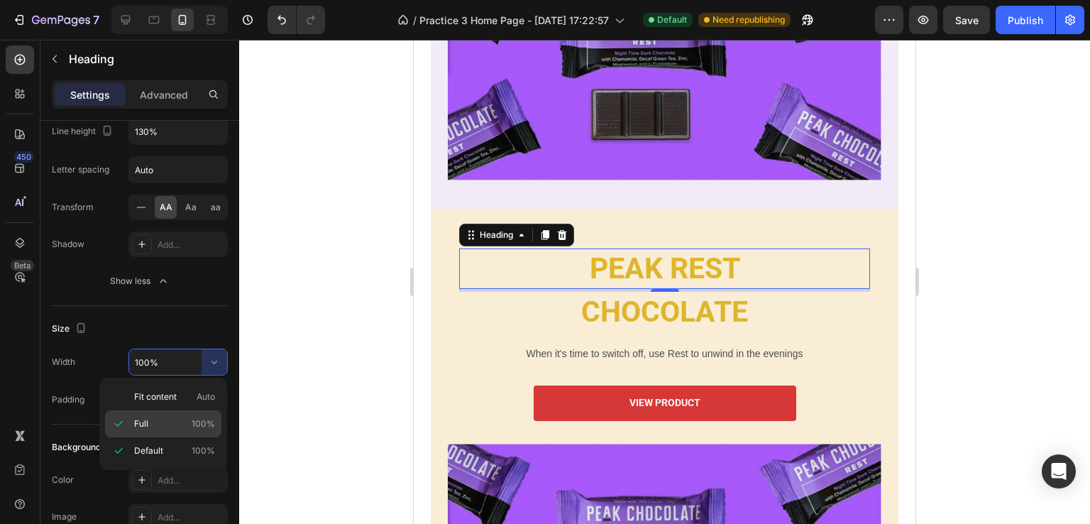
click at [151, 422] on p "Full 100%" at bounding box center [174, 423] width 81 height 13
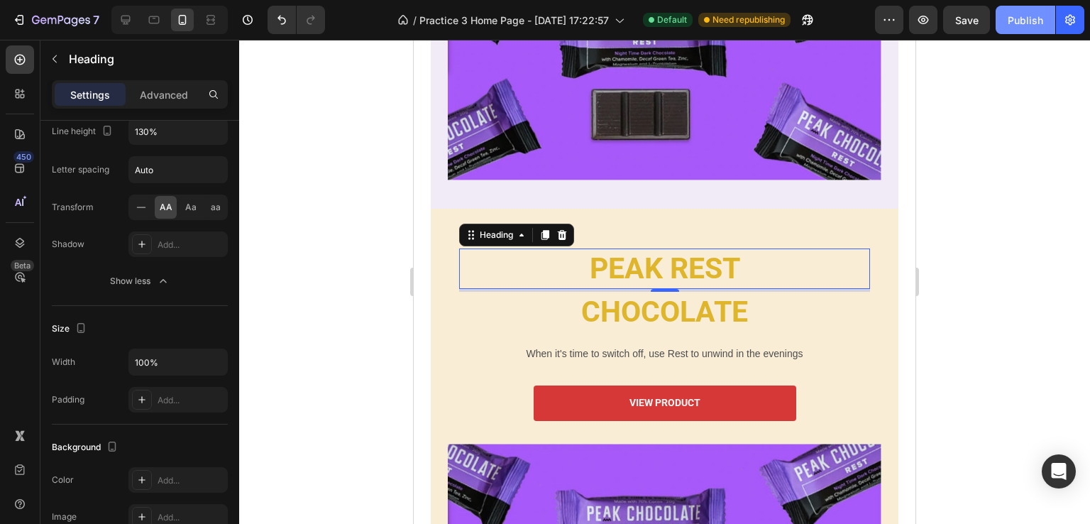
click at [1014, 16] on div "Publish" at bounding box center [1025, 20] width 35 height 15
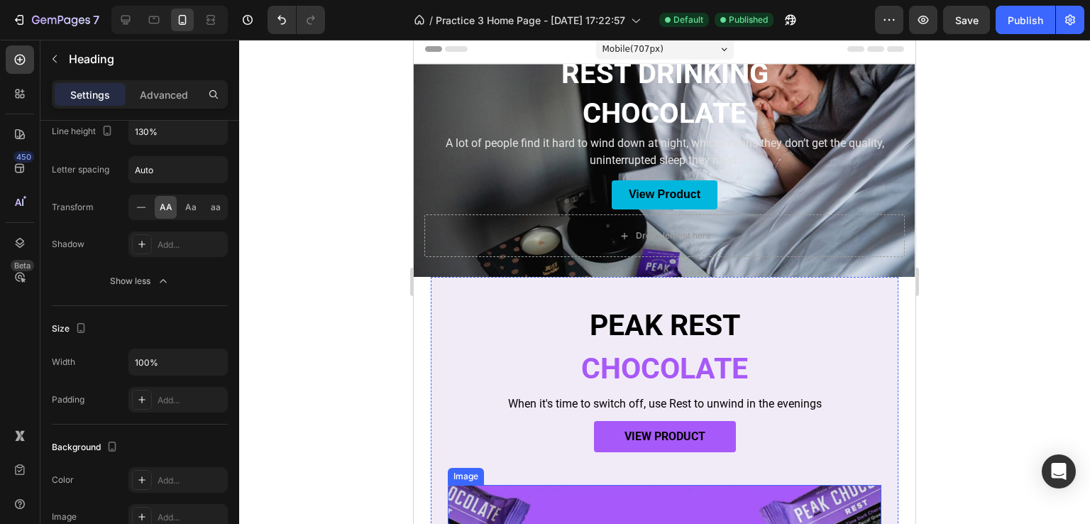
scroll to position [0, 0]
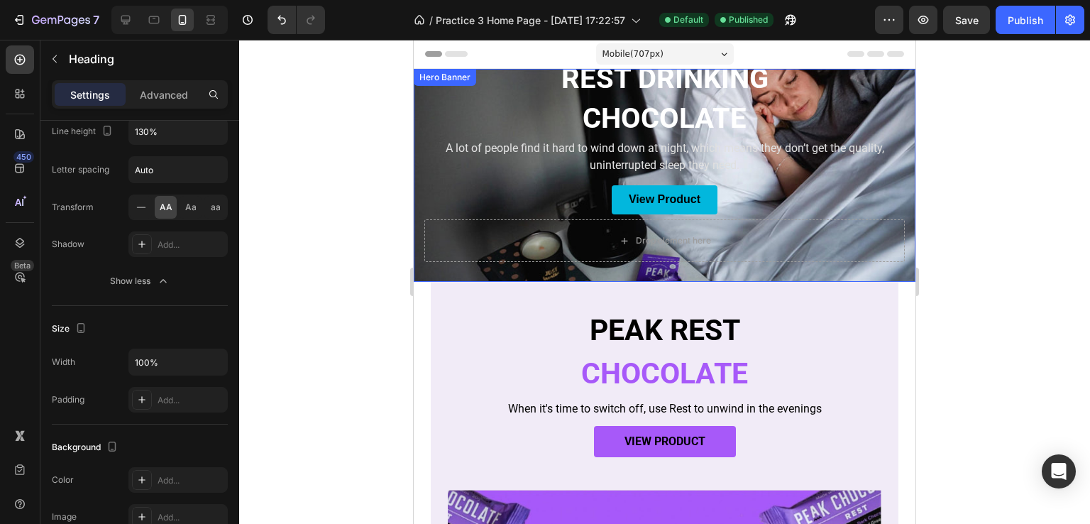
click at [419, 160] on div "Rest drinking Heading chocolate Heading A lot of people find it hard to wind do…" at bounding box center [665, 160] width 502 height 243
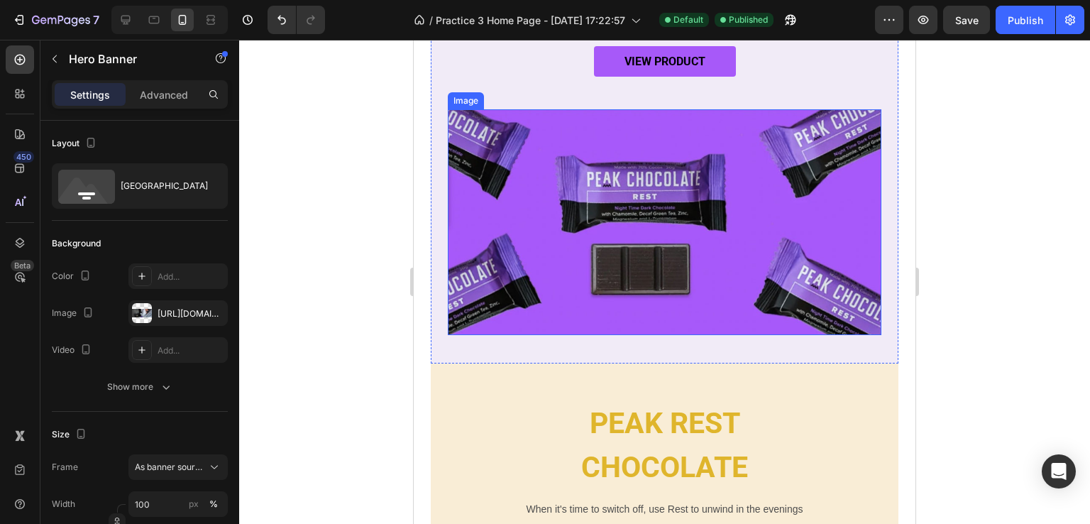
scroll to position [568, 0]
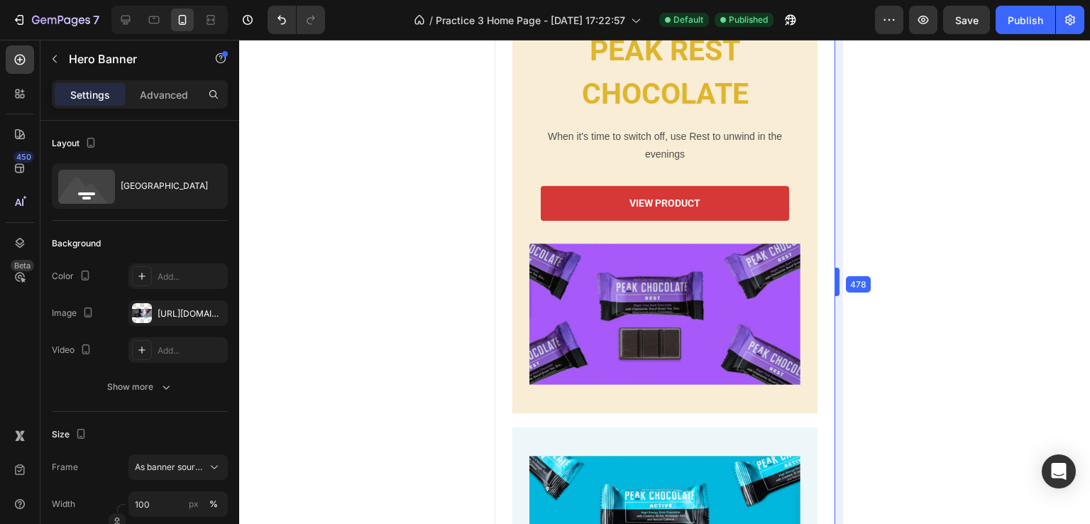
scroll to position [588, 0]
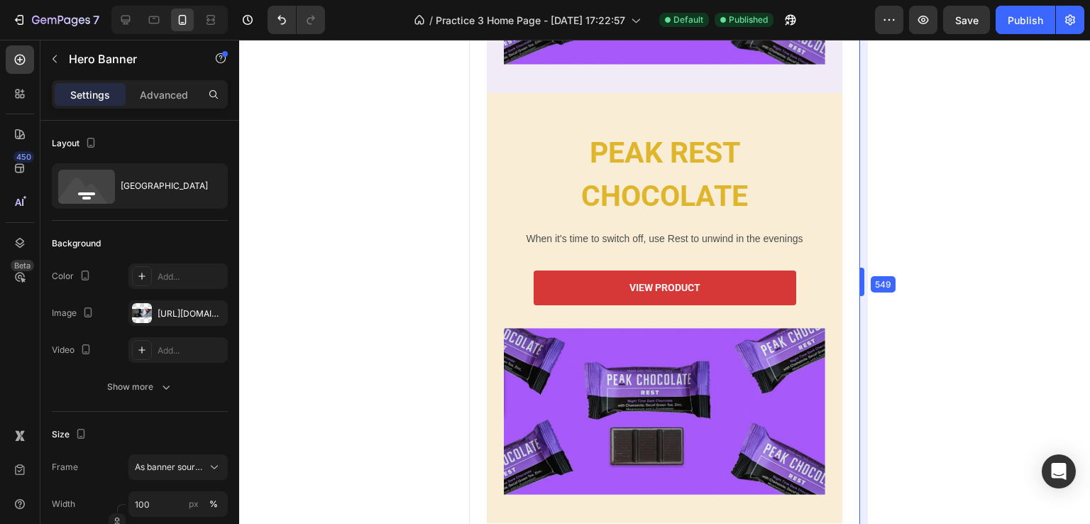
drag, startPoint x: 918, startPoint y: 283, endPoint x: 187, endPoint y: 206, distance: 735.9
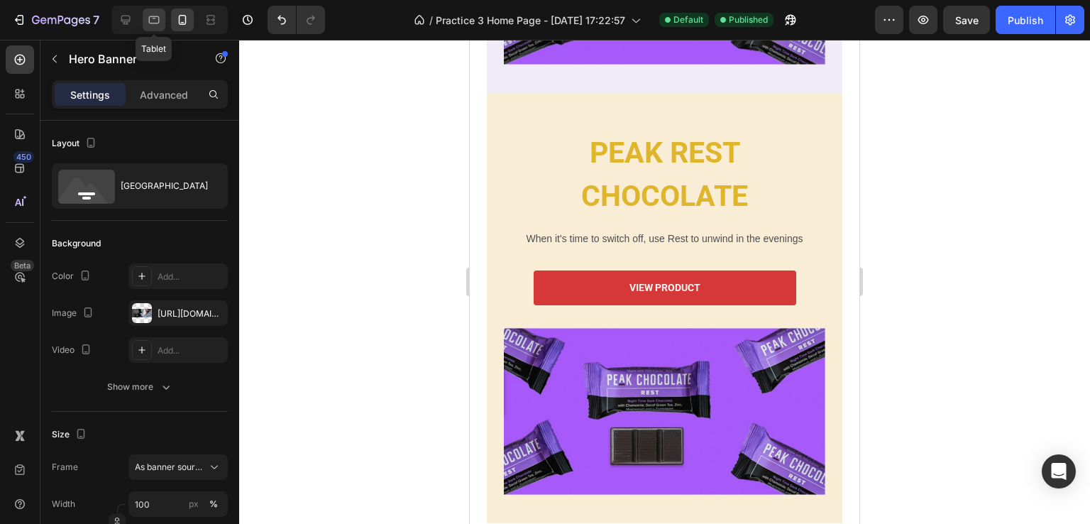
click at [155, 25] on icon at bounding box center [154, 20] width 14 height 14
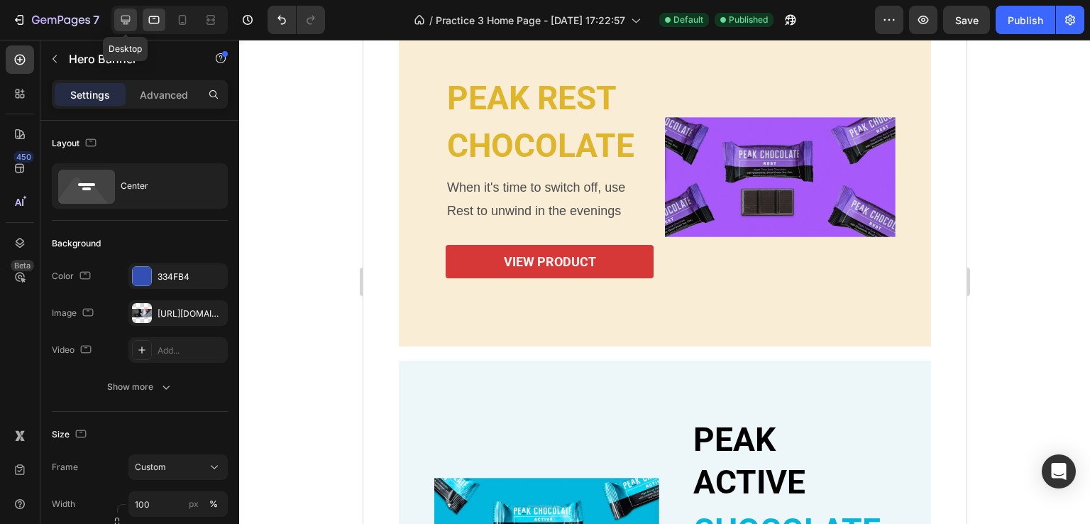
click at [126, 18] on icon at bounding box center [126, 20] width 14 height 14
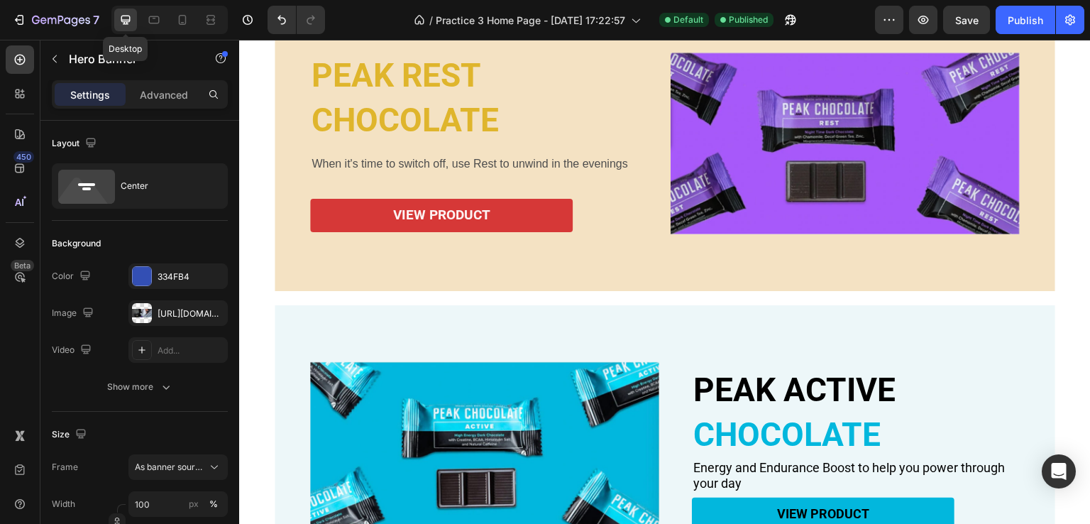
scroll to position [585, 0]
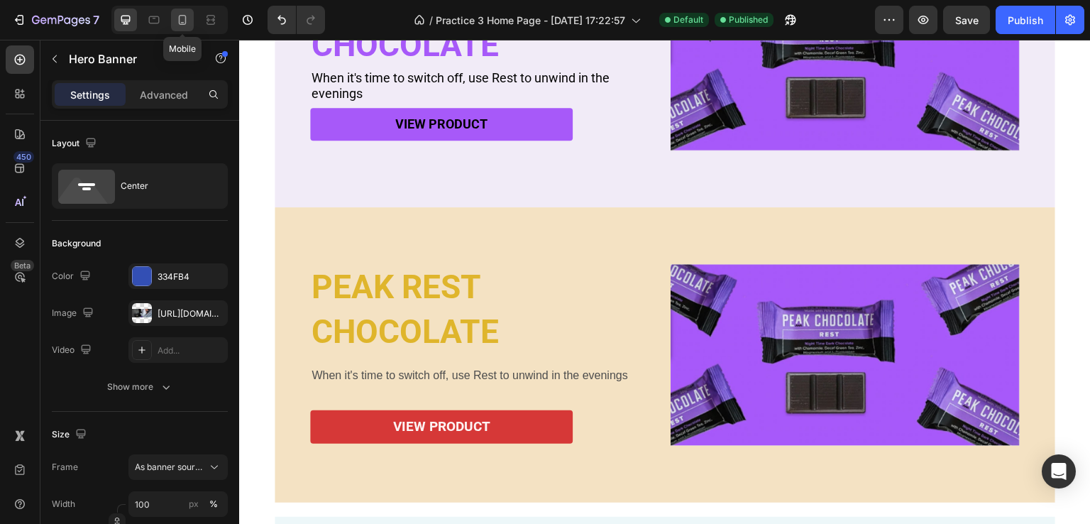
click at [182, 21] on icon at bounding box center [182, 20] width 14 height 14
type input "100%"
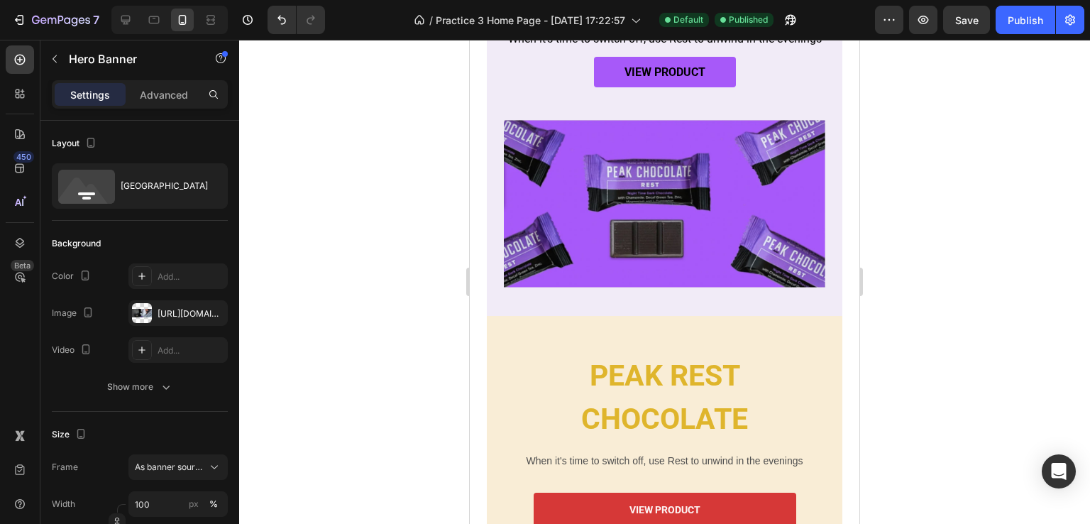
scroll to position [505, 0]
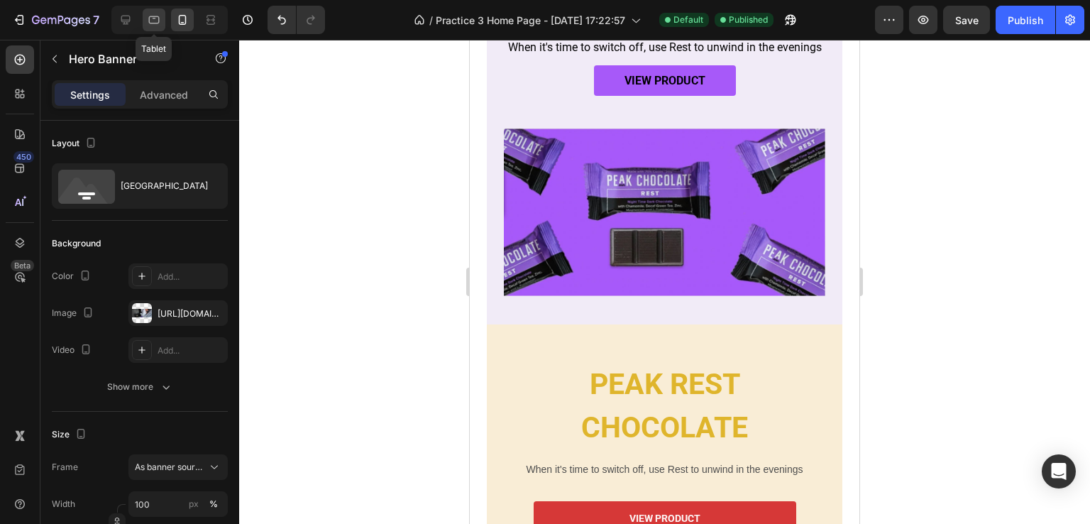
click at [150, 18] on icon at bounding box center [154, 20] width 14 height 14
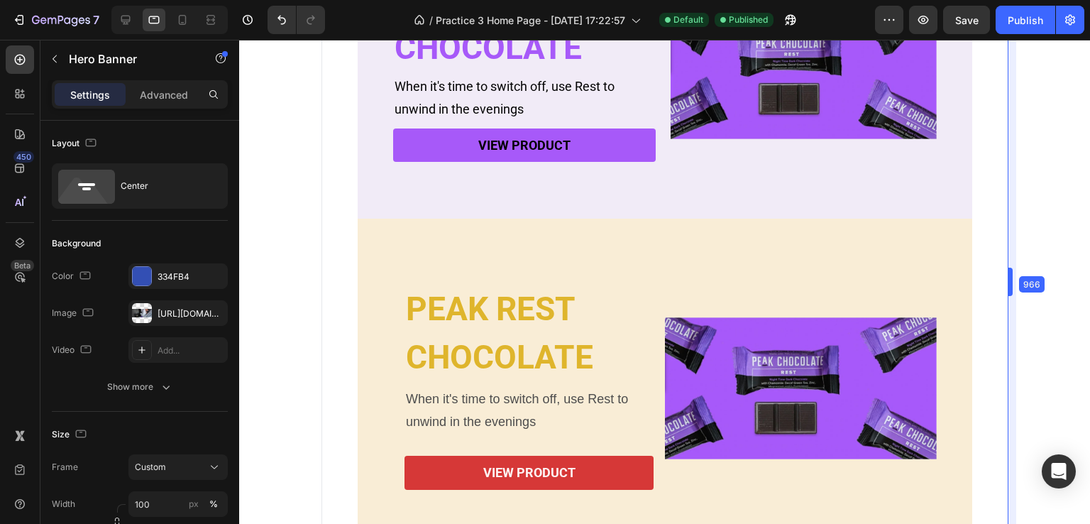
drag, startPoint x: 967, startPoint y: 284, endPoint x: 1047, endPoint y: 298, distance: 80.8
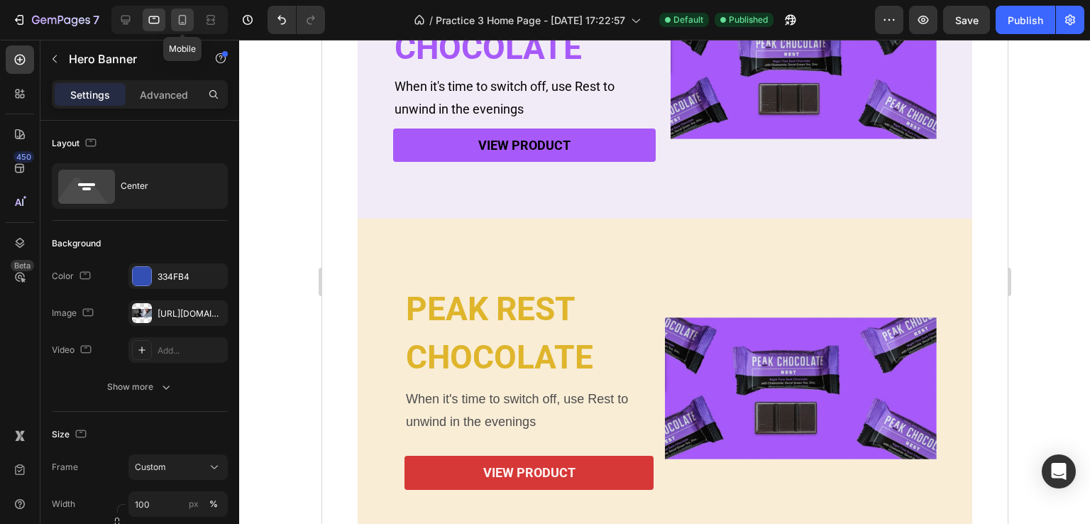
click at [191, 23] on div at bounding box center [182, 20] width 23 height 23
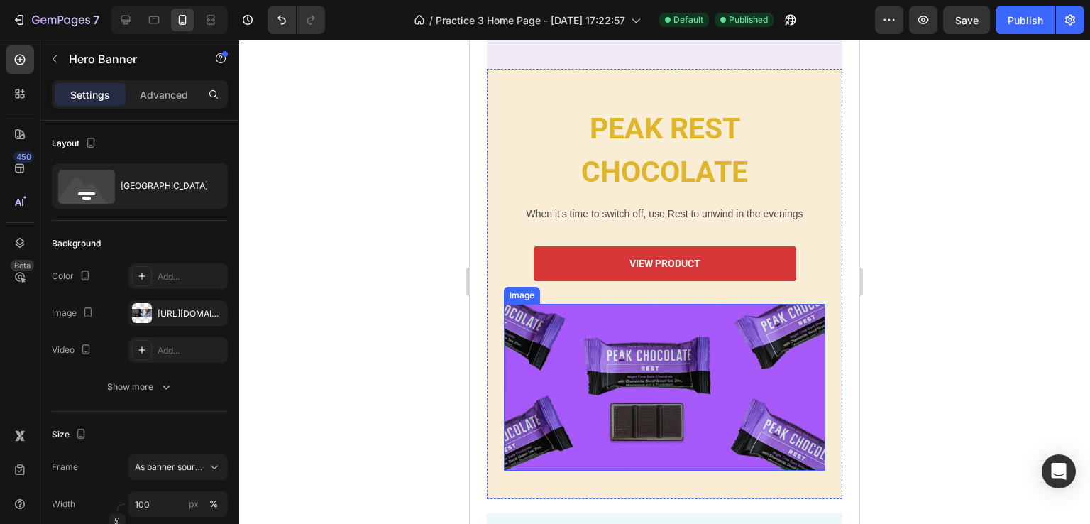
scroll to position [576, 0]
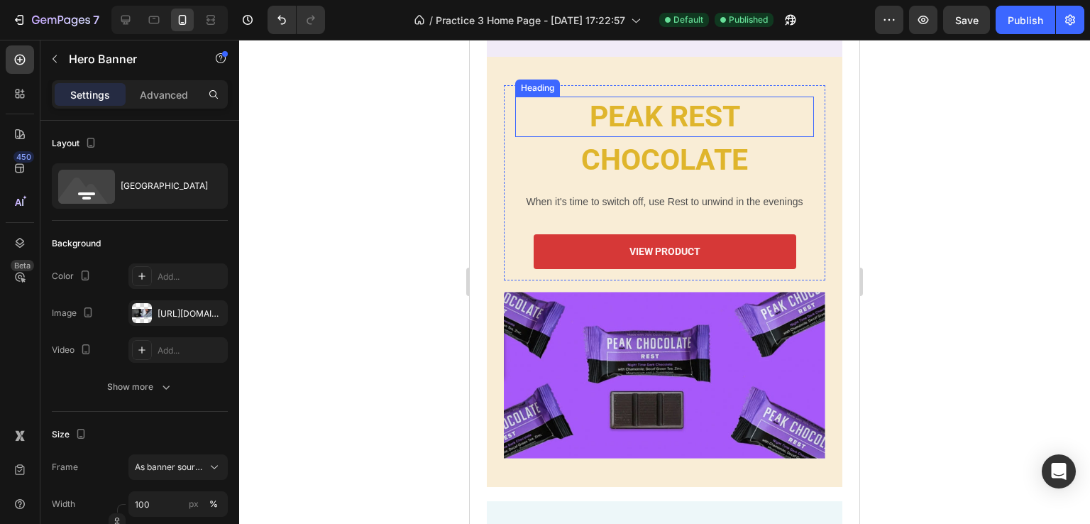
click at [642, 136] on p "PEAK REST" at bounding box center [665, 117] width 296 height 38
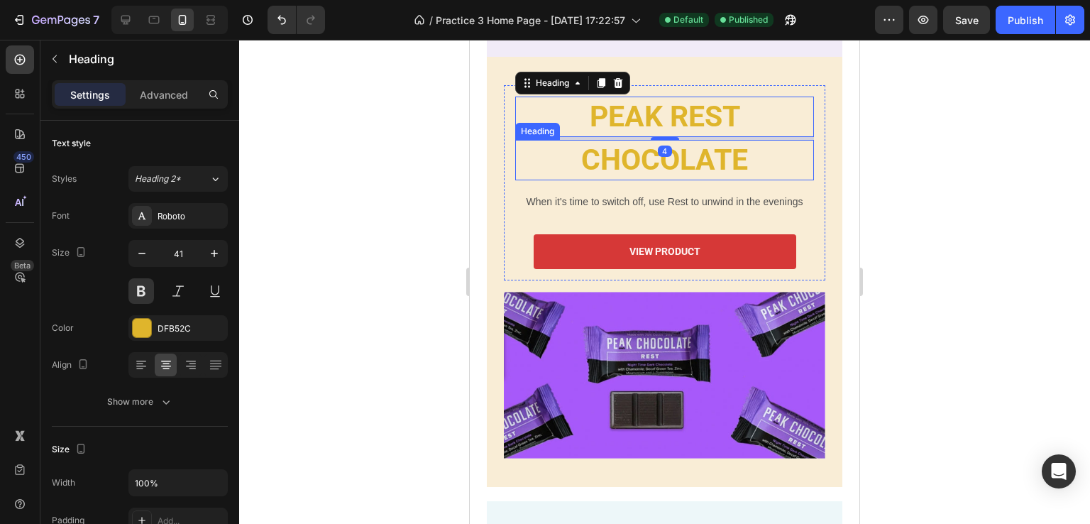
click at [644, 165] on h2 "CHOCOLATE" at bounding box center [664, 160] width 299 height 40
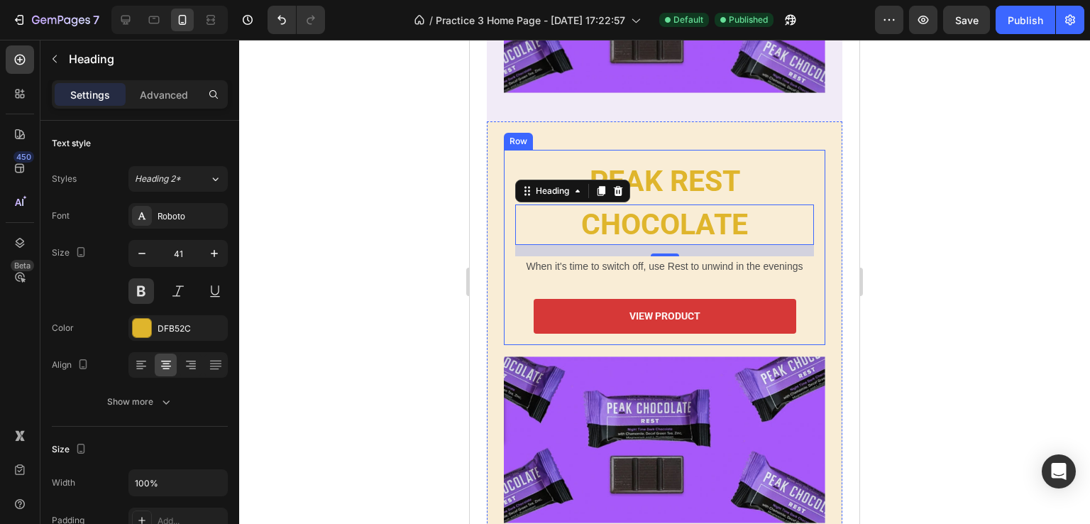
scroll to position [292, 0]
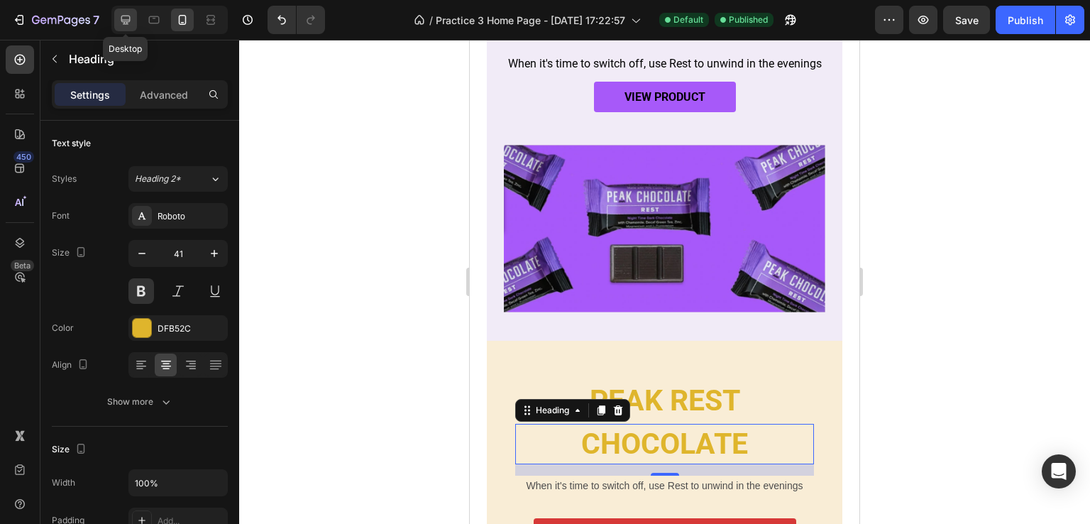
click at [122, 21] on icon at bounding box center [125, 20] width 9 height 9
type input "46"
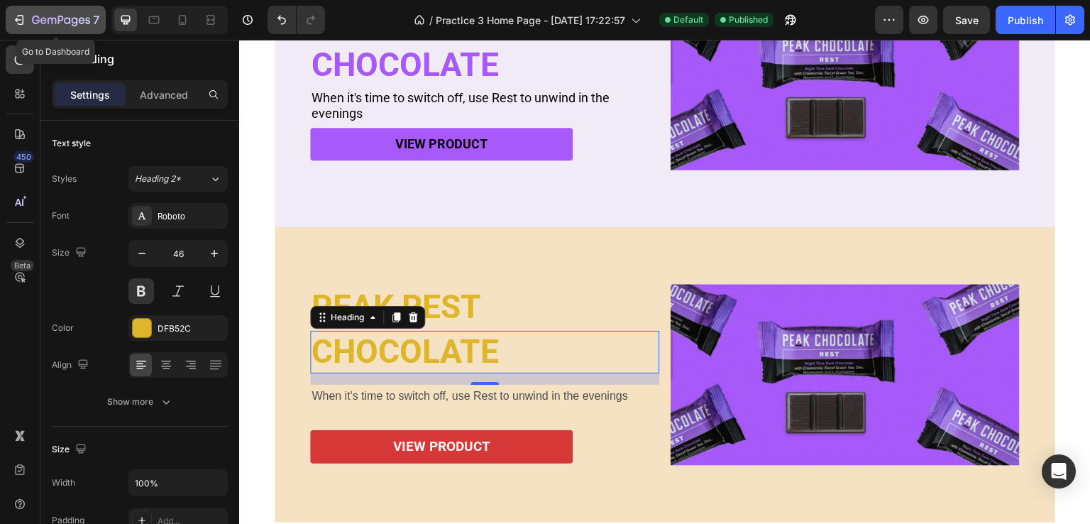
click at [77, 16] on icon "button" at bounding box center [61, 21] width 58 height 12
